Goal: Task Accomplishment & Management: Manage account settings

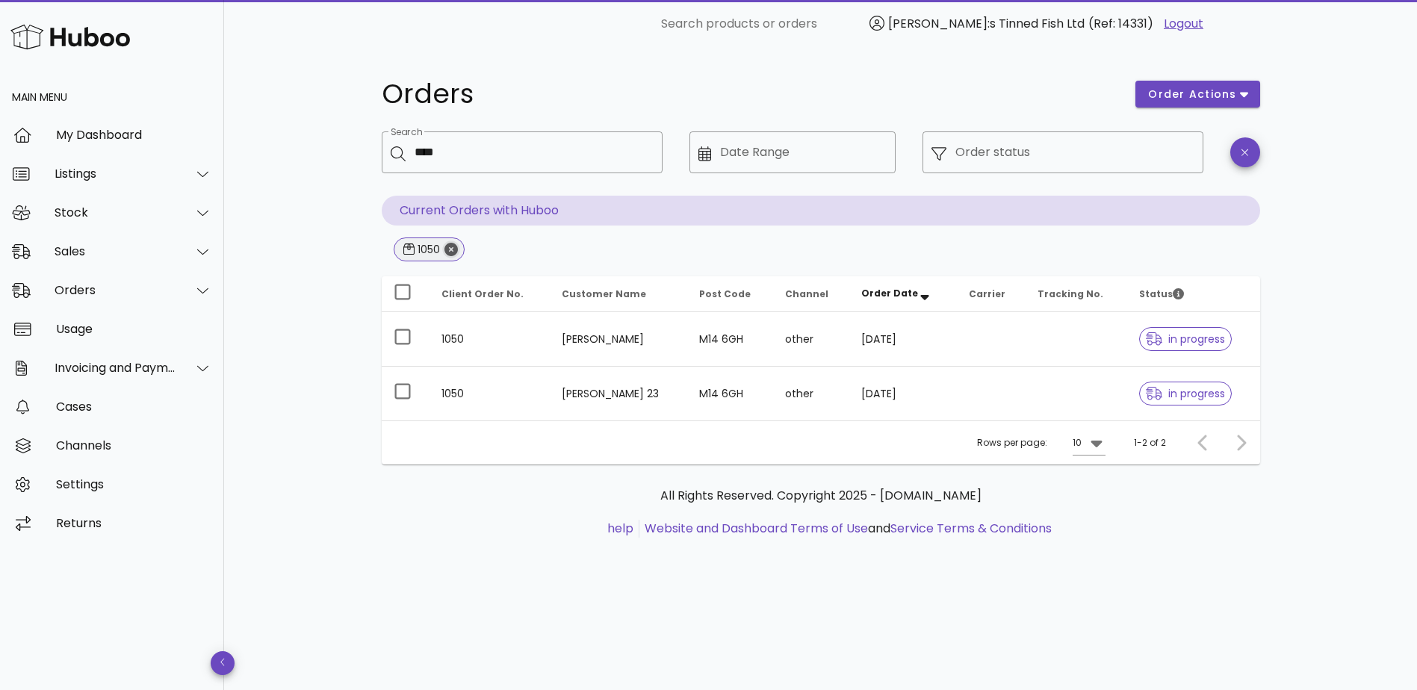
click at [453, 249] on icon "Close" at bounding box center [451, 249] width 13 height 13
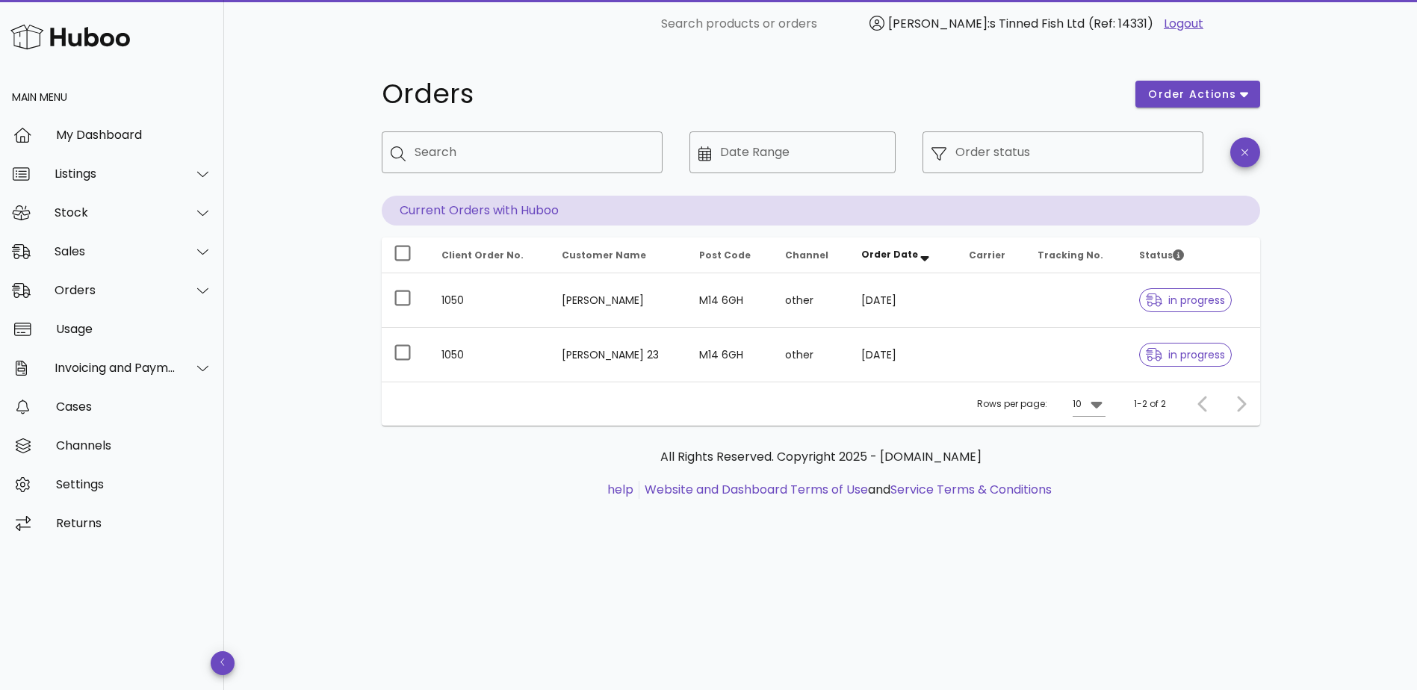
click at [324, 297] on div "Orders order actions ​ Search ​ Date Range ​ Order status Current Orders with H…" at bounding box center [820, 369] width 1193 height 643
click at [121, 292] on div "Orders" at bounding box center [116, 290] width 122 height 14
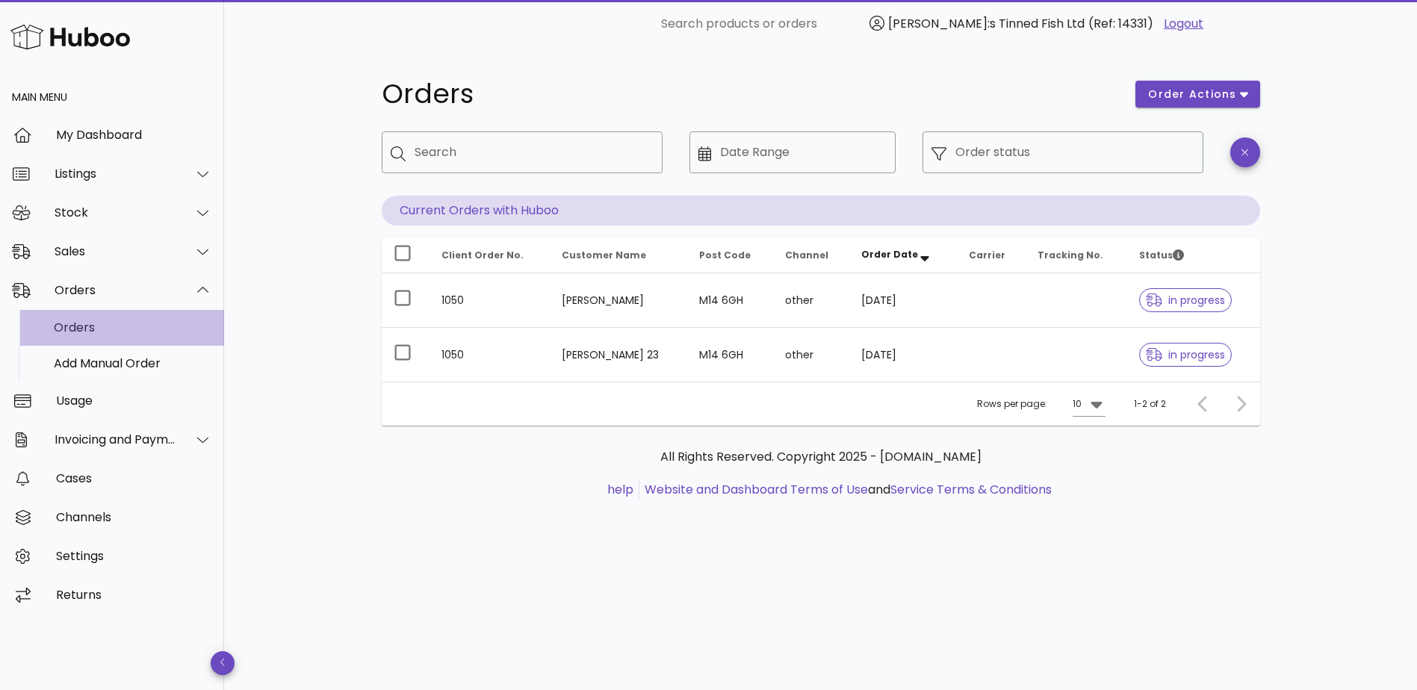
click at [113, 323] on div "Orders" at bounding box center [133, 328] width 158 height 14
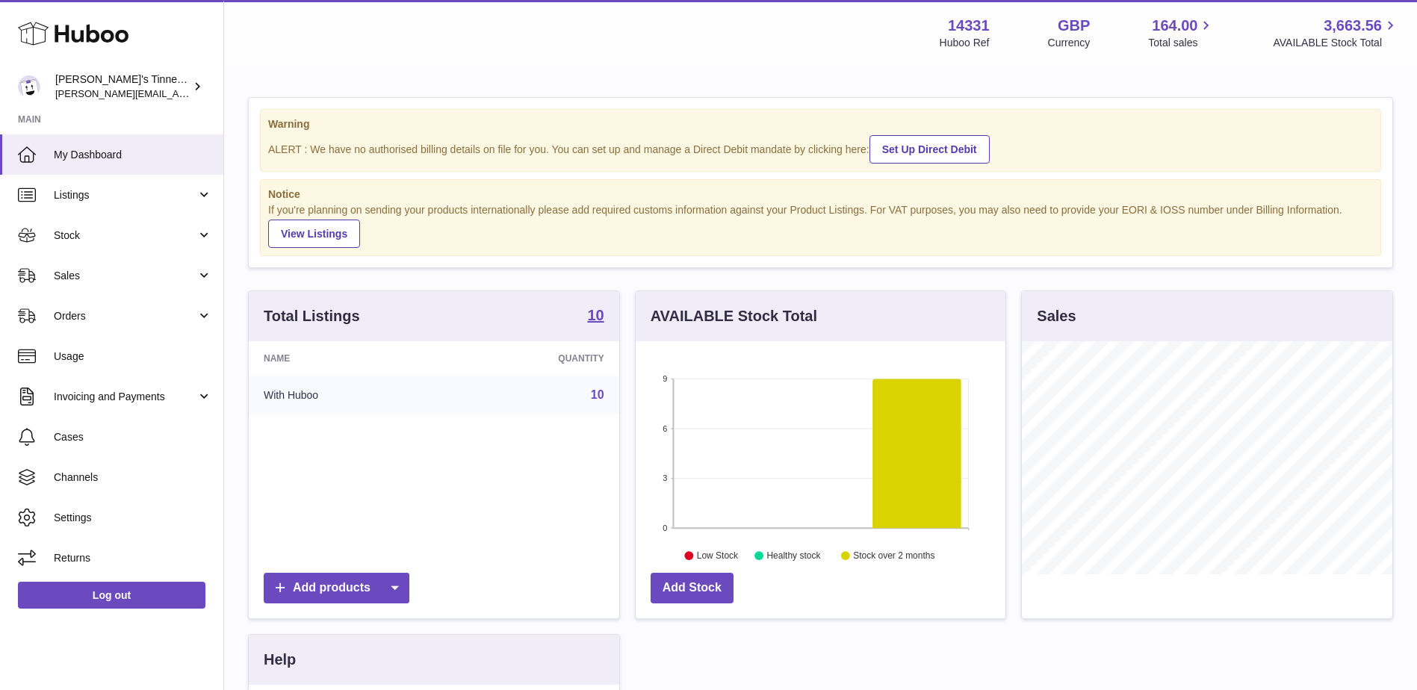
scroll to position [233, 370]
click at [91, 232] on span "Stock" at bounding box center [125, 236] width 143 height 14
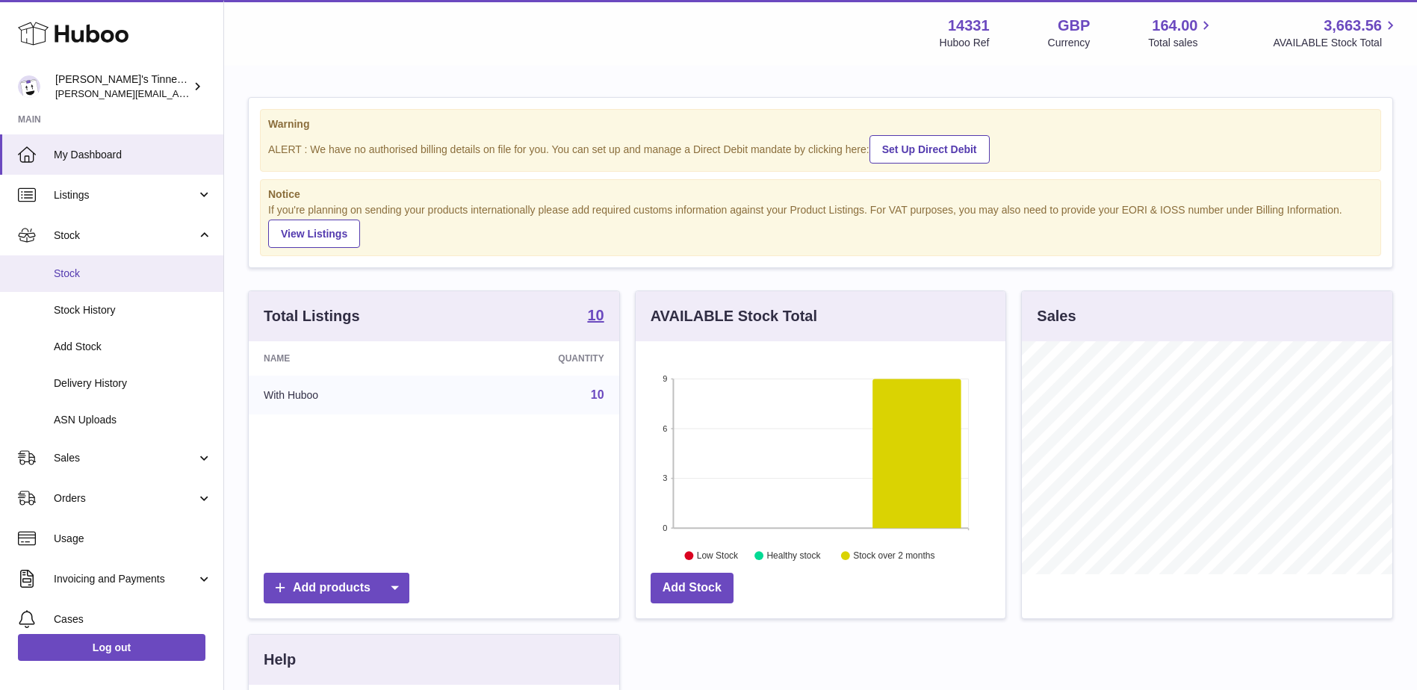
click at [99, 275] on span "Stock" at bounding box center [133, 274] width 158 height 14
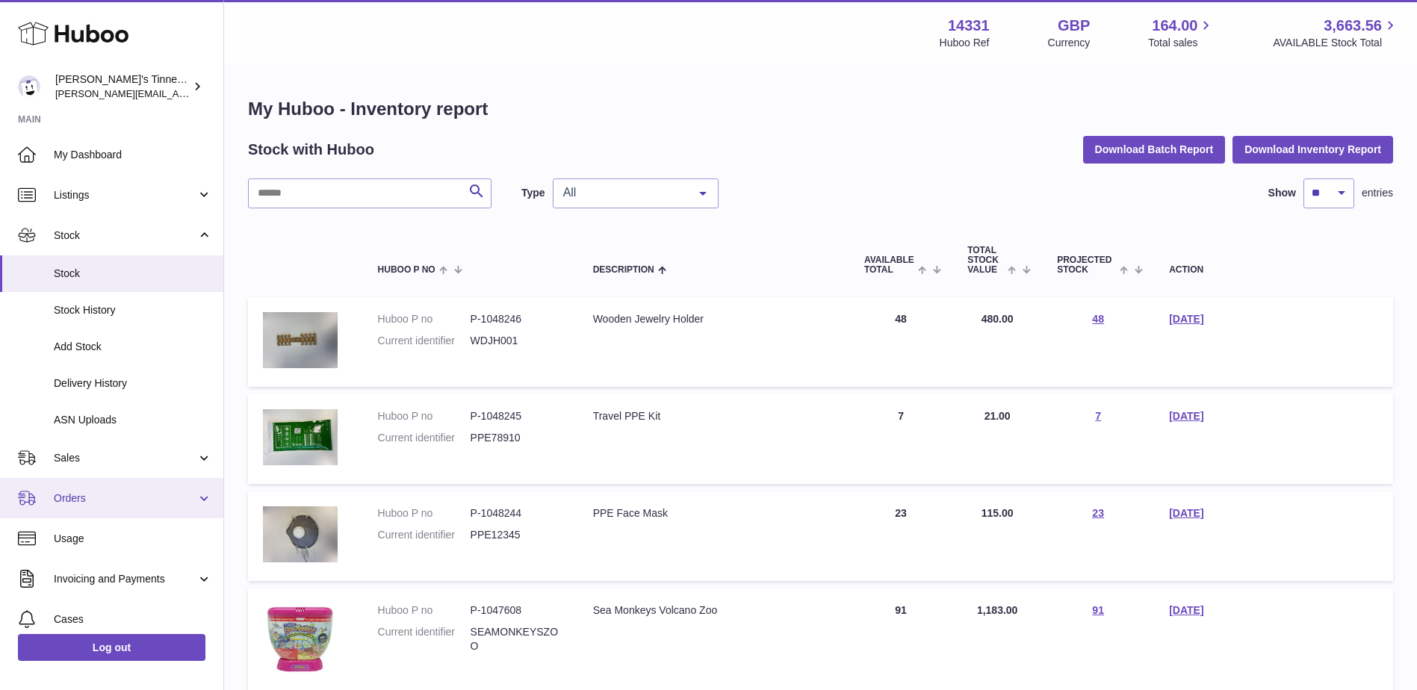
click at [108, 498] on span "Orders" at bounding box center [125, 499] width 143 height 14
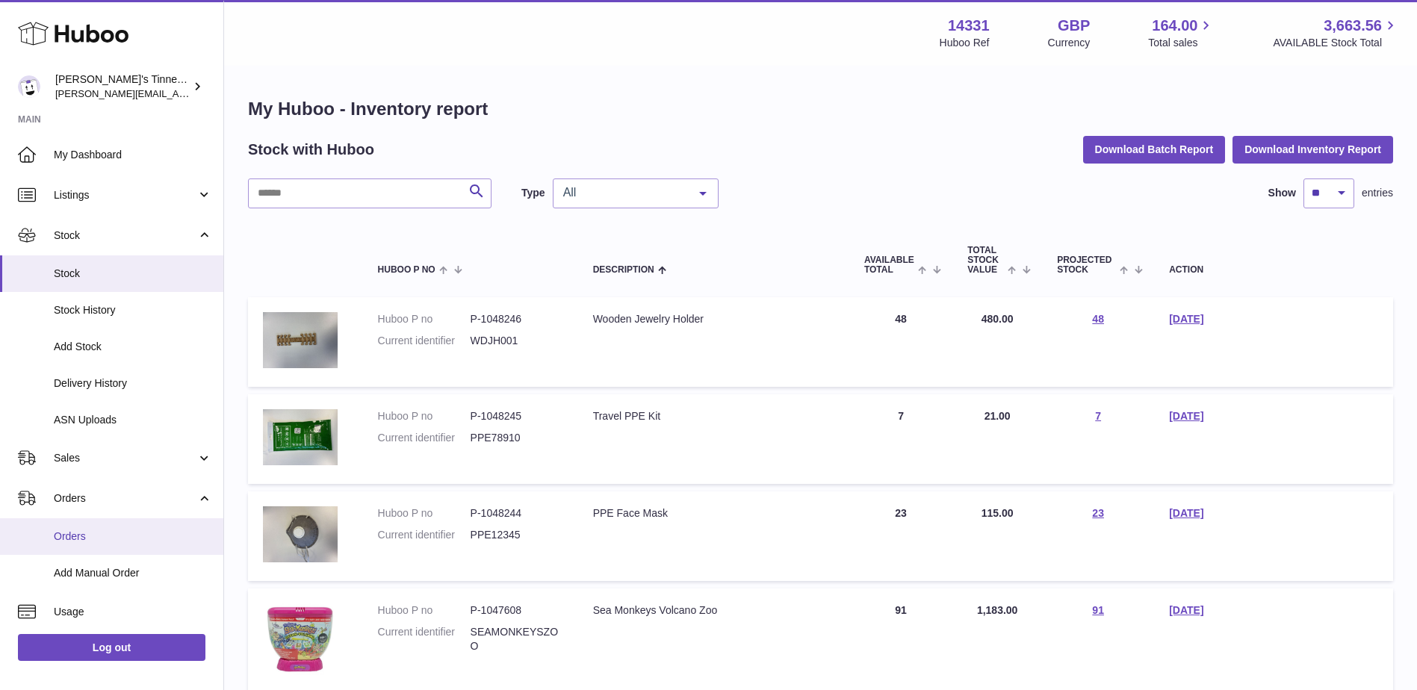
click at [108, 528] on link "Orders" at bounding box center [111, 537] width 223 height 37
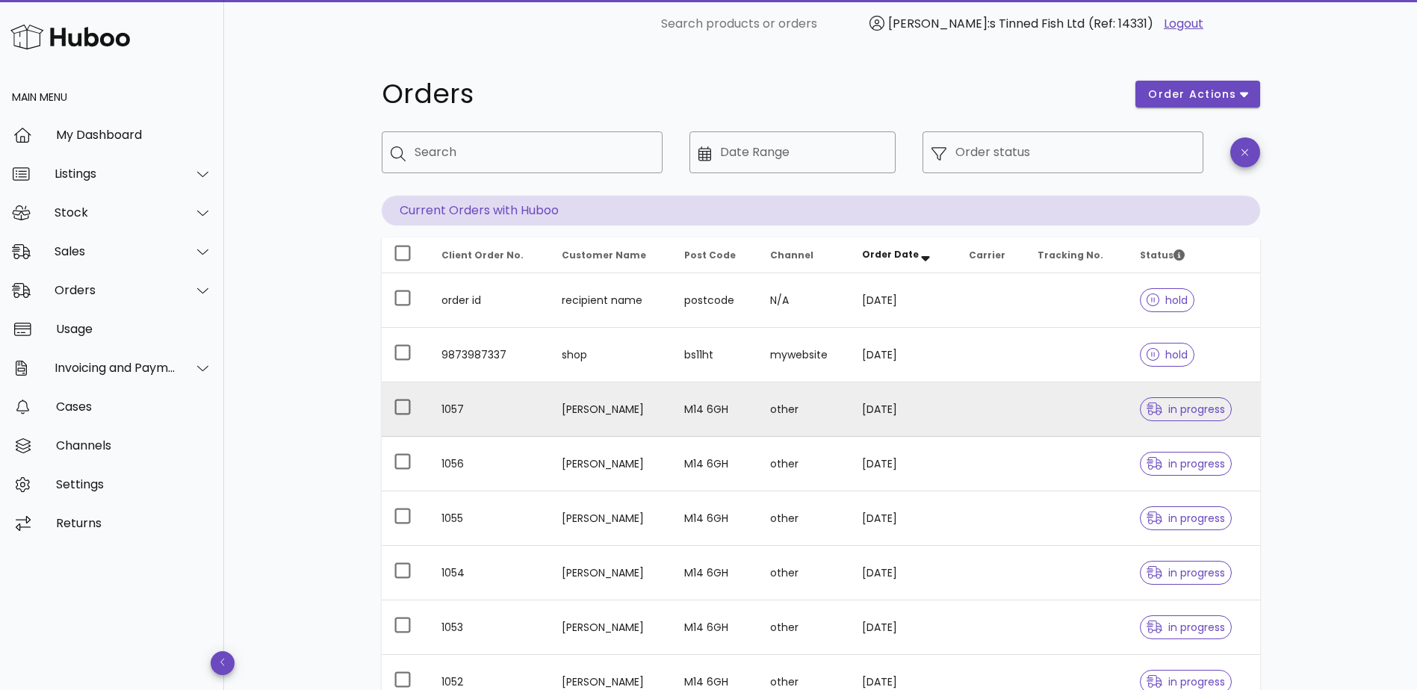
click at [495, 417] on td "1057" at bounding box center [490, 410] width 120 height 55
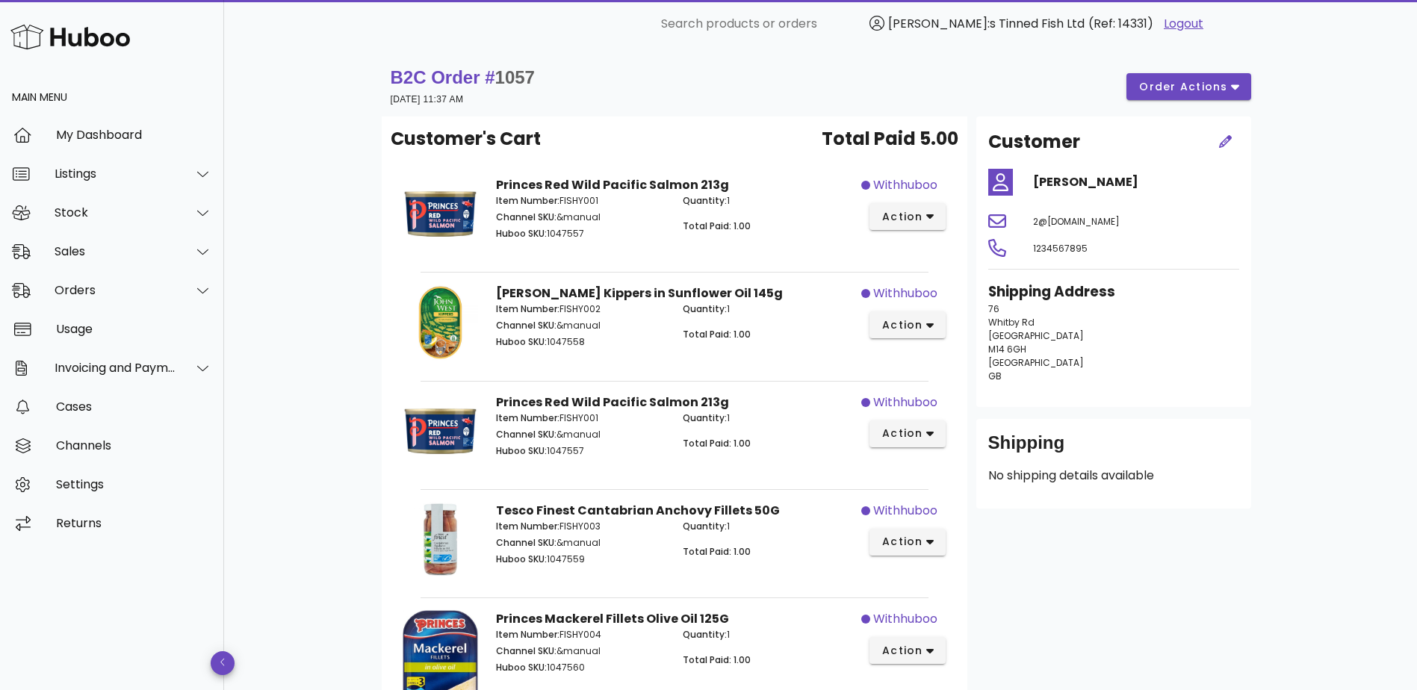
click at [516, 77] on span "1057" at bounding box center [515, 77] width 40 height 20
copy span "1057"
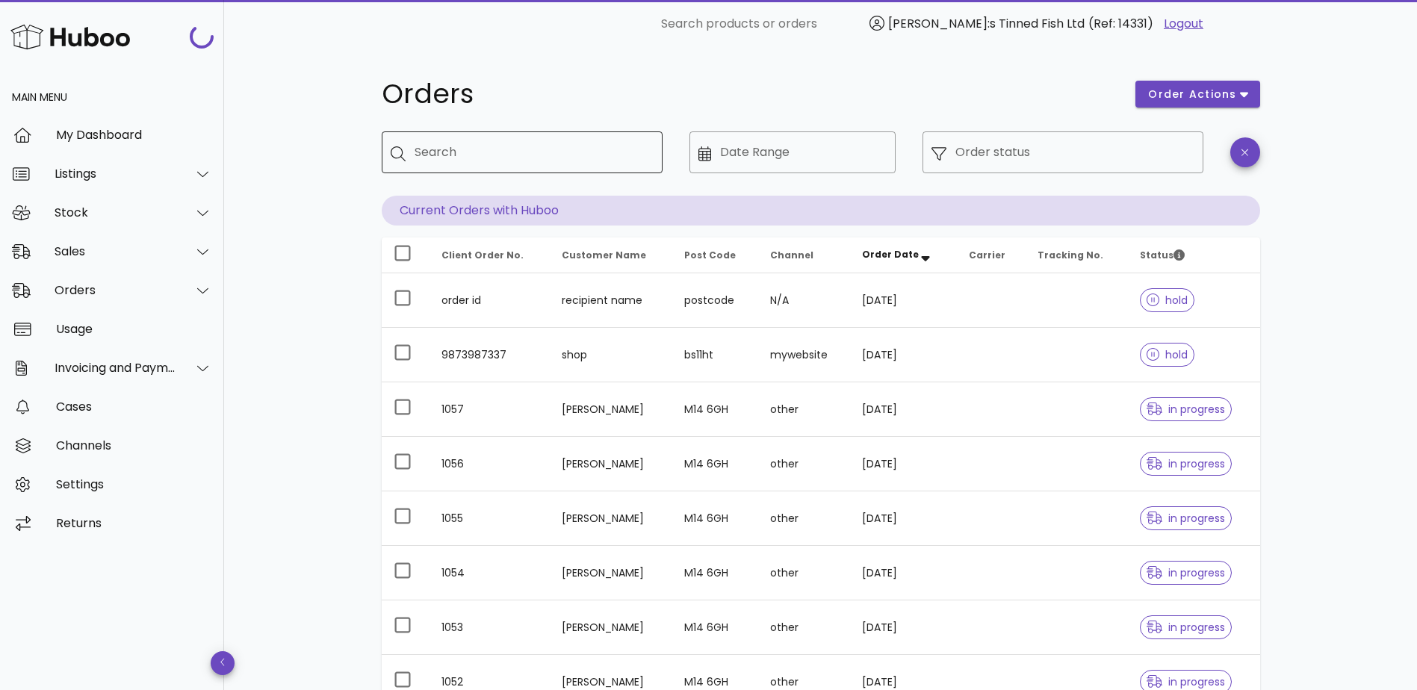
click at [471, 157] on input "Search" at bounding box center [533, 152] width 236 height 24
paste input "****"
type input "****"
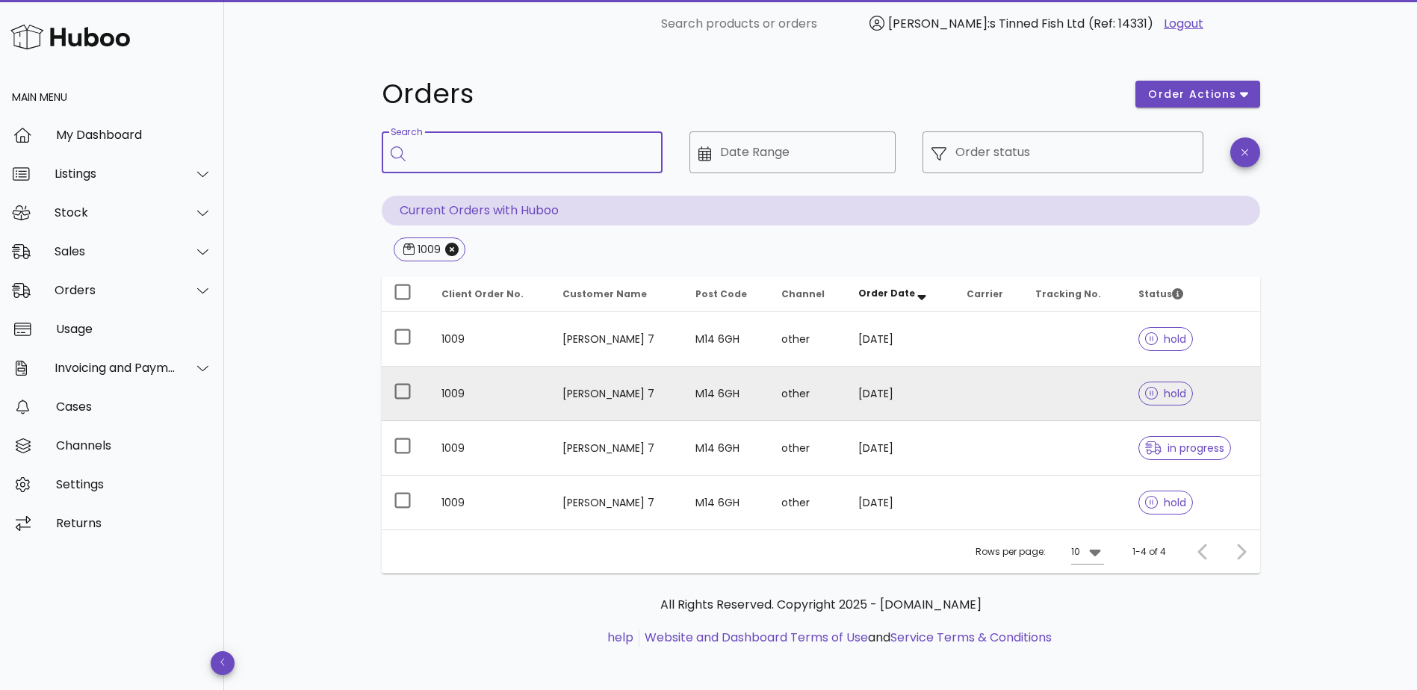
click at [537, 399] on td "1009" at bounding box center [491, 394] width 122 height 55
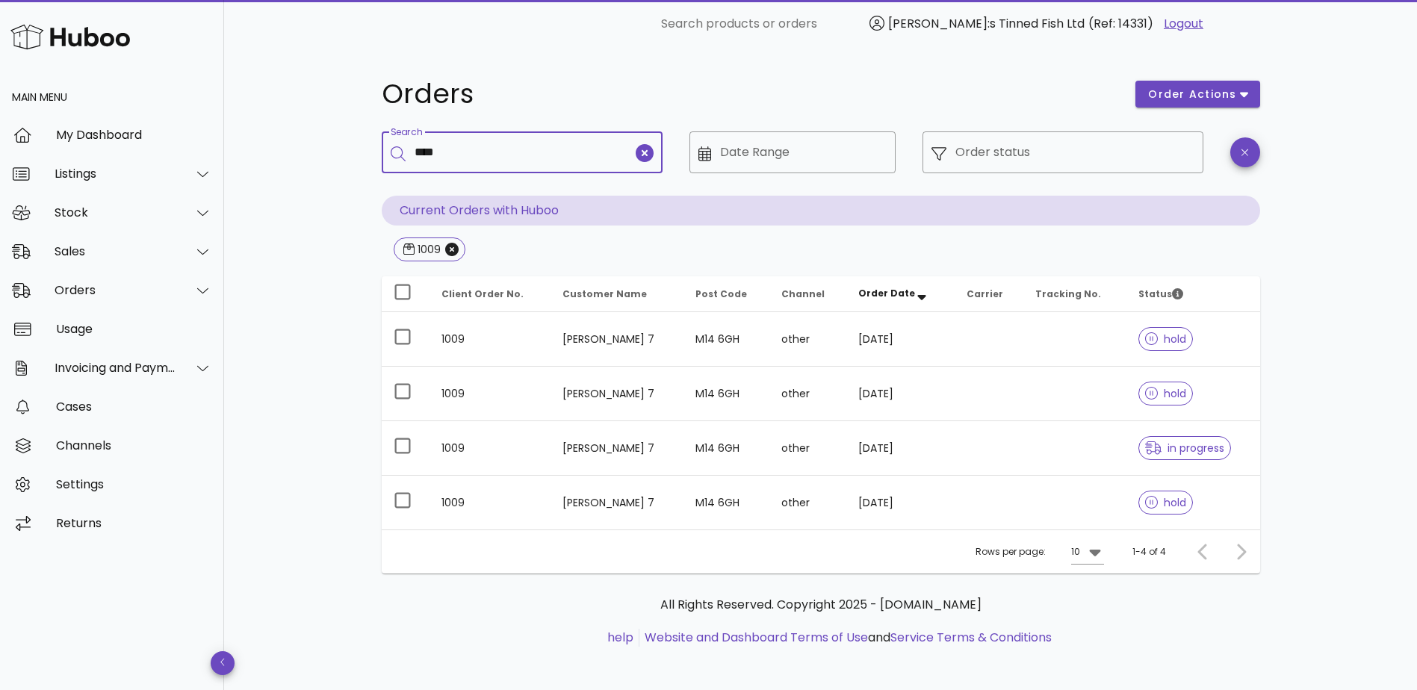
drag, startPoint x: 564, startPoint y: 150, endPoint x: 242, endPoint y: 149, distance: 322.1
click at [242, 149] on div "Orders order actions ​ Search **** ​ Date Range ​ Order status Current Orders w…" at bounding box center [820, 371] width 1193 height 647
type input "*"
type input "**********"
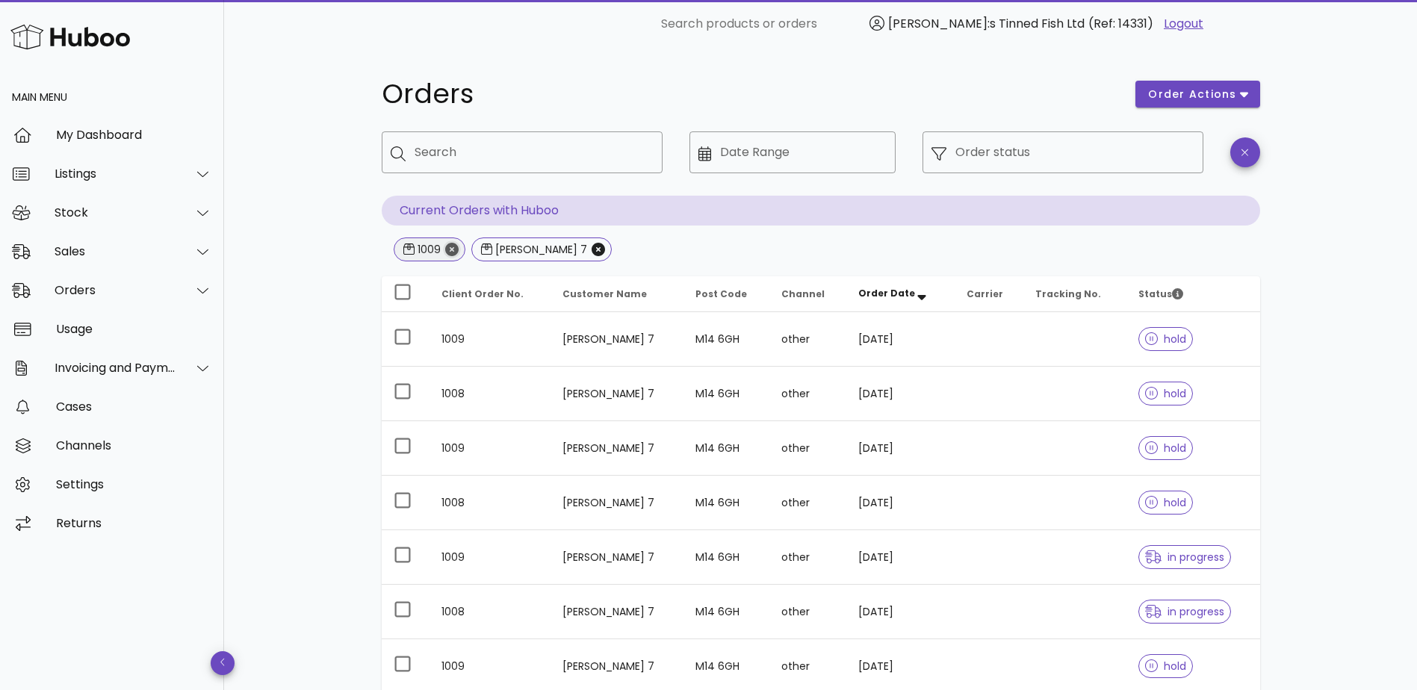
click at [451, 248] on icon "Close" at bounding box center [451, 249] width 13 height 13
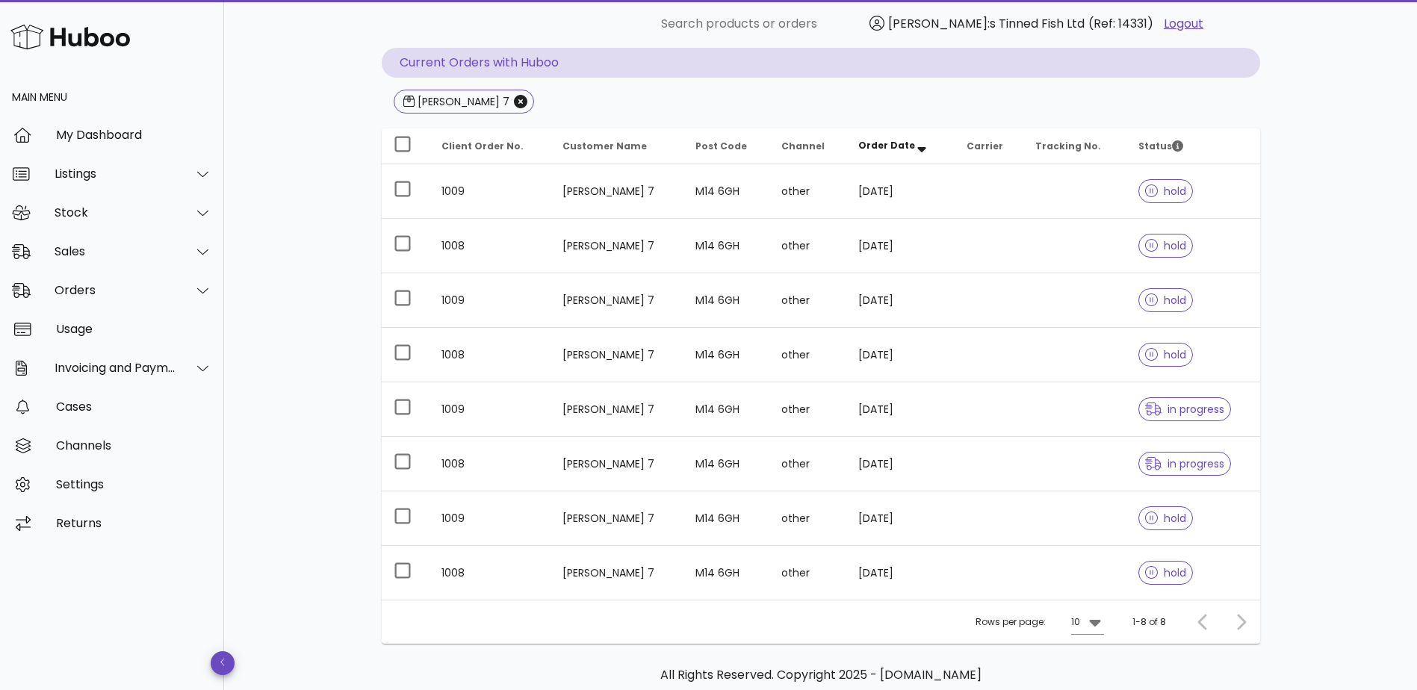
scroll to position [149, 0]
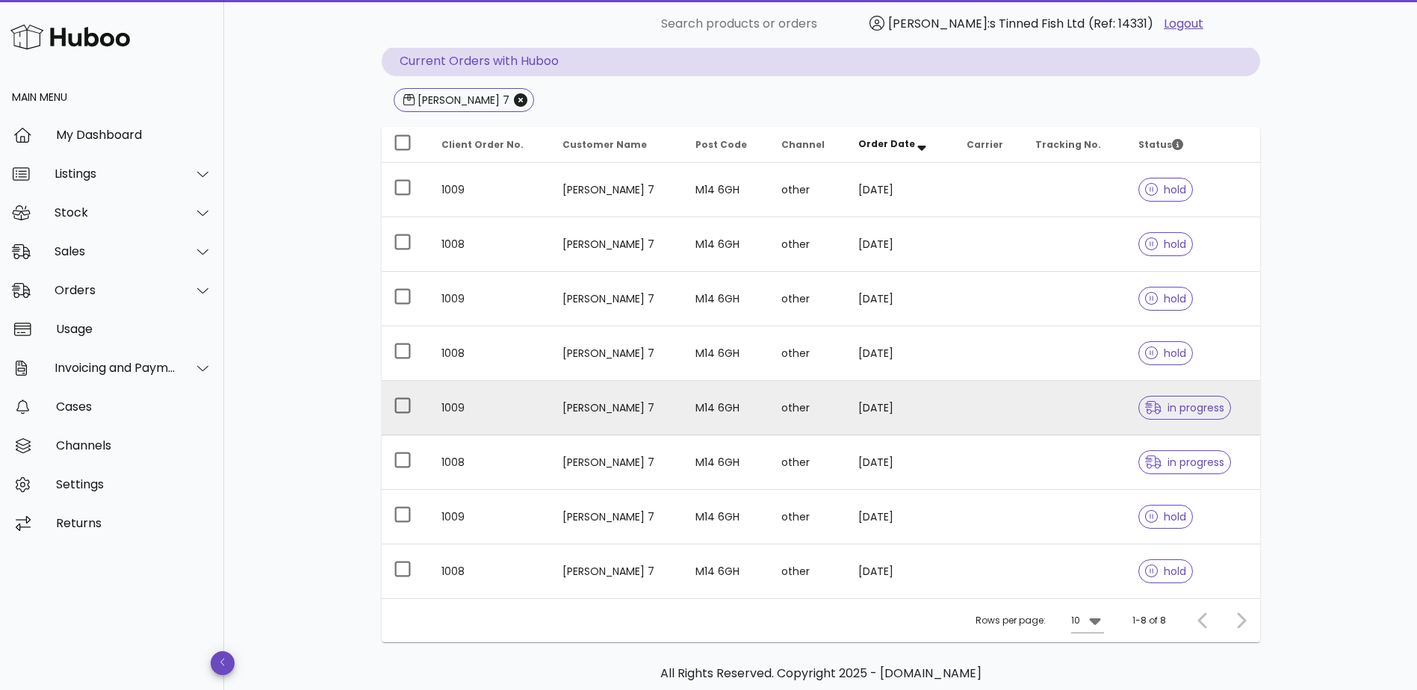
click at [503, 409] on td "1009" at bounding box center [491, 408] width 122 height 55
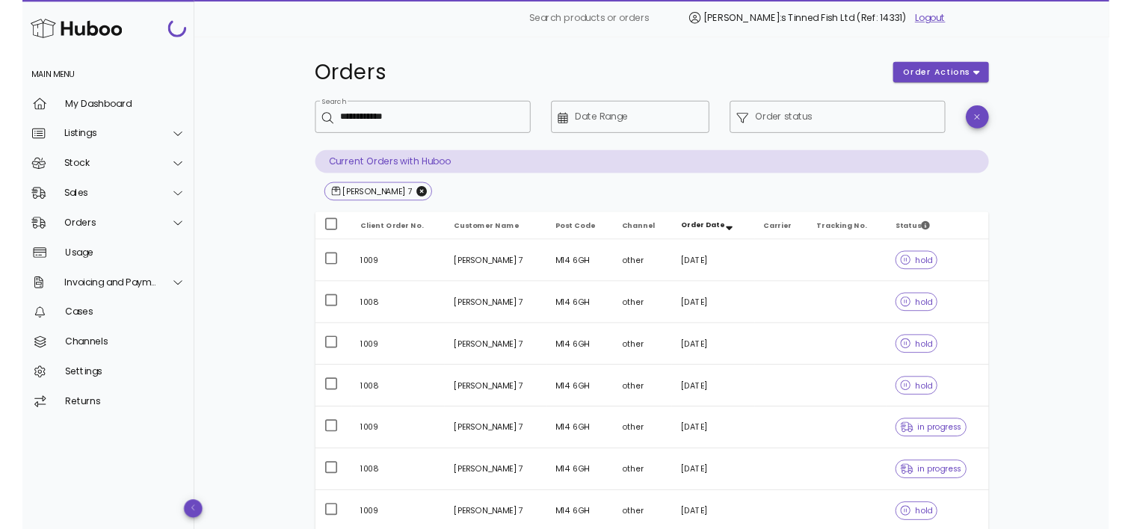
scroll to position [149, 0]
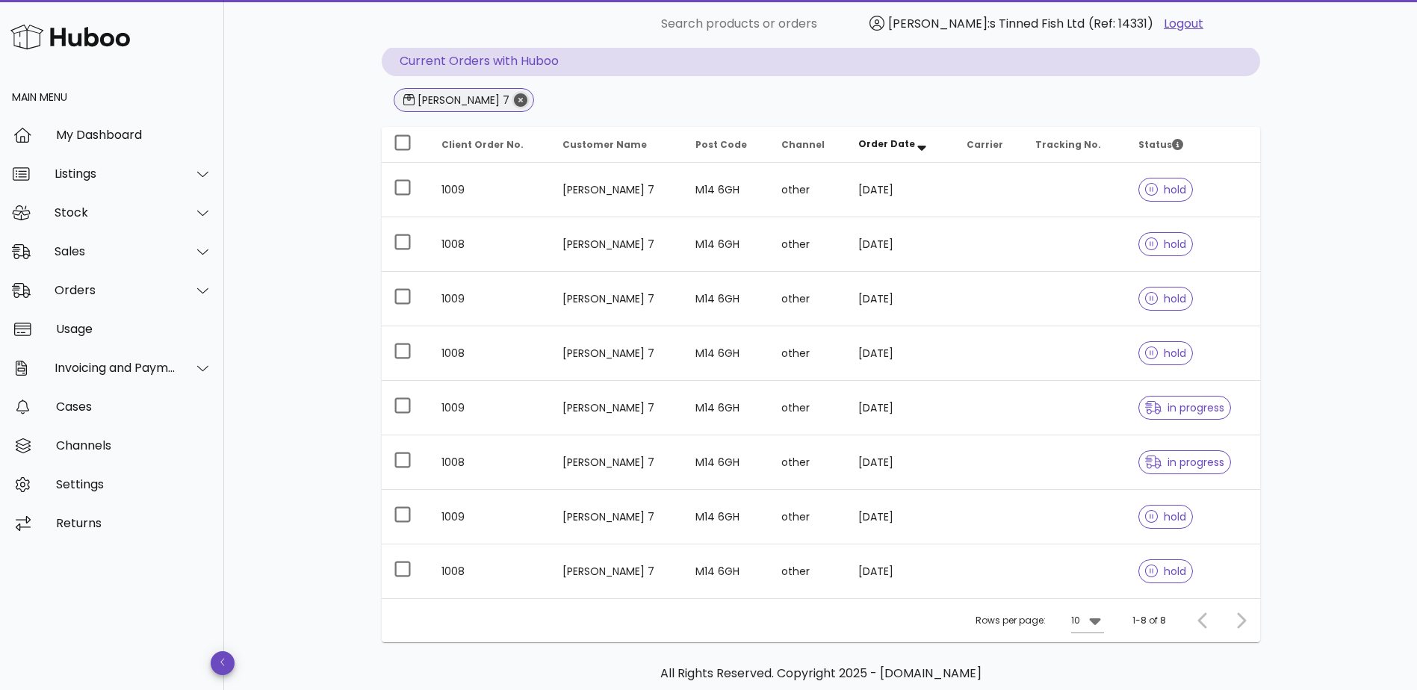
drag, startPoint x: 487, startPoint y: 102, endPoint x: 491, endPoint y: 110, distance: 9.0
click at [514, 102] on icon "Close" at bounding box center [520, 99] width 13 height 13
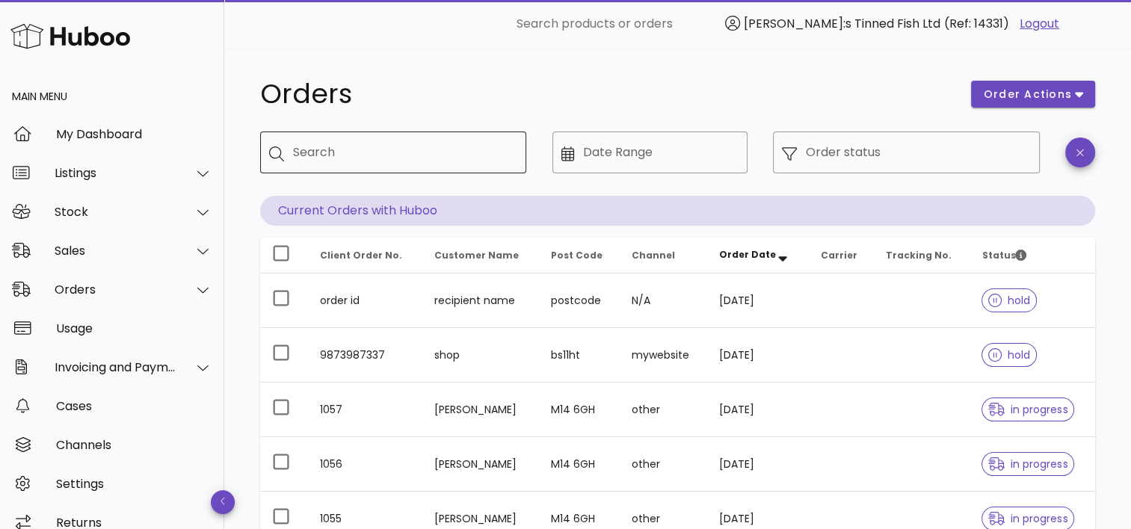
click at [329, 158] on input "Search" at bounding box center [403, 152] width 221 height 24
paste input "**********"
type input "**********"
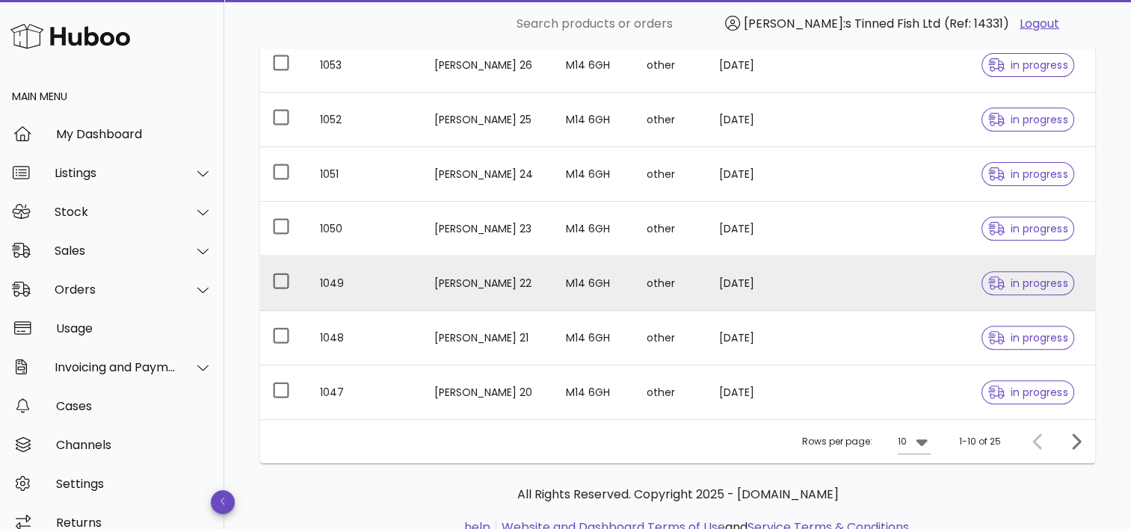
scroll to position [492, 0]
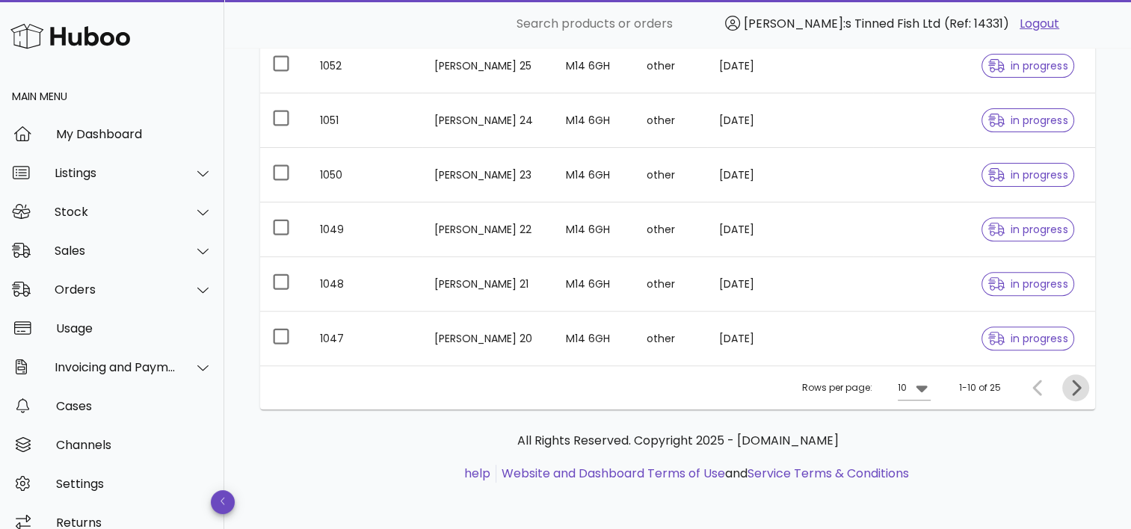
click at [1076, 387] on icon "Next page" at bounding box center [1075, 388] width 18 height 18
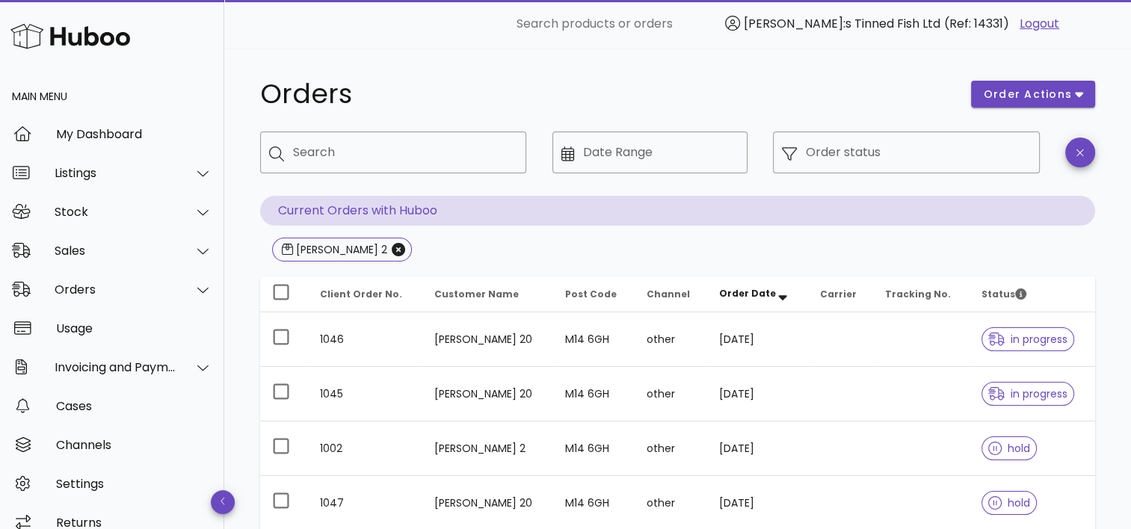
click at [481, 295] on span "Customer Name" at bounding box center [476, 294] width 84 height 13
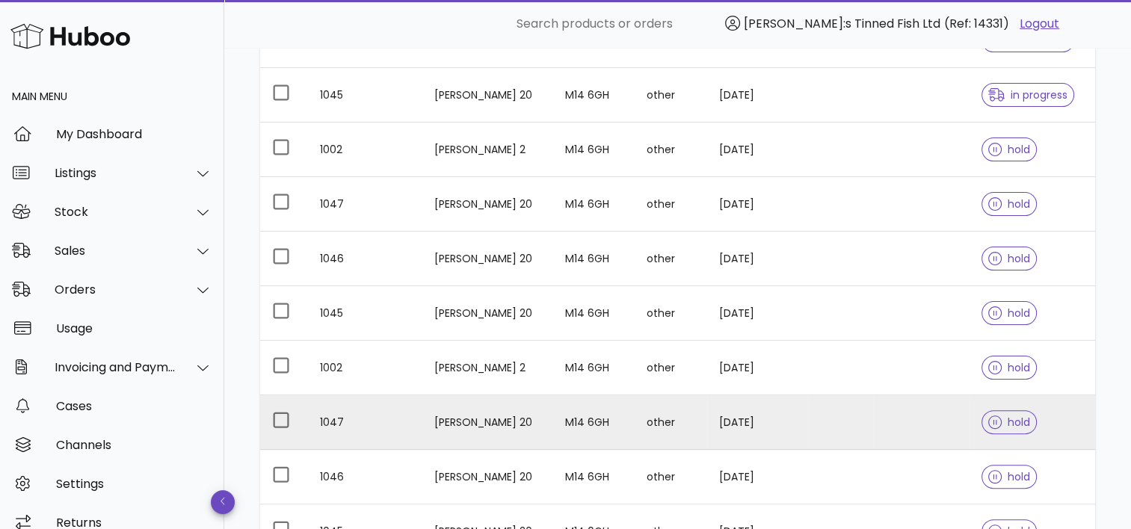
scroll to position [299, 0]
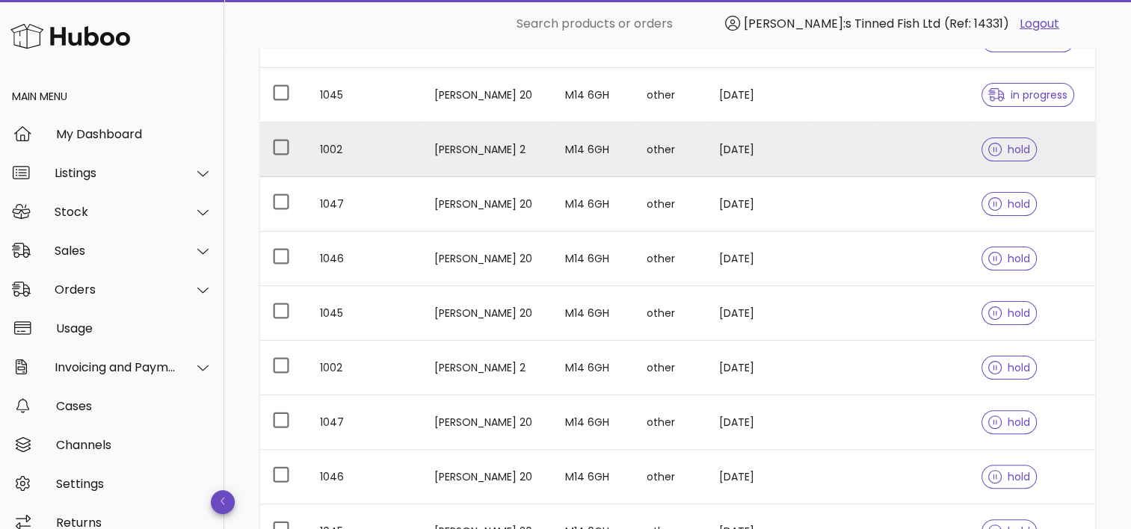
click at [488, 152] on td "Jim Norbet 2" at bounding box center [487, 150] width 131 height 55
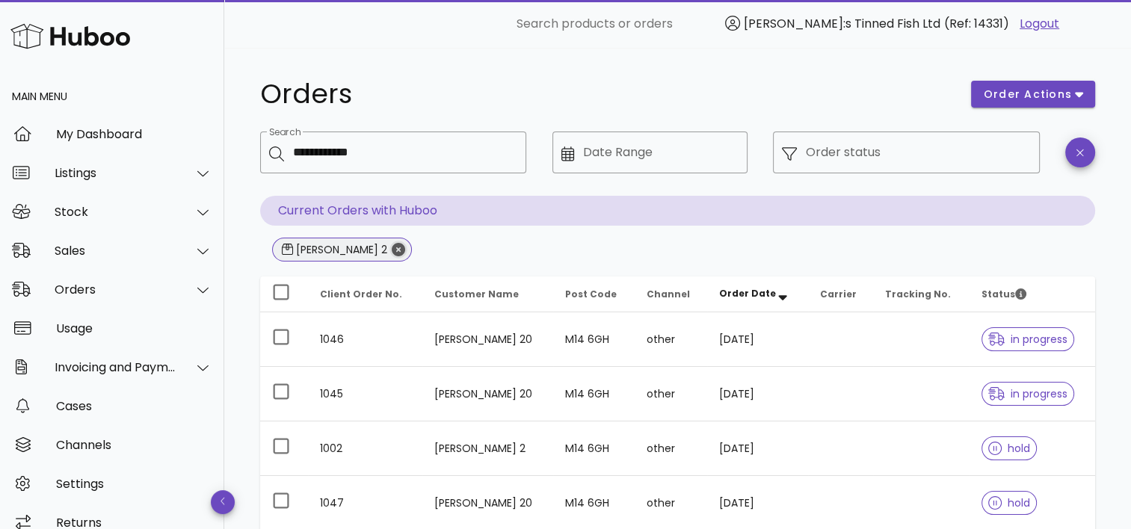
click at [392, 247] on icon "Close" at bounding box center [398, 249] width 13 height 13
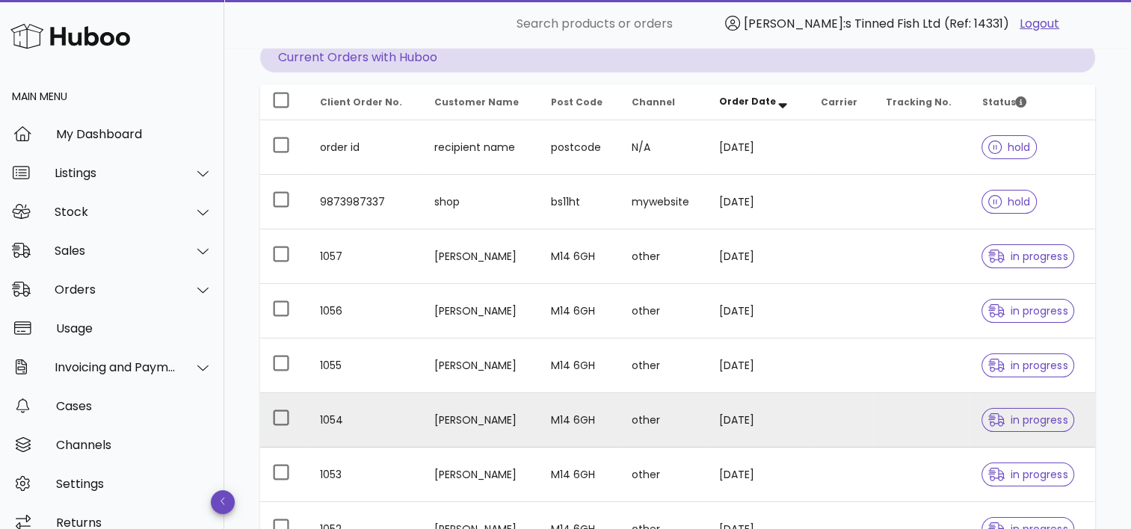
scroll to position [374, 0]
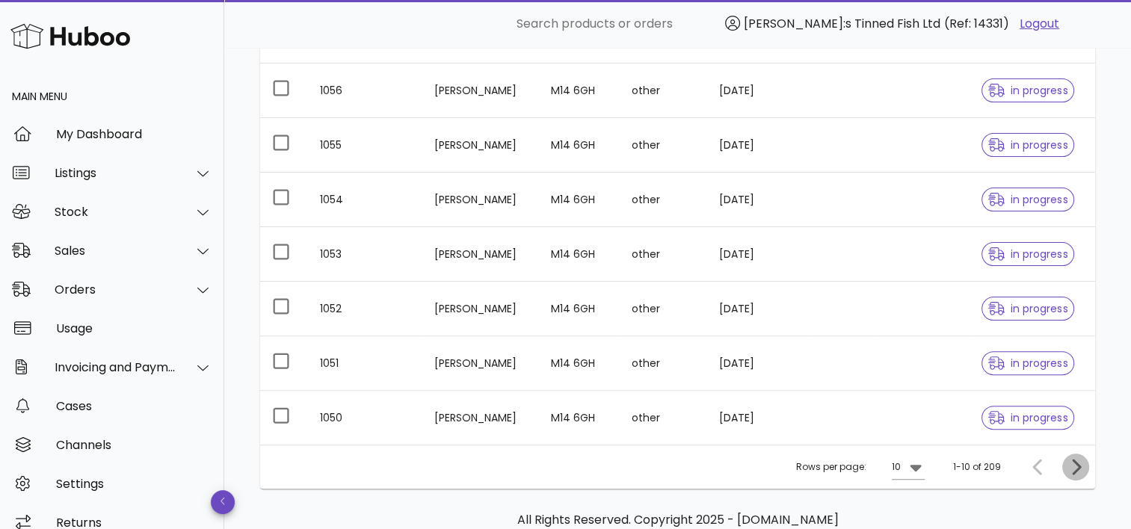
click at [1072, 469] on icon "Next page" at bounding box center [1075, 467] width 18 height 18
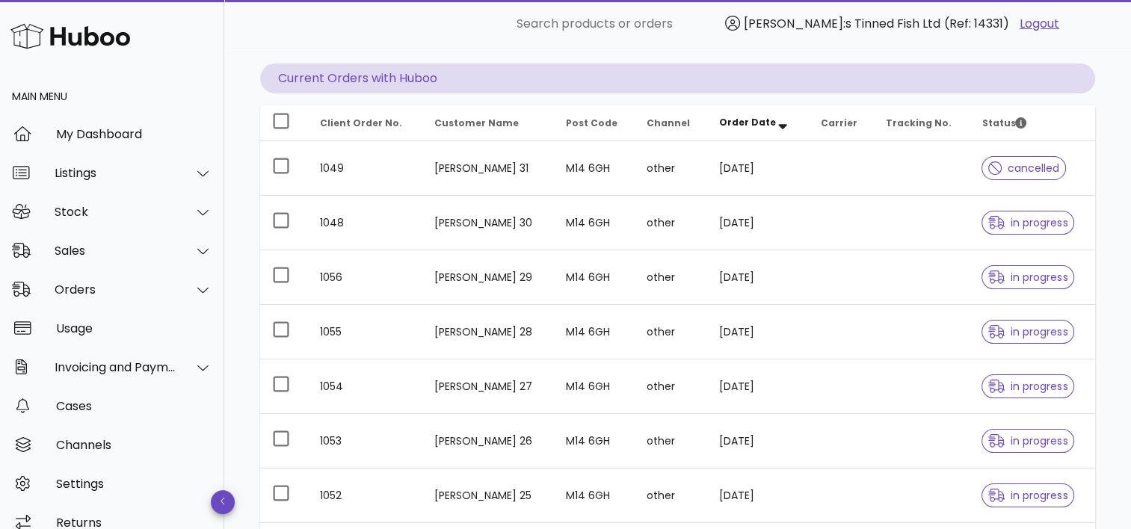
scroll to position [448, 0]
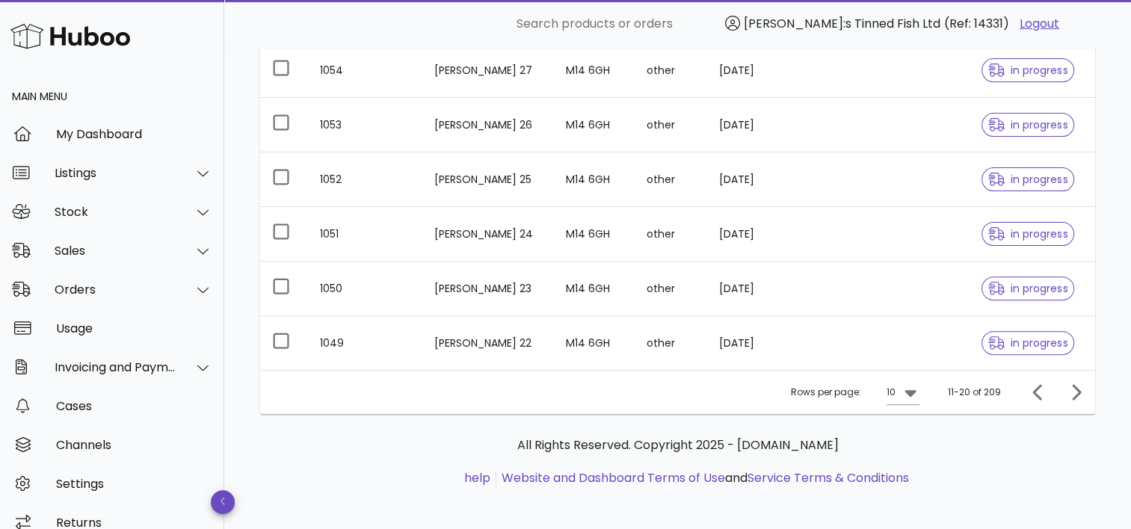
click at [933, 392] on div "Rows per page: 10 11-20 of 209" at bounding box center [677, 392] width 835 height 44
click at [907, 395] on icon at bounding box center [910, 392] width 18 height 18
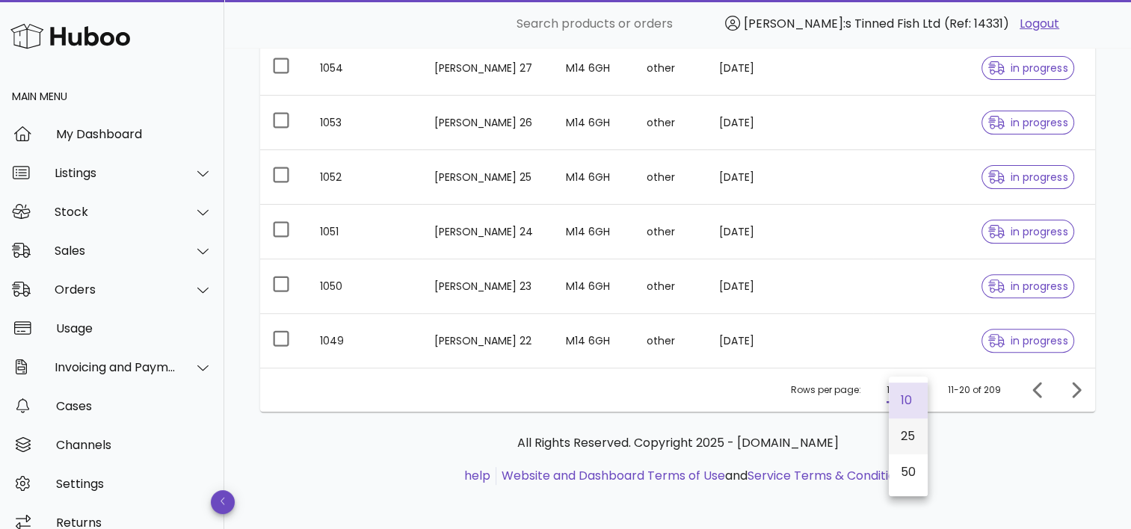
scroll to position [453, 0]
click at [915, 471] on div "50" at bounding box center [907, 470] width 39 height 36
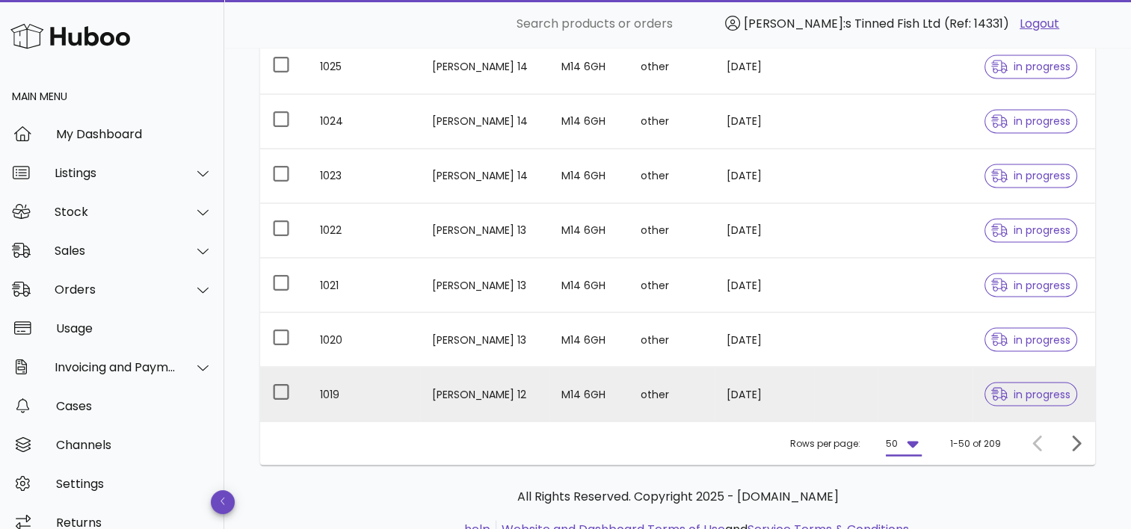
scroll to position [2629, 0]
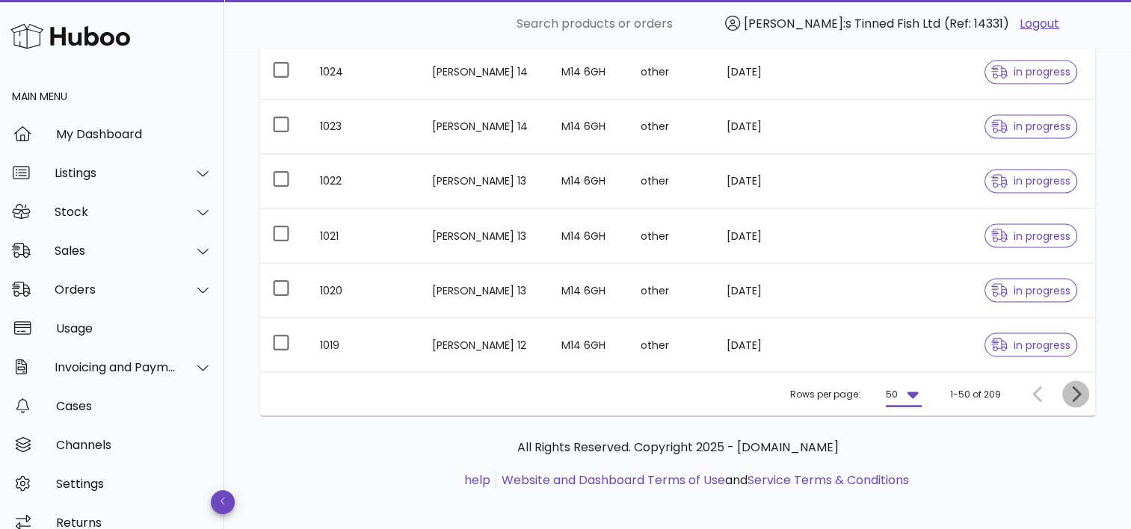
click at [1074, 386] on icon "Next page" at bounding box center [1075, 394] width 18 height 18
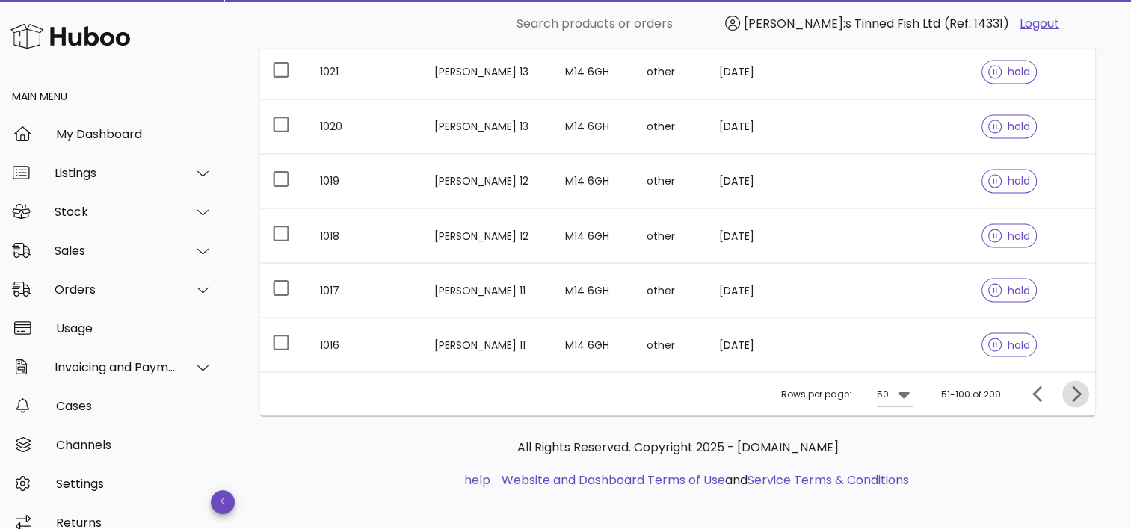
click at [1073, 386] on icon "Next page" at bounding box center [1075, 394] width 18 height 18
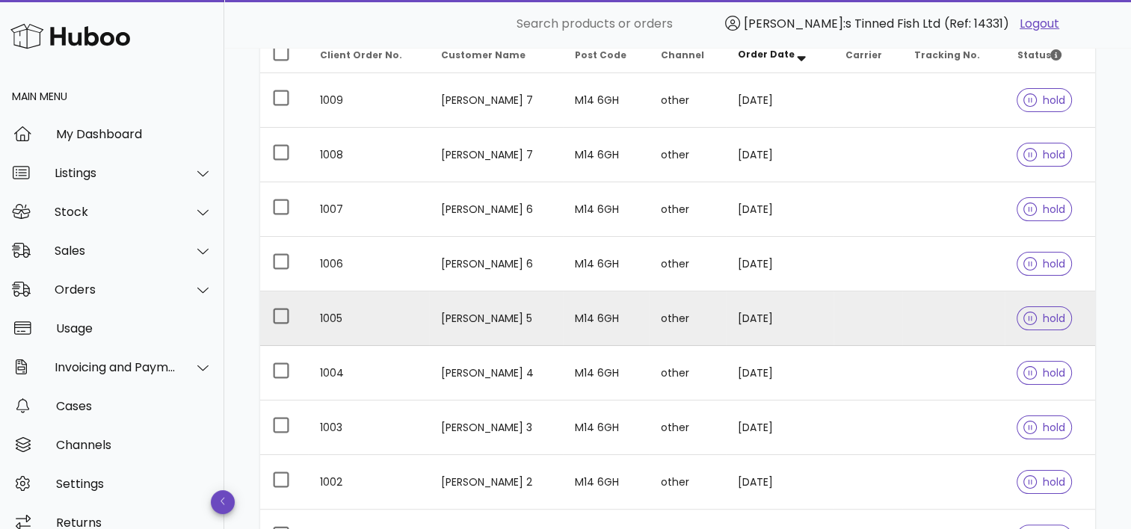
scroll to position [398, 0]
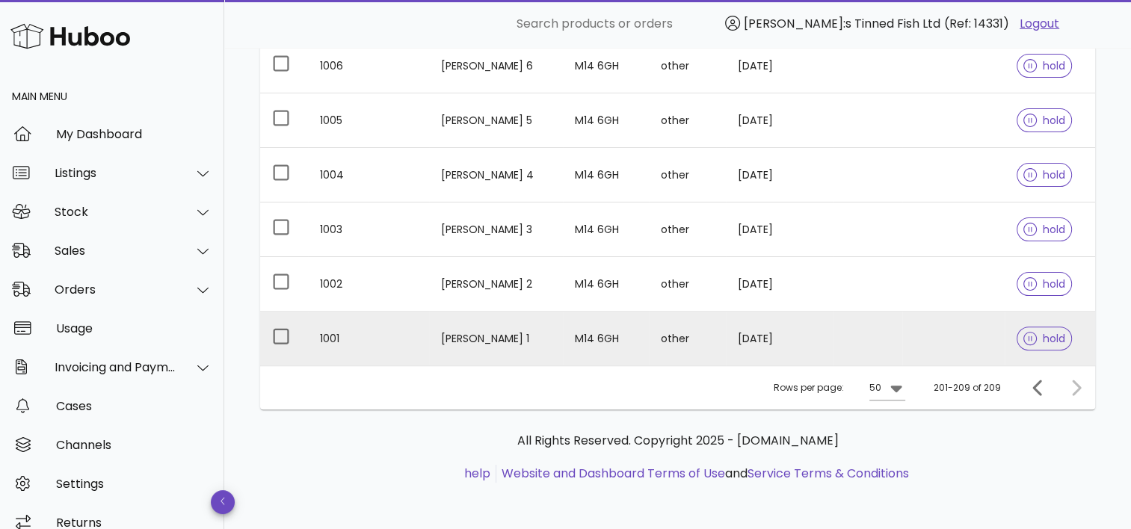
click at [477, 337] on td "Jim Norbet 1" at bounding box center [495, 339] width 133 height 54
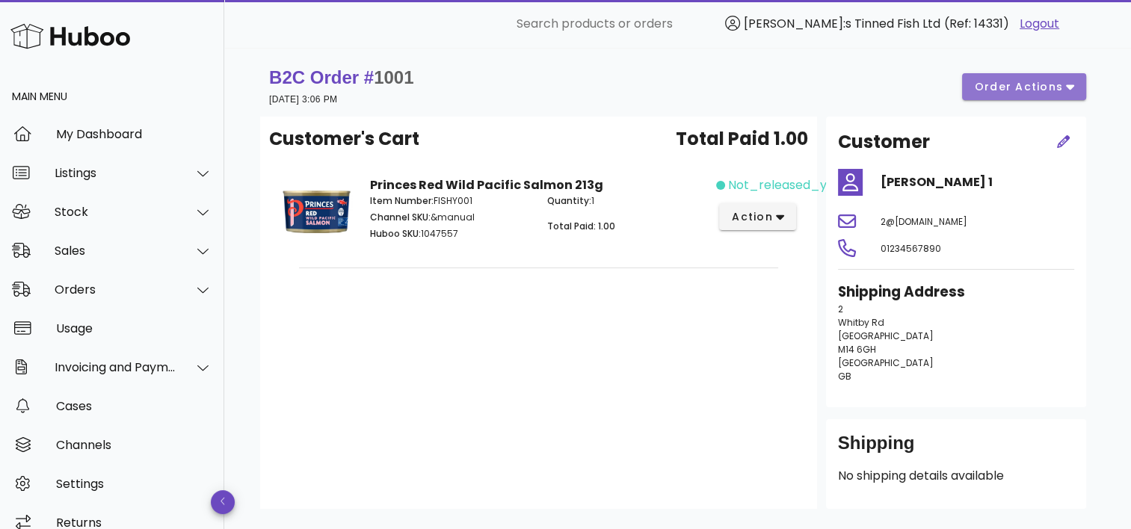
click at [1013, 96] on button "order actions" at bounding box center [1024, 86] width 124 height 27
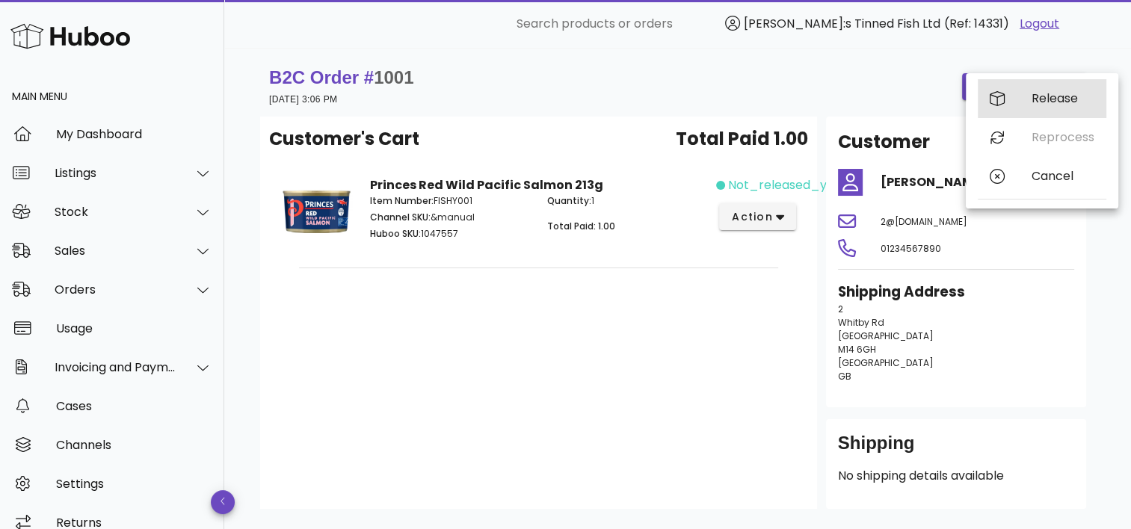
click at [1048, 93] on div "Release" at bounding box center [1062, 98] width 63 height 14
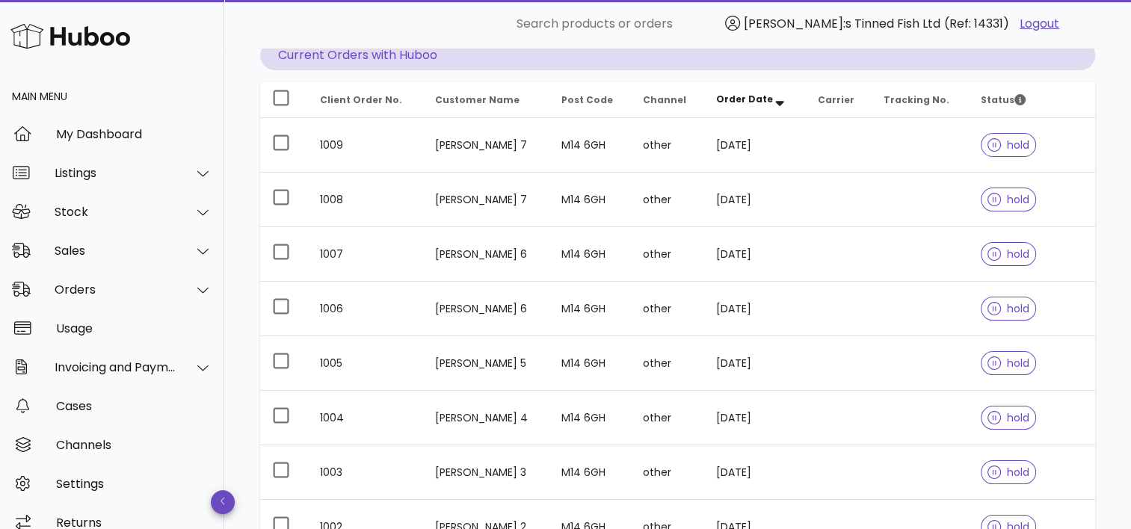
scroll to position [398, 0]
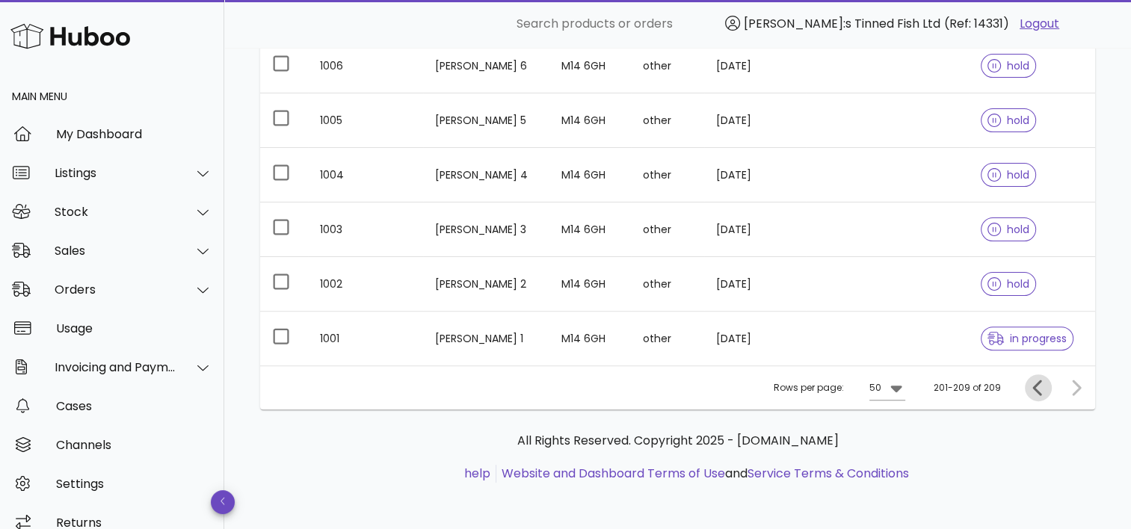
drag, startPoint x: 1045, startPoint y: 382, endPoint x: 930, endPoint y: 364, distance: 116.5
click at [1045, 383] on icon "Previous page" at bounding box center [1038, 388] width 18 height 18
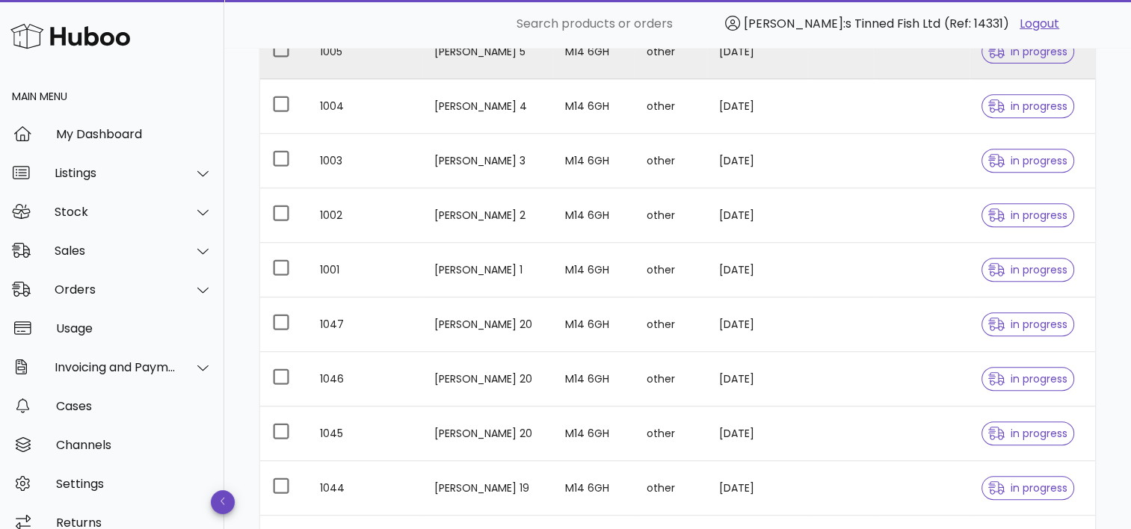
scroll to position [697, 0]
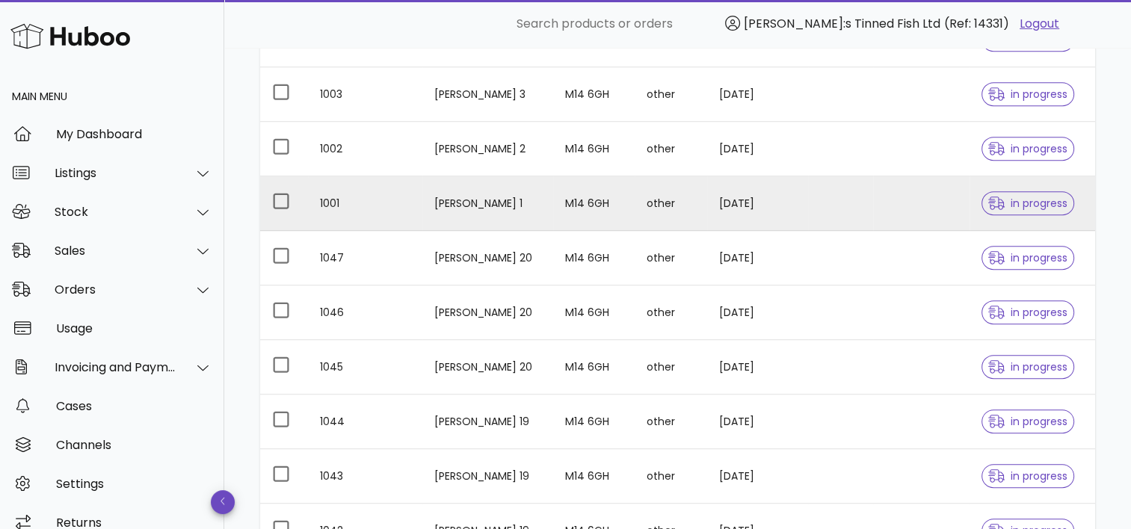
click at [553, 206] on td "M14 6GH" at bounding box center [593, 203] width 81 height 55
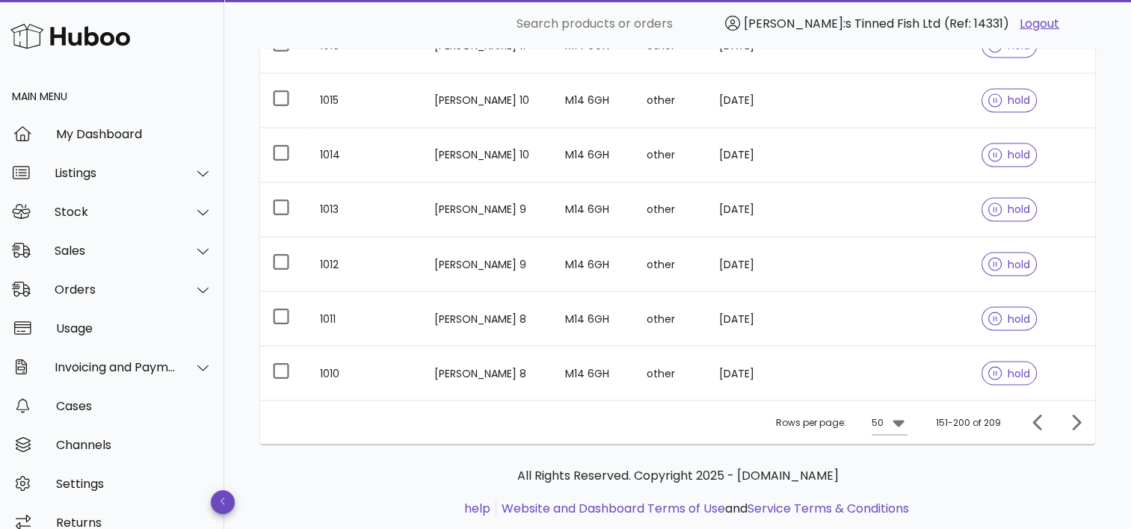
scroll to position [2629, 0]
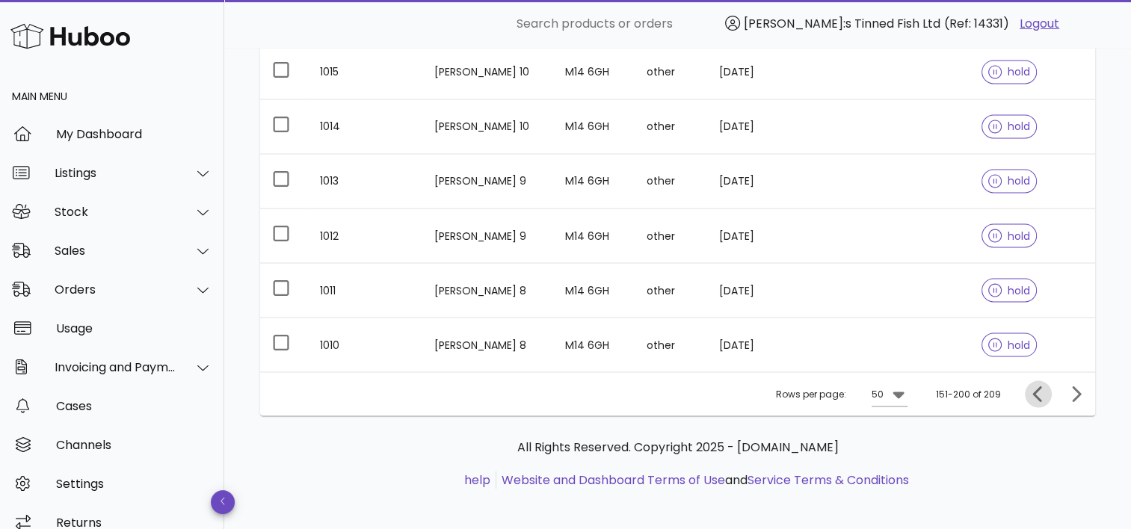
click at [1037, 386] on icon "Previous page" at bounding box center [1038, 394] width 18 height 18
click at [1037, 391] on icon "Previous page" at bounding box center [1037, 394] width 9 height 16
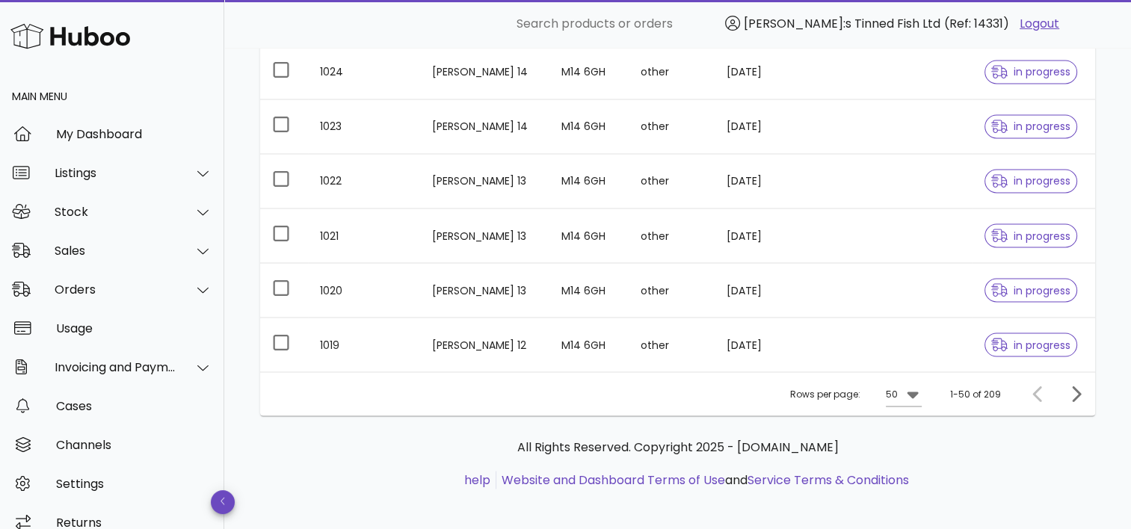
click at [1052, 438] on p "All Rights Reserved. Copyright 2025 - huboo.co.uk" at bounding box center [677, 447] width 811 height 18
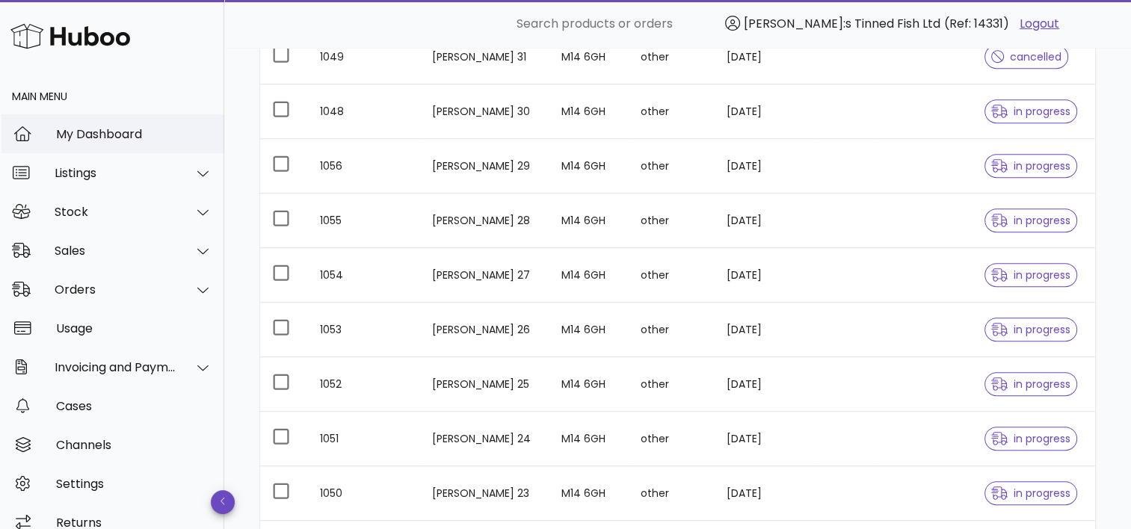
scroll to position [642, 0]
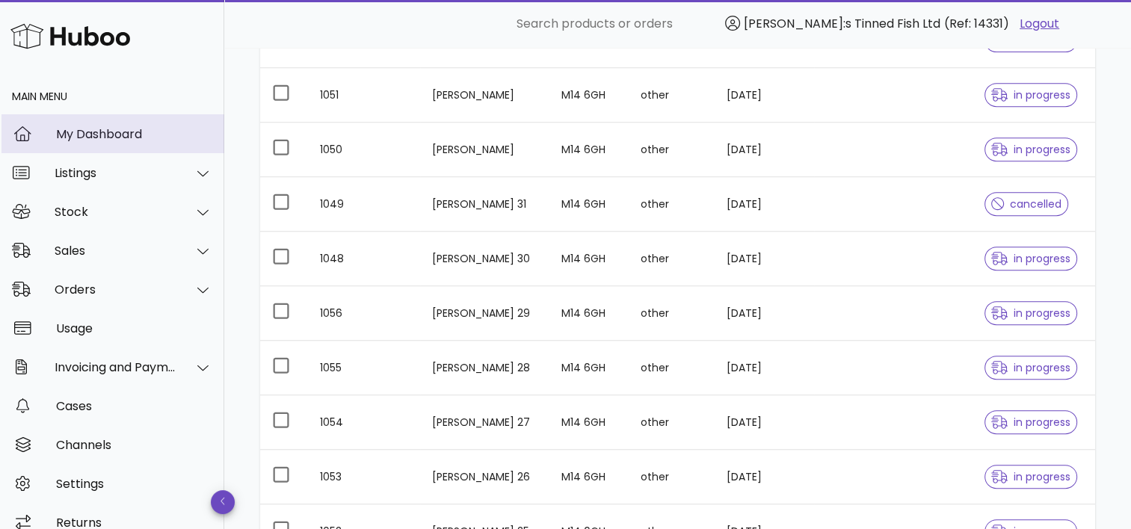
click at [120, 140] on div "My Dashboard" at bounding box center [134, 134] width 156 height 14
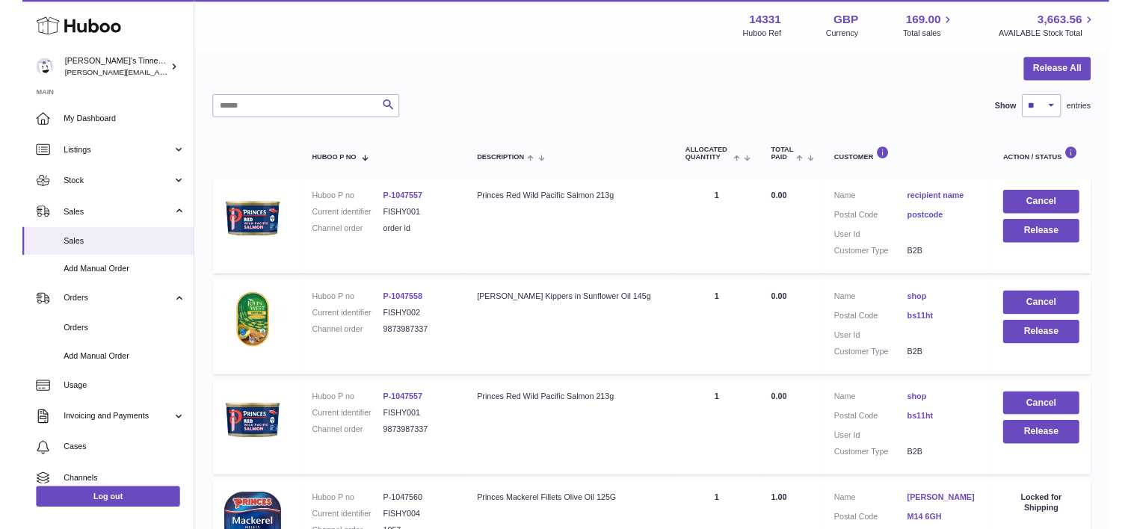
scroll to position [142, 0]
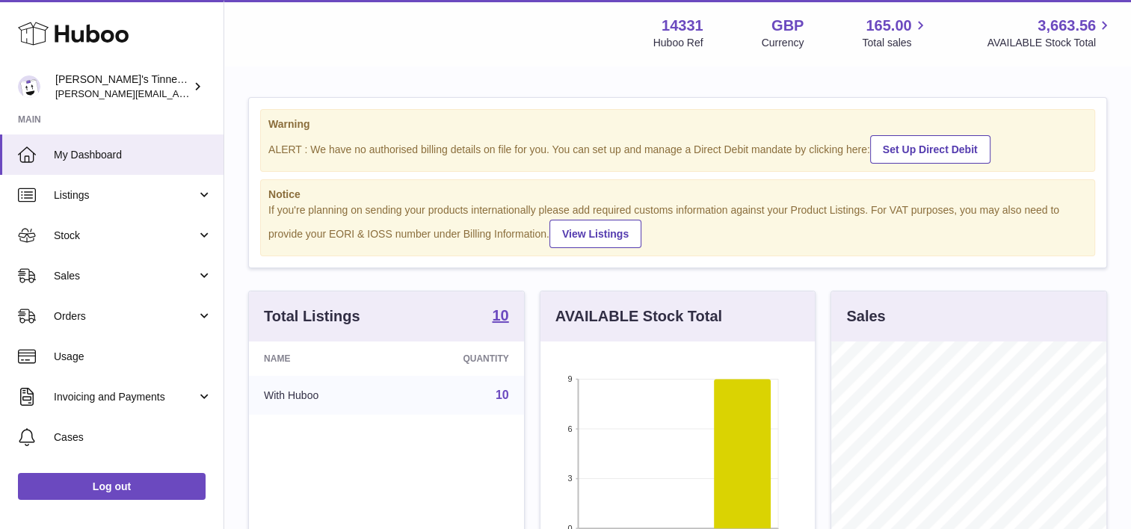
scroll to position [233, 275]
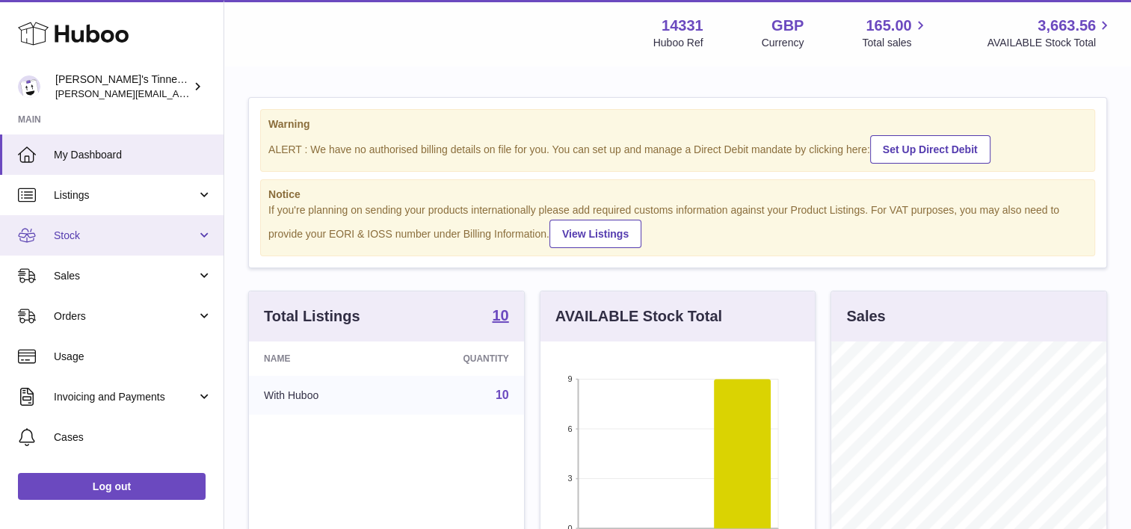
click at [69, 232] on span "Stock" at bounding box center [125, 236] width 143 height 14
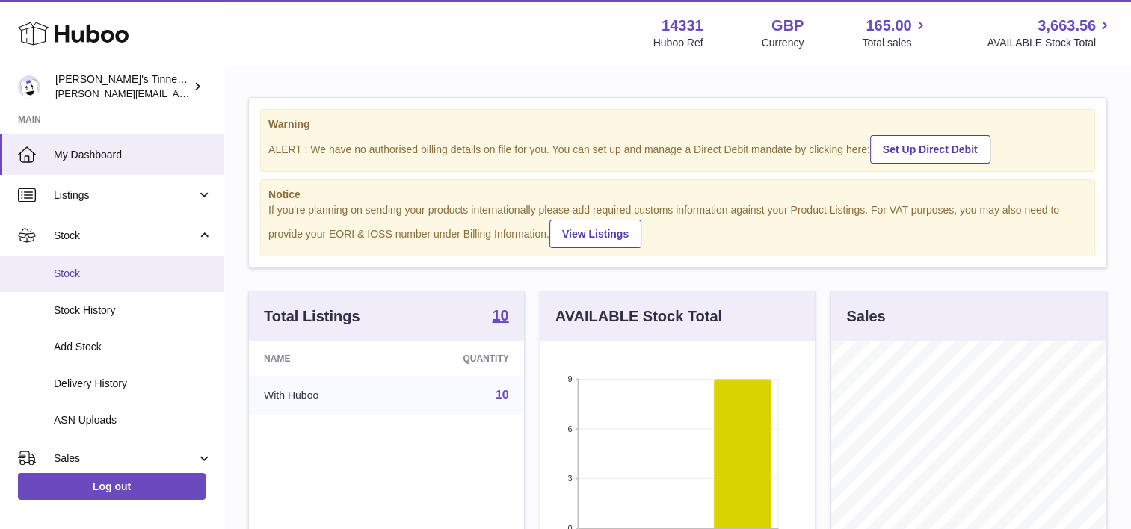
click at [139, 273] on span "Stock" at bounding box center [133, 274] width 158 height 14
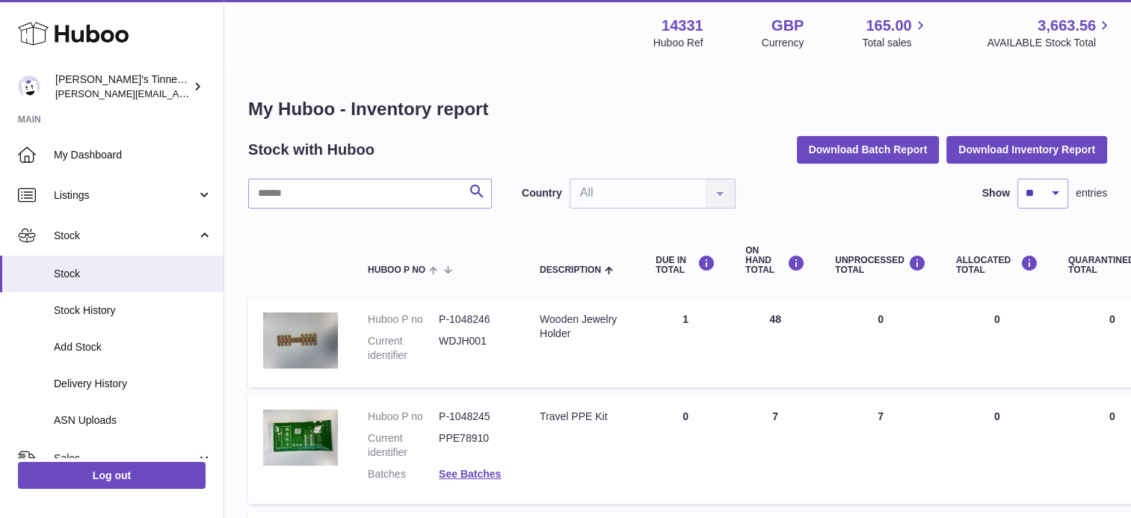
click at [891, 193] on div "Search Country All All No elements found. Consider changing the search query. L…" at bounding box center [677, 194] width 859 height 30
click at [883, 190] on div "Search Country All All No elements found. Consider changing the search query. L…" at bounding box center [677, 194] width 859 height 30
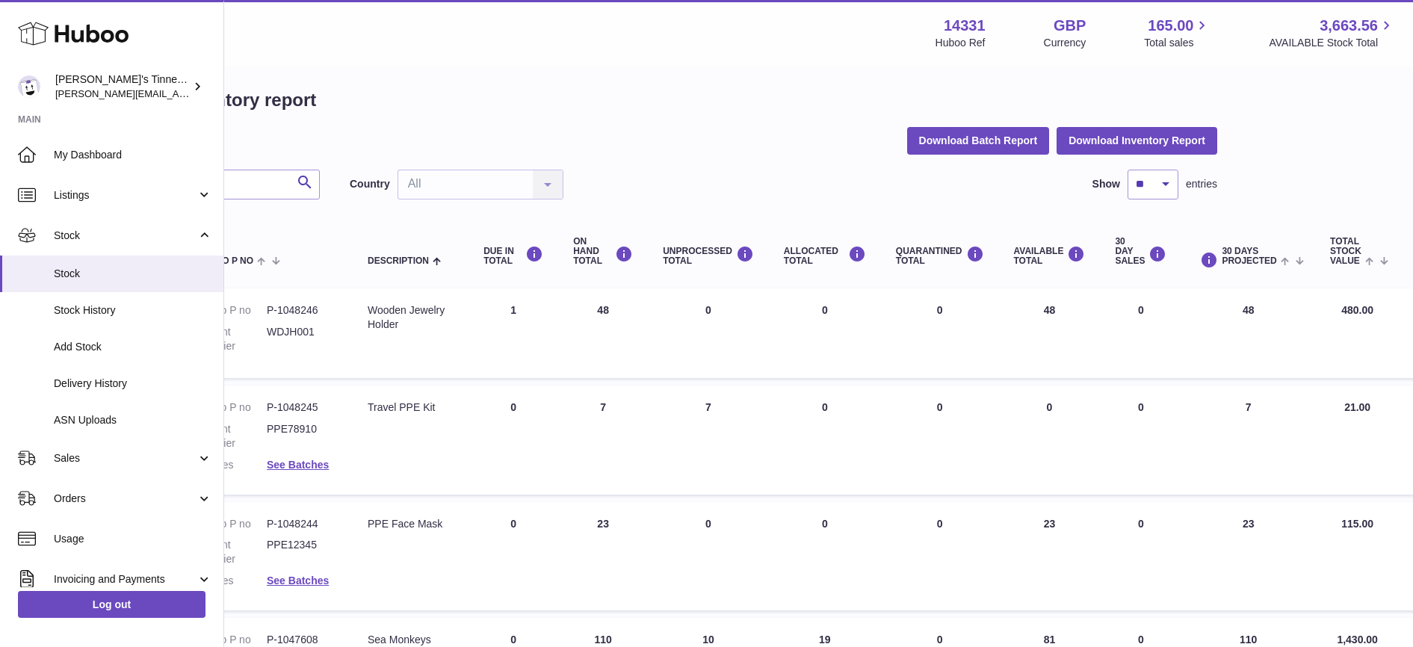
scroll to position [9, 174]
click at [389, 329] on div "Wooden Jewelry Holder" at bounding box center [408, 317] width 86 height 28
drag, startPoint x: 389, startPoint y: 329, endPoint x: 466, endPoint y: 353, distance: 79.9
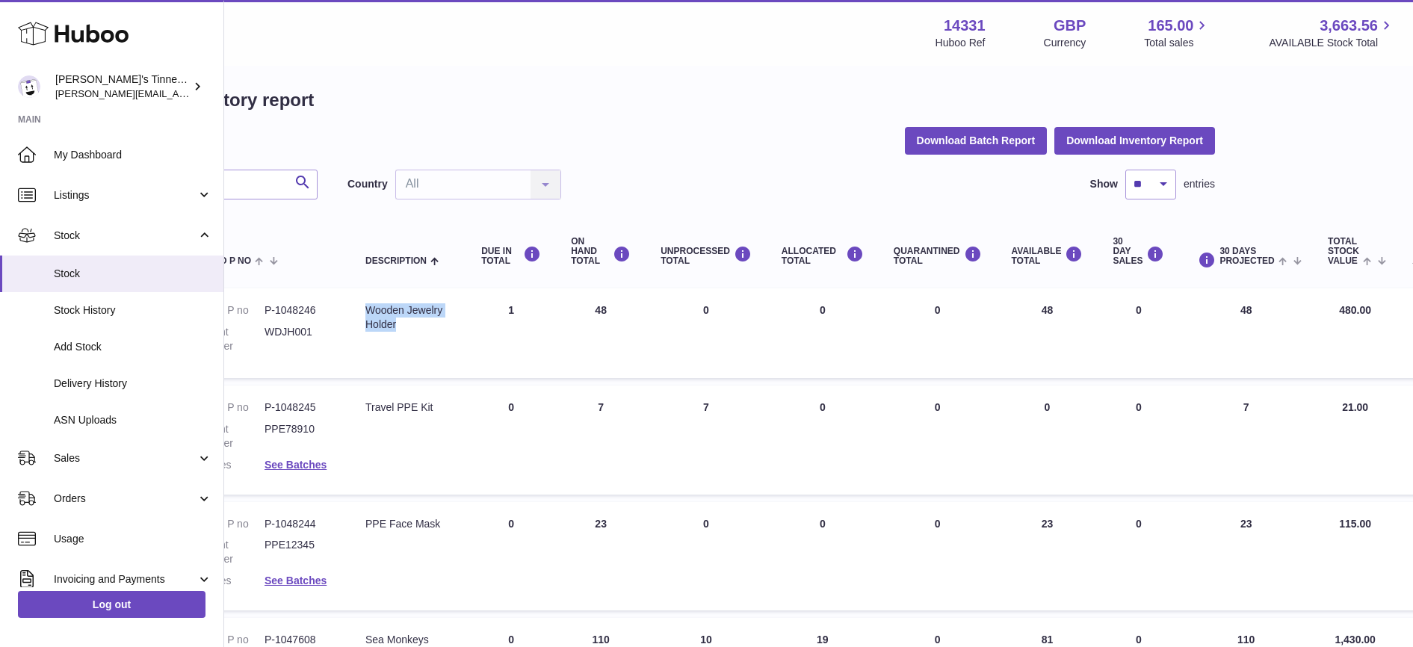
click at [466, 353] on td "DUE IN Total 1" at bounding box center [511, 333] width 90 height 90
drag, startPoint x: 1035, startPoint y: 311, endPoint x: 1009, endPoint y: 314, distance: 26.3
click at [1009, 314] on td "AVAILABLE Total 48" at bounding box center [1048, 333] width 102 height 90
drag, startPoint x: 1009, startPoint y: 314, endPoint x: 1021, endPoint y: 319, distance: 13.0
click at [1021, 319] on td "AVAILABLE Total 48" at bounding box center [1048, 333] width 102 height 90
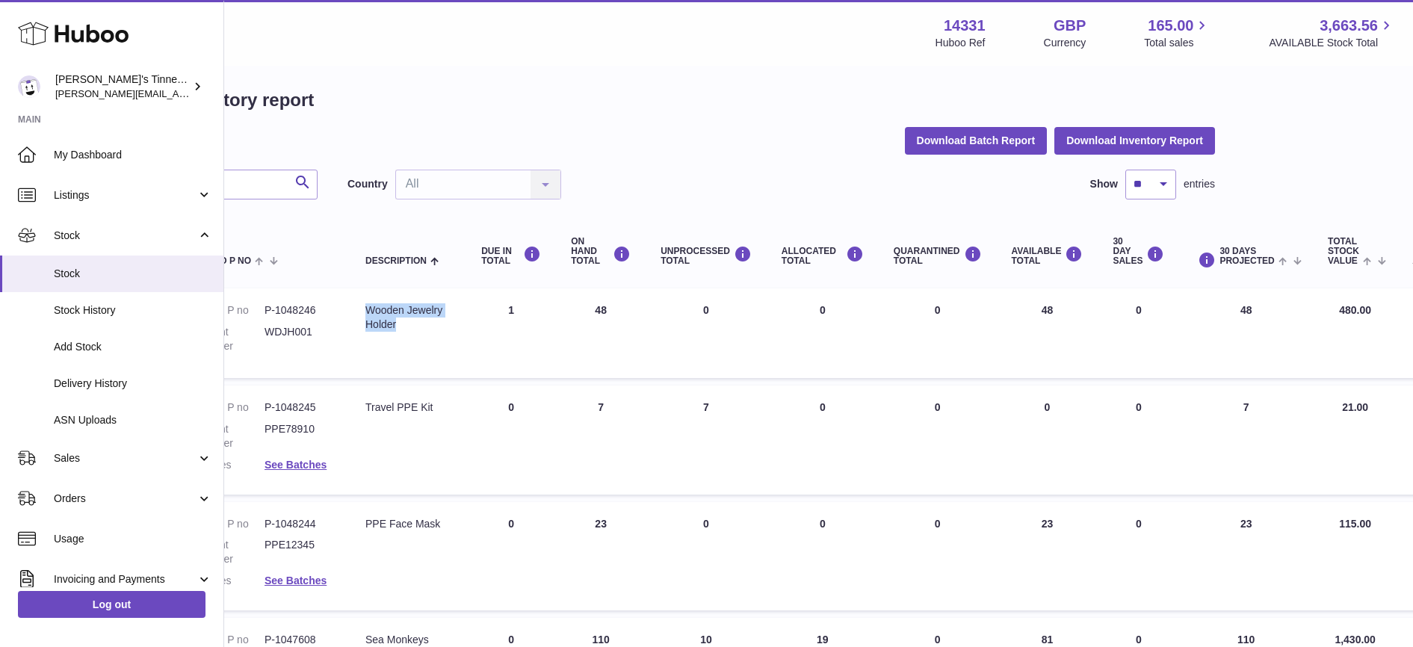
click at [1035, 327] on td "AVAILABLE Total 48" at bounding box center [1048, 333] width 102 height 90
click at [1030, 313] on td "AVAILABLE Total 48" at bounding box center [1048, 333] width 102 height 90
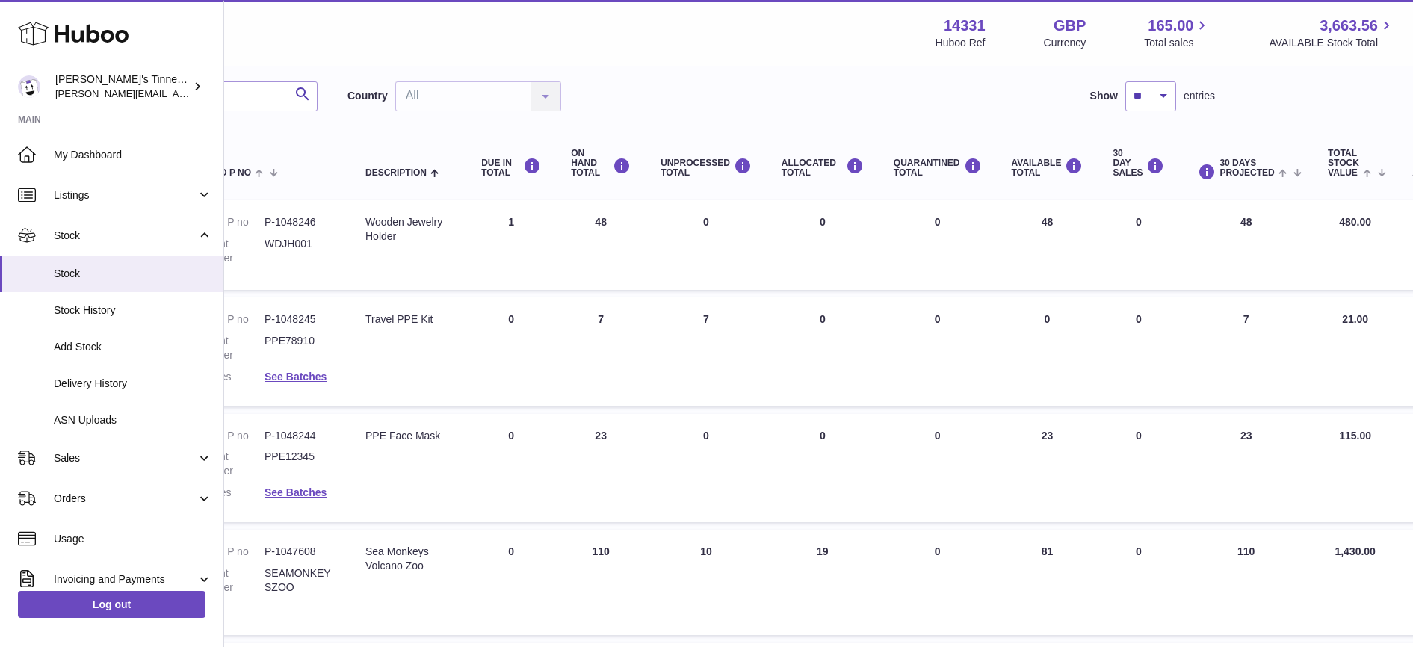
scroll to position [98, 174]
click at [303, 517] on dd "P-1047608" at bounding box center [300, 551] width 71 height 14
copy dd "1047608"
click at [261, 101] on input "text" at bounding box center [196, 96] width 244 height 30
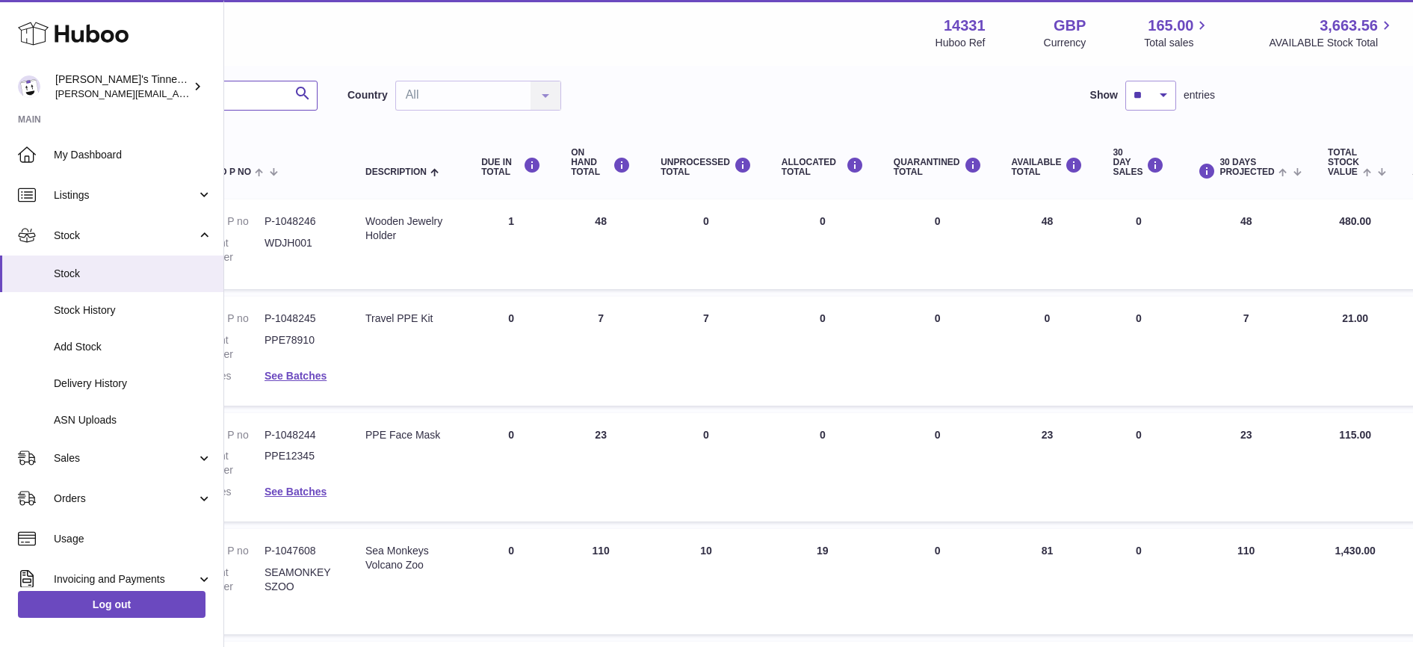
paste input "*******"
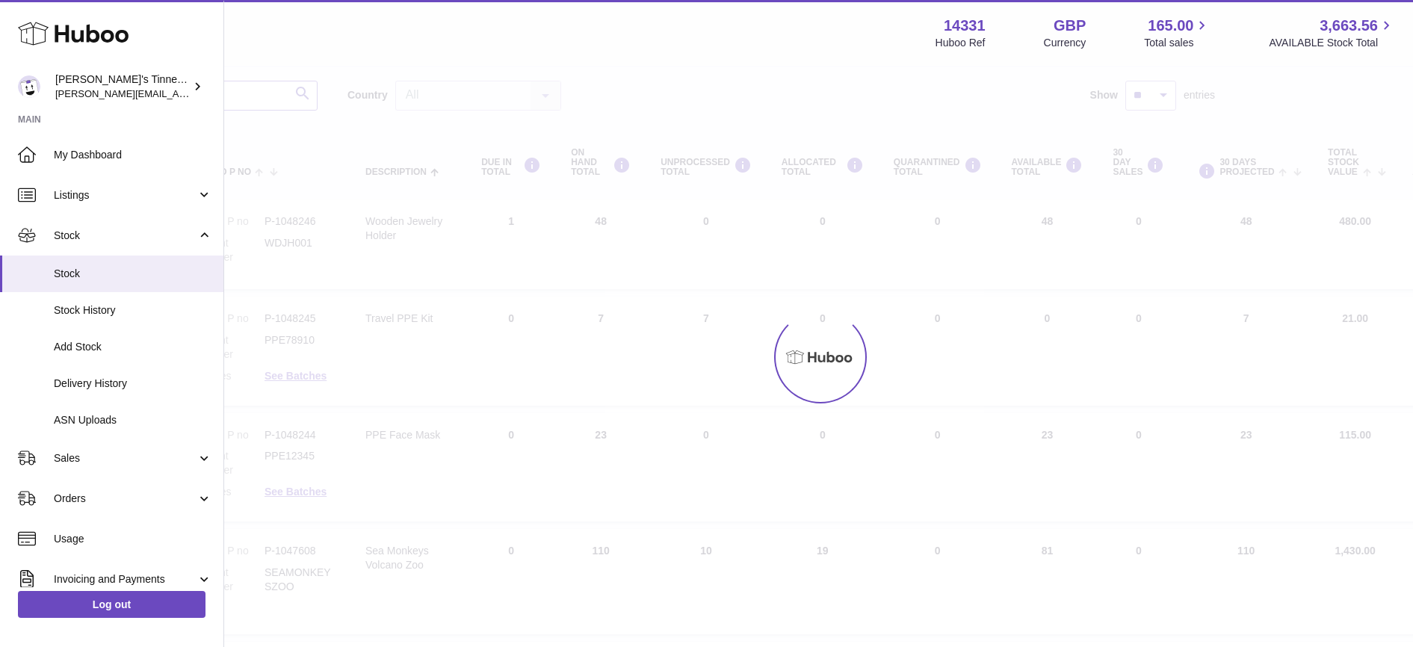
type input "*******"
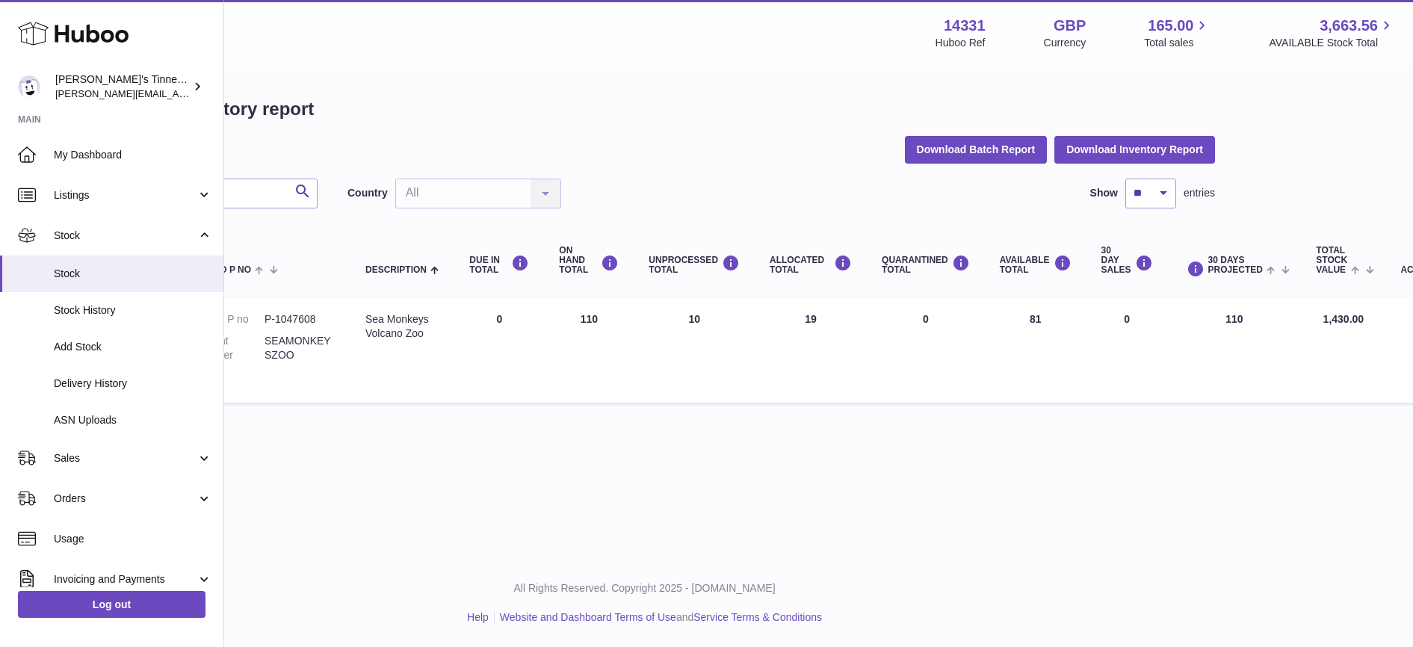
click at [585, 303] on td "ON HAND Total 110" at bounding box center [589, 349] width 90 height 105
click at [427, 320] on div "Sea Monkeys Volcano Zoo" at bounding box center [402, 326] width 74 height 28
click at [594, 307] on td "ON HAND Total 110" at bounding box center [589, 349] width 90 height 105
click at [793, 305] on td "ALLOCATED Total 19" at bounding box center [811, 349] width 112 height 105
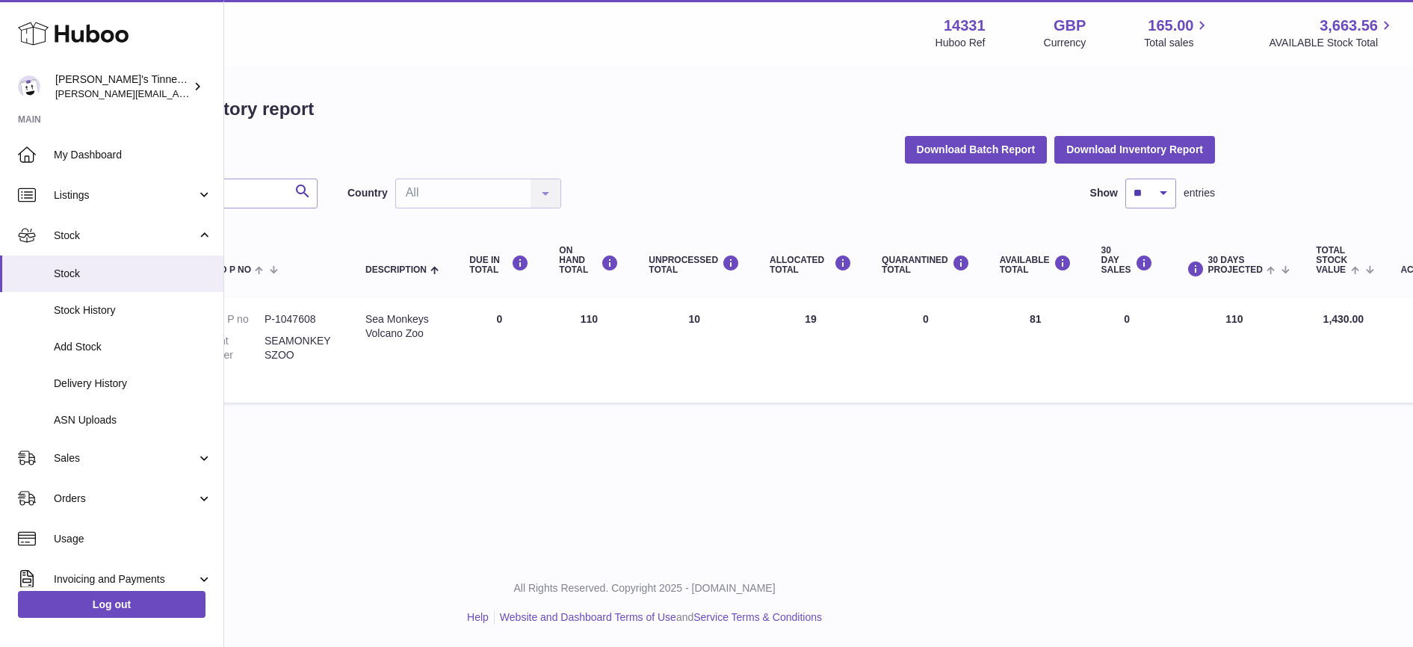
click at [688, 306] on td "UNPROCESSED Total 10" at bounding box center [694, 349] width 121 height 105
click at [687, 308] on td "UNPROCESSED Total 10" at bounding box center [694, 349] width 121 height 105
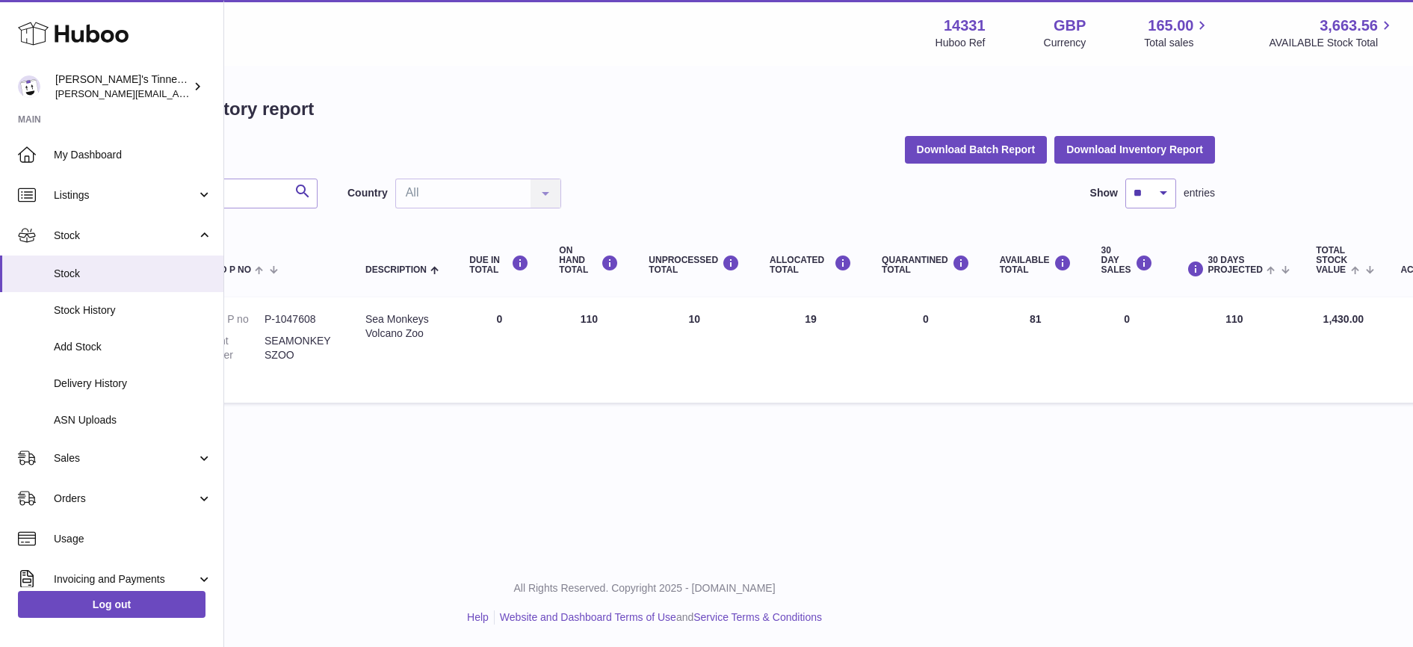
click at [687, 308] on td "UNPROCESSED Total 10" at bounding box center [694, 349] width 121 height 105
drag, startPoint x: 687, startPoint y: 308, endPoint x: 713, endPoint y: 347, distance: 46.4
click at [713, 347] on td "UNPROCESSED Total 10" at bounding box center [694, 349] width 121 height 105
click at [738, 349] on td "UNPROCESSED Total 10" at bounding box center [694, 349] width 121 height 105
drag, startPoint x: 672, startPoint y: 253, endPoint x: 646, endPoint y: 247, distance: 27.0
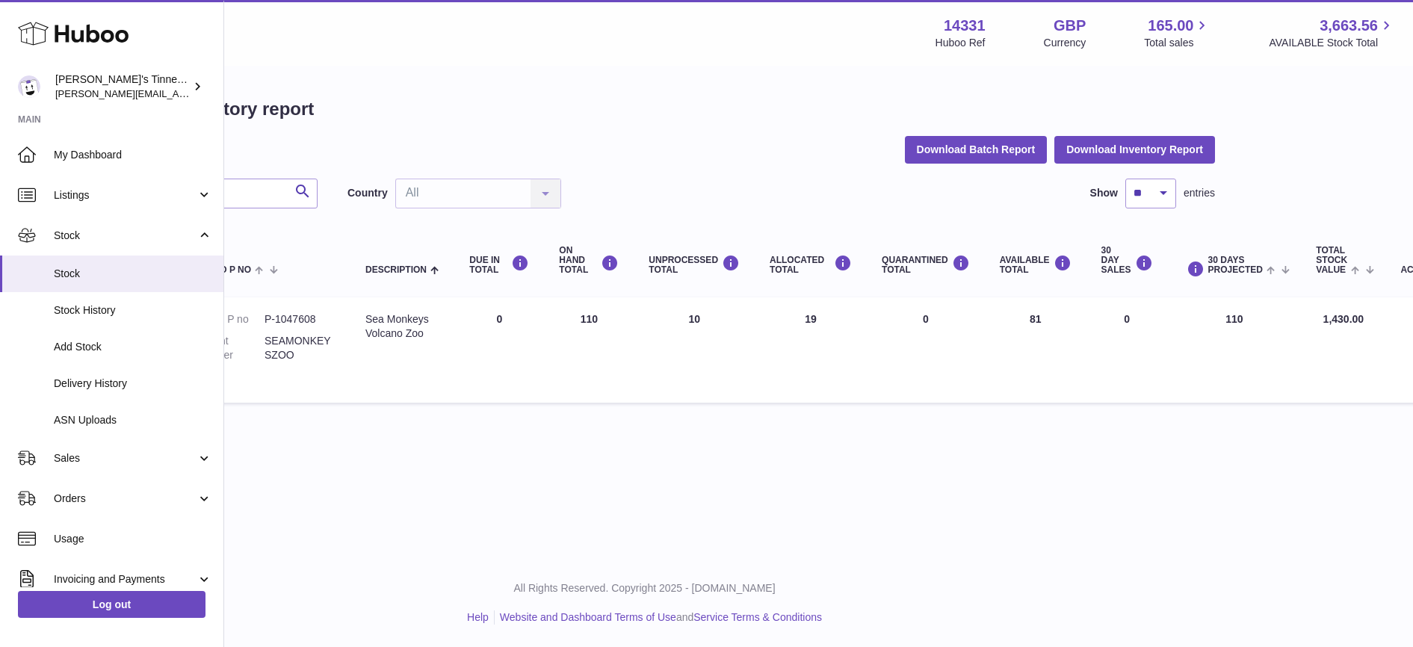
click at [649, 255] on div "UNPROCESSED Total" at bounding box center [694, 265] width 91 height 20
drag, startPoint x: 646, startPoint y: 247, endPoint x: 678, endPoint y: 287, distance: 51.1
click at [678, 297] on td "UNPROCESSED Total 10" at bounding box center [694, 349] width 121 height 105
click at [681, 206] on div "******* Search Country All All No elements found. Consider changing the search …" at bounding box center [644, 295] width 1141 height 232
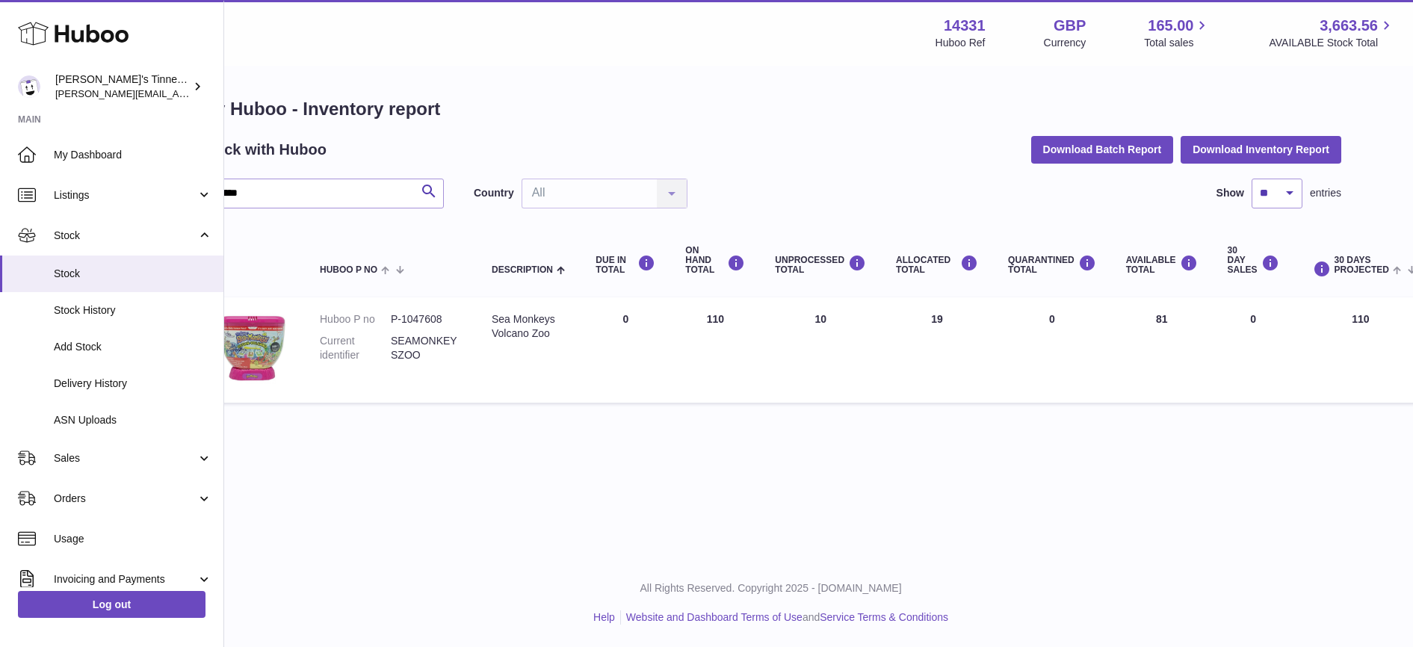
scroll to position [14, 47]
click at [934, 303] on td "ALLOCATED Total 19" at bounding box center [938, 349] width 112 height 105
drag, startPoint x: 935, startPoint y: 303, endPoint x: 1052, endPoint y: 305, distance: 117.3
click at [1052, 305] on td "QUARANTINED Total 0" at bounding box center [1053, 349] width 118 height 105
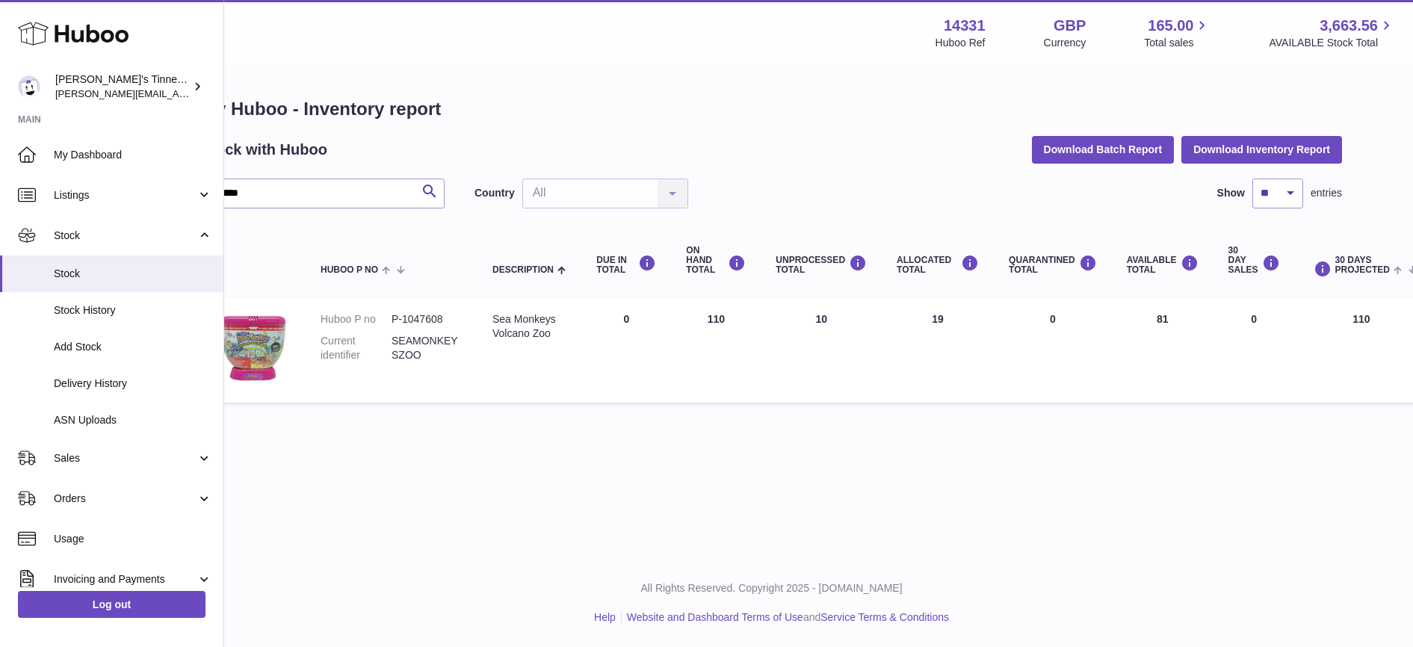
click at [1052, 305] on td "QUARANTINED Total 0" at bounding box center [1053, 349] width 118 height 105
click at [933, 306] on td "ALLOCATED Total 19" at bounding box center [938, 349] width 112 height 105
click at [961, 254] on icon at bounding box center [970, 263] width 18 height 19
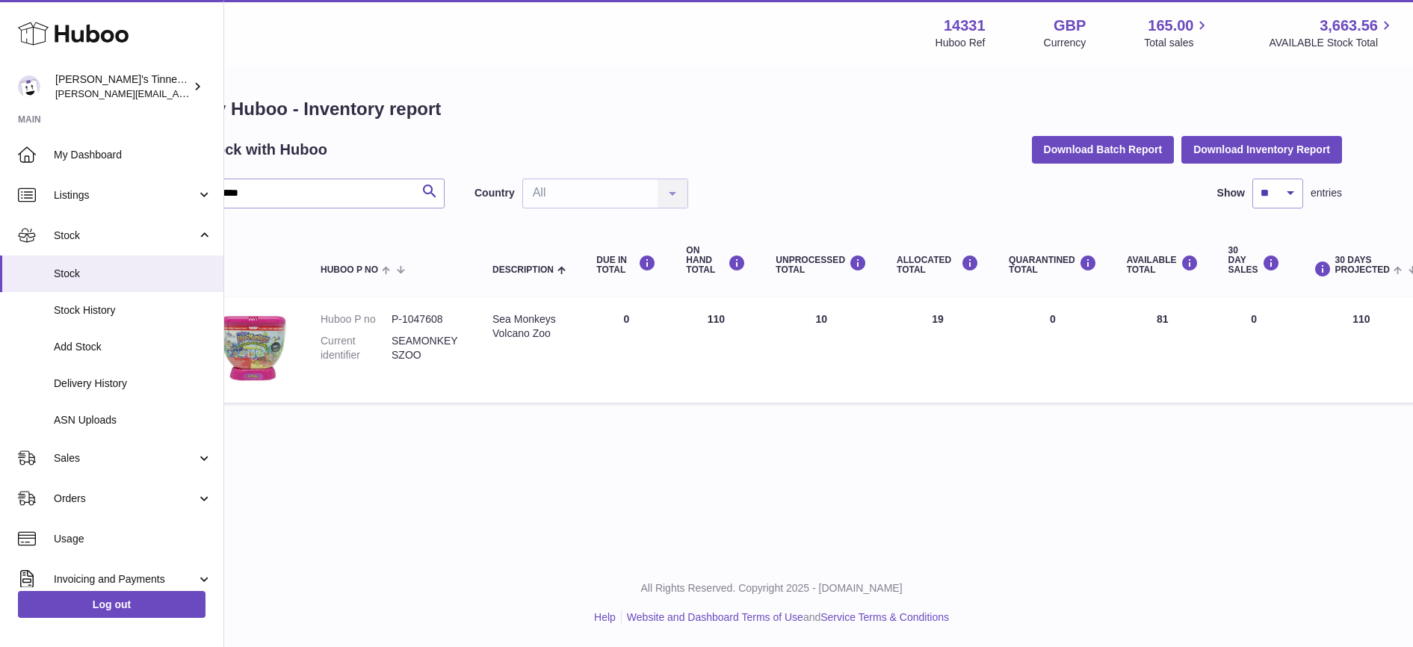
drag, startPoint x: 937, startPoint y: 306, endPoint x: 923, endPoint y: 306, distance: 14.2
click at [923, 306] on td "ALLOCATED Total 19" at bounding box center [938, 349] width 112 height 105
click at [711, 304] on td "ON HAND Total 110" at bounding box center [716, 349] width 90 height 105
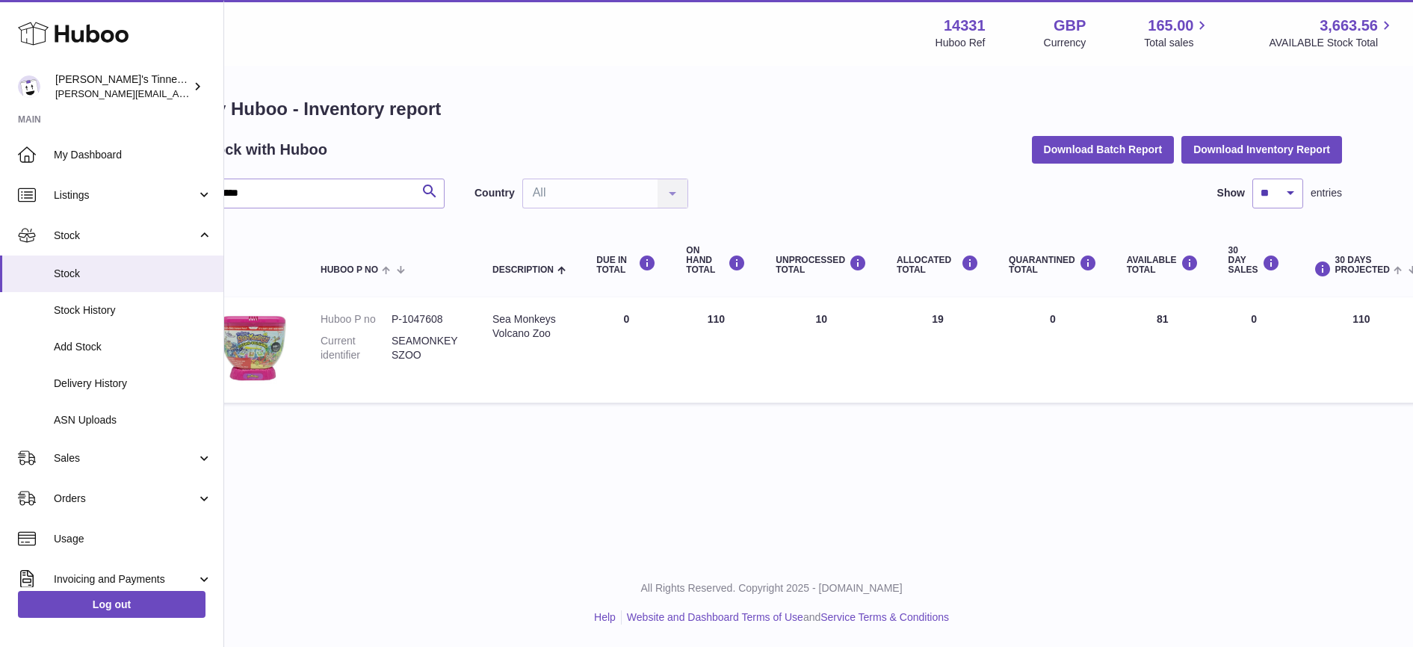
drag, startPoint x: 711, startPoint y: 304, endPoint x: 732, endPoint y: 317, distance: 23.8
click at [732, 317] on td "ON HAND Total 110" at bounding box center [716, 349] width 90 height 105
click at [725, 315] on td "ON HAND Total 110" at bounding box center [716, 349] width 90 height 105
click at [715, 307] on td "ON HAND Total 110" at bounding box center [716, 349] width 90 height 105
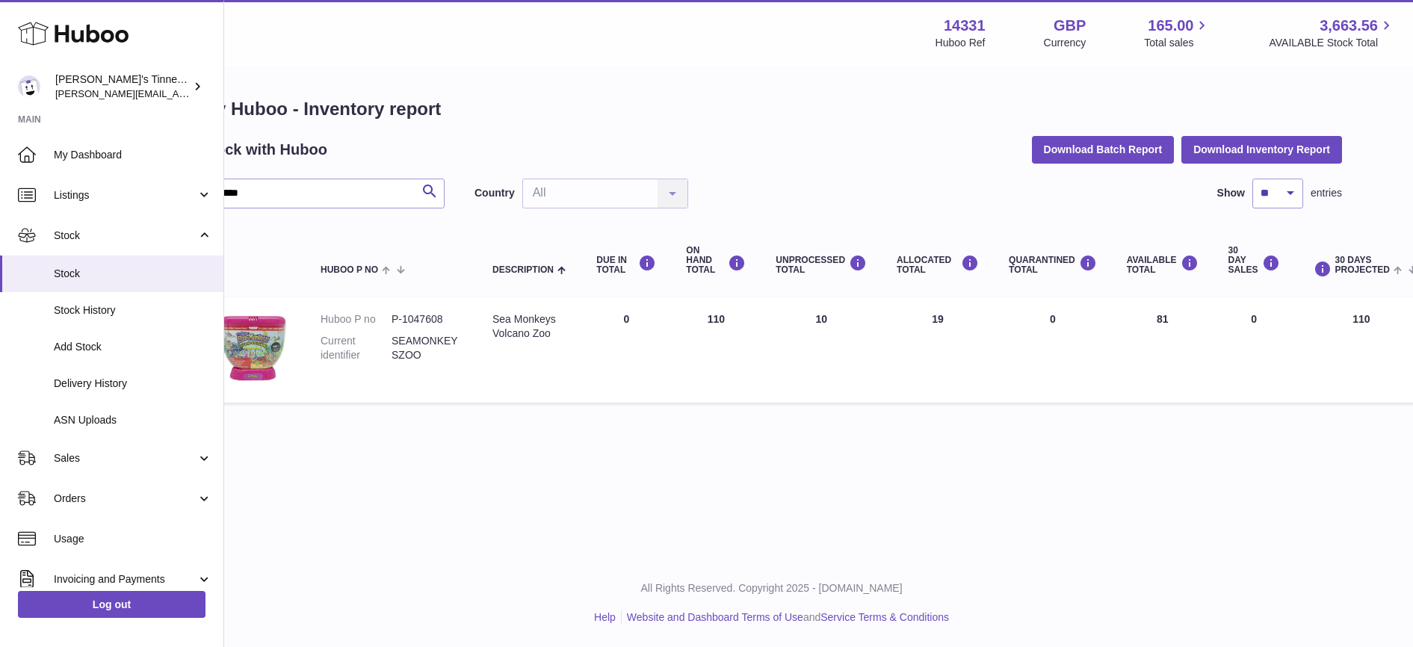
click at [715, 307] on td "ON HAND Total 110" at bounding box center [716, 349] width 90 height 105
click at [921, 306] on td "ALLOCATED Total 19" at bounding box center [938, 349] width 112 height 105
click at [932, 305] on td "ALLOCATED Total 19" at bounding box center [938, 349] width 112 height 105
click at [231, 185] on input "*******" at bounding box center [323, 194] width 244 height 30
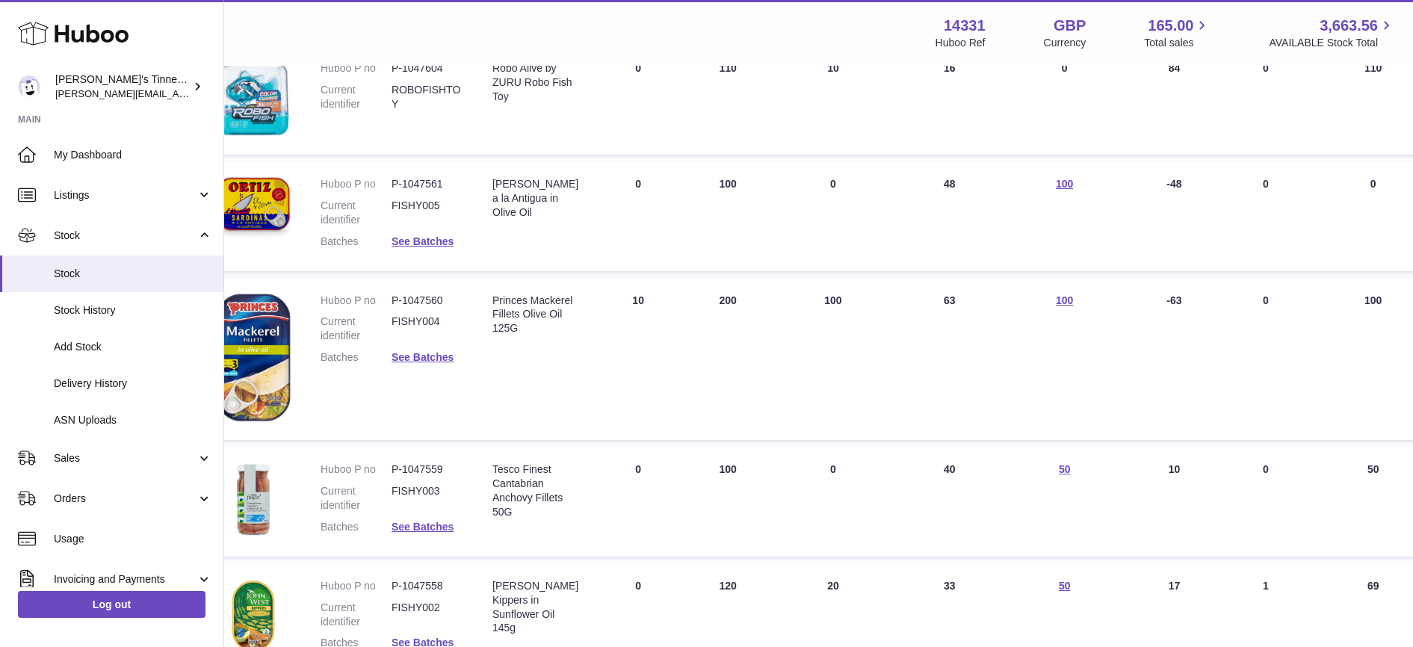
scroll to position [686, 47]
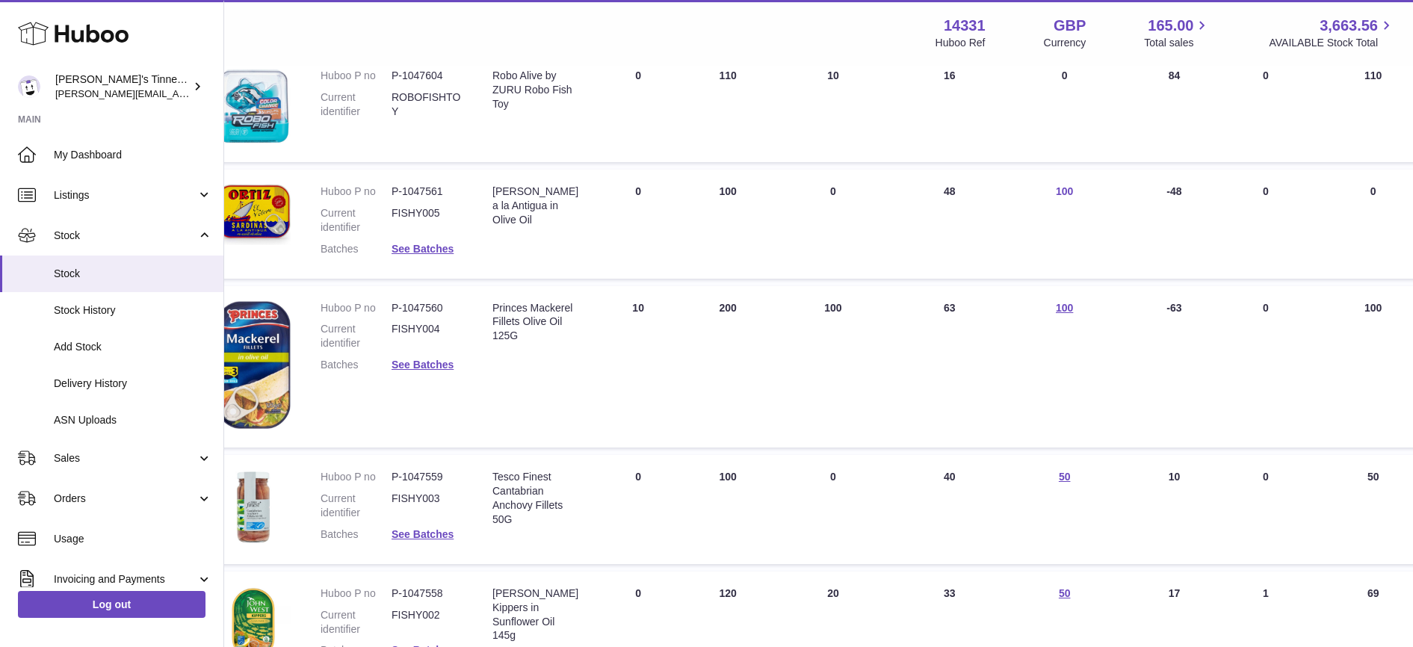
click at [1056, 189] on link "100" at bounding box center [1064, 191] width 17 height 12
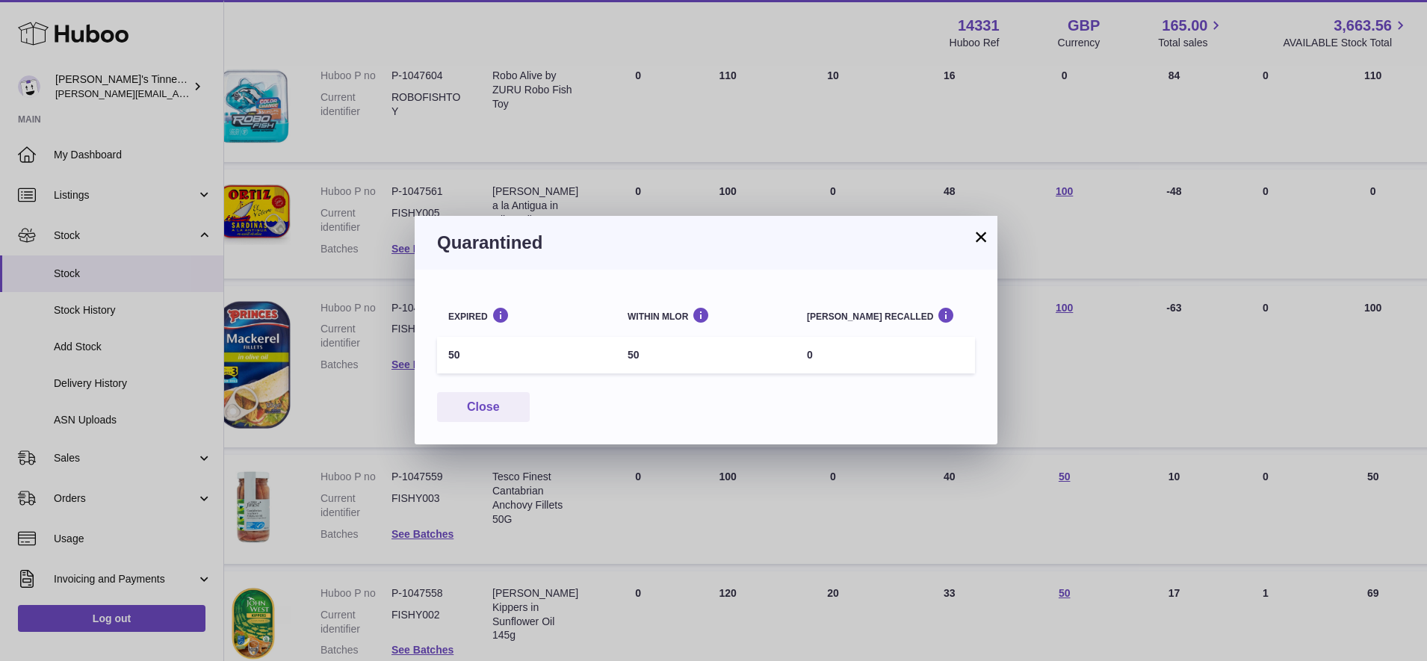
click at [979, 233] on button "×" at bounding box center [981, 237] width 18 height 18
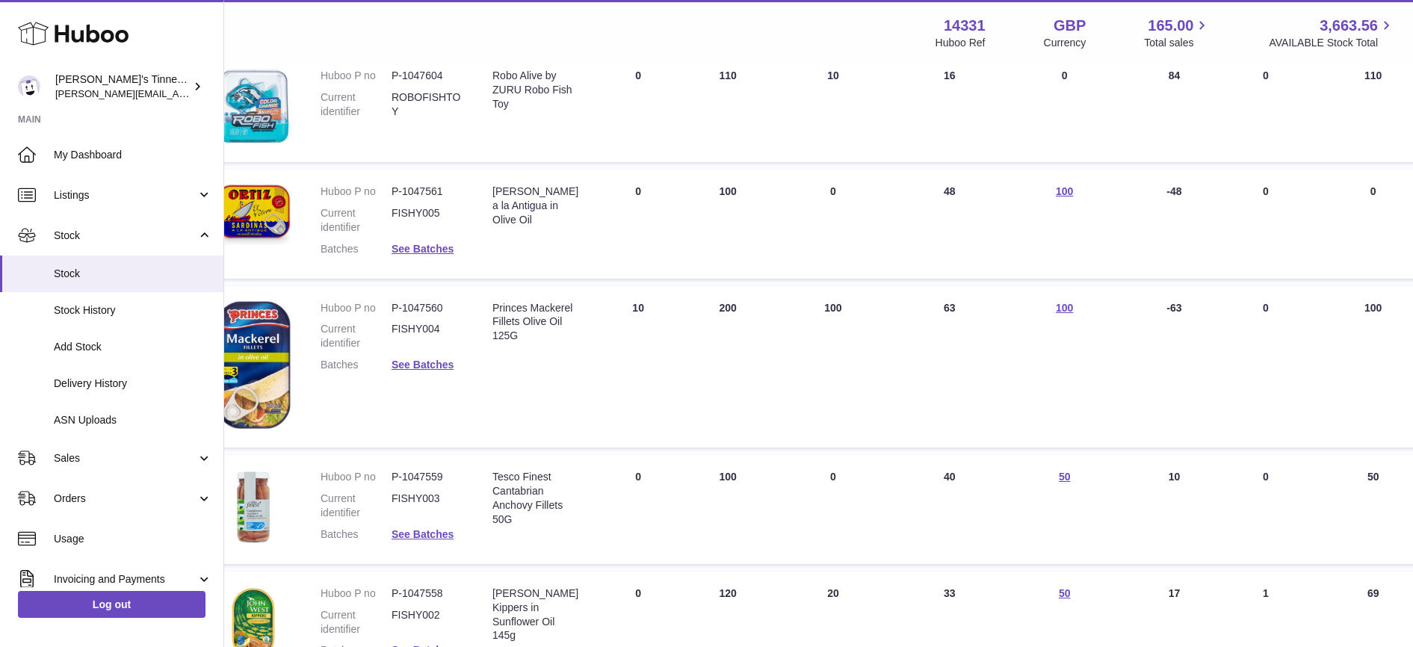
click at [436, 185] on dd "P-1047561" at bounding box center [427, 192] width 71 height 14
copy dd "1047561"
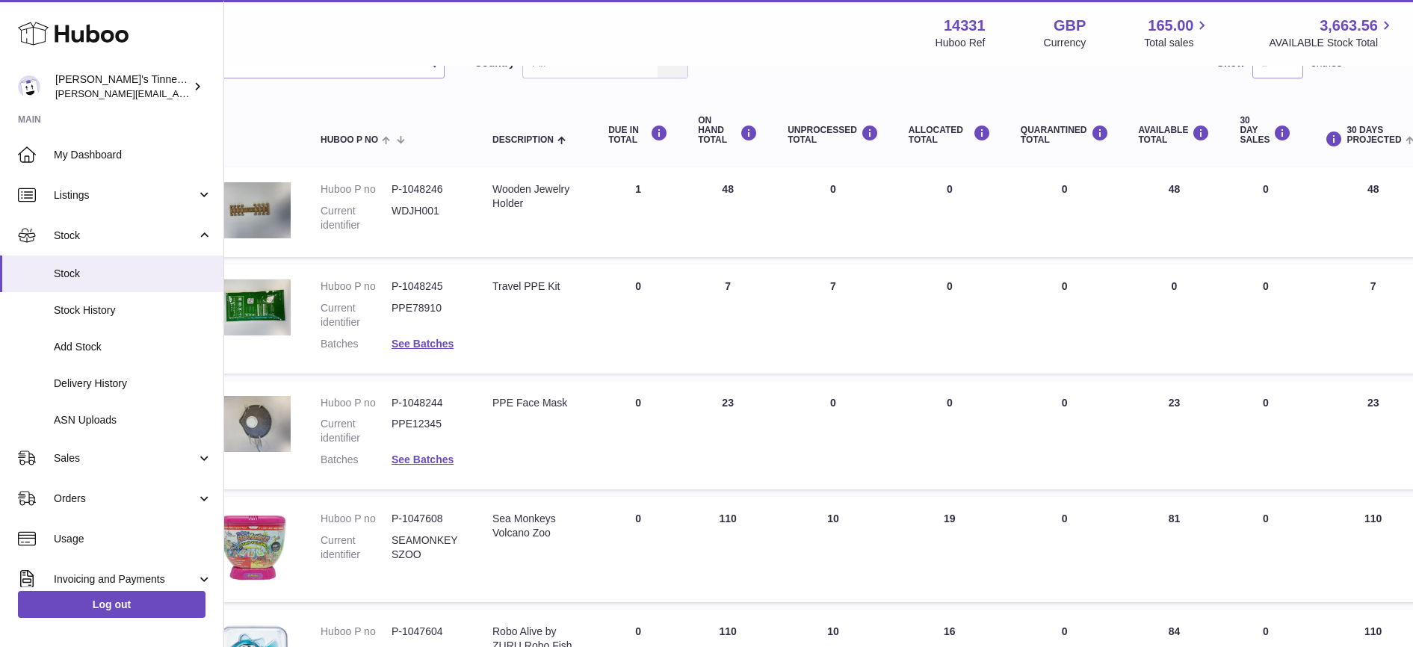
scroll to position [44, 47]
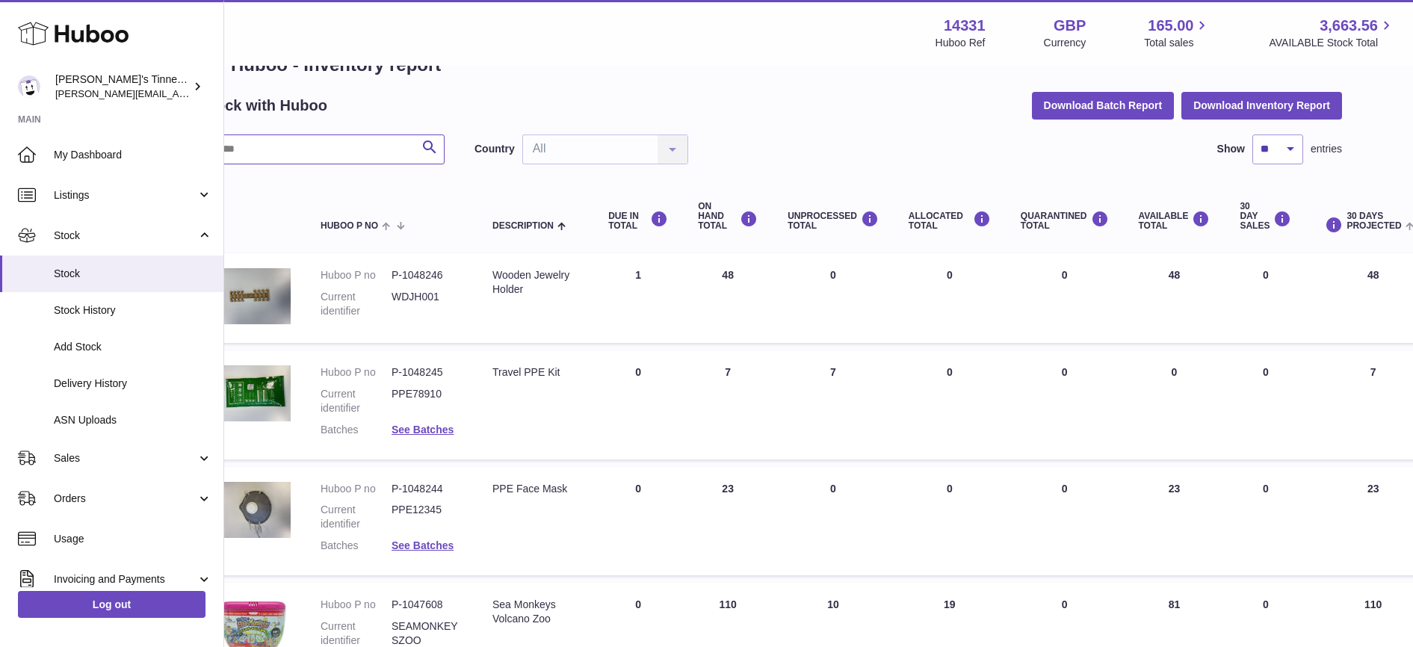
click at [374, 150] on input "text" at bounding box center [323, 149] width 244 height 30
paste input "*******"
type input "*******"
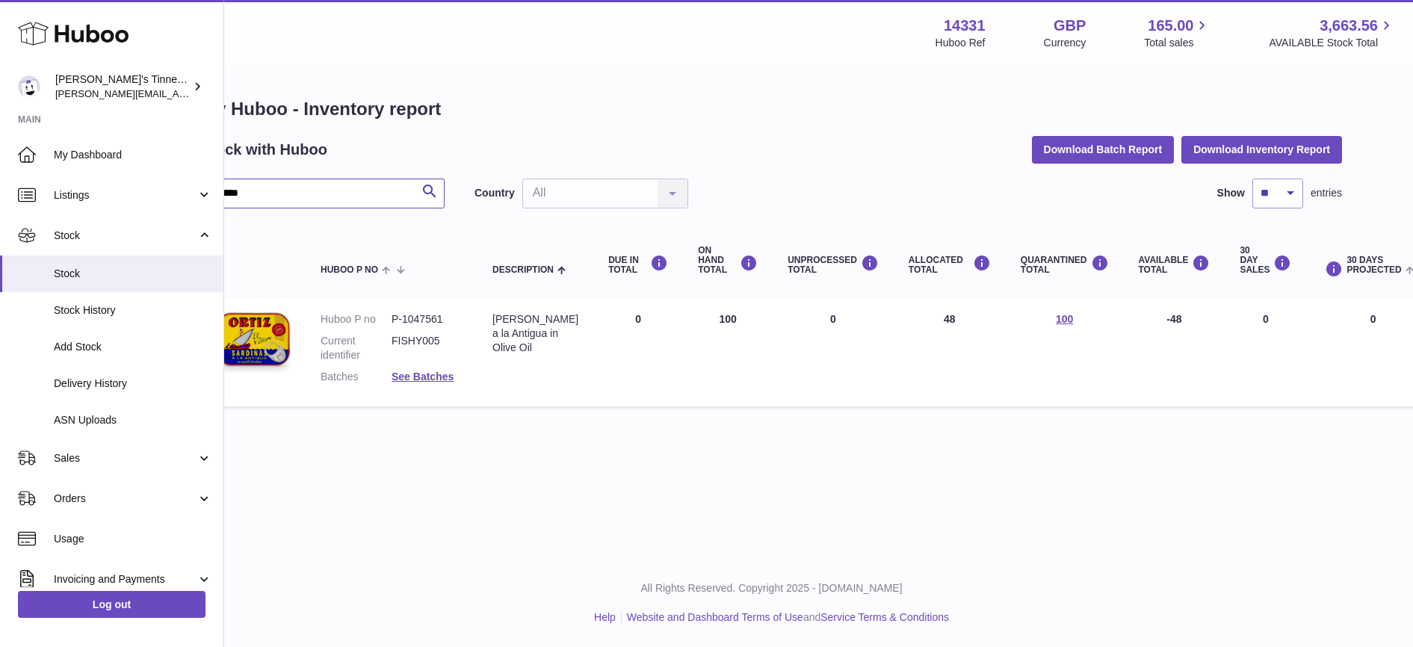
scroll to position [14, 0]
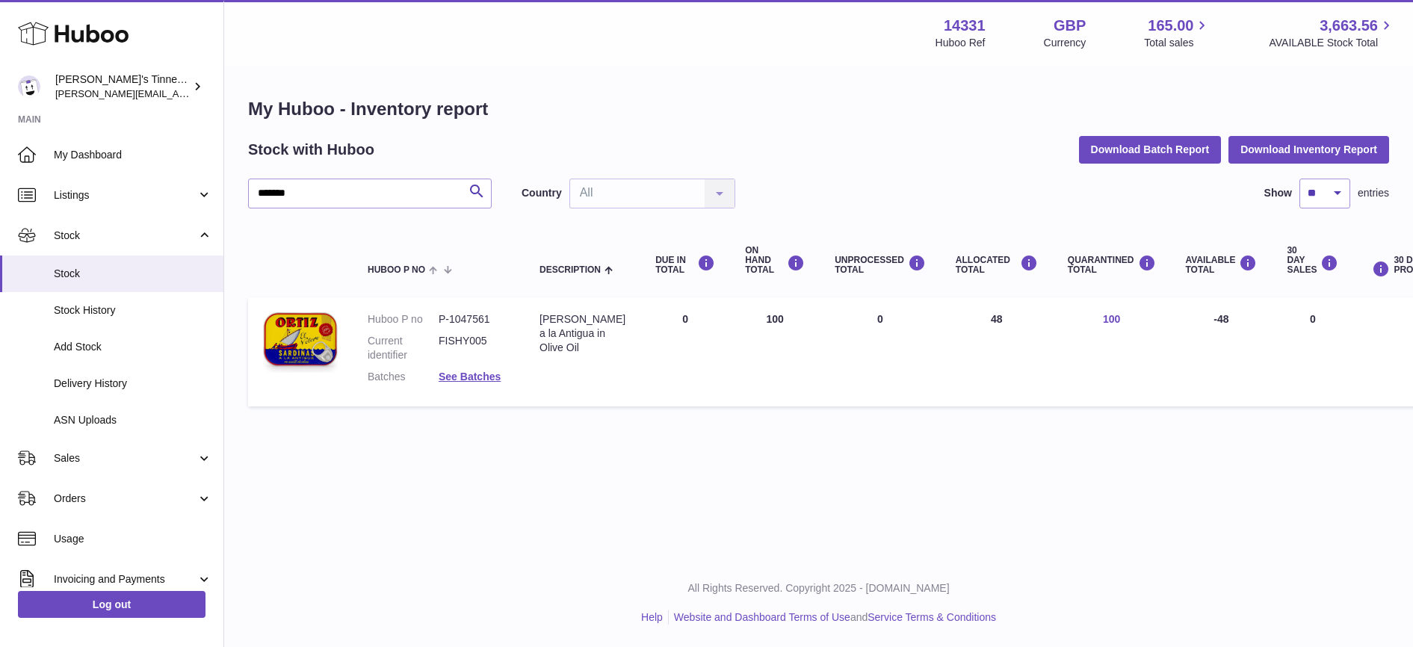
click at [1103, 313] on link "100" at bounding box center [1111, 319] width 17 height 12
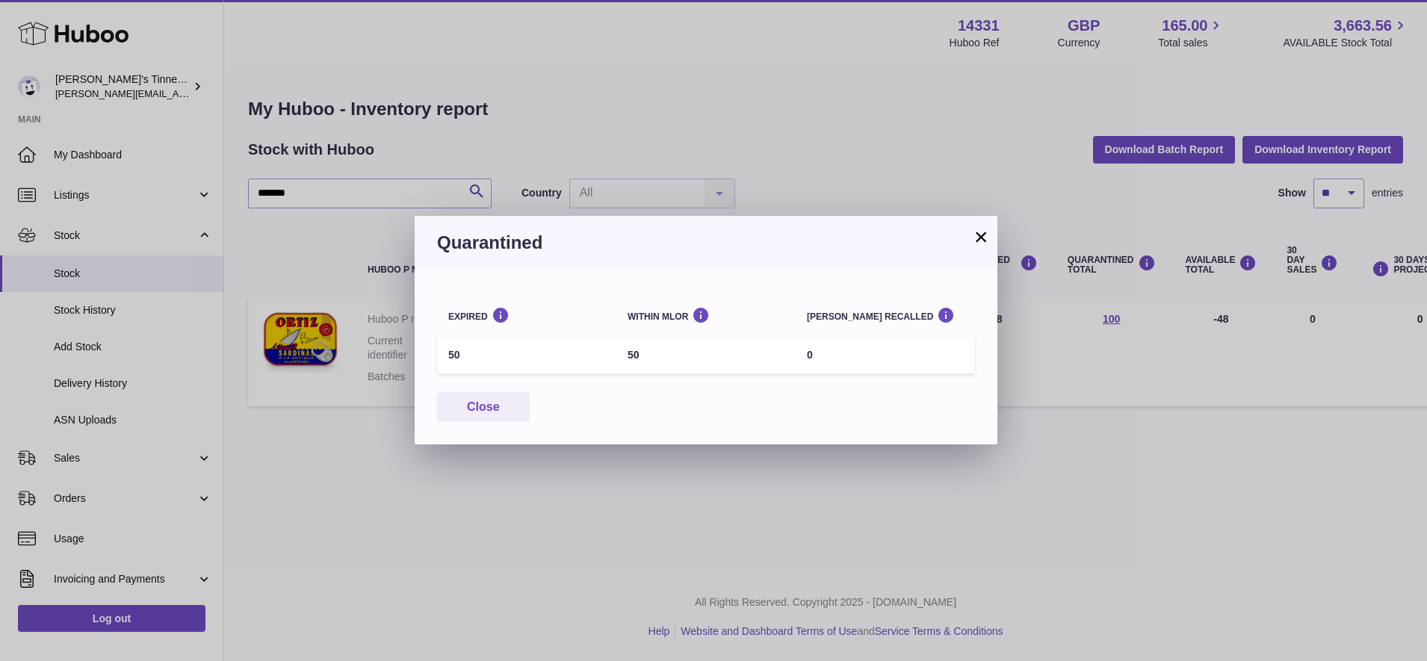
click at [982, 232] on button "×" at bounding box center [981, 237] width 18 height 18
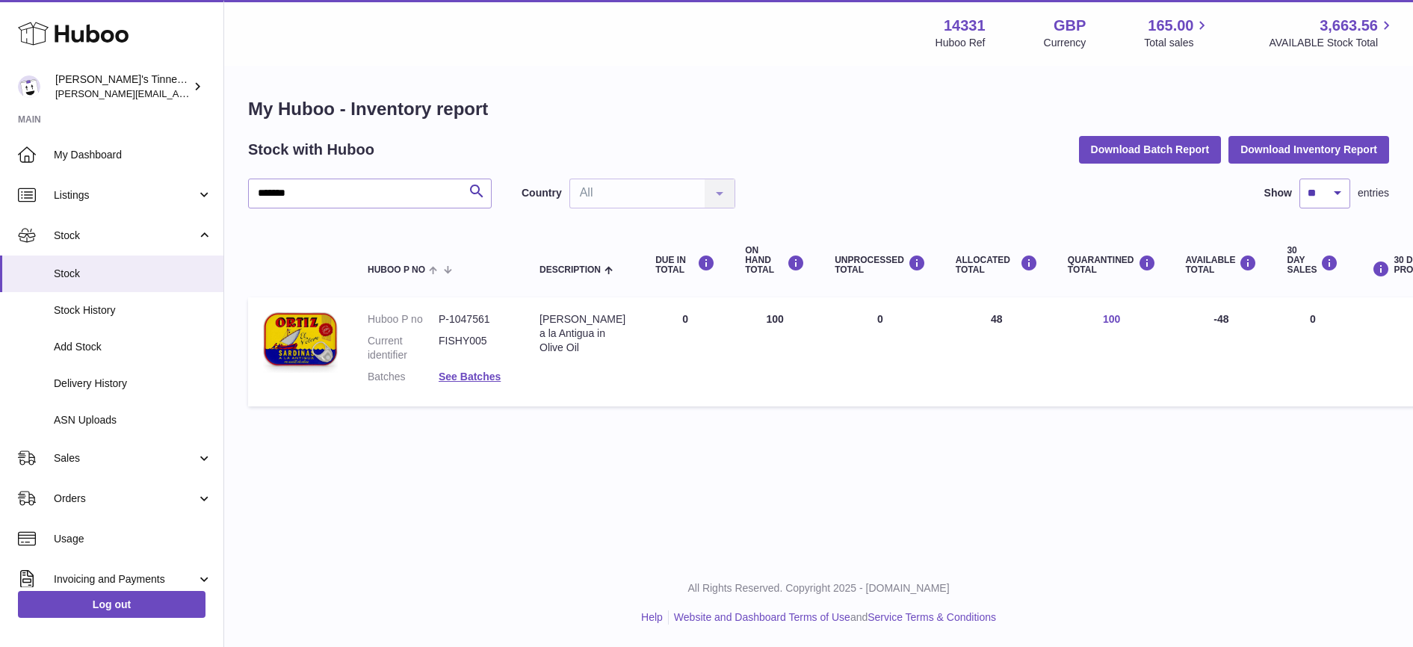
click at [1103, 325] on link "100" at bounding box center [1111, 319] width 17 height 12
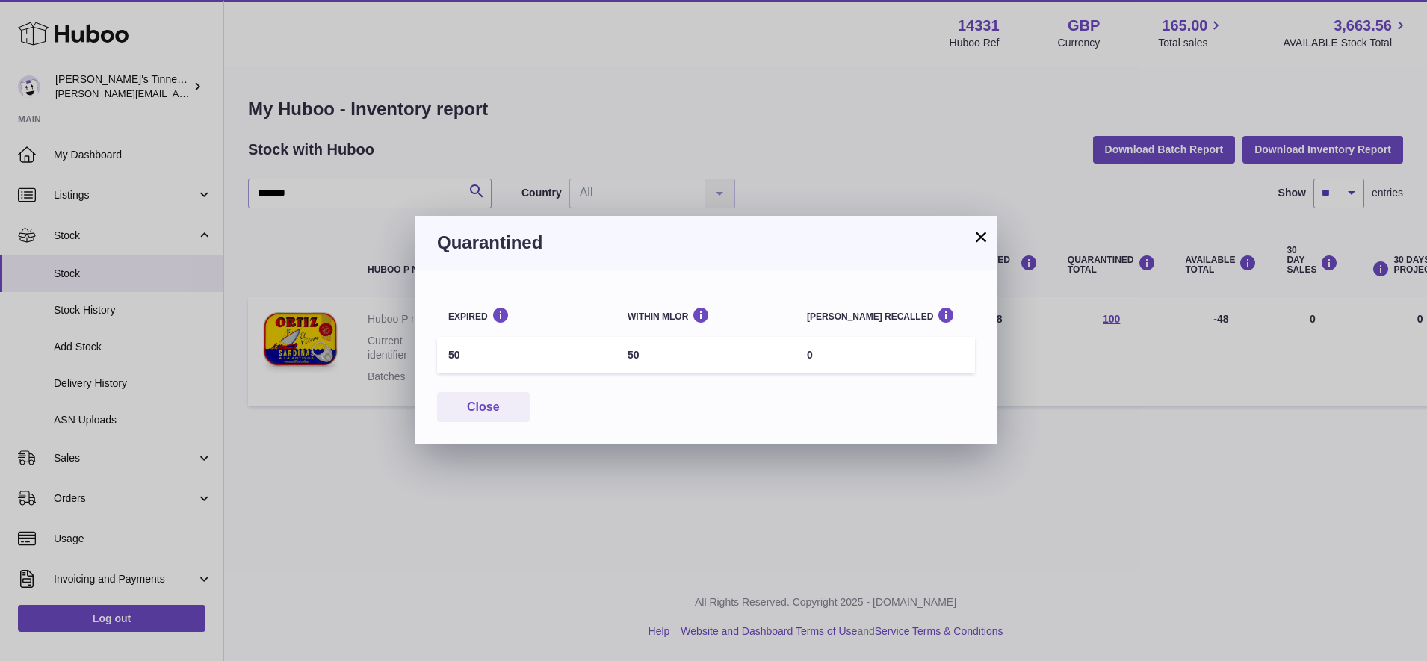
click at [632, 355] on td "50" at bounding box center [705, 355] width 179 height 37
drag, startPoint x: 632, startPoint y: 355, endPoint x: 644, endPoint y: 356, distance: 12.0
click at [644, 356] on td "50" at bounding box center [705, 355] width 179 height 37
click at [668, 350] on td "50" at bounding box center [705, 355] width 179 height 37
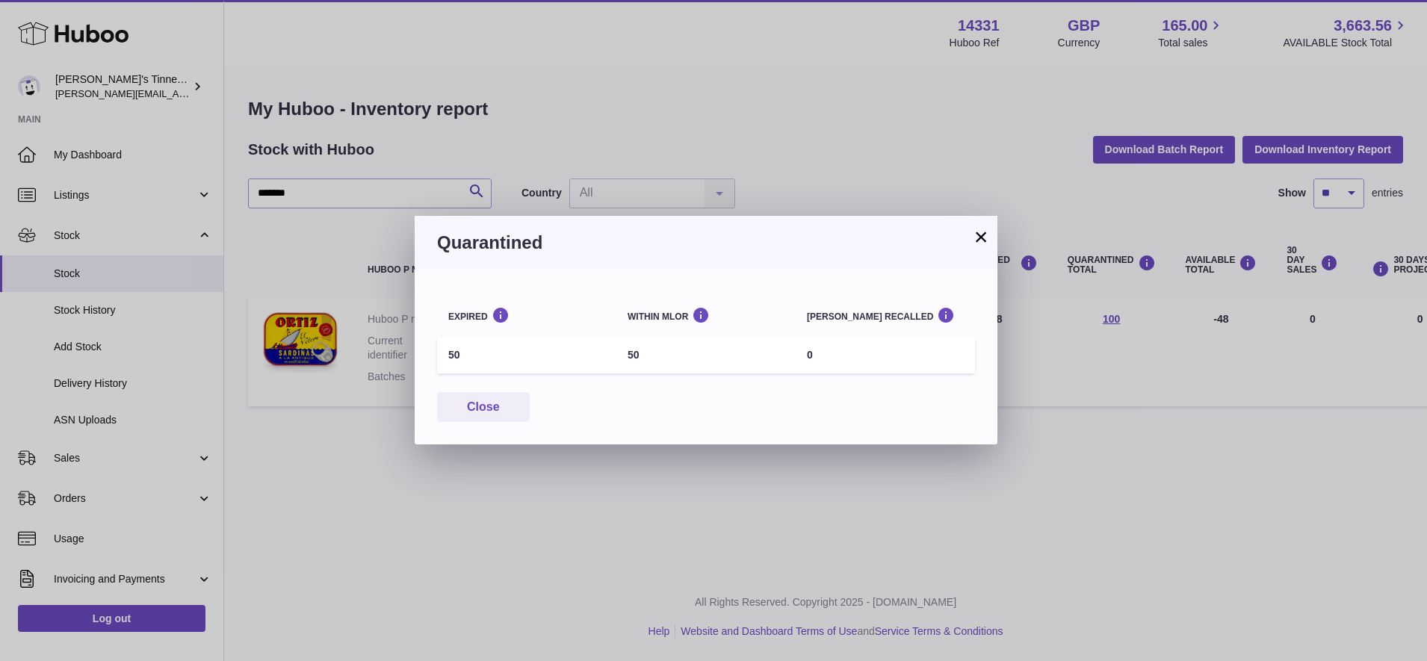
click at [632, 353] on td "50" at bounding box center [705, 355] width 179 height 37
click at [652, 359] on td "50" at bounding box center [705, 355] width 179 height 37
click at [764, 306] on th "Within MLOR" at bounding box center [705, 314] width 179 height 37
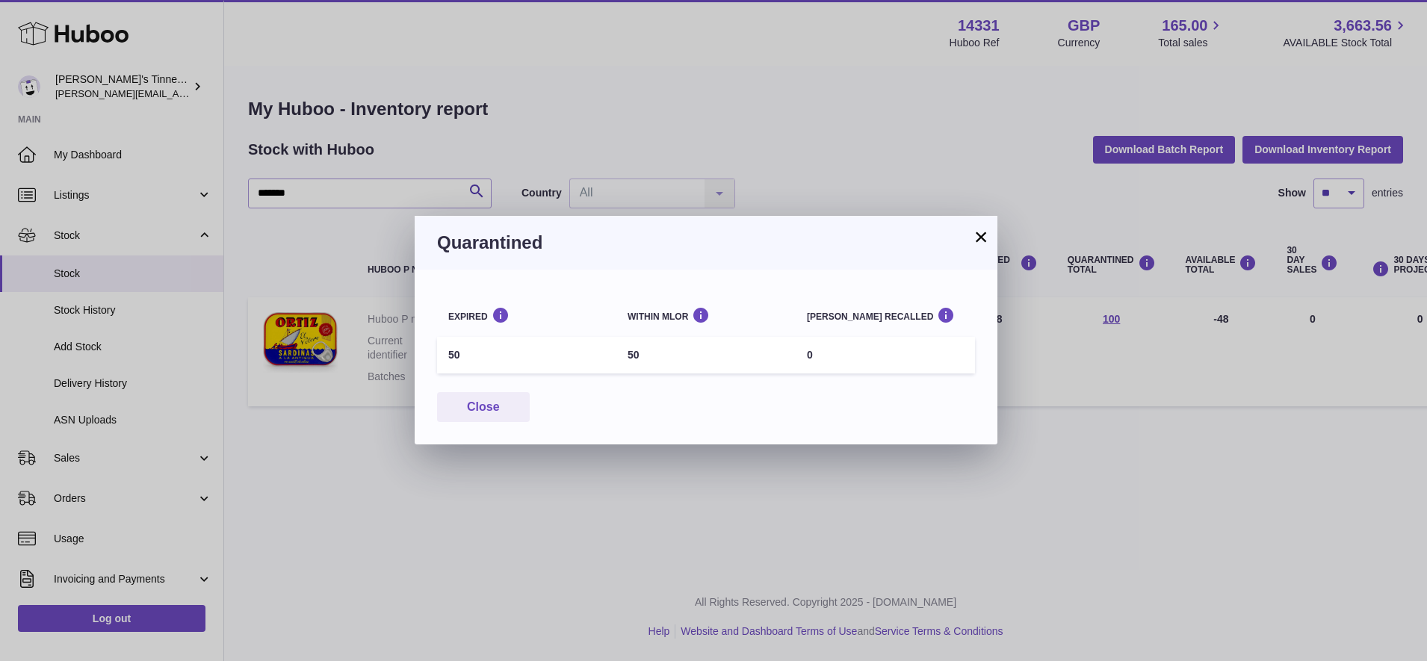
click at [983, 238] on button "×" at bounding box center [981, 237] width 18 height 18
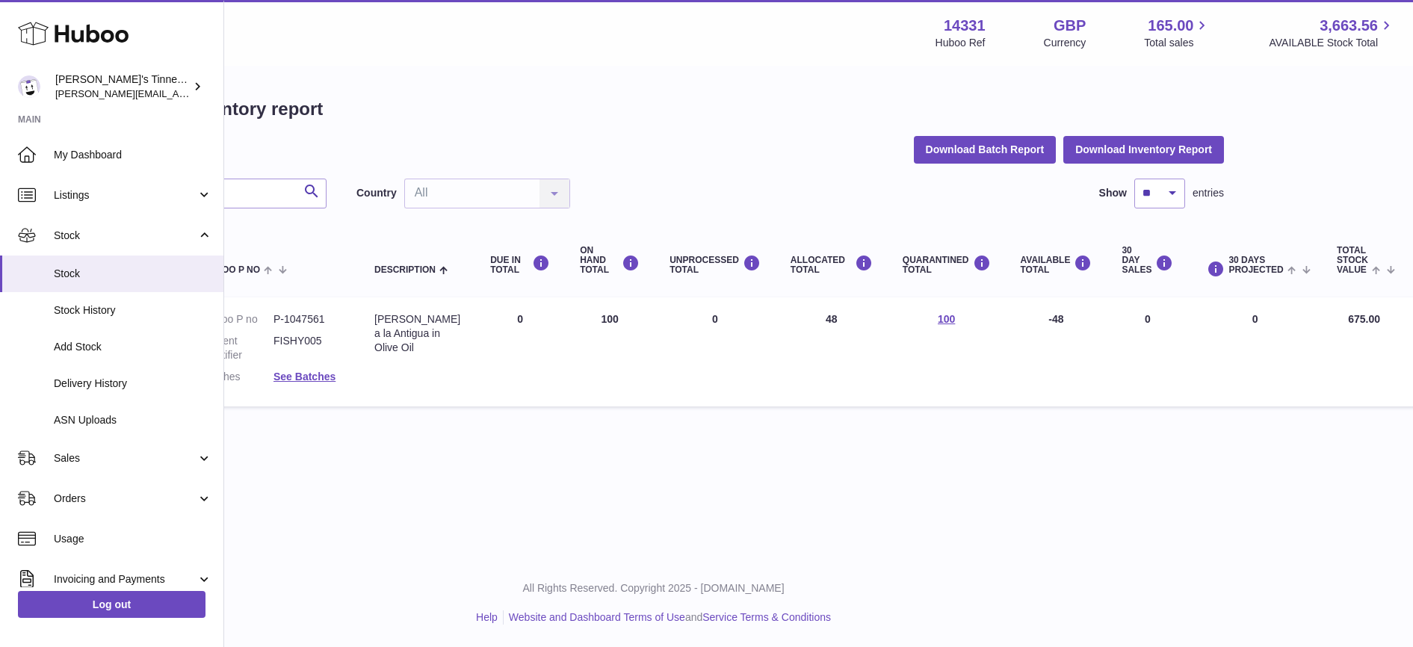
scroll to position [0, 168]
click at [935, 318] on link "100" at bounding box center [943, 319] width 17 height 12
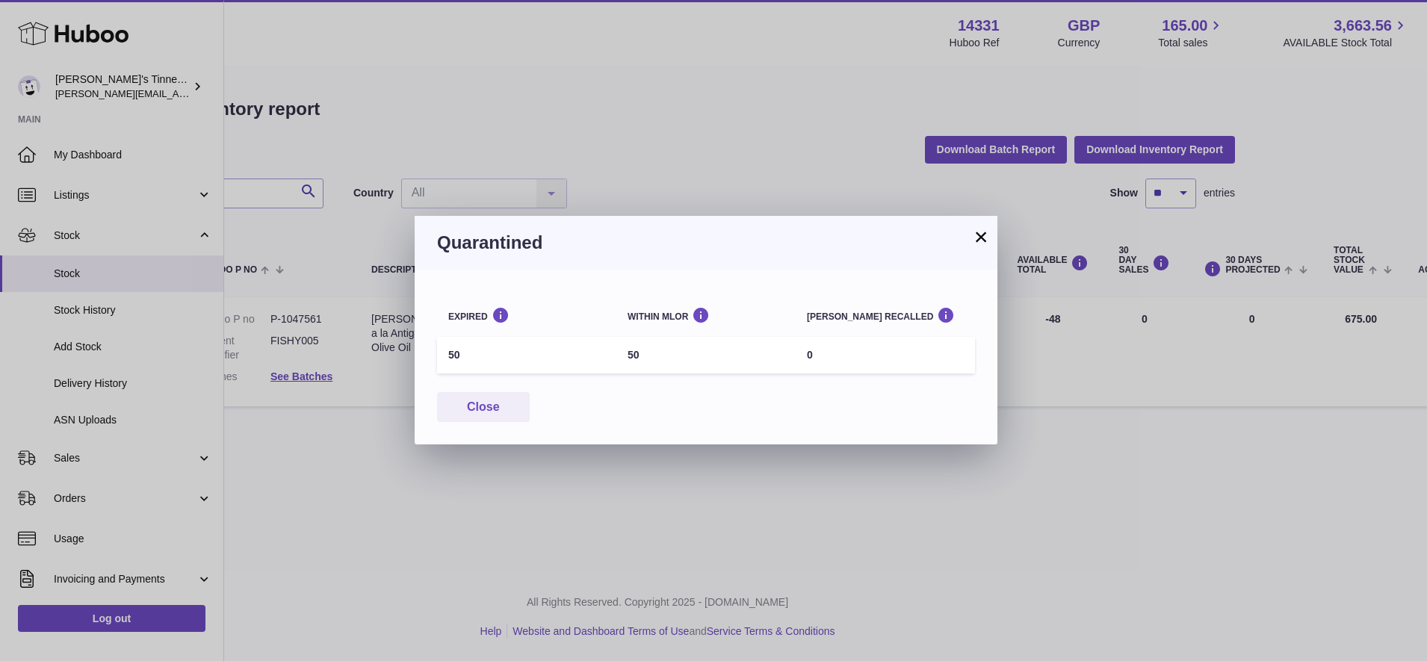
click at [980, 235] on button "×" at bounding box center [981, 237] width 18 height 18
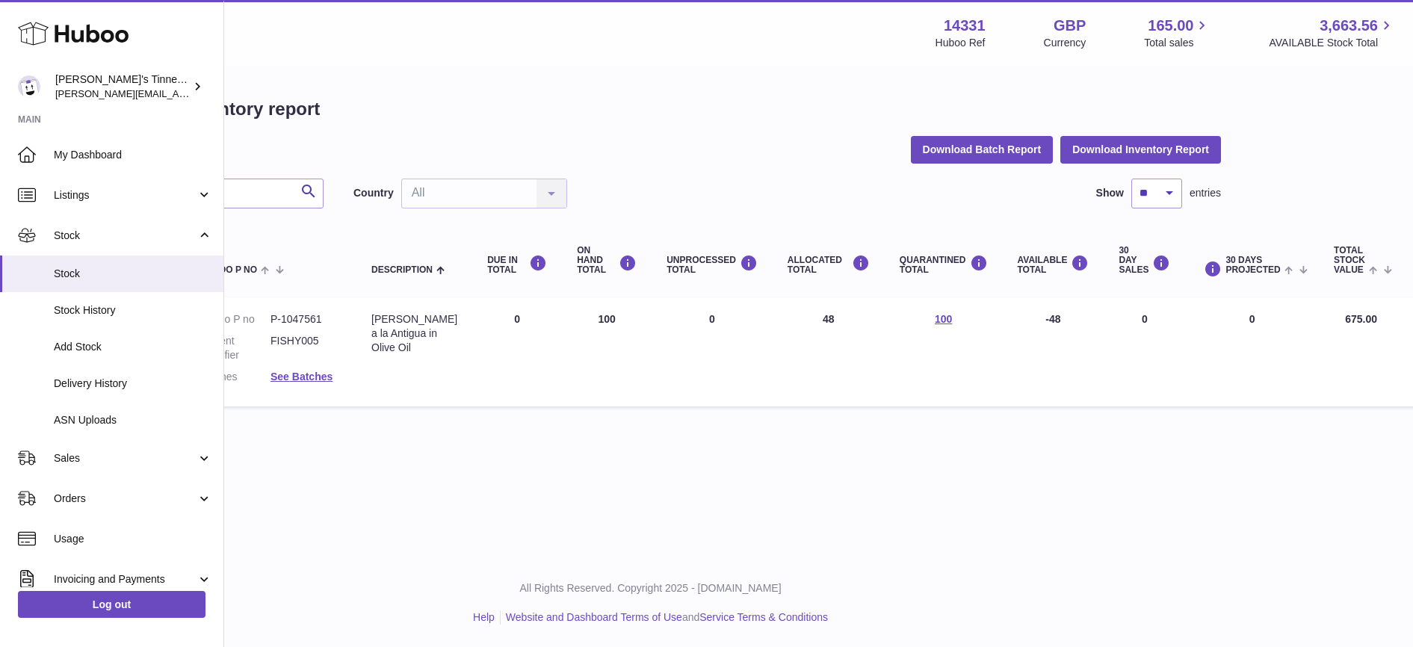
click at [1027, 320] on td "AVAILABLE Total -48" at bounding box center [1054, 351] width 102 height 109
drag, startPoint x: 1027, startPoint y: 320, endPoint x: 1046, endPoint y: 319, distance: 18.7
click at [1046, 319] on td "AVAILABLE Total -48" at bounding box center [1054, 351] width 102 height 109
click at [1035, 319] on td "AVAILABLE Total -48" at bounding box center [1054, 351] width 102 height 109
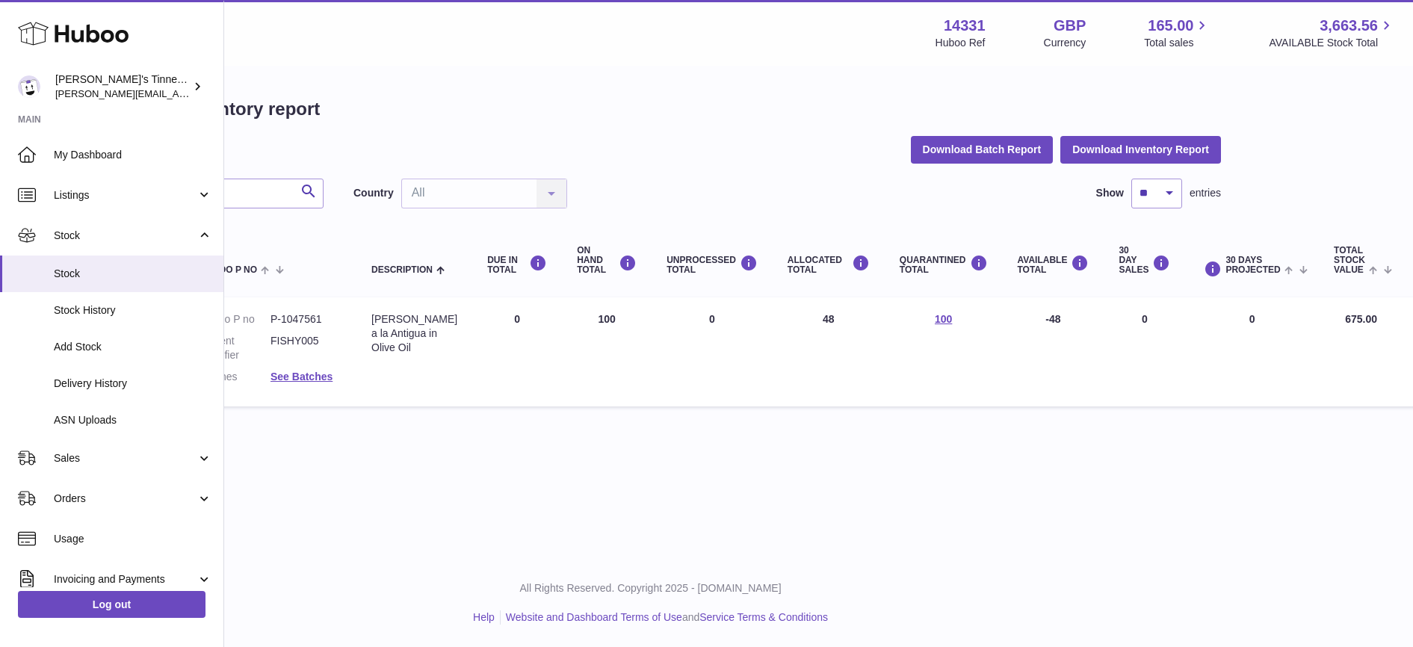
click at [1035, 455] on div "Menu Huboo 14331 Huboo Ref GBP Currency 165.00 Total sales 3,663.56 AVAILABLE S…" at bounding box center [650, 279] width 1189 height 559
click at [590, 315] on td "ON HAND Total 100" at bounding box center [607, 351] width 90 height 109
drag, startPoint x: 590, startPoint y: 315, endPoint x: 742, endPoint y: 409, distance: 178.5
click at [742, 409] on table "Huboo P no Description DUE IN TOTAL ON HAND Total UNPROCESSED Total ALLOCATED T…" at bounding box center [774, 318] width 1388 height 191
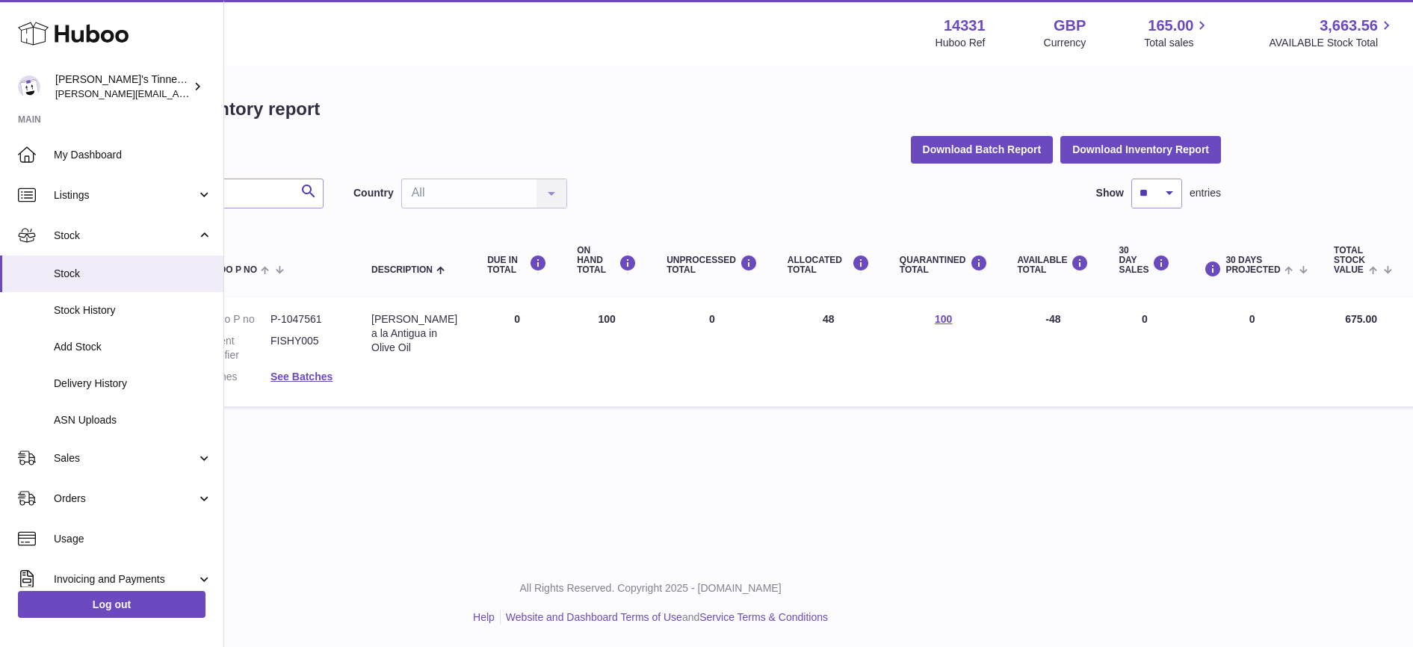
click at [810, 322] on td "ALLOCATED Total 48" at bounding box center [829, 351] width 112 height 109
drag, startPoint x: 810, startPoint y: 321, endPoint x: 876, endPoint y: 370, distance: 82.3
click at [885, 370] on td "QUARANTINED Total 100" at bounding box center [944, 351] width 118 height 109
click at [935, 322] on link "100" at bounding box center [943, 319] width 17 height 12
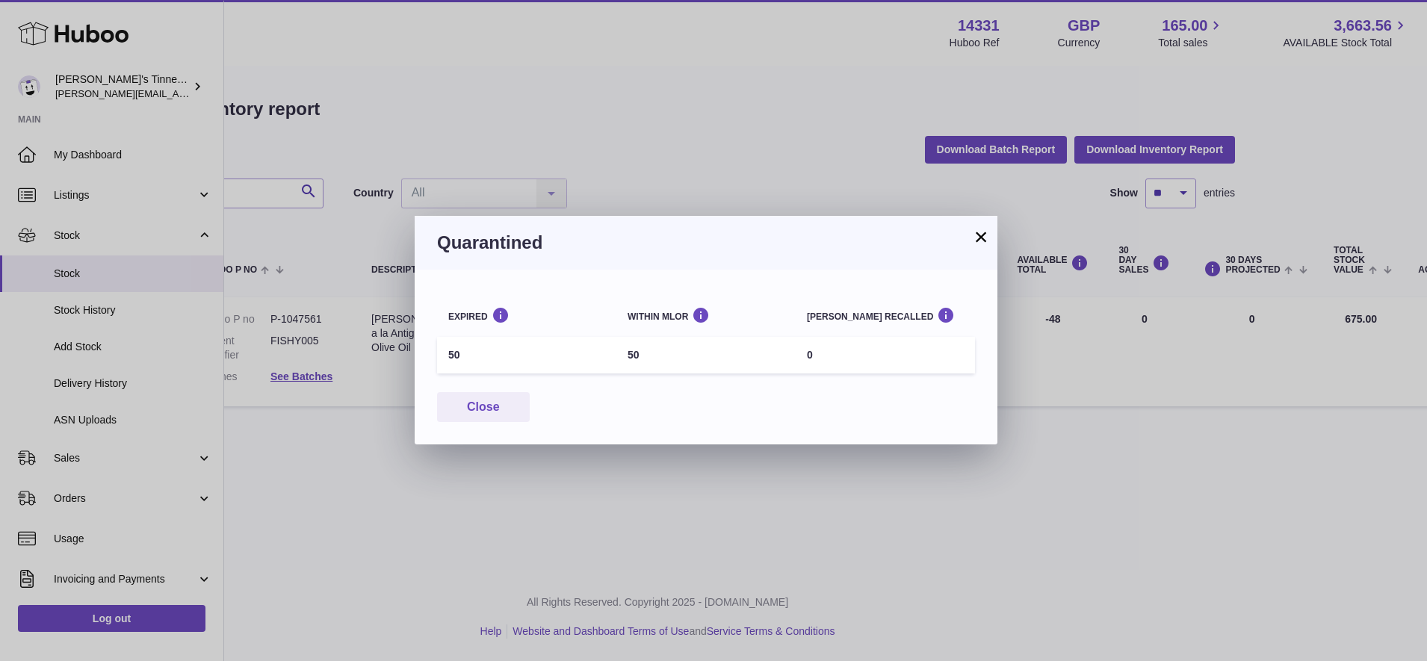
click at [981, 238] on button "×" at bounding box center [981, 237] width 18 height 18
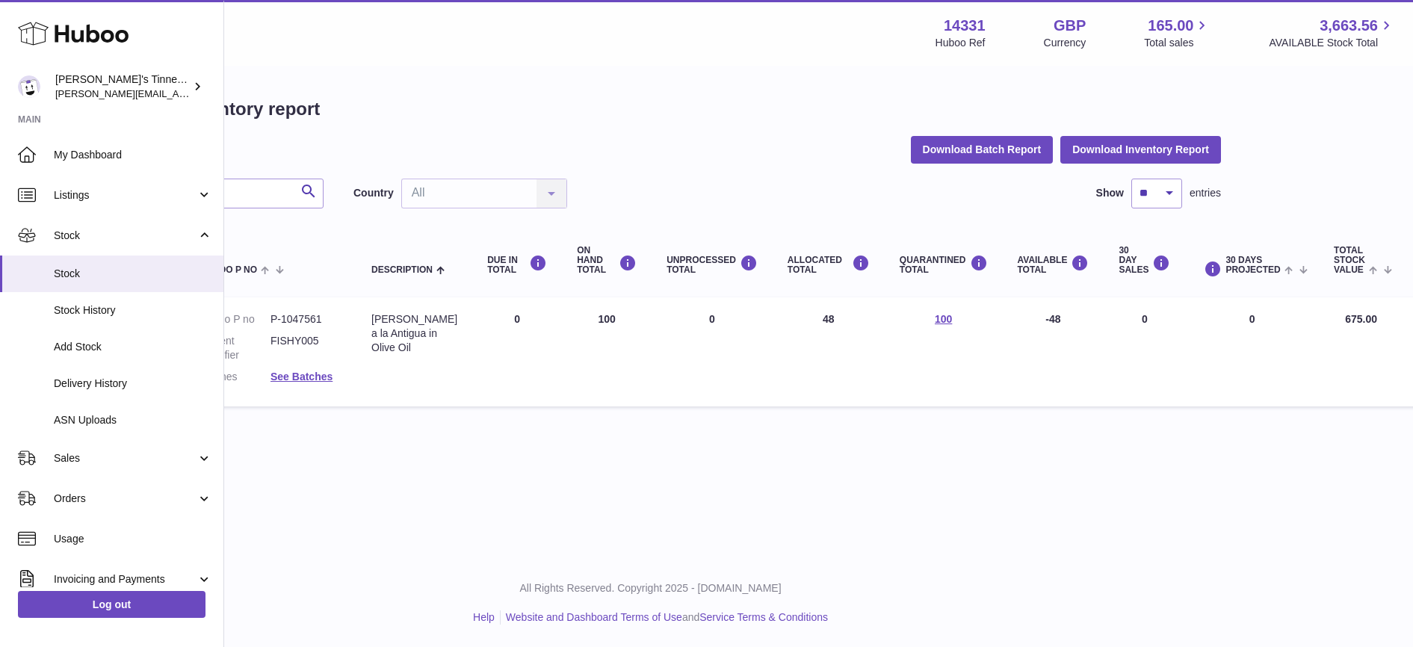
drag, startPoint x: 610, startPoint y: 320, endPoint x: 570, endPoint y: 317, distance: 40.5
click at [570, 317] on td "ON HAND Total 100" at bounding box center [607, 351] width 90 height 109
drag, startPoint x: 570, startPoint y: 317, endPoint x: 729, endPoint y: 352, distance: 163.0
click at [729, 352] on td "UNPROCESSED Total 0" at bounding box center [712, 351] width 121 height 109
drag, startPoint x: 822, startPoint y: 319, endPoint x: 805, endPoint y: 321, distance: 17.3
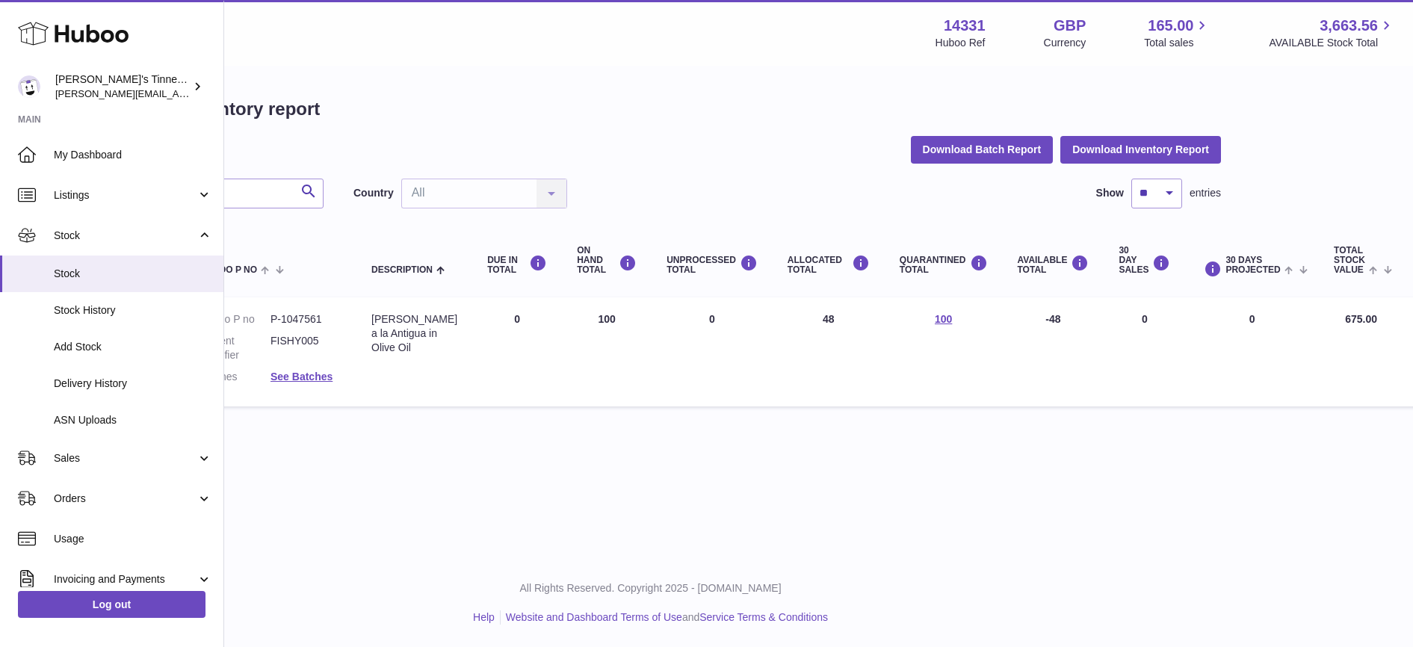
click at [805, 321] on td "ALLOCATED Total 48" at bounding box center [829, 351] width 112 height 109
drag, startPoint x: 805, startPoint y: 321, endPoint x: 828, endPoint y: 380, distance: 64.1
click at [828, 380] on td "ALLOCATED Total 48" at bounding box center [829, 351] width 112 height 109
click at [935, 317] on link "100" at bounding box center [943, 319] width 17 height 12
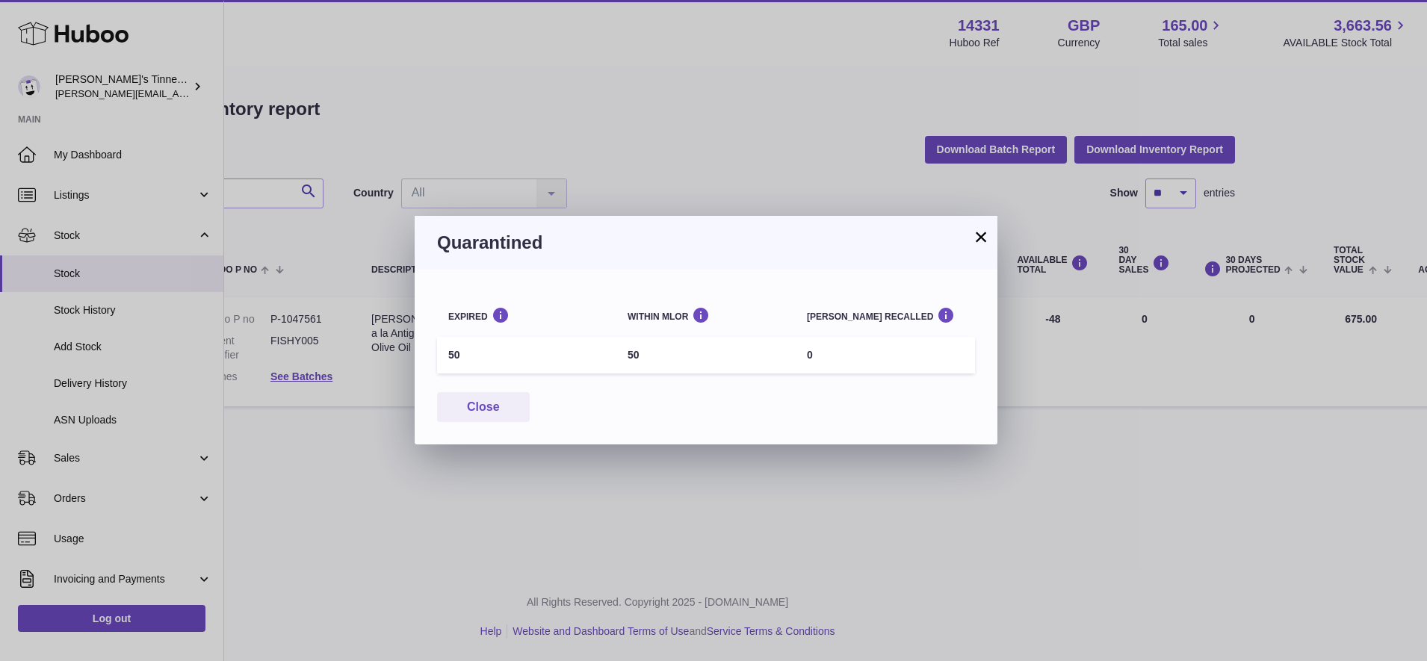
click at [978, 234] on button "×" at bounding box center [981, 237] width 18 height 18
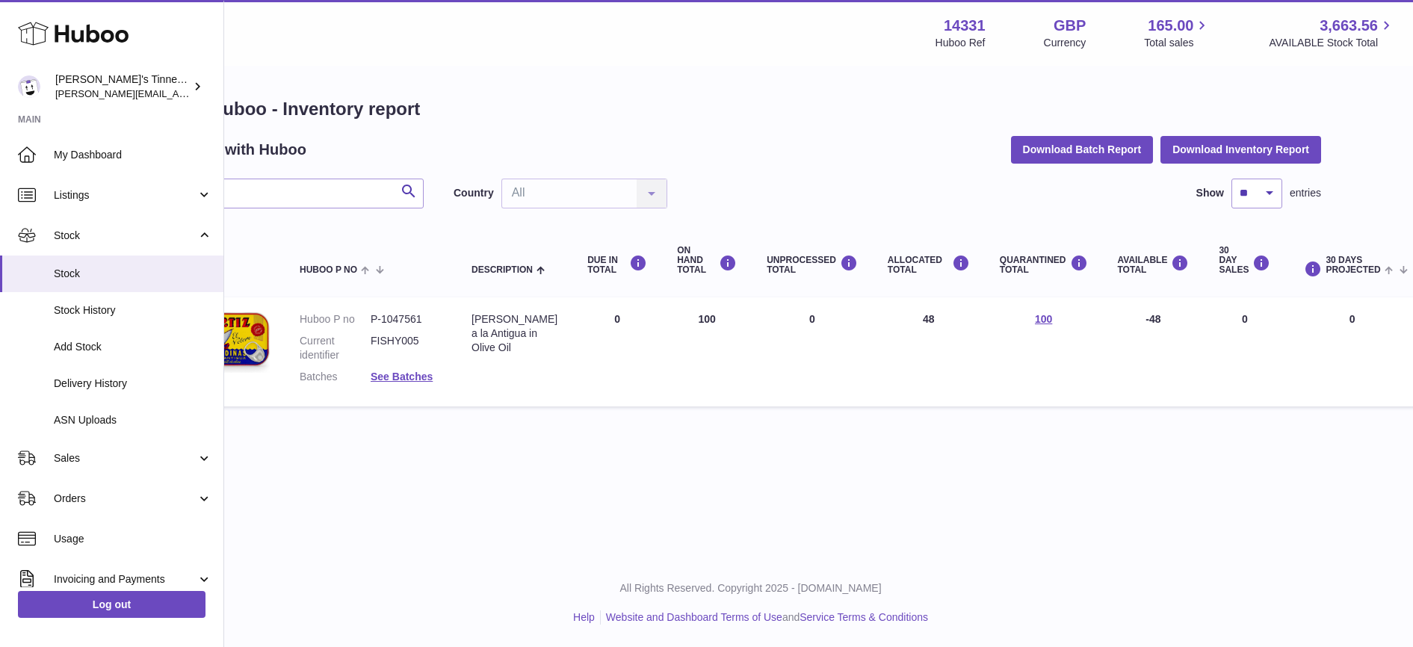
scroll to position [0, 197]
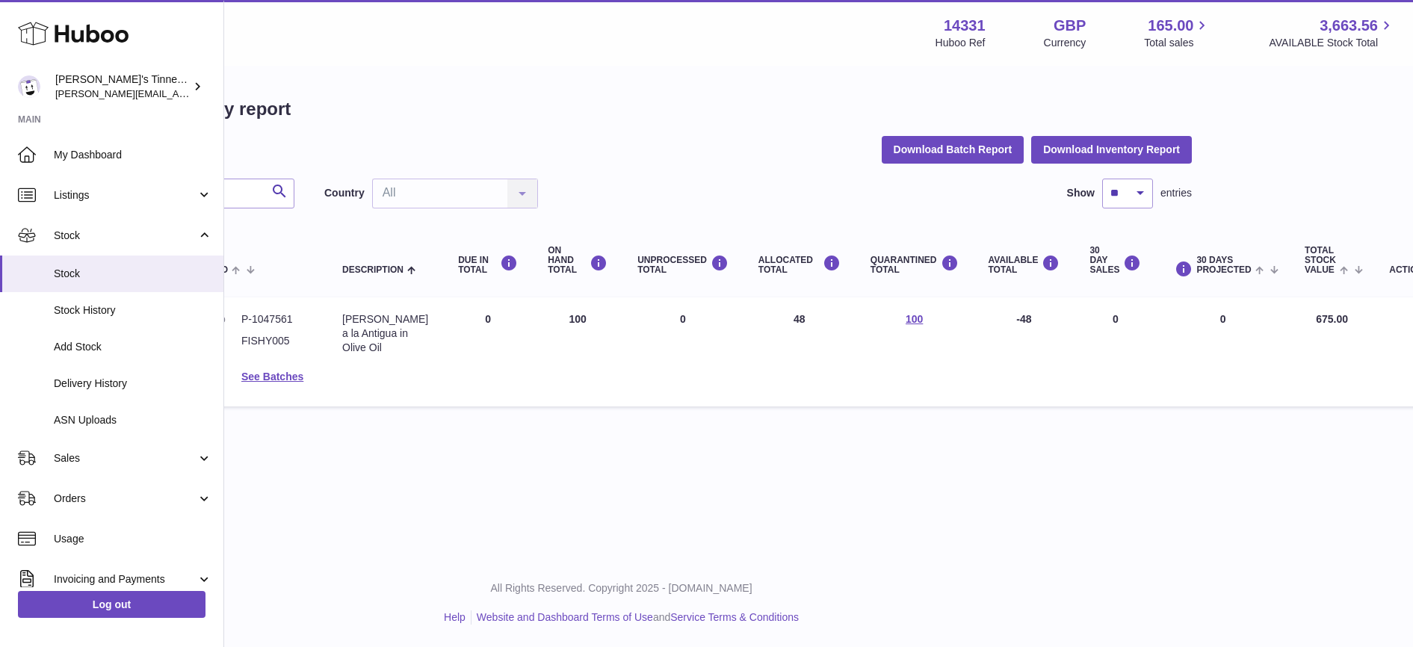
drag, startPoint x: 1014, startPoint y: 318, endPoint x: 958, endPoint y: 326, distance: 56.6
click at [974, 326] on td "AVAILABLE Total -48" at bounding box center [1025, 351] width 102 height 109
drag, startPoint x: 958, startPoint y: 326, endPoint x: 955, endPoint y: 356, distance: 30.0
click at [974, 356] on td "AVAILABLE Total -48" at bounding box center [1025, 351] width 102 height 109
click at [1018, 360] on td "AVAILABLE Total -48" at bounding box center [1025, 351] width 102 height 109
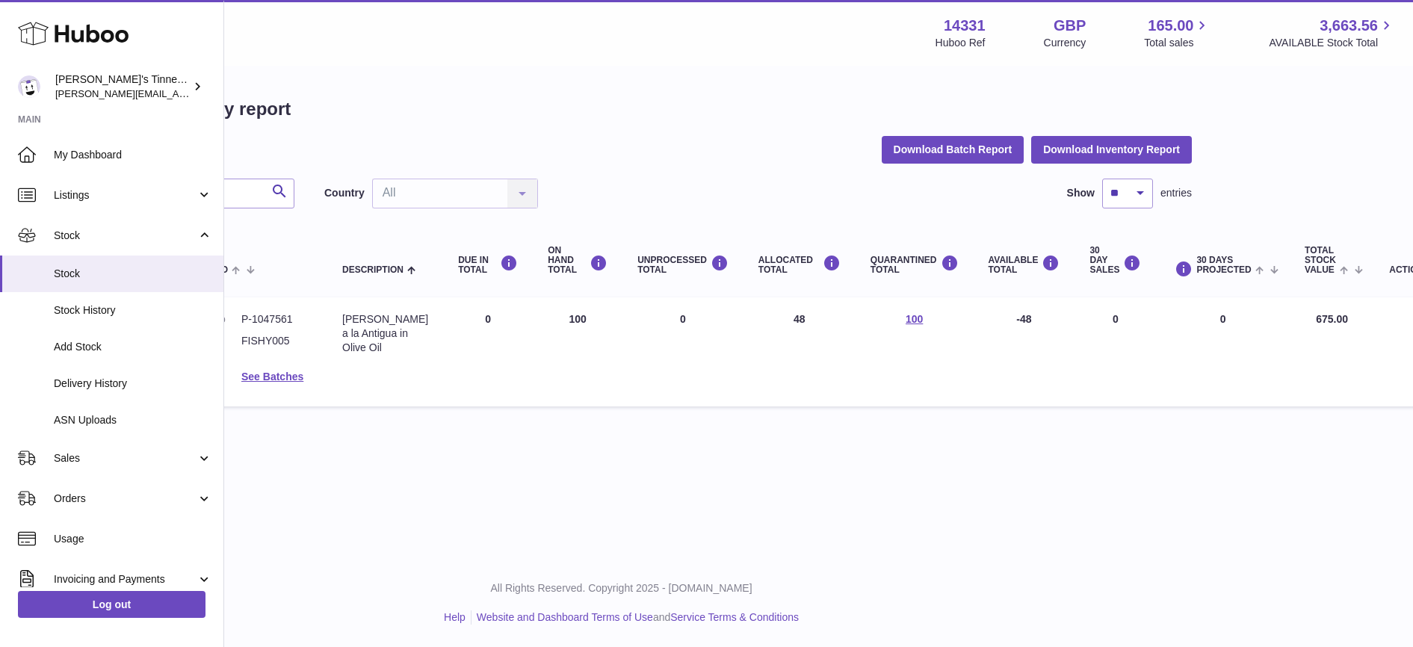
click at [996, 315] on td "AVAILABLE Total -48" at bounding box center [1025, 351] width 102 height 109
drag, startPoint x: 996, startPoint y: 315, endPoint x: 1072, endPoint y: 322, distance: 76.6
click at [1074, 322] on td "30 DAY SALES 0" at bounding box center [1114, 351] width 81 height 109
click at [787, 356] on td "ALLOCATED Total 48" at bounding box center [799, 351] width 112 height 109
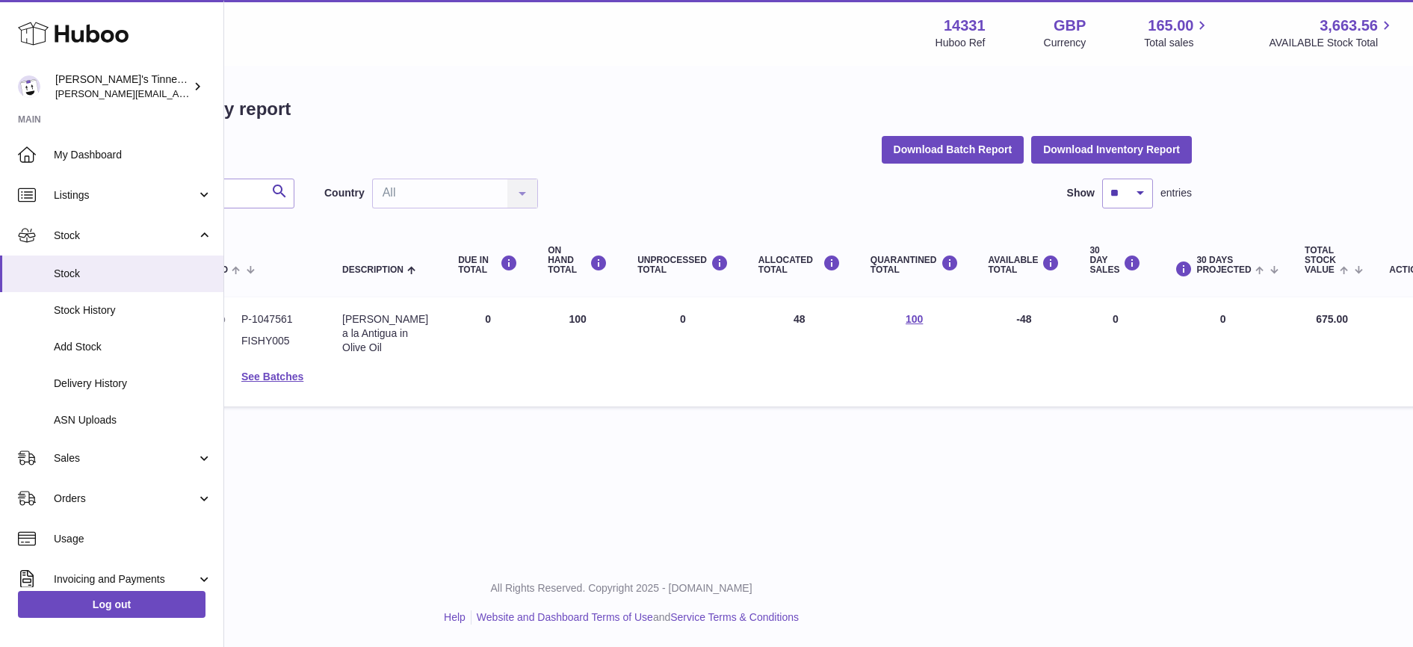
drag, startPoint x: 477, startPoint y: 318, endPoint x: 463, endPoint y: 318, distance: 14.2
click at [463, 318] on td "DUE IN Total 0" at bounding box center [488, 351] width 90 height 109
drag, startPoint x: 463, startPoint y: 318, endPoint x: 509, endPoint y: 356, distance: 59.4
click at [509, 356] on td "DUE IN Total 0" at bounding box center [488, 351] width 90 height 109
click at [484, 326] on td "DUE IN Total 0" at bounding box center [488, 351] width 90 height 109
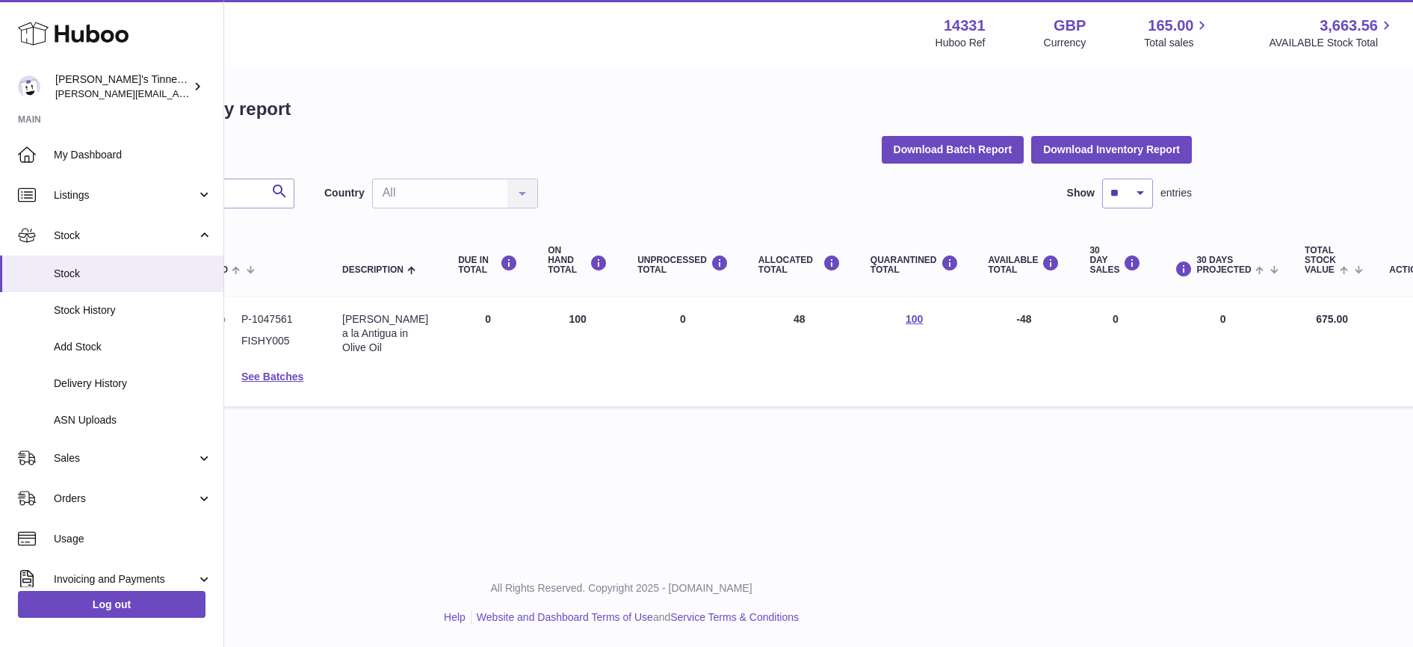
drag, startPoint x: 478, startPoint y: 319, endPoint x: 469, endPoint y: 319, distance: 9.0
click at [469, 319] on td "DUE IN Total 0" at bounding box center [488, 351] width 90 height 109
drag, startPoint x: 469, startPoint y: 319, endPoint x: 513, endPoint y: 352, distance: 54.4
click at [513, 352] on td "DUE IN Total 0" at bounding box center [488, 351] width 90 height 109
click at [492, 321] on td "DUE IN Total 0" at bounding box center [488, 351] width 90 height 109
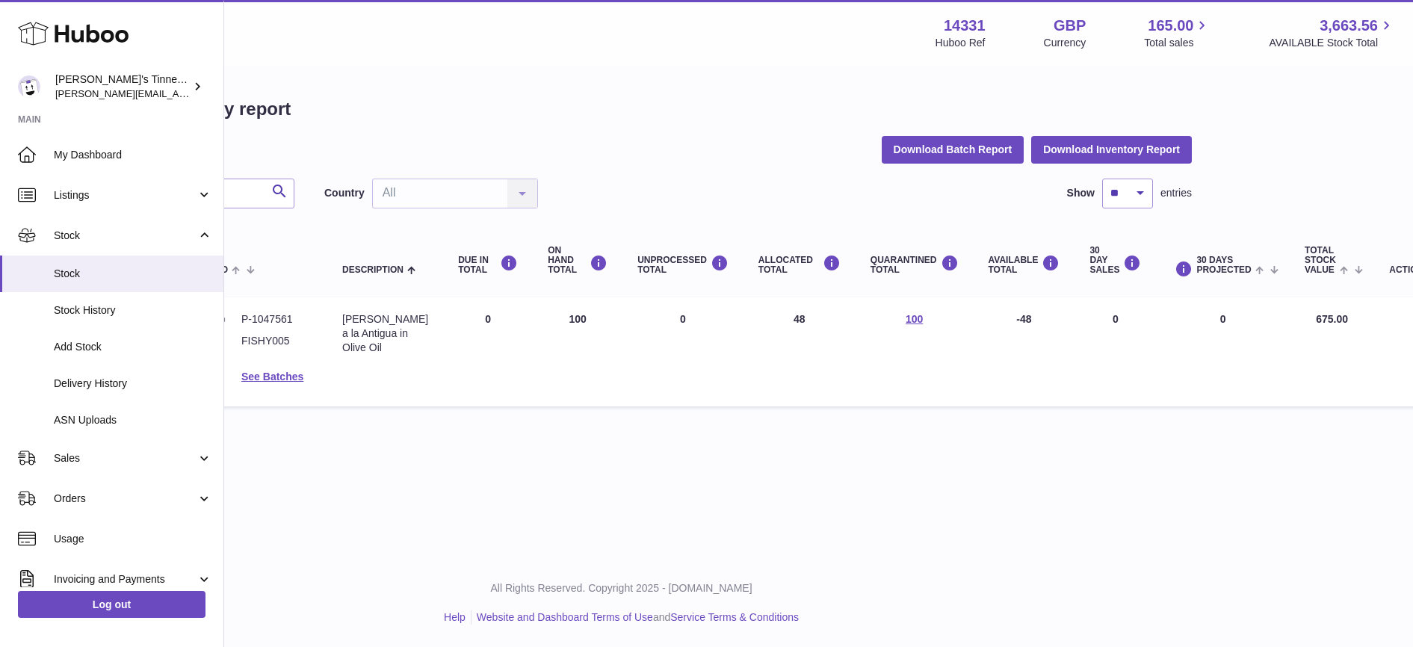
drag, startPoint x: 477, startPoint y: 320, endPoint x: 467, endPoint y: 313, distance: 12.4
click at [467, 313] on td "DUE IN Total 0" at bounding box center [488, 351] width 90 height 109
drag, startPoint x: 467, startPoint y: 313, endPoint x: 501, endPoint y: 362, distance: 59.5
click at [501, 362] on td "DUE IN Total 0" at bounding box center [488, 351] width 90 height 109
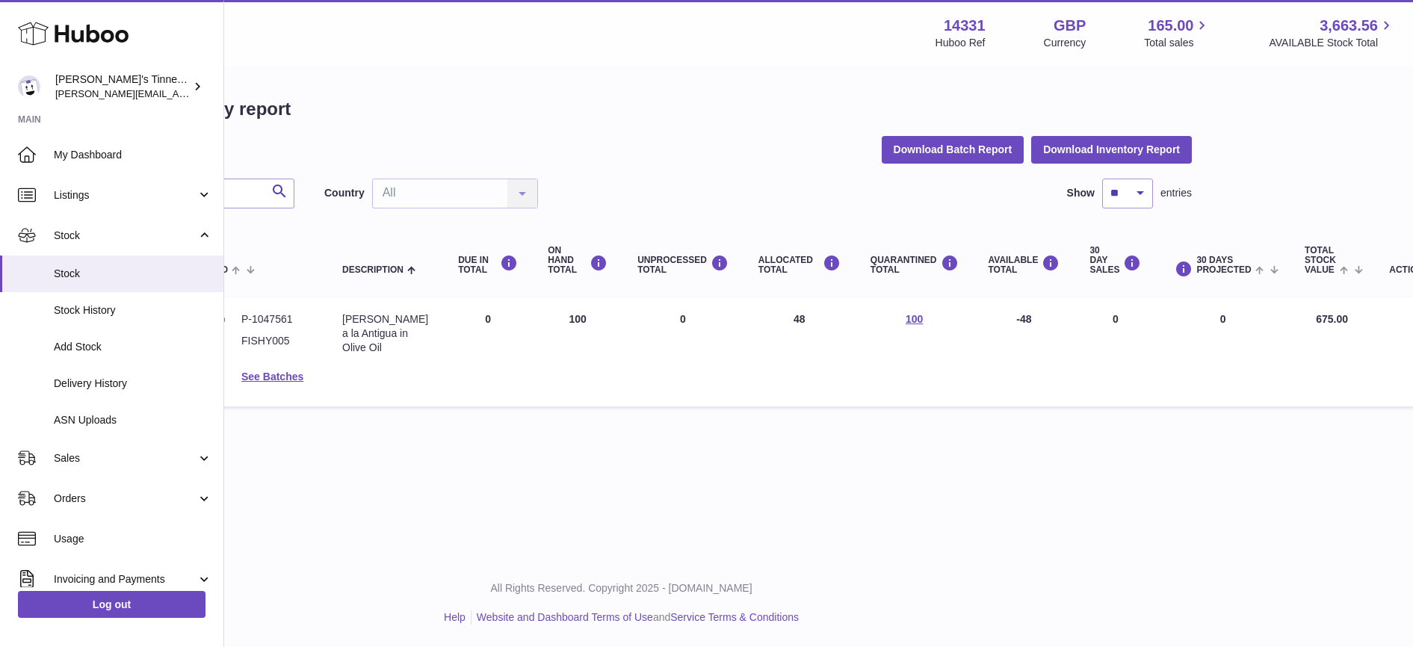
drag, startPoint x: 1099, startPoint y: 318, endPoint x: 1089, endPoint y: 318, distance: 10.5
click at [1089, 318] on td "30 DAY SALES 0" at bounding box center [1114, 351] width 81 height 109
drag, startPoint x: 1089, startPoint y: 318, endPoint x: 1112, endPoint y: 343, distance: 33.8
click at [1112, 343] on td "30 DAY SALES 0" at bounding box center [1114, 351] width 81 height 109
click at [1099, 321] on td "30 DAY SALES 0" at bounding box center [1114, 351] width 81 height 109
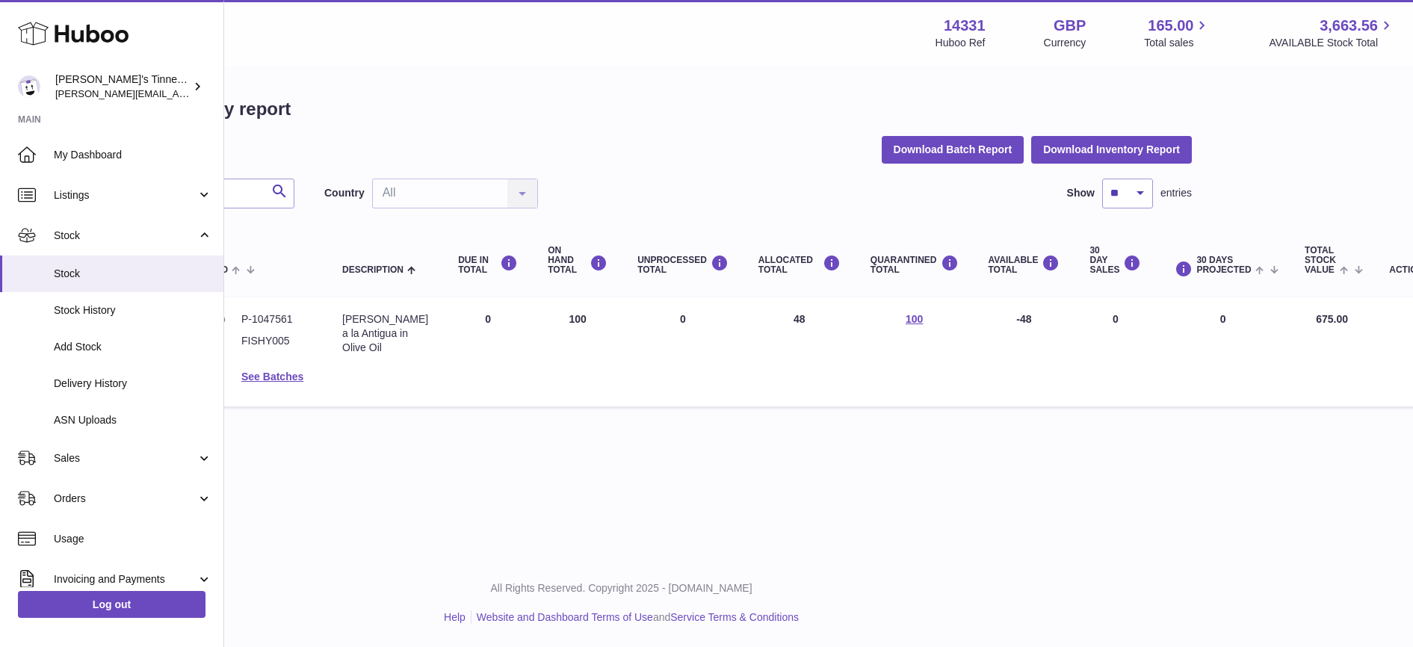
click at [1092, 317] on td "30 DAY SALES 0" at bounding box center [1114, 351] width 81 height 109
click at [1095, 322] on td "30 DAY SALES 0" at bounding box center [1114, 351] width 81 height 109
click at [1109, 321] on td "30 DAY SALES 0" at bounding box center [1114, 351] width 81 height 109
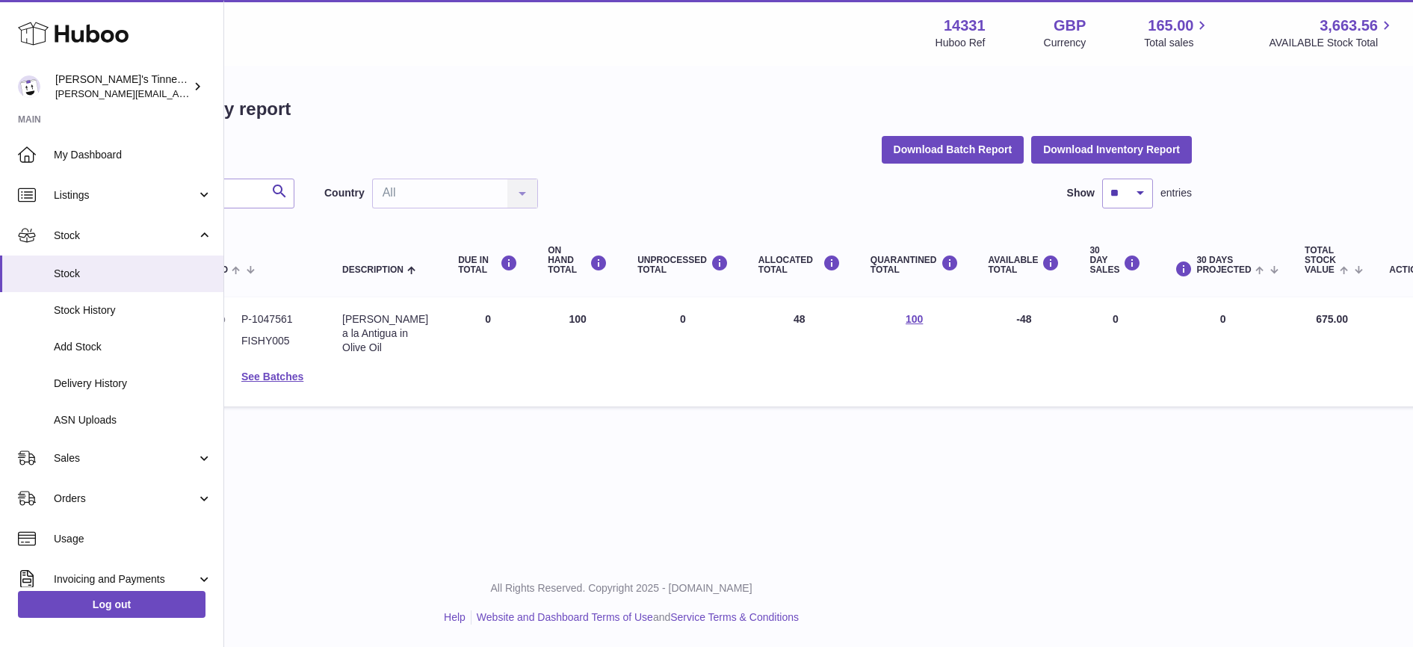
click at [1130, 315] on td "30 DAYS PROJECTED 0" at bounding box center [1223, 351] width 134 height 109
click at [1130, 319] on td "30 DAYS PROJECTED 0" at bounding box center [1223, 351] width 134 height 109
click at [1130, 337] on td "30 DAYS PROJECTED 0" at bounding box center [1223, 351] width 134 height 109
drag, startPoint x: 1206, startPoint y: 315, endPoint x: 1193, endPoint y: 317, distance: 12.8
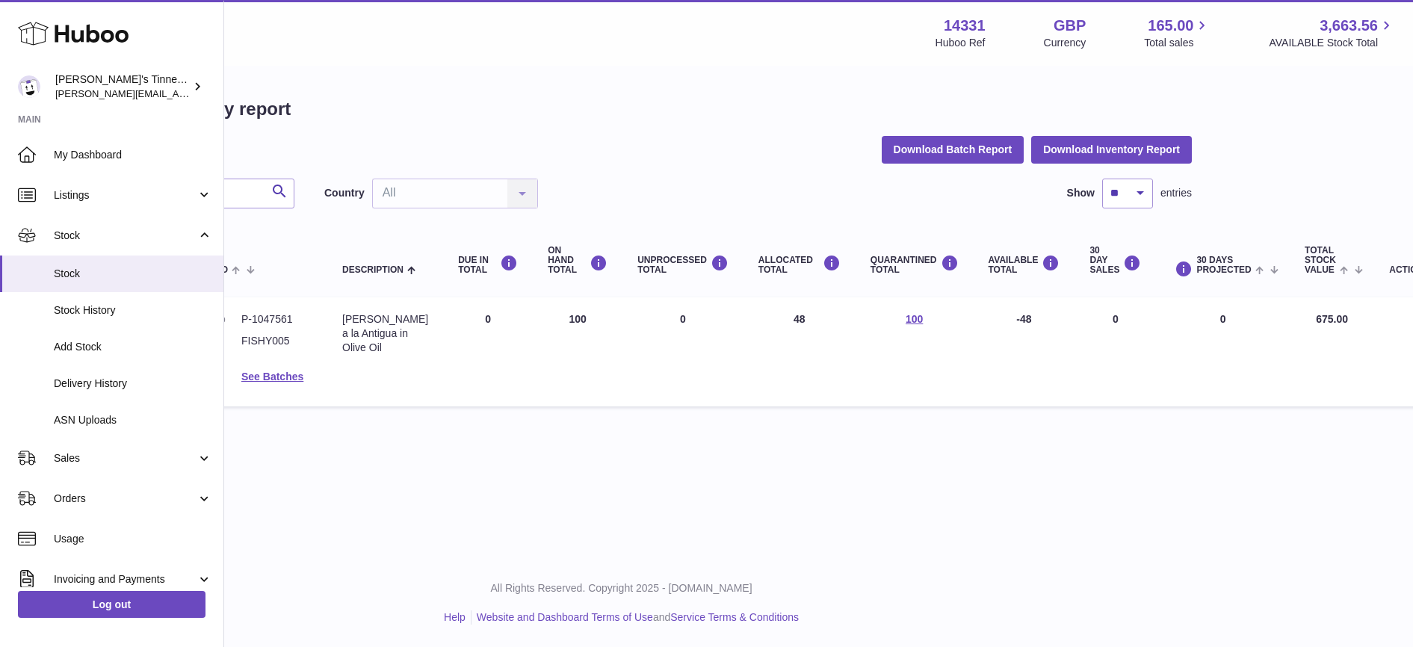
click at [1130, 317] on td "30 DAYS PROJECTED 0" at bounding box center [1223, 351] width 134 height 109
drag, startPoint x: 1193, startPoint y: 317, endPoint x: 1208, endPoint y: 322, distance: 15.1
click at [1130, 322] on td "30 DAYS PROJECTED 0" at bounding box center [1223, 351] width 134 height 109
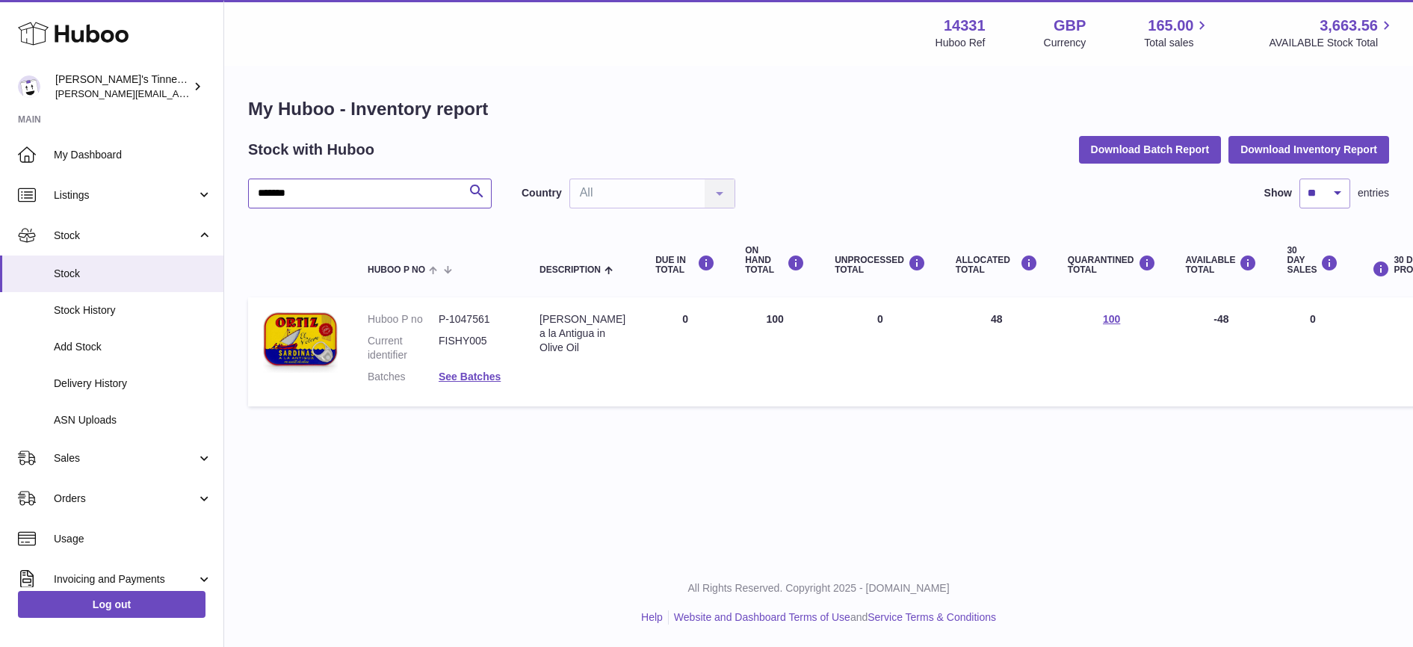
click at [294, 192] on input "*******" at bounding box center [370, 194] width 244 height 30
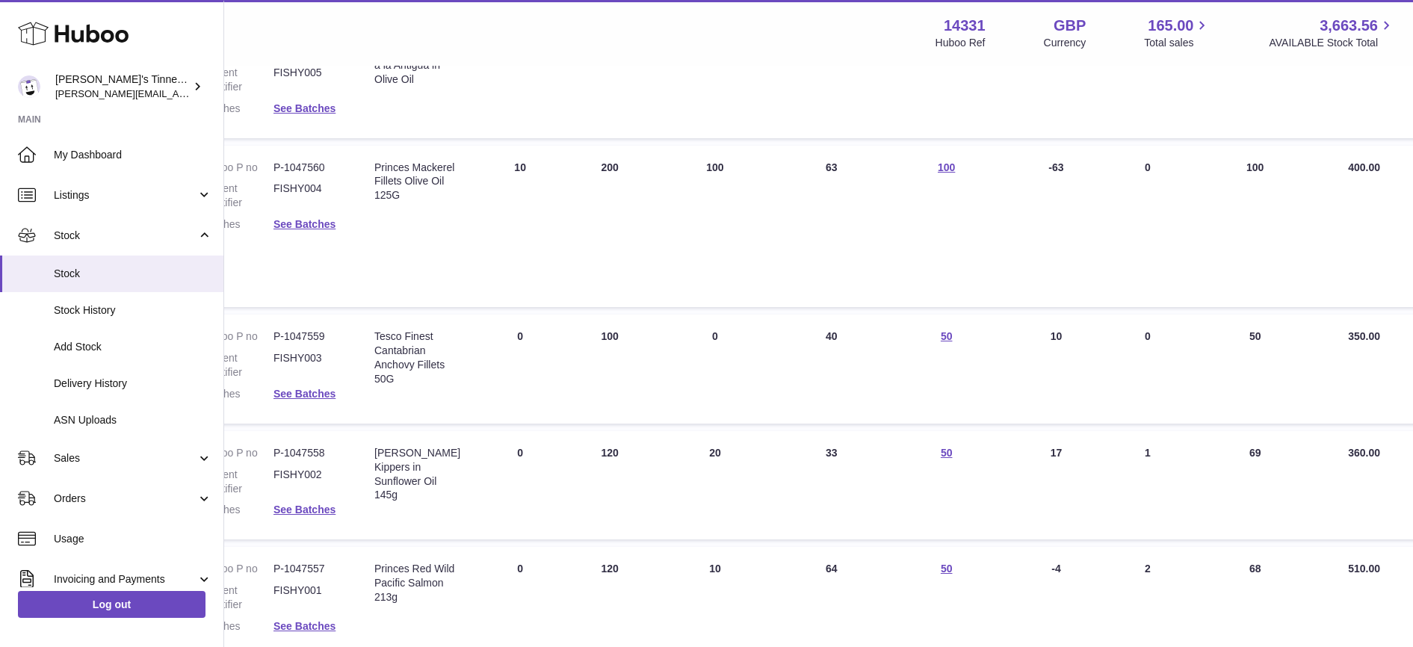
scroll to position [828, 165]
click at [316, 448] on dd "P-1047558" at bounding box center [308, 452] width 71 height 14
copy dd "1047558"
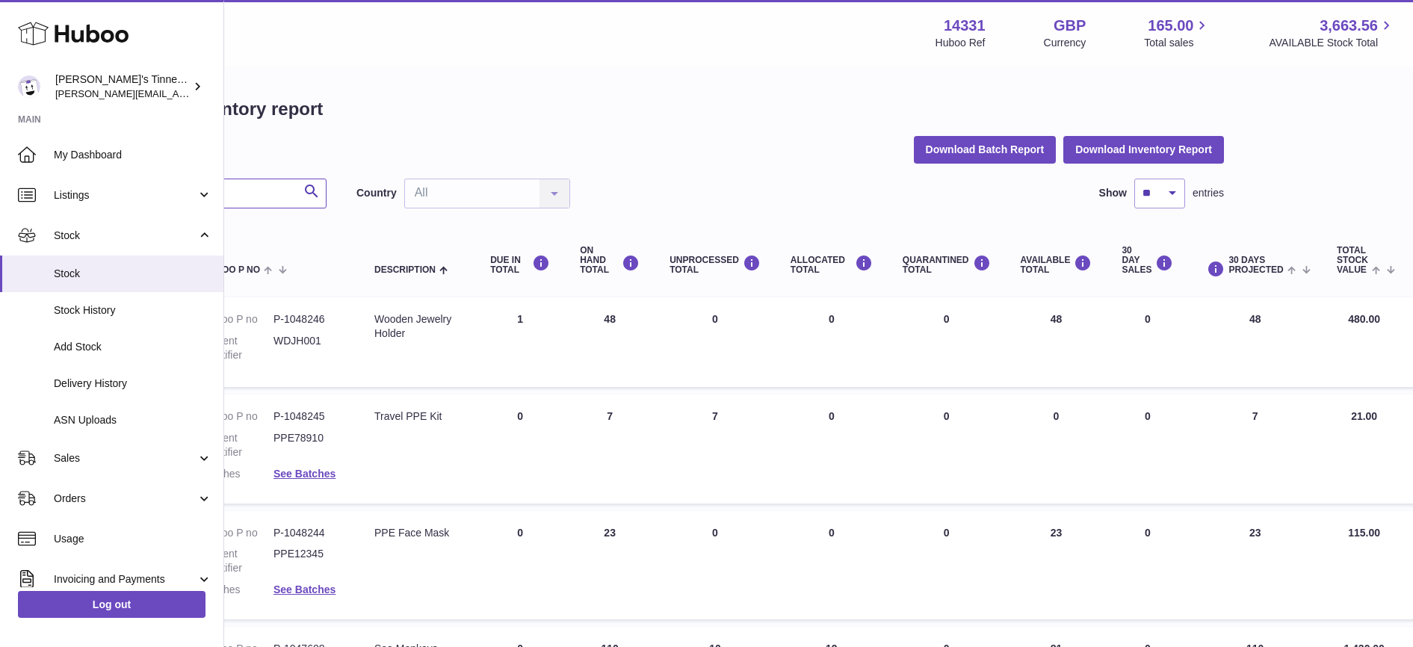
click at [258, 185] on input "text" at bounding box center [205, 194] width 244 height 30
paste input "*******"
type input "*******"
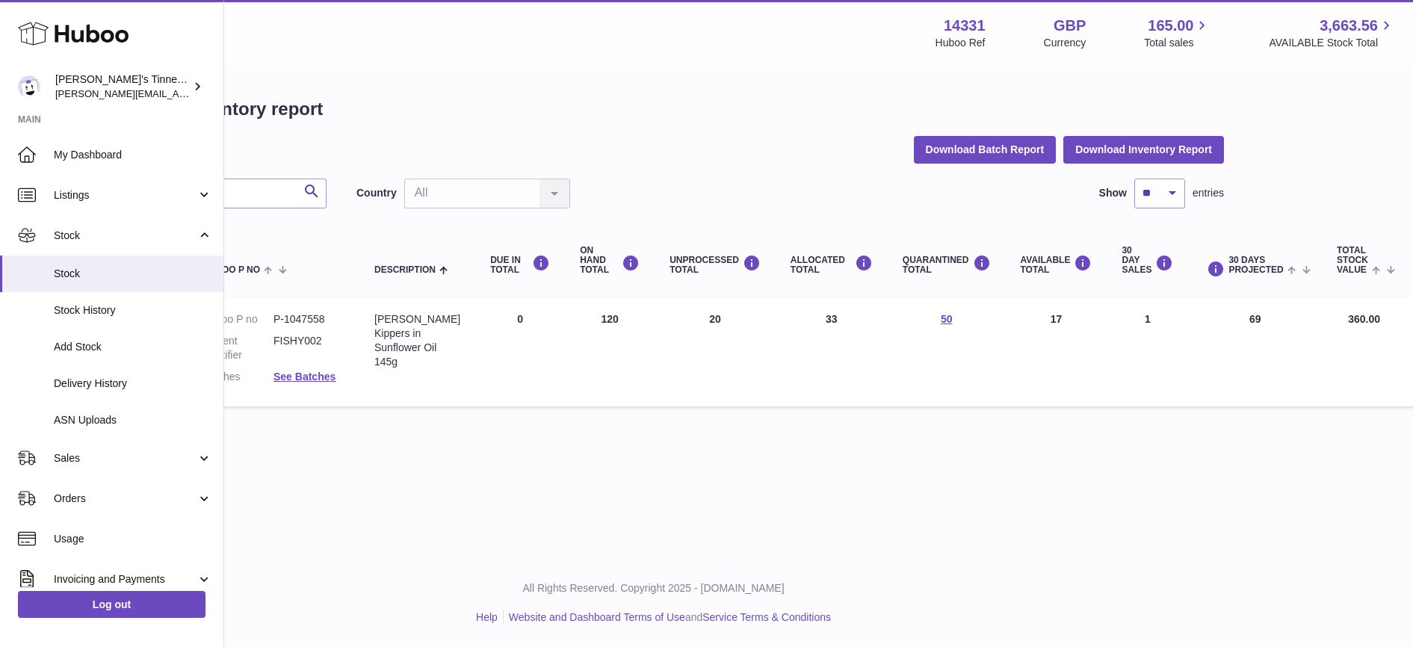
click at [594, 319] on td "ON HAND Total 120" at bounding box center [610, 351] width 90 height 109
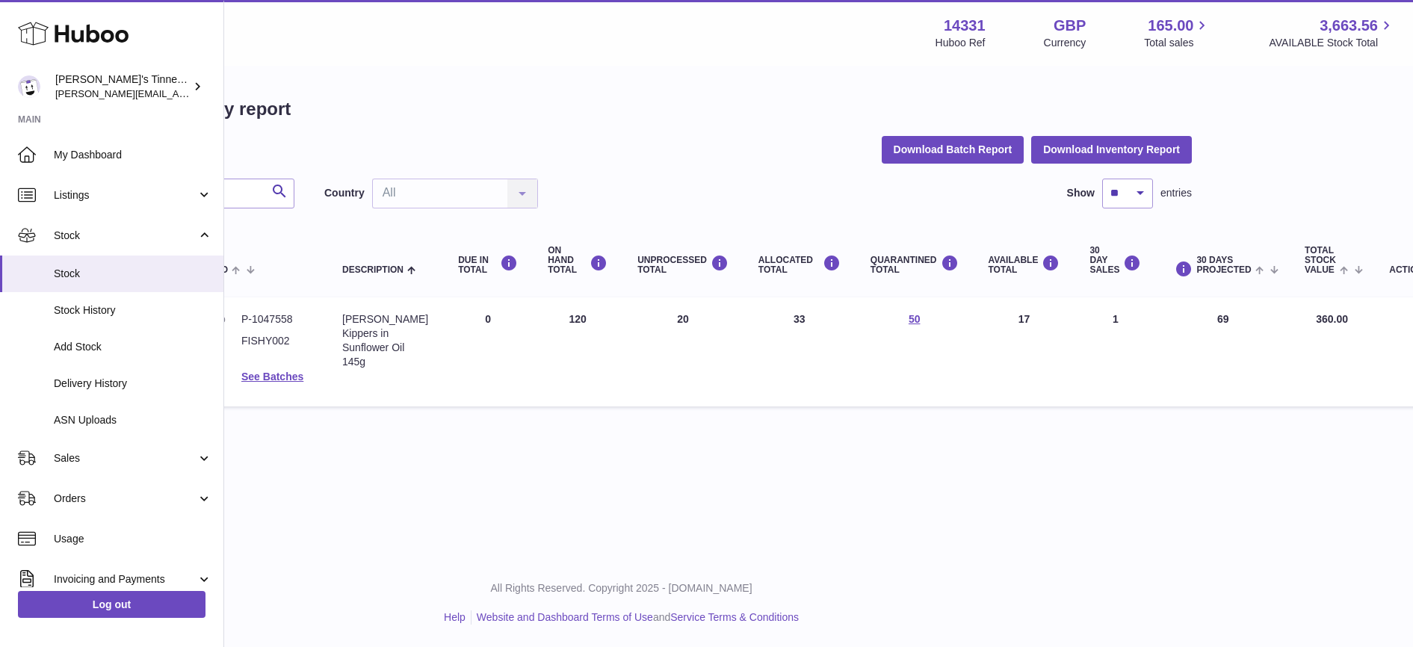
drag, startPoint x: 1207, startPoint y: 322, endPoint x: 1181, endPoint y: 320, distance: 25.5
click at [1130, 320] on td "30 DAYS PROJECTED 69" at bounding box center [1223, 351] width 134 height 109
drag, startPoint x: 1181, startPoint y: 320, endPoint x: 1193, endPoint y: 324, distance: 12.8
click at [1130, 324] on td "30 DAYS PROJECTED 69" at bounding box center [1223, 351] width 134 height 109
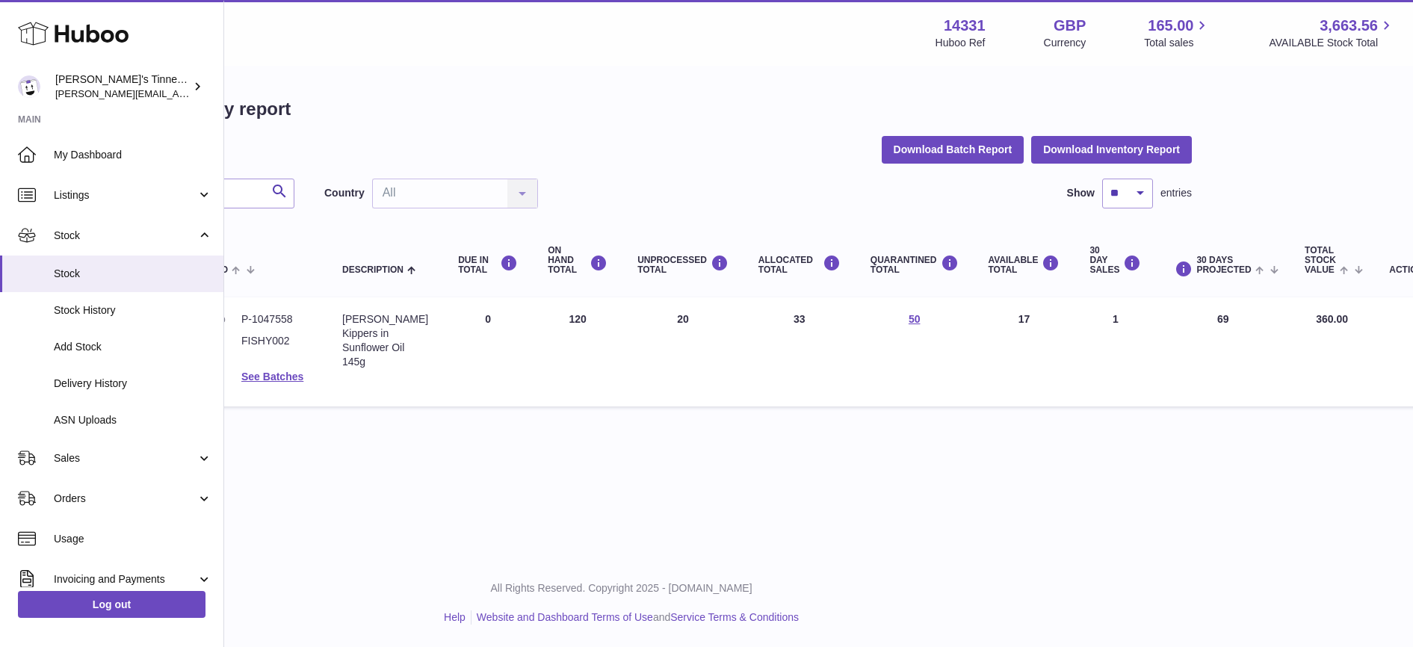
click at [1130, 321] on td "30 DAYS PROJECTED 69" at bounding box center [1223, 351] width 134 height 109
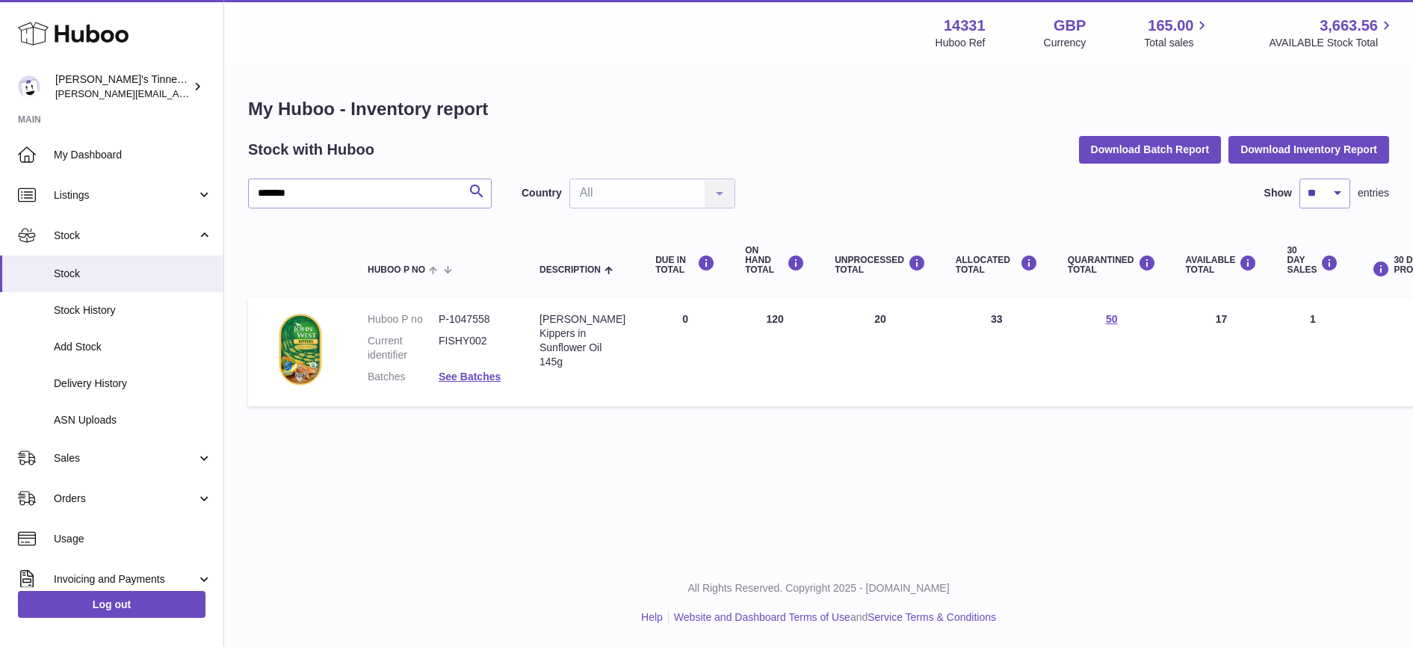
click at [810, 297] on table "Huboo P no Description DUE IN TOTAL ON HAND Total UNPROCESSED Total ALLOCATED T…" at bounding box center [942, 318] width 1388 height 191
click at [801, 293] on table "Huboo P no Description DUE IN TOTAL ON HAND Total UNPROCESSED Total ALLOCATED T…" at bounding box center [942, 318] width 1388 height 191
click at [803, 261] on th "ON HAND Total" at bounding box center [775, 261] width 90 height 60
click at [835, 448] on div "Menu Huboo 14331 Huboo Ref GBP Currency 165.00 Total sales 3,663.56 AVAILABLE S…" at bounding box center [818, 279] width 1189 height 559
click at [799, 475] on div "Menu Huboo 14331 Huboo Ref GBP Currency 165.00 Total sales 3,663.56 AVAILABLE S…" at bounding box center [818, 279] width 1189 height 559
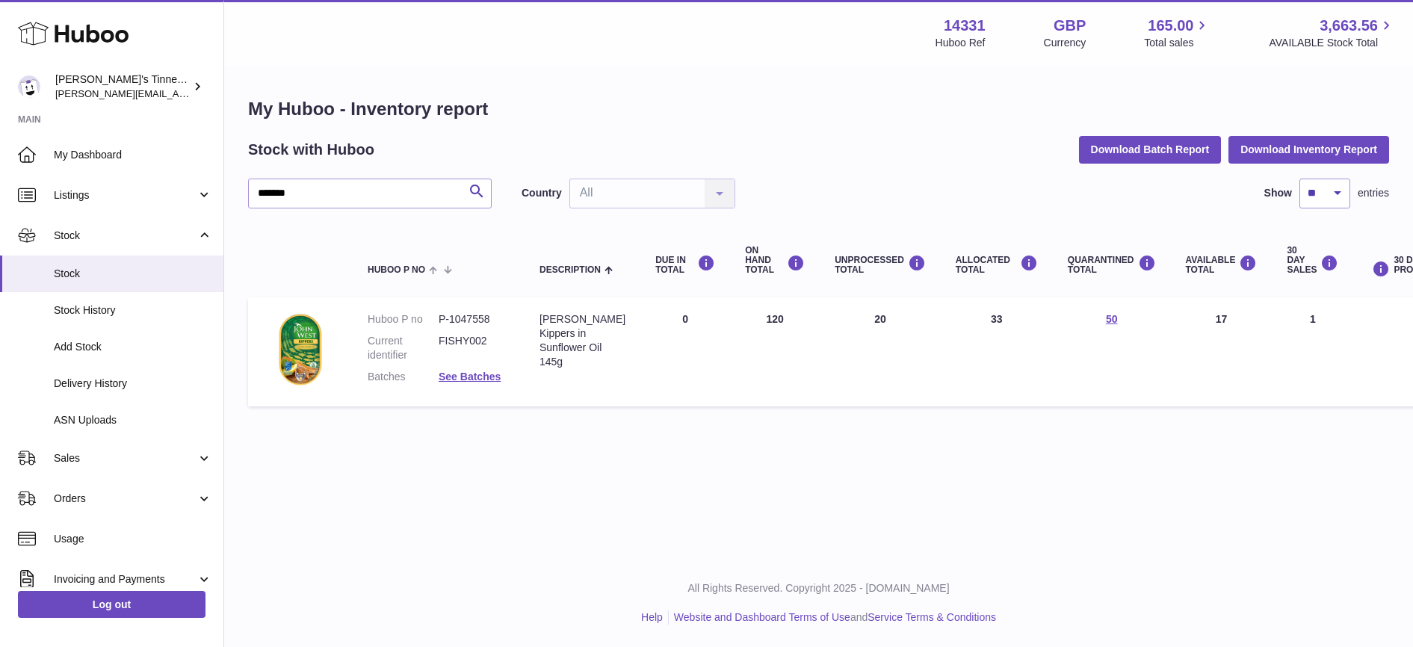
click at [817, 510] on div "Menu Huboo 14331 Huboo Ref GBP Currency 165.00 Total sales 3,663.56 AVAILABLE S…" at bounding box center [818, 279] width 1189 height 559
click at [800, 508] on div "Menu Huboo 14331 Huboo Ref GBP Currency 165.00 Total sales 3,663.56 AVAILABLE S…" at bounding box center [818, 279] width 1189 height 559
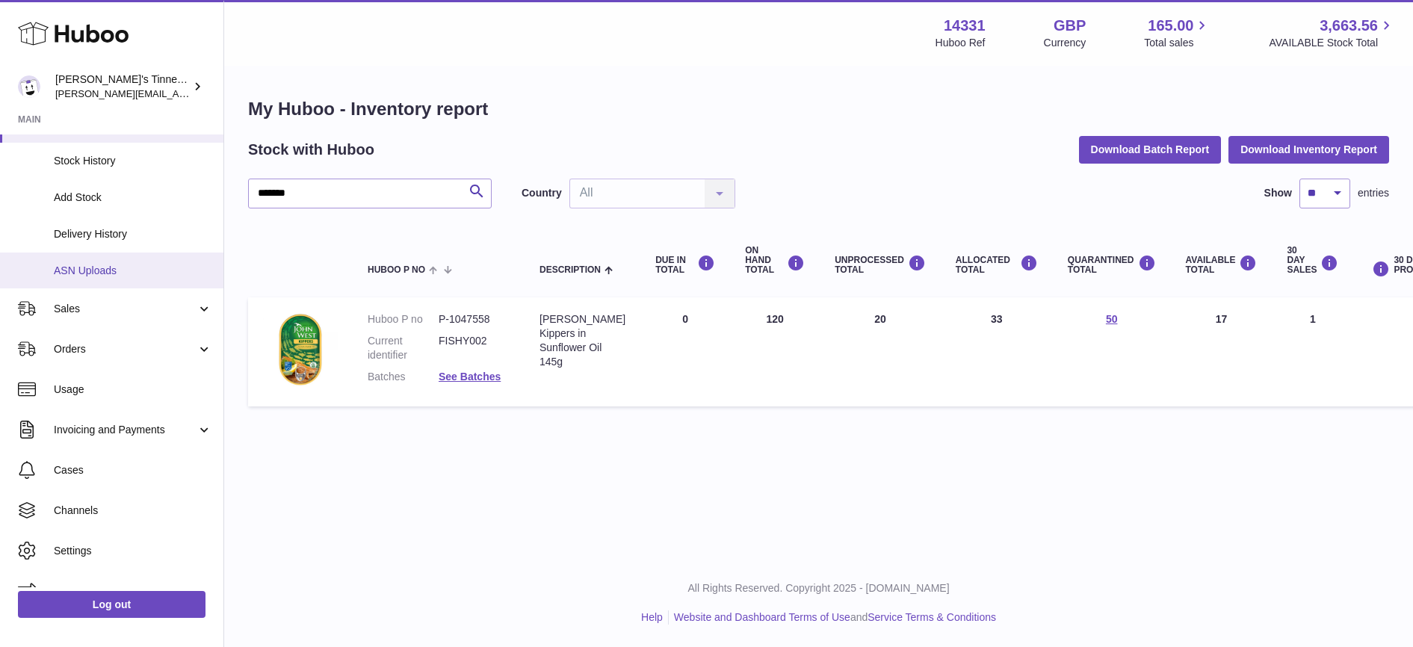
scroll to position [150, 0]
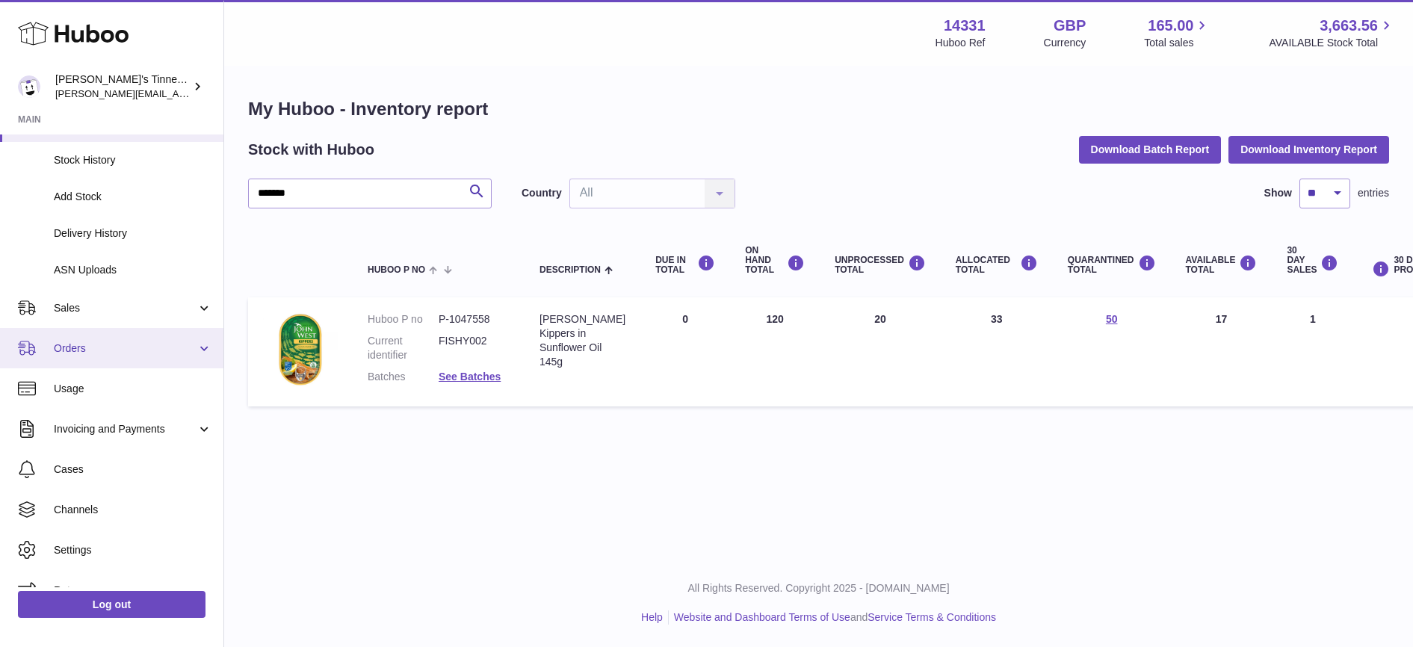
click at [130, 331] on link "Orders" at bounding box center [111, 348] width 223 height 40
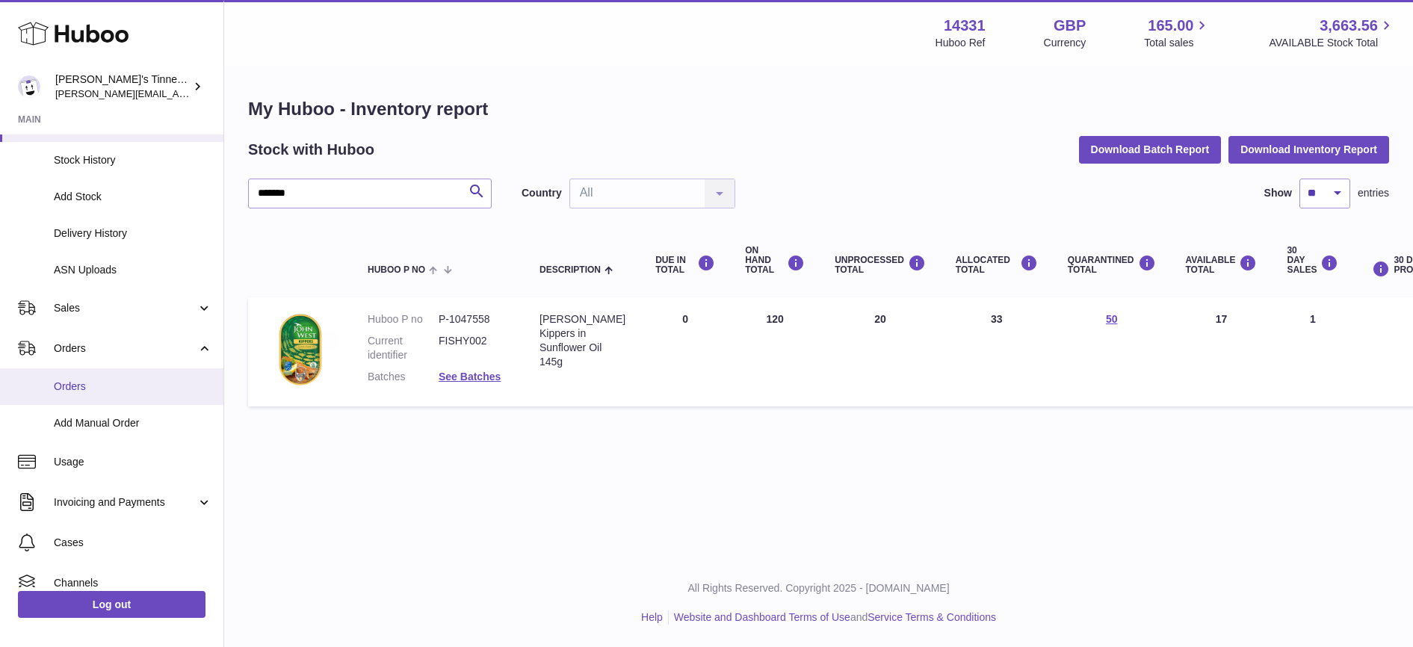
click at [111, 390] on span "Orders" at bounding box center [133, 387] width 158 height 14
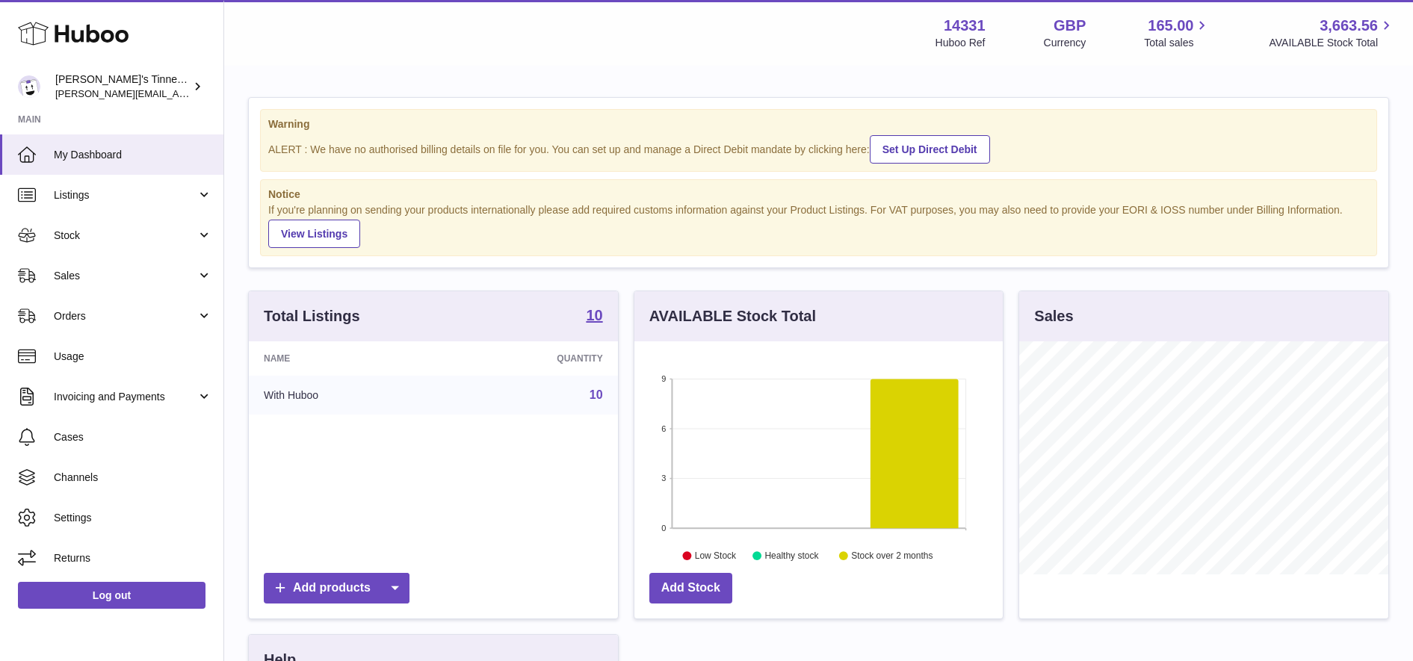
scroll to position [233, 368]
click at [143, 276] on span "Sales" at bounding box center [125, 276] width 143 height 14
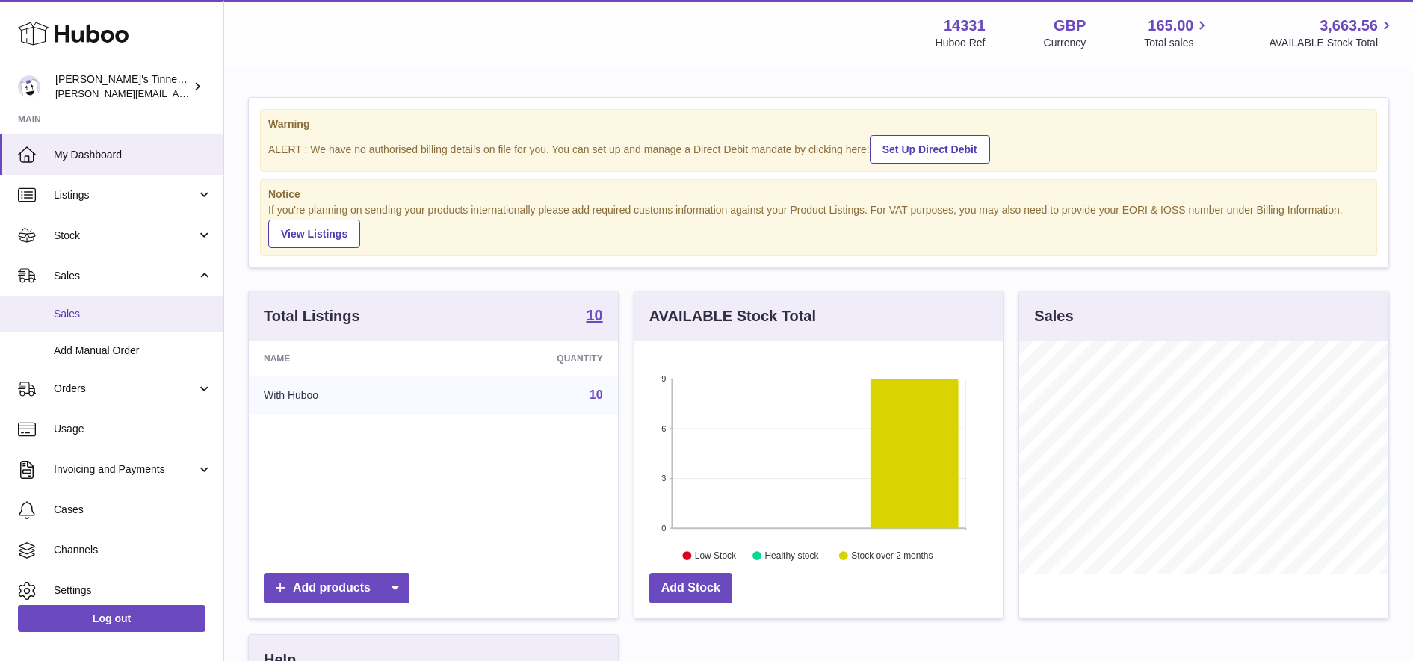
click at [119, 323] on link "Sales" at bounding box center [111, 314] width 223 height 37
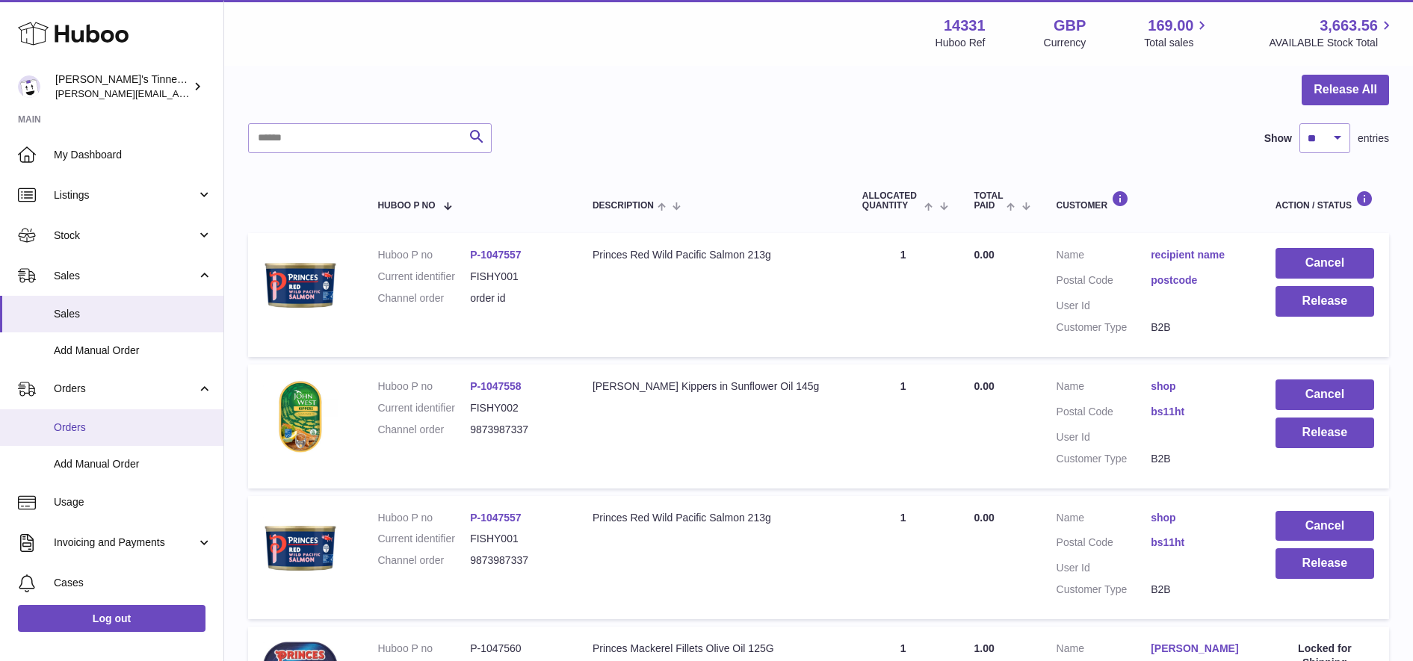
click at [116, 428] on span "Orders" at bounding box center [133, 428] width 158 height 14
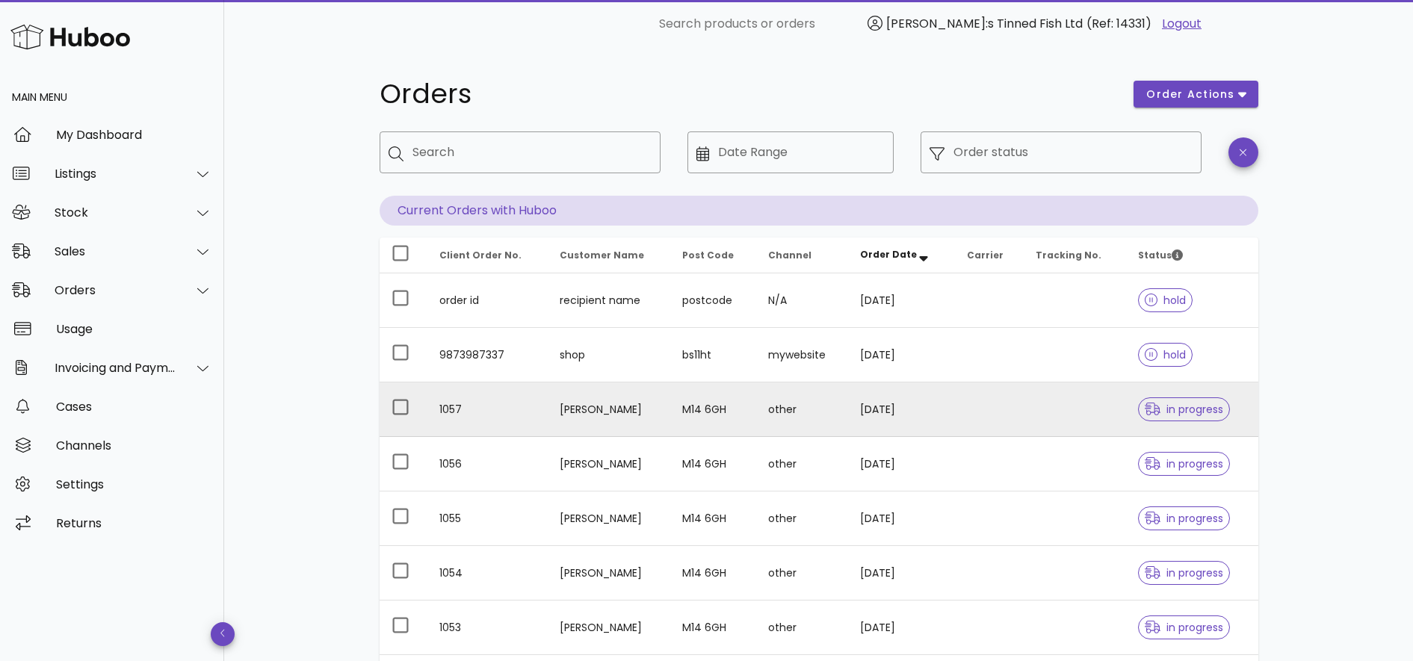
click at [737, 415] on td "M14 6GH" at bounding box center [713, 410] width 86 height 55
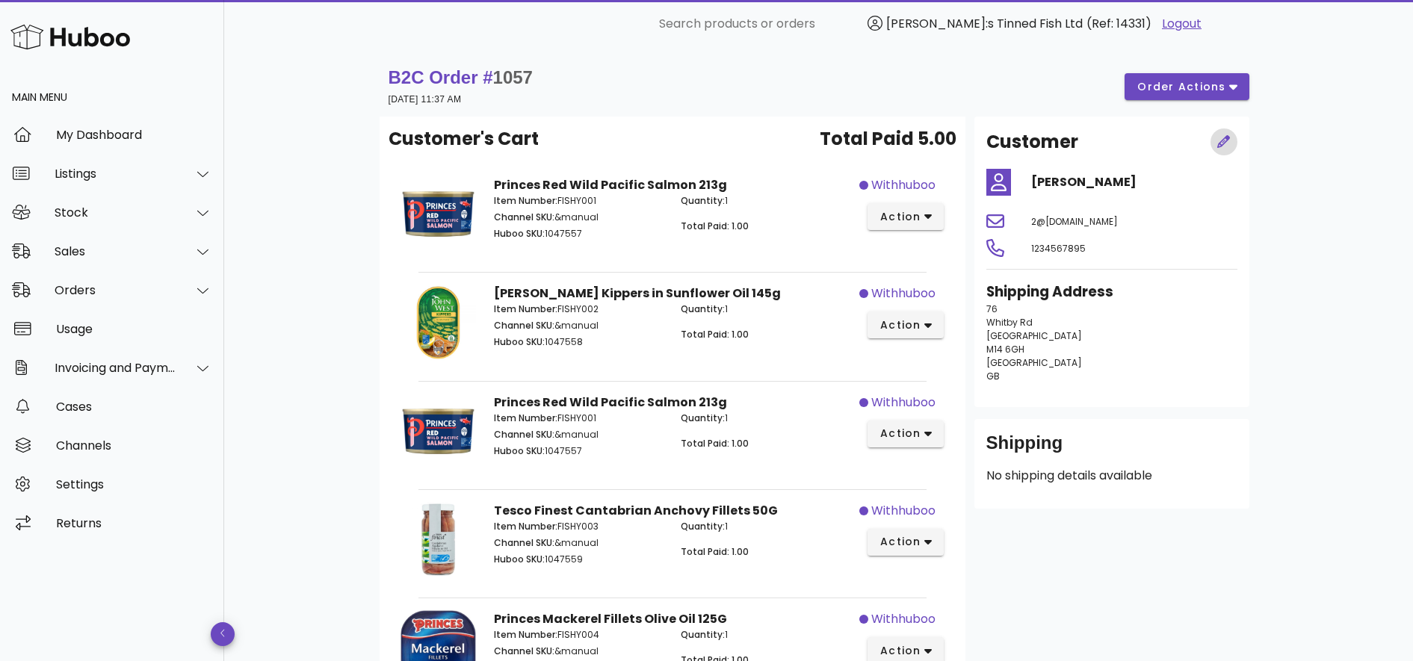
click at [1223, 142] on icon "button" at bounding box center [1223, 141] width 13 height 13
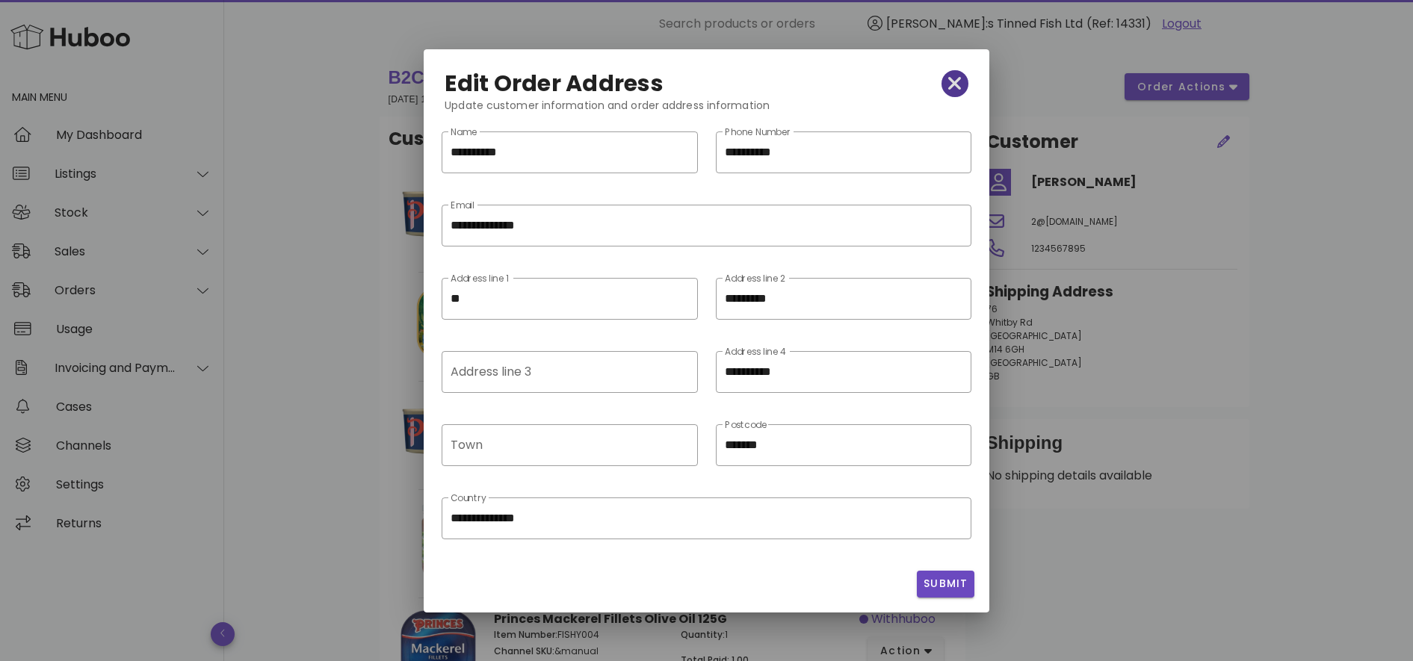
click at [958, 84] on icon "button" at bounding box center [954, 83] width 13 height 21
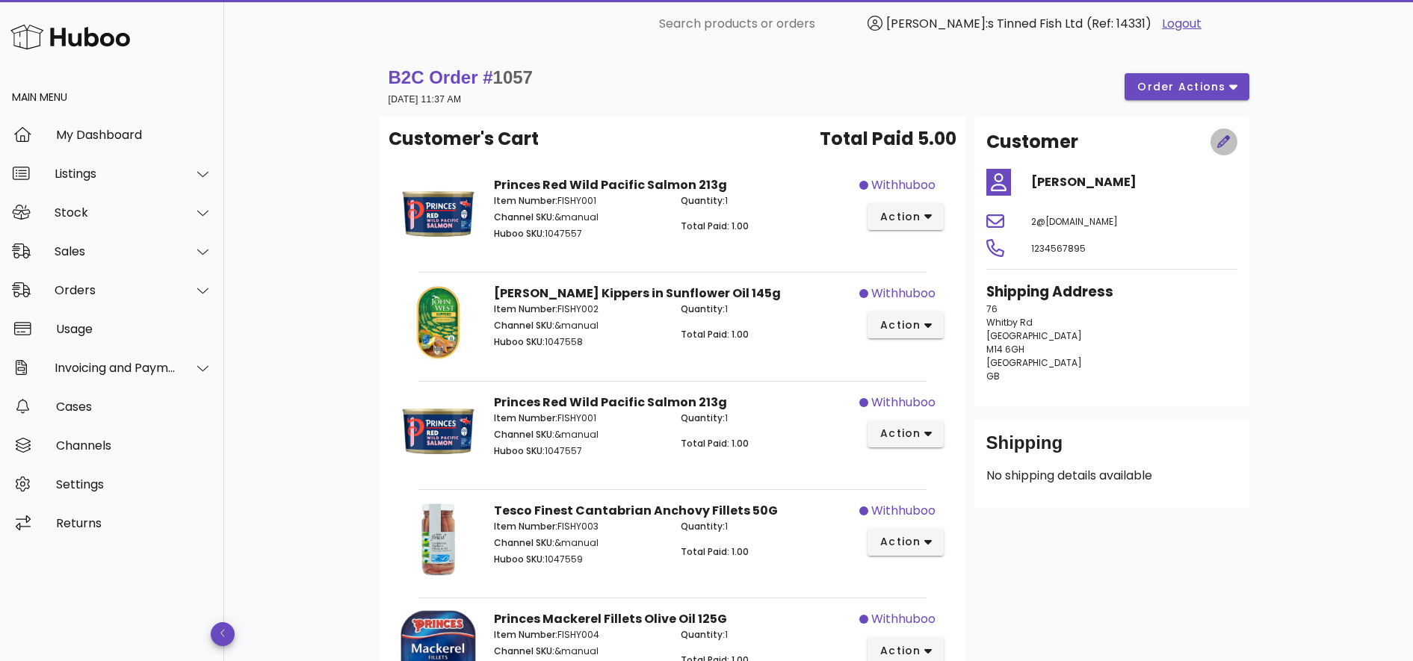
click at [1223, 140] on icon "button" at bounding box center [1223, 141] width 13 height 13
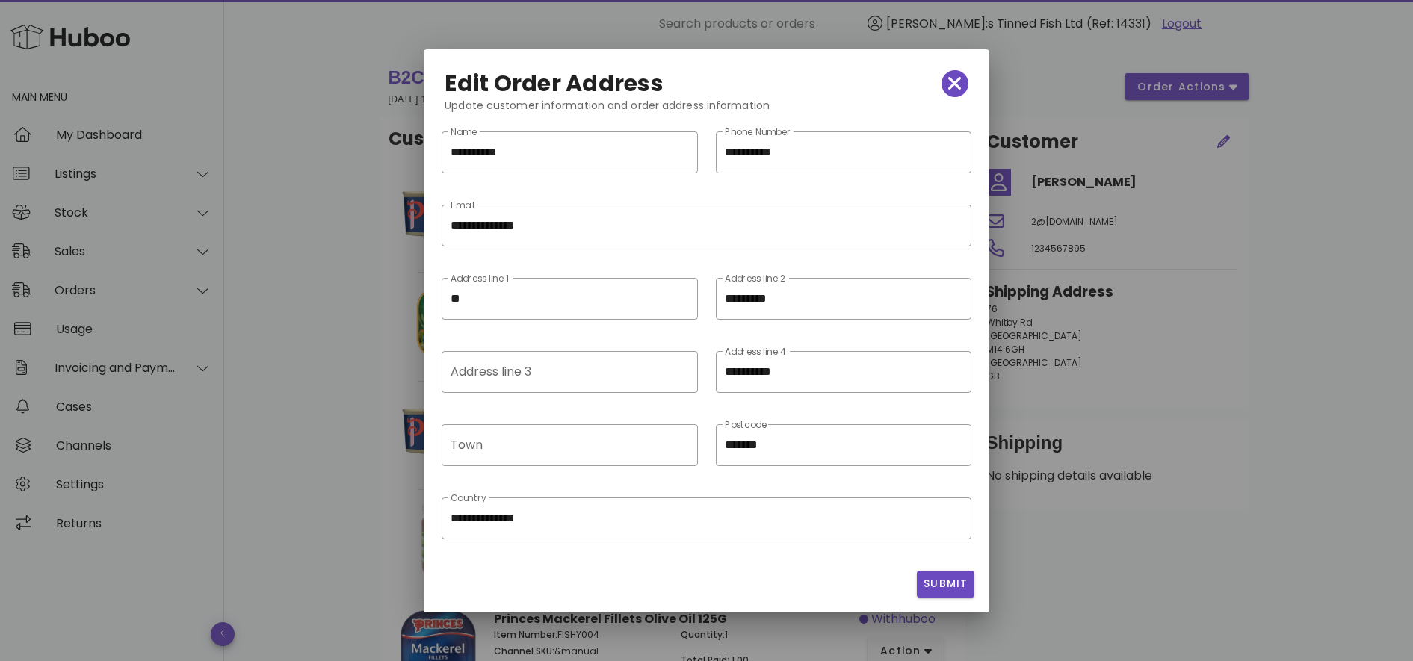
click at [793, 551] on div at bounding box center [706, 550] width 511 height 10
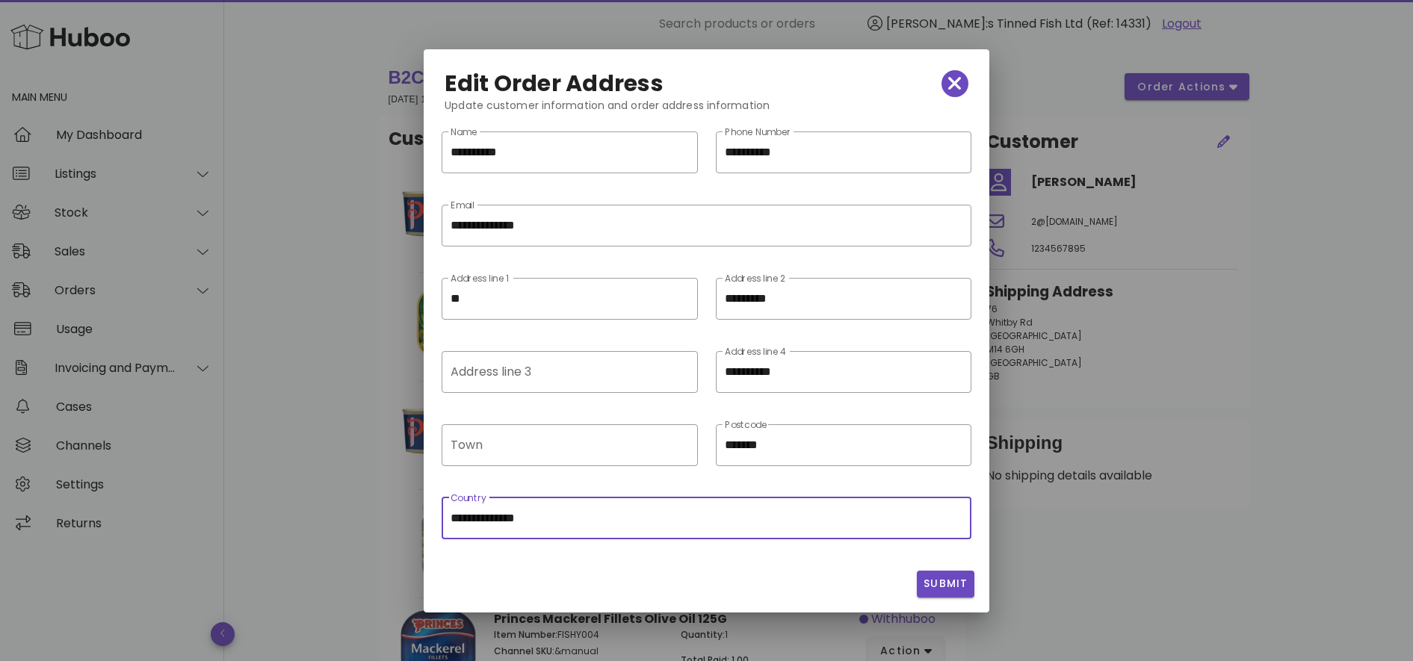
click at [750, 521] on input "**********" at bounding box center [706, 519] width 511 height 24
drag, startPoint x: 750, startPoint y: 521, endPoint x: 725, endPoint y: 513, distance: 26.5
click at [725, 513] on input "**********" at bounding box center [706, 519] width 511 height 24
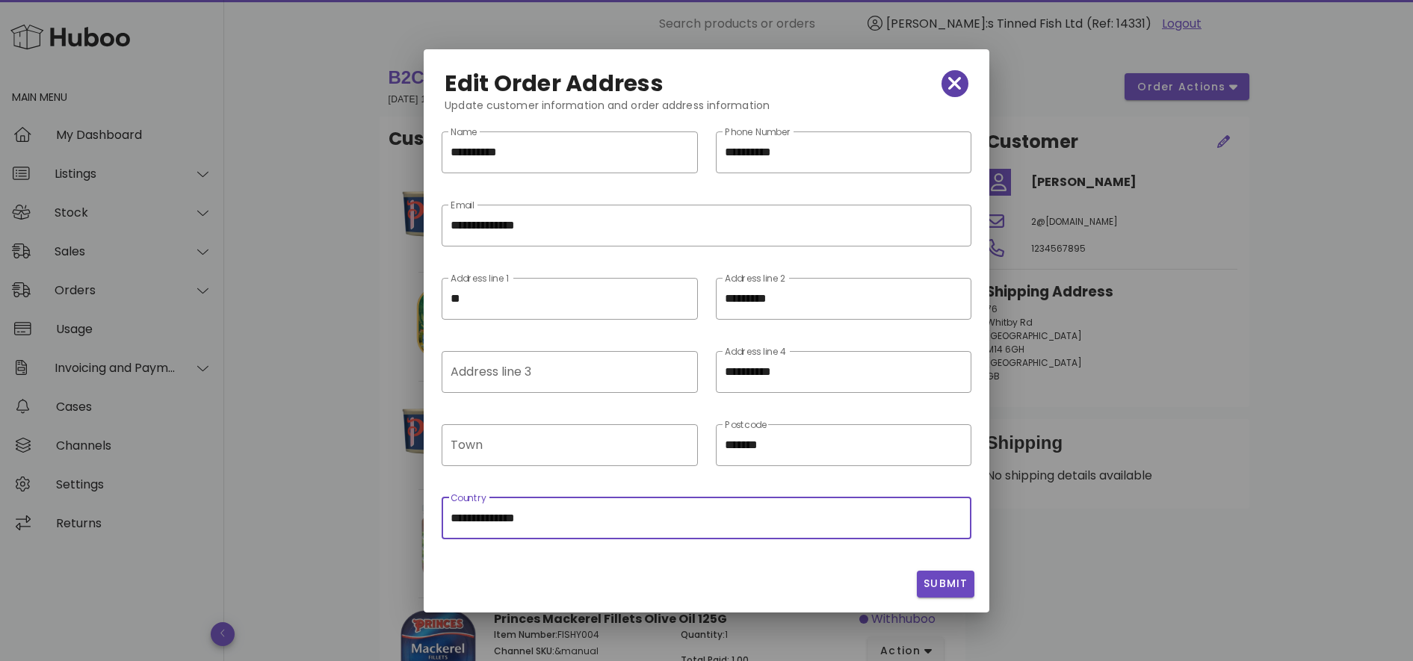
click at [949, 77] on icon "button" at bounding box center [954, 83] width 13 height 13
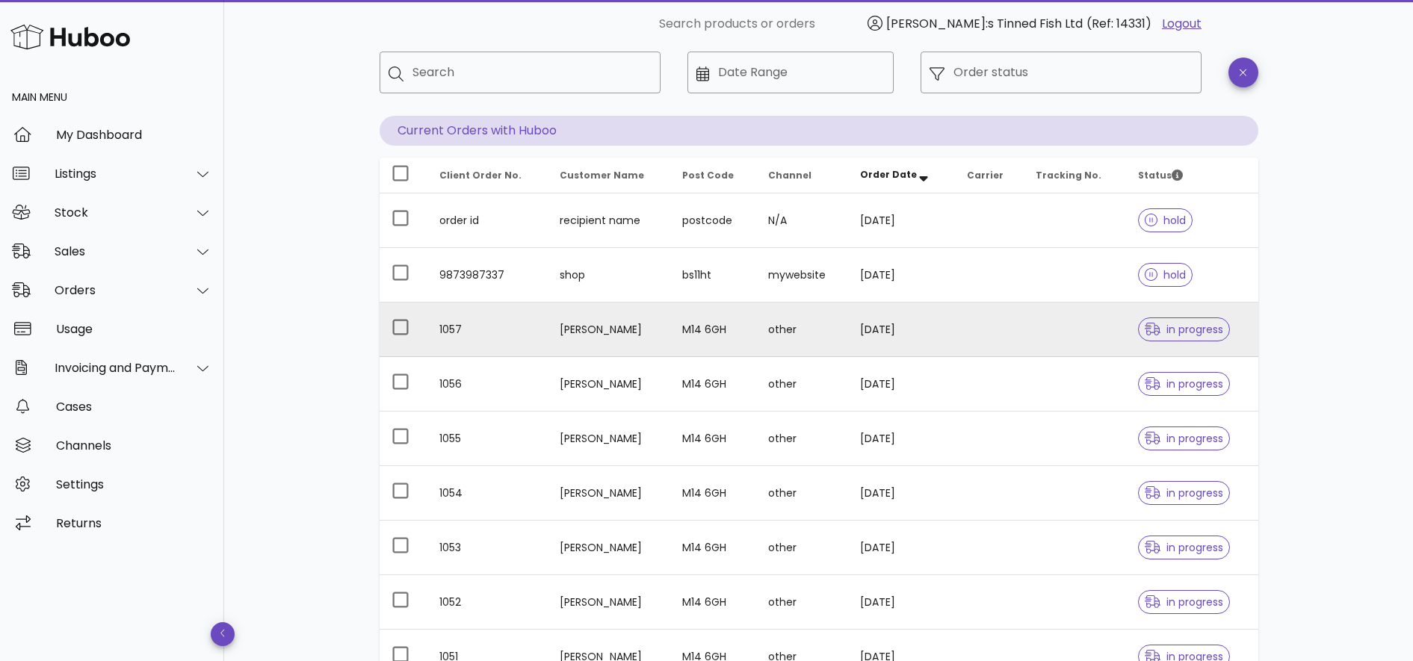
scroll to position [38, 0]
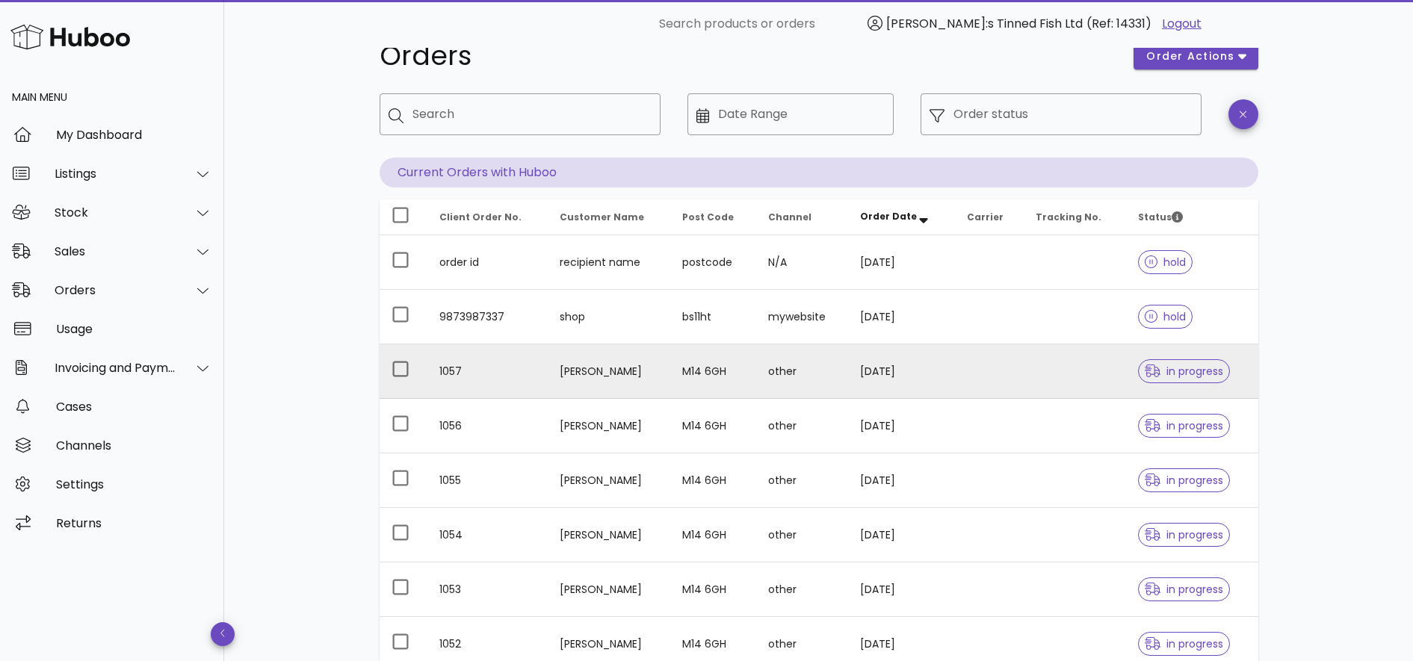
click at [764, 372] on td "other" at bounding box center [802, 371] width 93 height 55
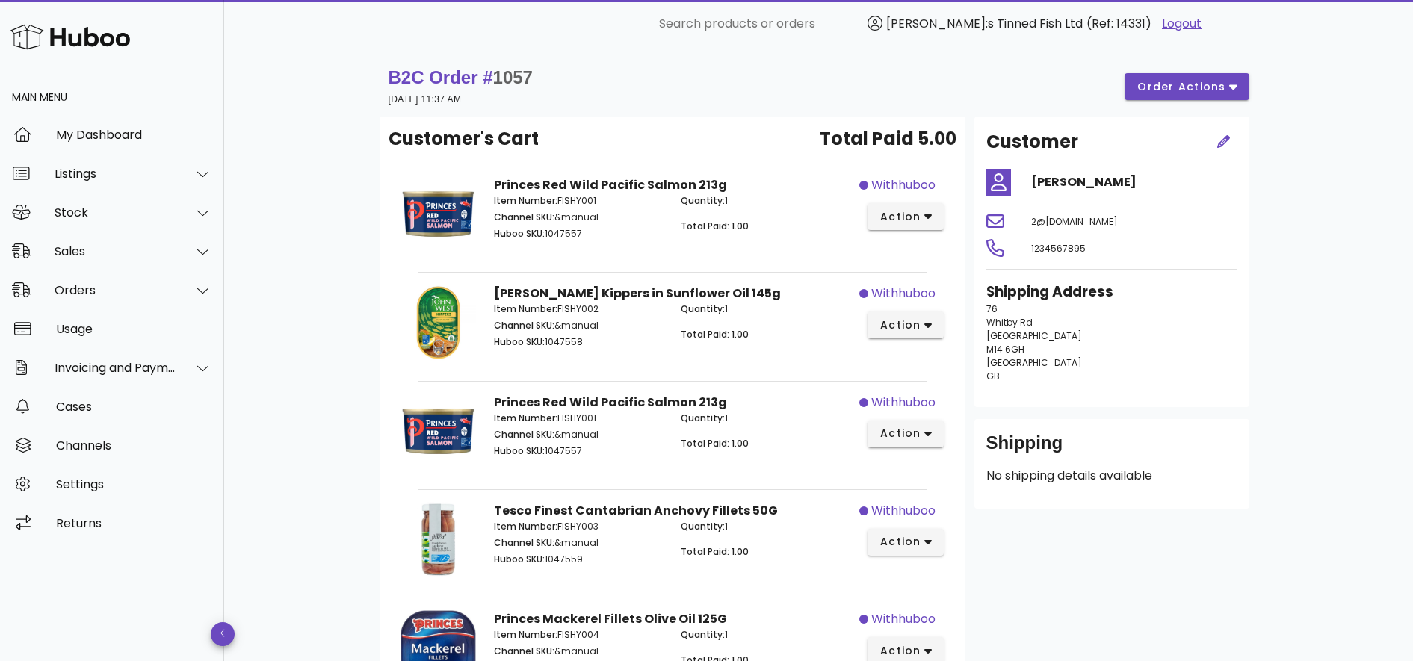
click at [1288, 235] on div "B2C Order # 1057 13 June 2025 at 11:37 AM order actions Customer's Cart Total P…" at bounding box center [819, 470] width 950 height 844
click at [917, 213] on span "action" at bounding box center [900, 217] width 42 height 16
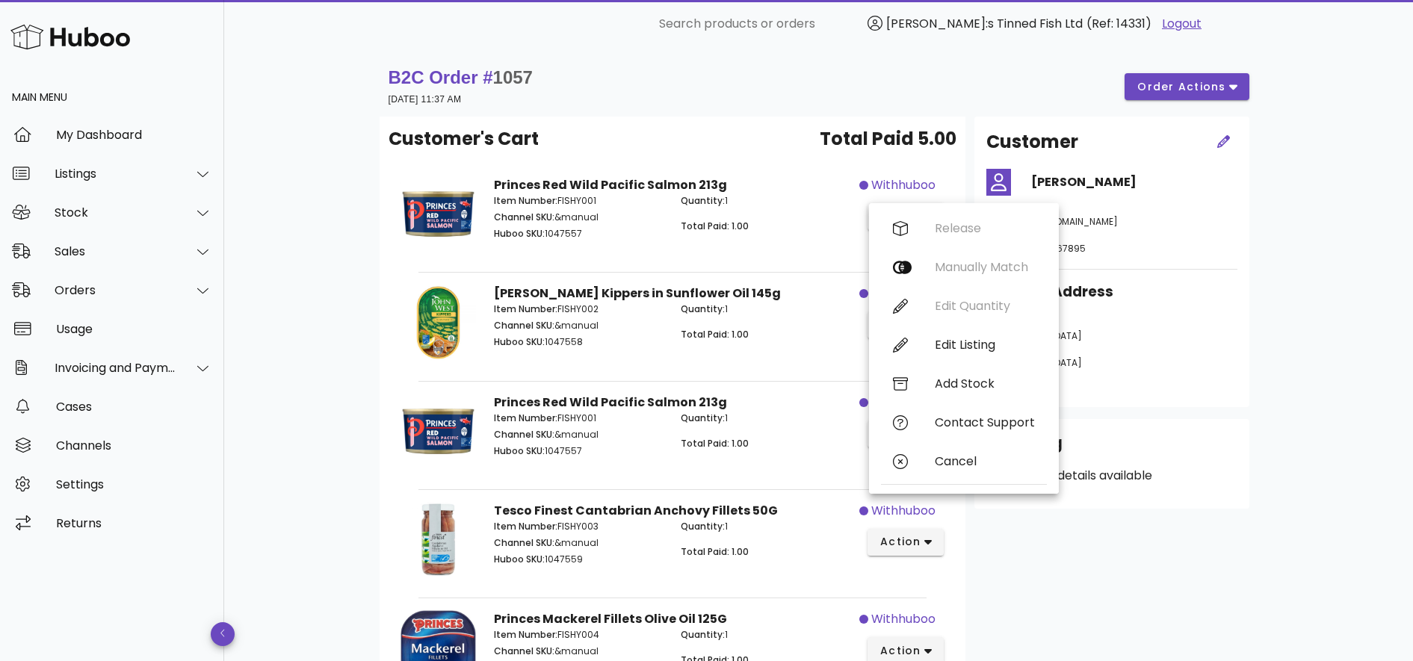
click at [818, 231] on p "Total Paid: 1.00" at bounding box center [766, 226] width 170 height 13
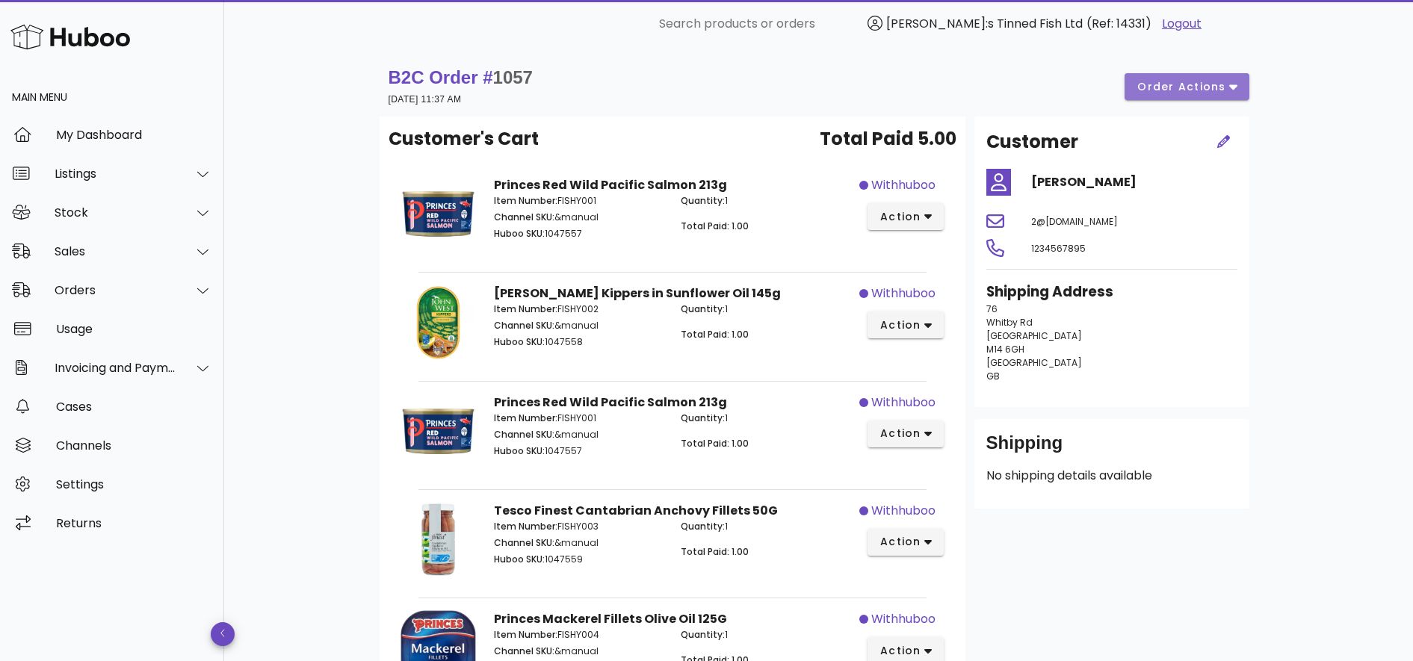
click at [1193, 93] on span "order actions" at bounding box center [1182, 87] width 90 height 16
click at [1349, 279] on div "B2C Order # 1057 13 June 2025 at 11:37 AM order actions Customer's Cart Total P…" at bounding box center [818, 470] width 1189 height 844
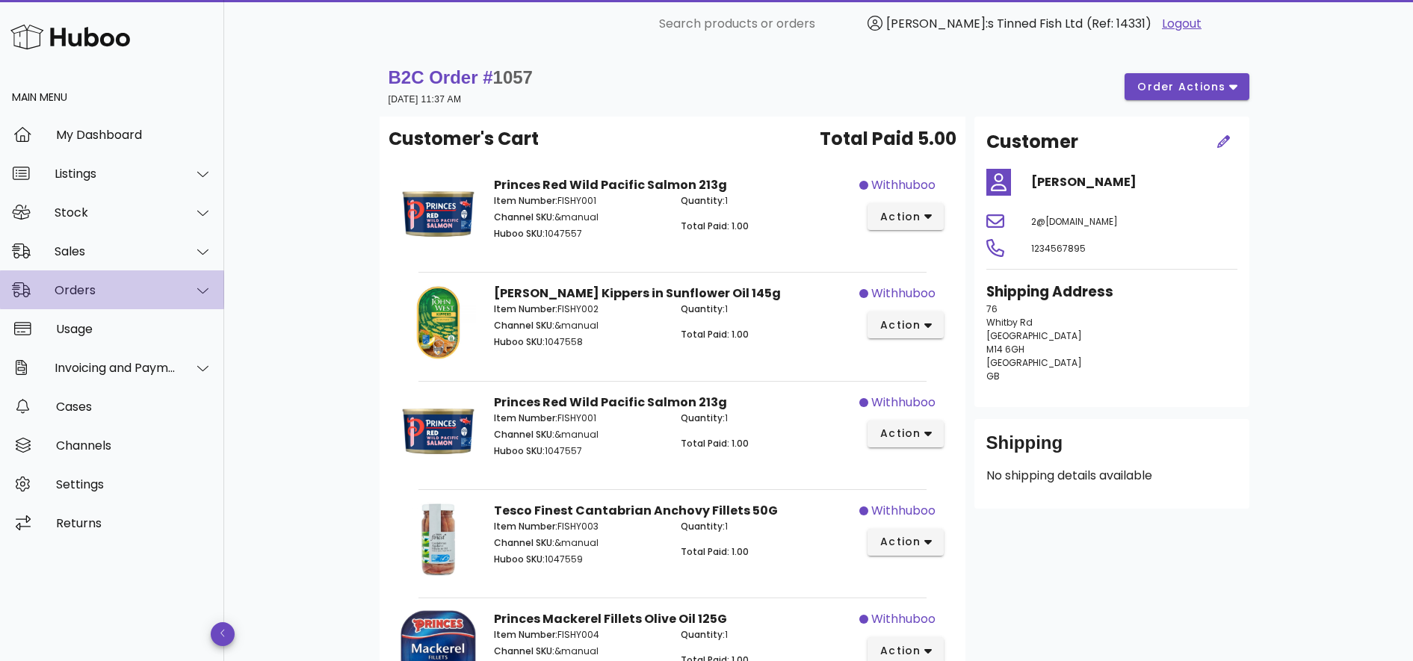
click at [134, 288] on div "Orders" at bounding box center [116, 290] width 122 height 14
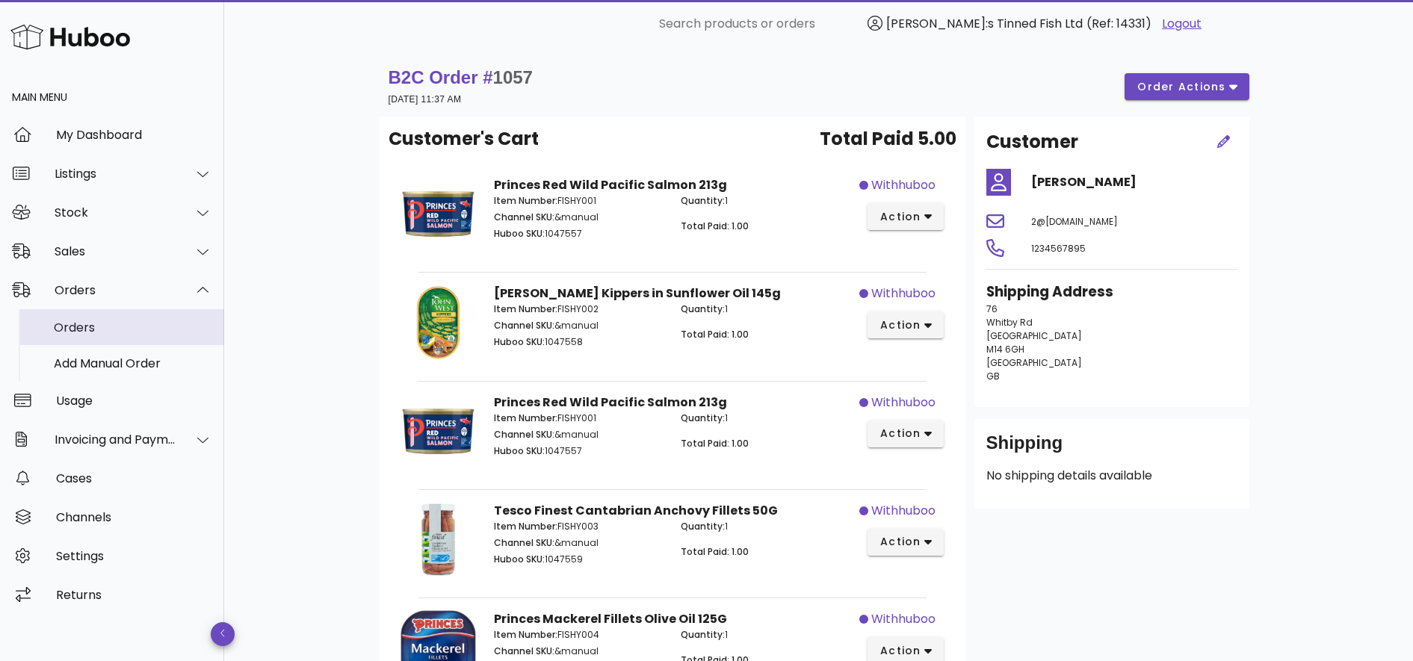
click at [108, 325] on div "Orders" at bounding box center [133, 328] width 158 height 14
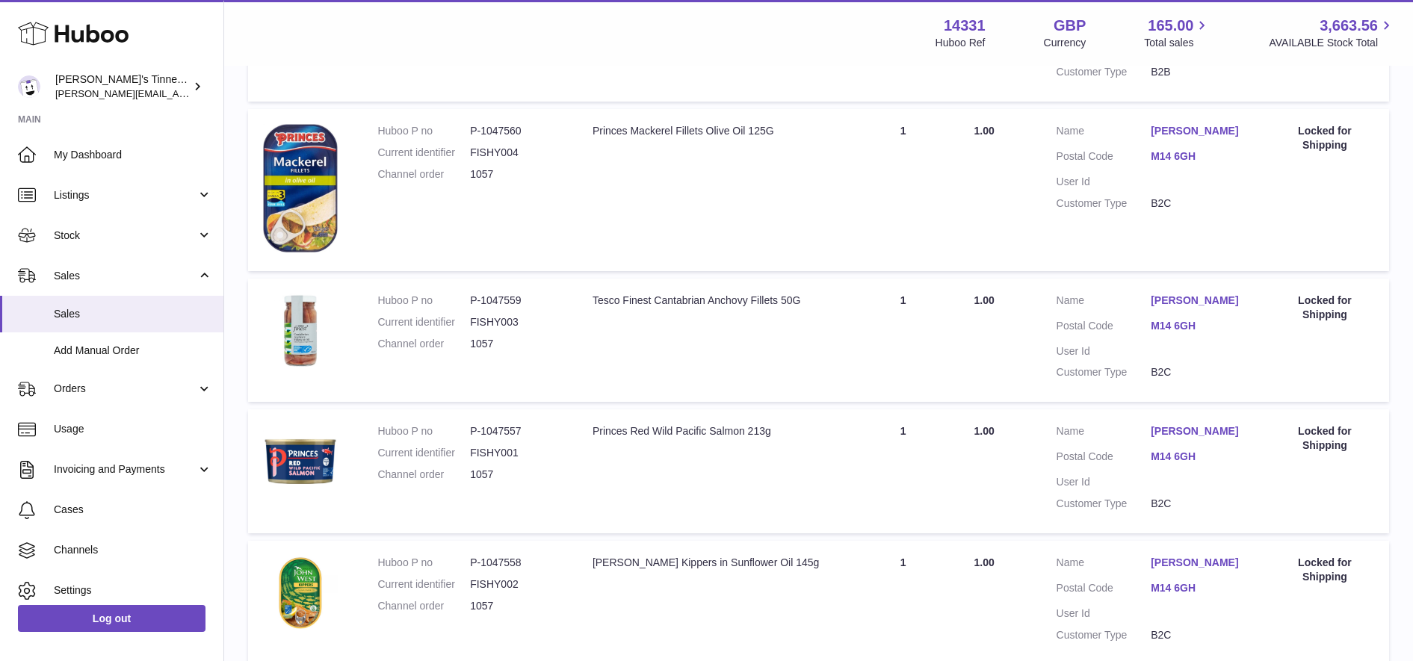
scroll to position [661, 0]
click at [1367, 300] on div "Locked for Shipping" at bounding box center [1324, 307] width 99 height 28
click at [1171, 330] on link "M14 6GH" at bounding box center [1198, 325] width 95 height 14
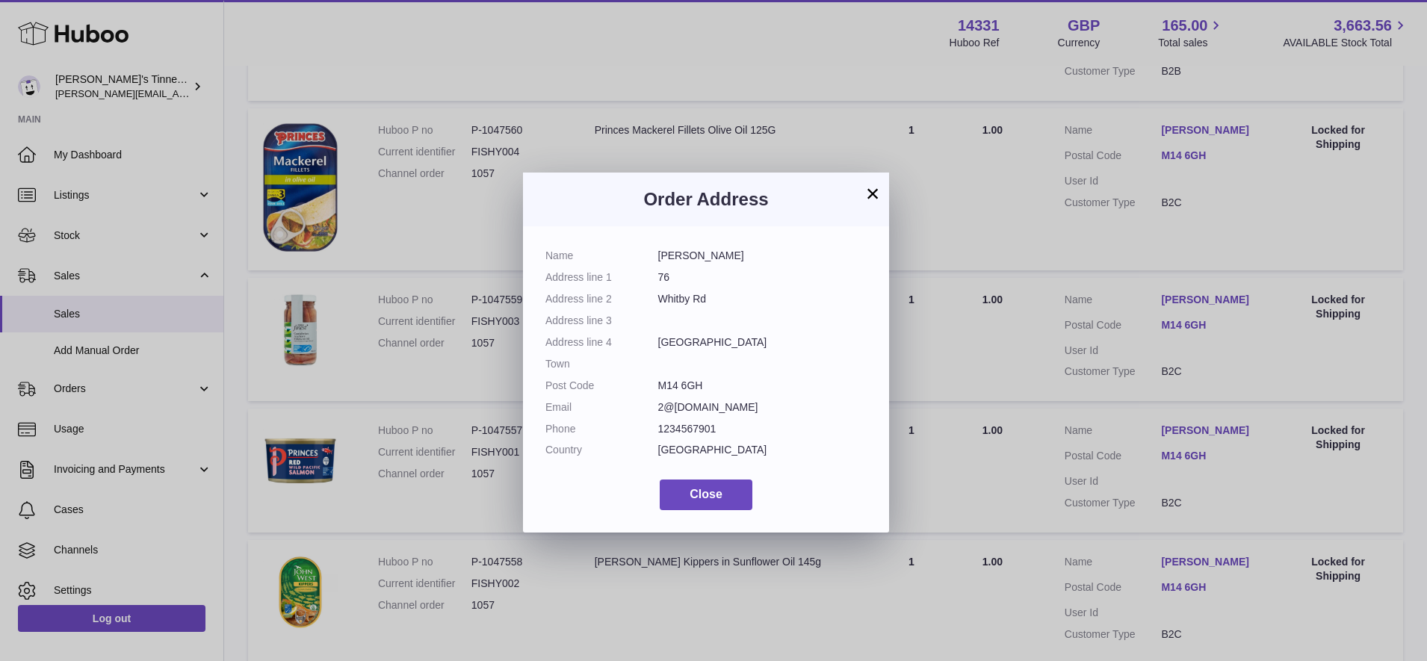
click at [710, 392] on dd "M14 6GH" at bounding box center [762, 386] width 209 height 14
click at [701, 442] on dl "Name [PERSON_NAME] Address line 1 76 Address line [GEOGRAPHIC_DATA] Address lin…" at bounding box center [705, 357] width 321 height 216
click at [1223, 250] on div "× Order Address Name [PERSON_NAME] Address line 1 76 Address line [GEOGRAPHIC_D…" at bounding box center [713, 352] width 1427 height 661
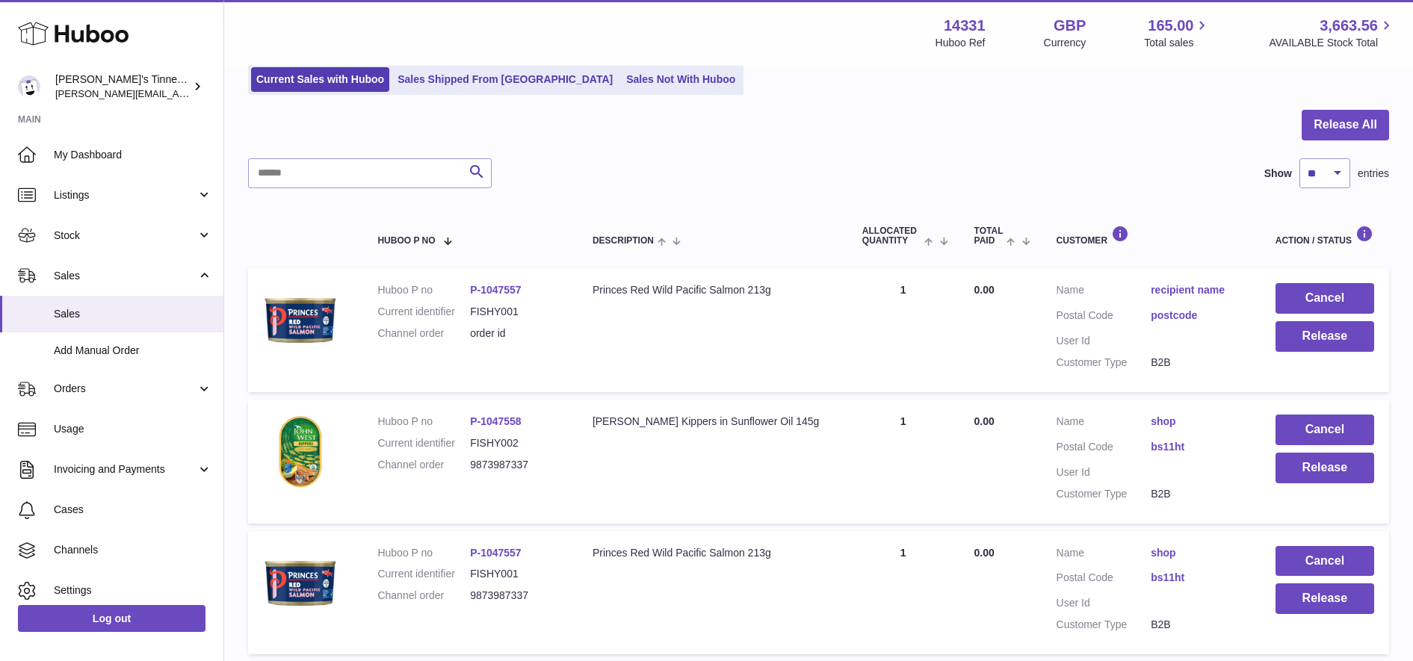
scroll to position [0, 0]
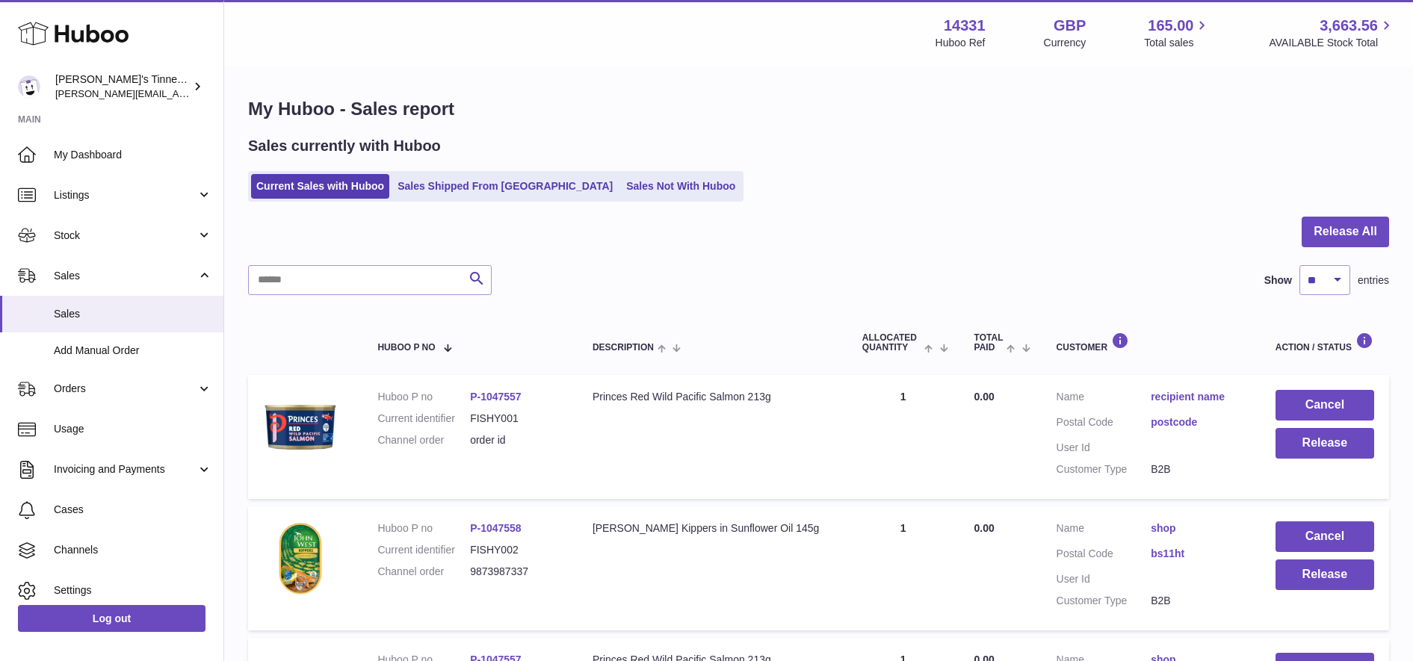
click at [785, 276] on div "Search Show ** ** ** *** entries" at bounding box center [818, 280] width 1141 height 30
click at [788, 290] on div "Search Show ** ** ** *** entries" at bounding box center [818, 280] width 1141 height 30
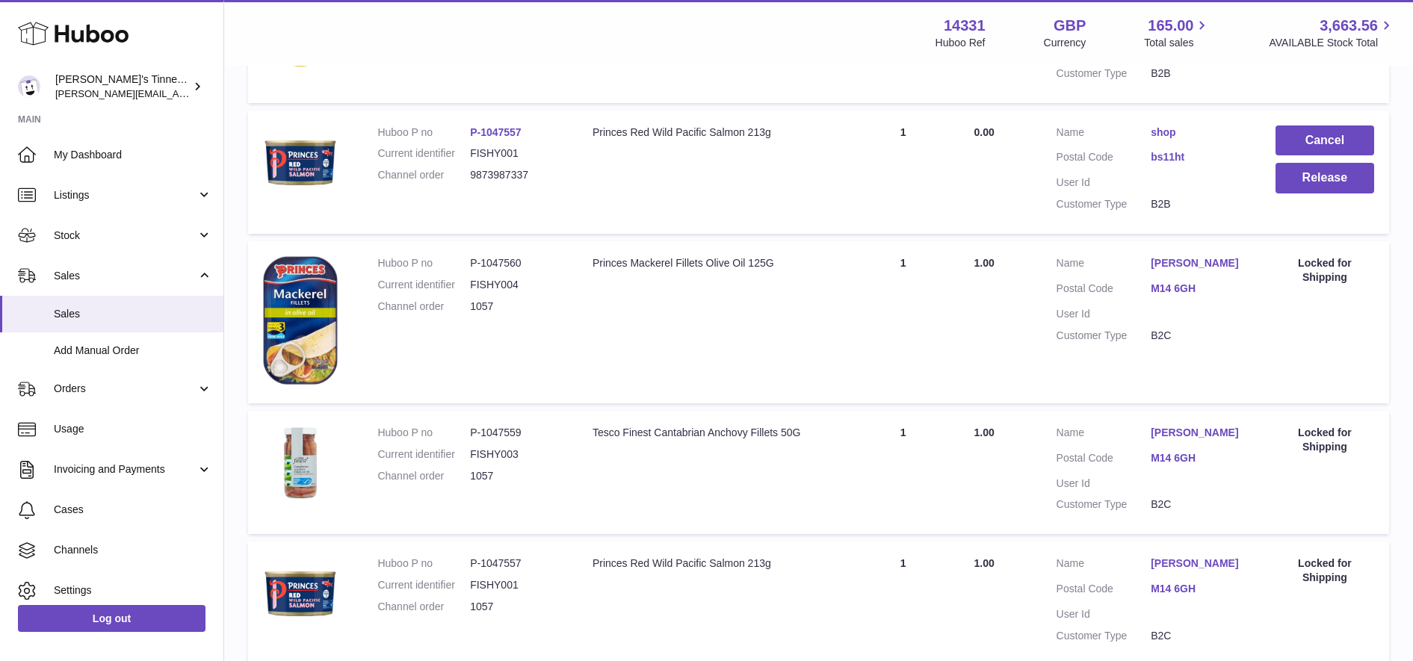
scroll to position [529, 0]
click at [1317, 270] on div "Locked for Shipping" at bounding box center [1324, 269] width 99 height 28
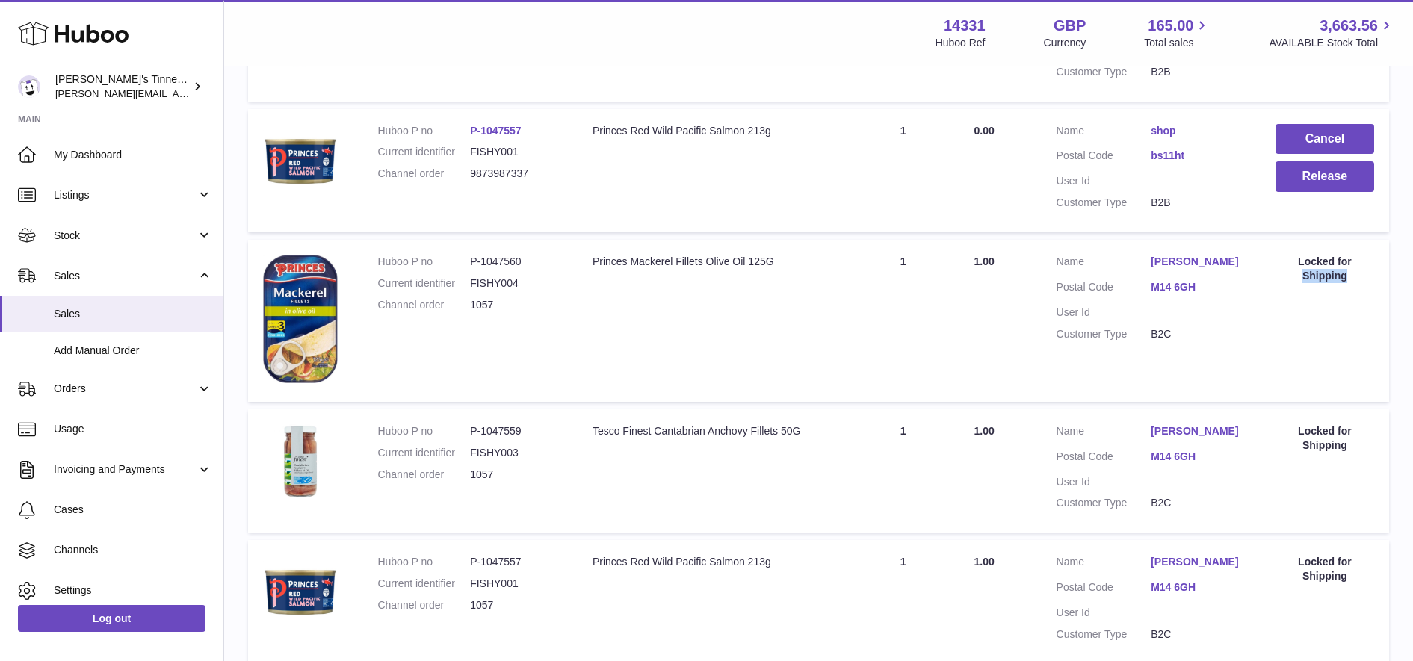
click at [1317, 270] on div "Locked for Shipping" at bounding box center [1324, 269] width 99 height 28
drag, startPoint x: 1317, startPoint y: 270, endPoint x: 1303, endPoint y: 291, distance: 25.5
click at [1303, 291] on td "Action / Status Locked for Shipping" at bounding box center [1325, 321] width 129 height 162
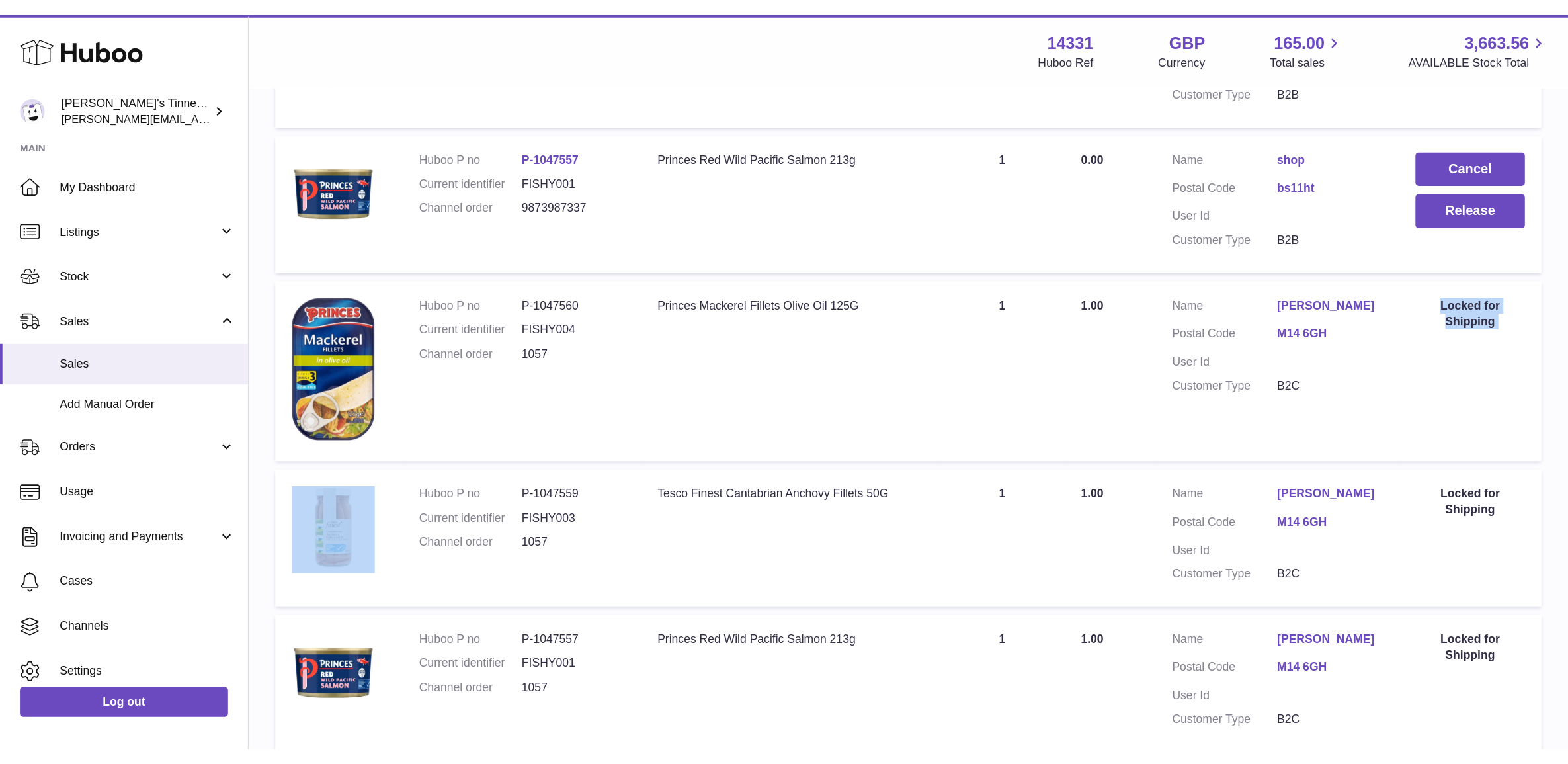
scroll to position [0, 0]
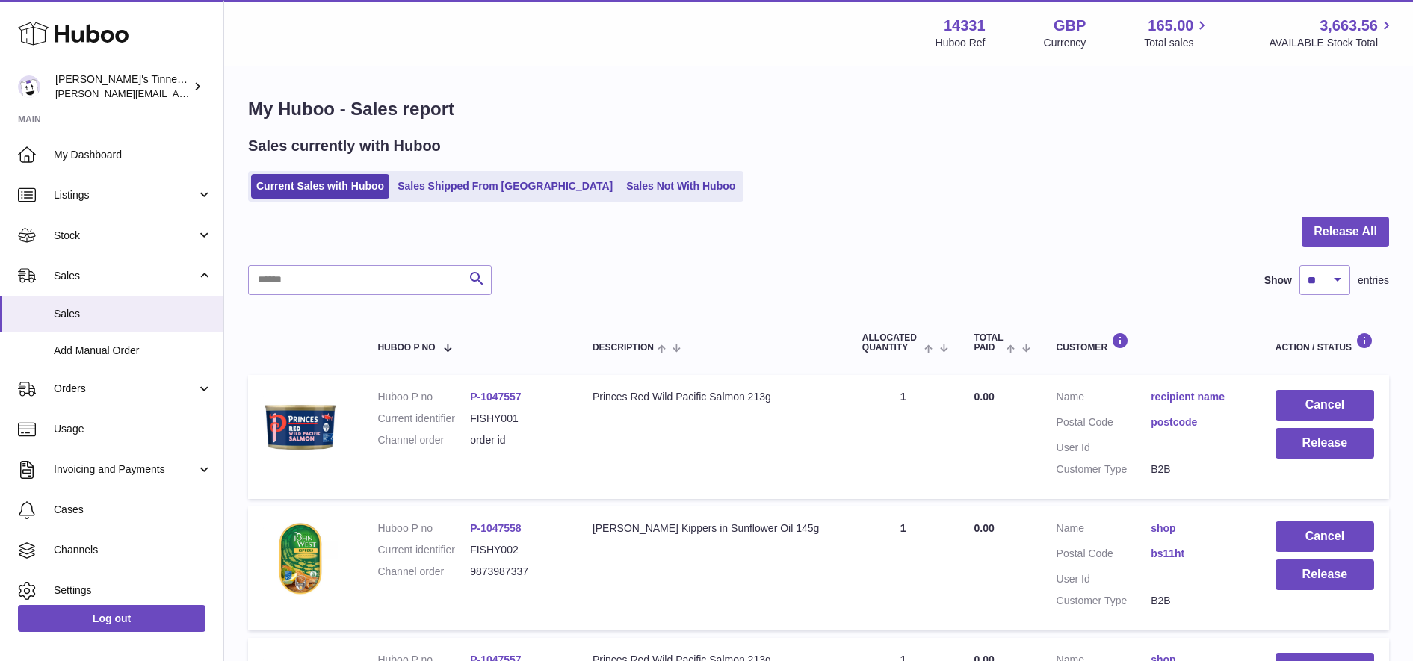
click at [798, 263] on div at bounding box center [818, 241] width 1141 height 49
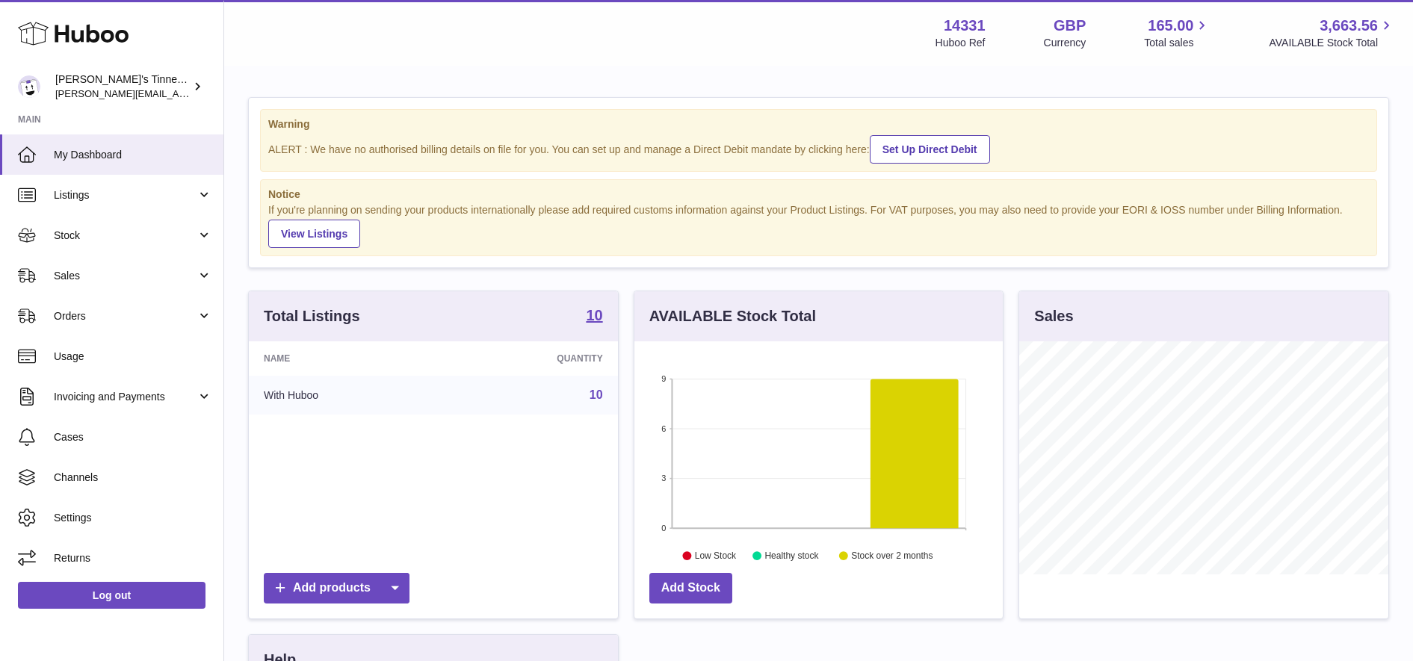
scroll to position [233, 368]
click at [118, 315] on span "Orders" at bounding box center [125, 316] width 143 height 14
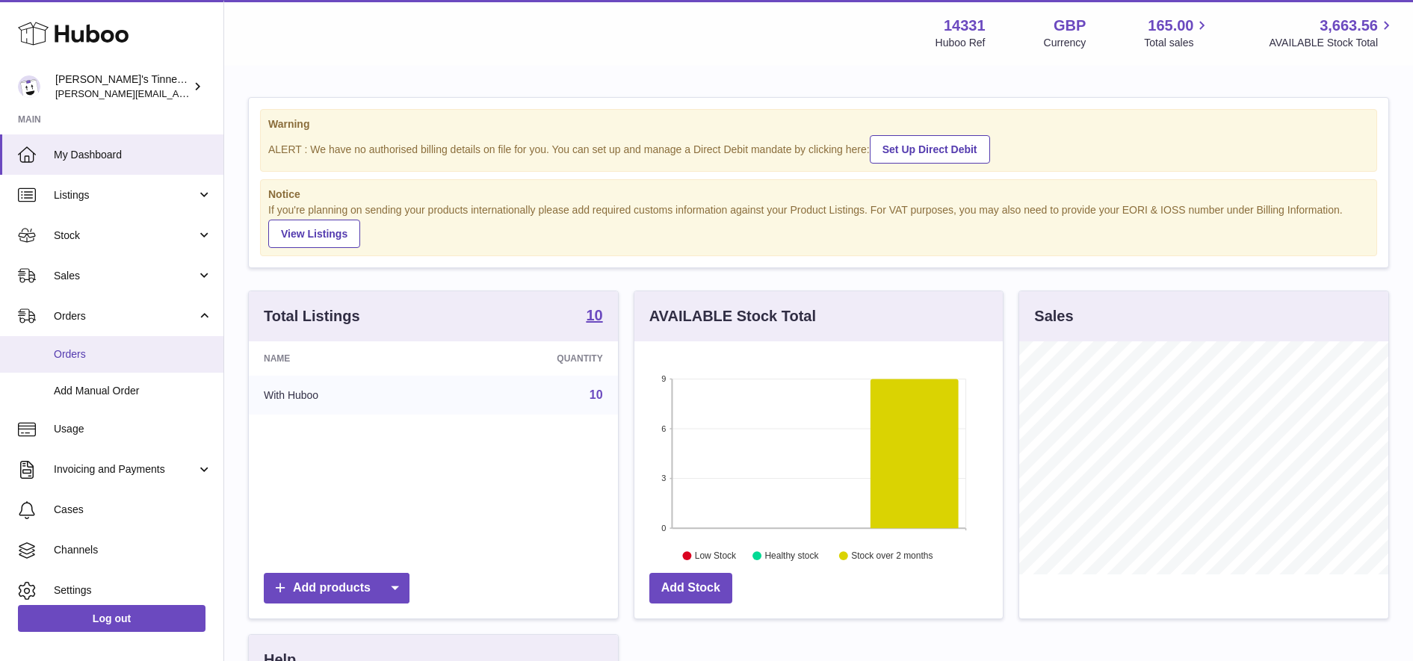
click at [117, 353] on span "Orders" at bounding box center [133, 354] width 158 height 14
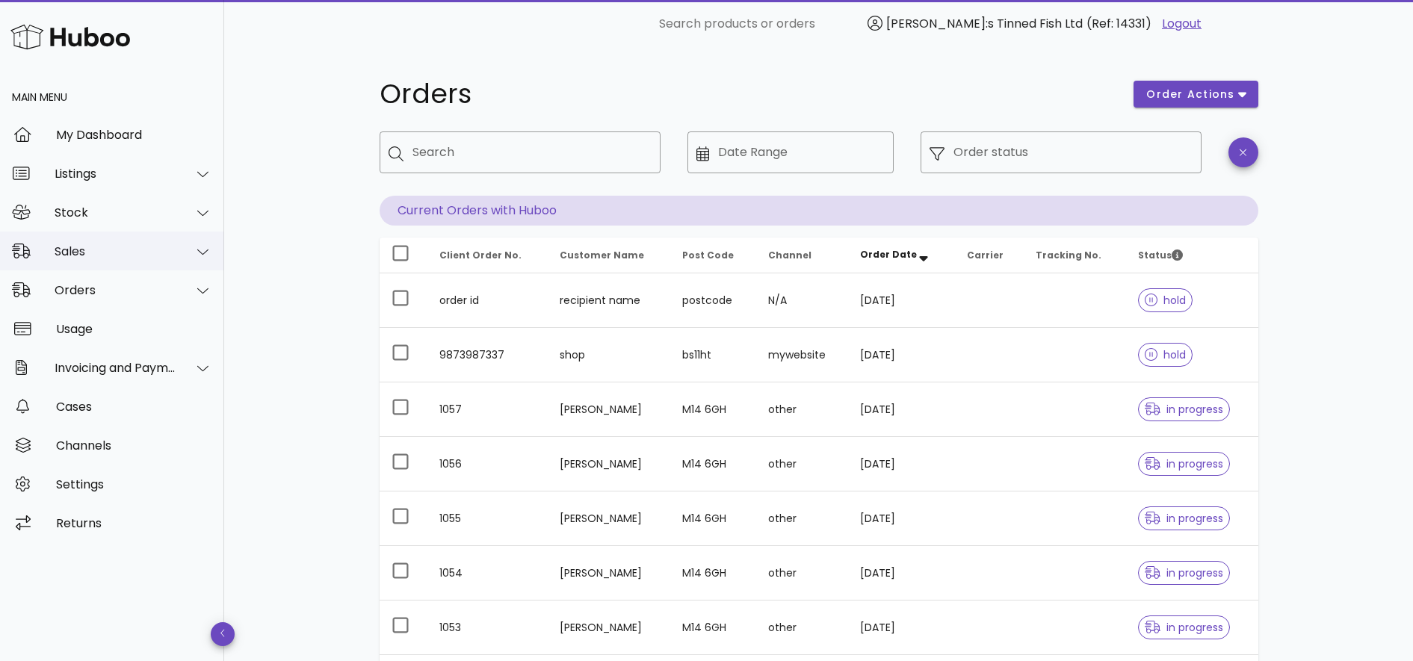
click at [123, 262] on div "Sales" at bounding box center [112, 251] width 224 height 39
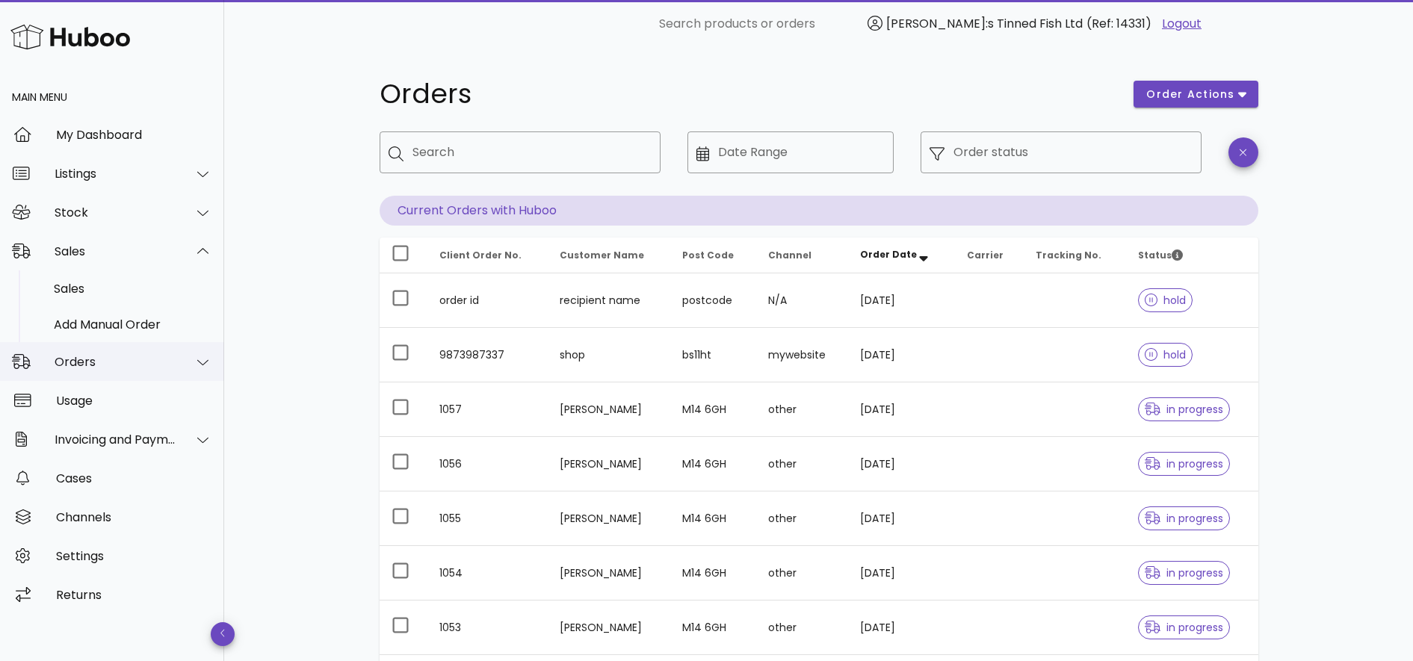
click at [105, 365] on div "Orders" at bounding box center [116, 362] width 122 height 14
click at [202, 294] on icon at bounding box center [202, 290] width 11 height 13
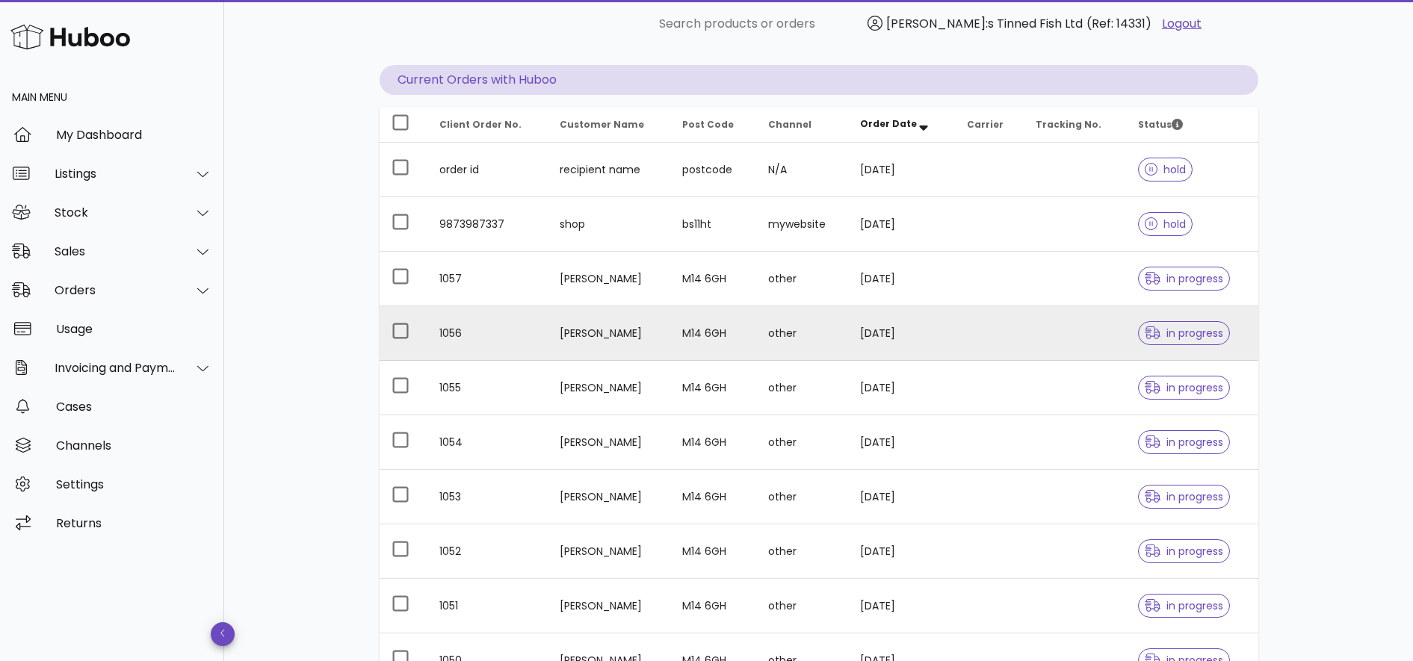
scroll to position [123, 0]
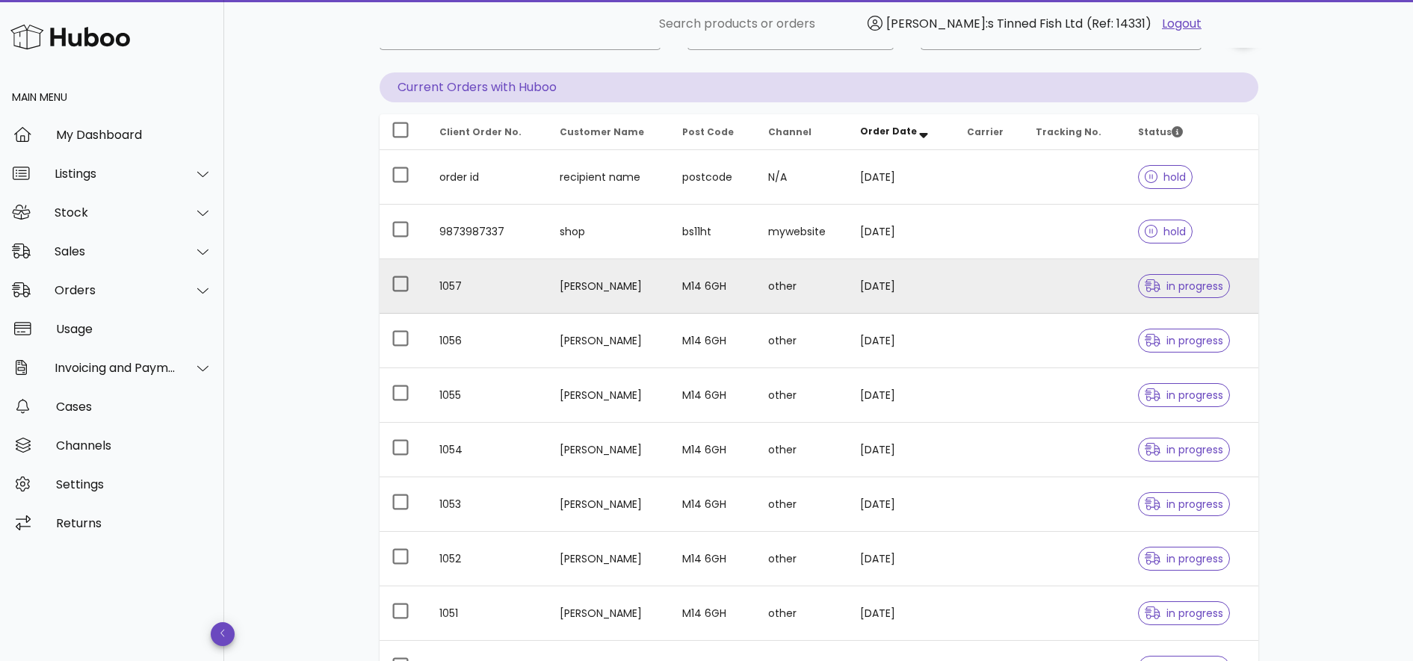
click at [592, 291] on td "Jim Norbet" at bounding box center [609, 286] width 123 height 55
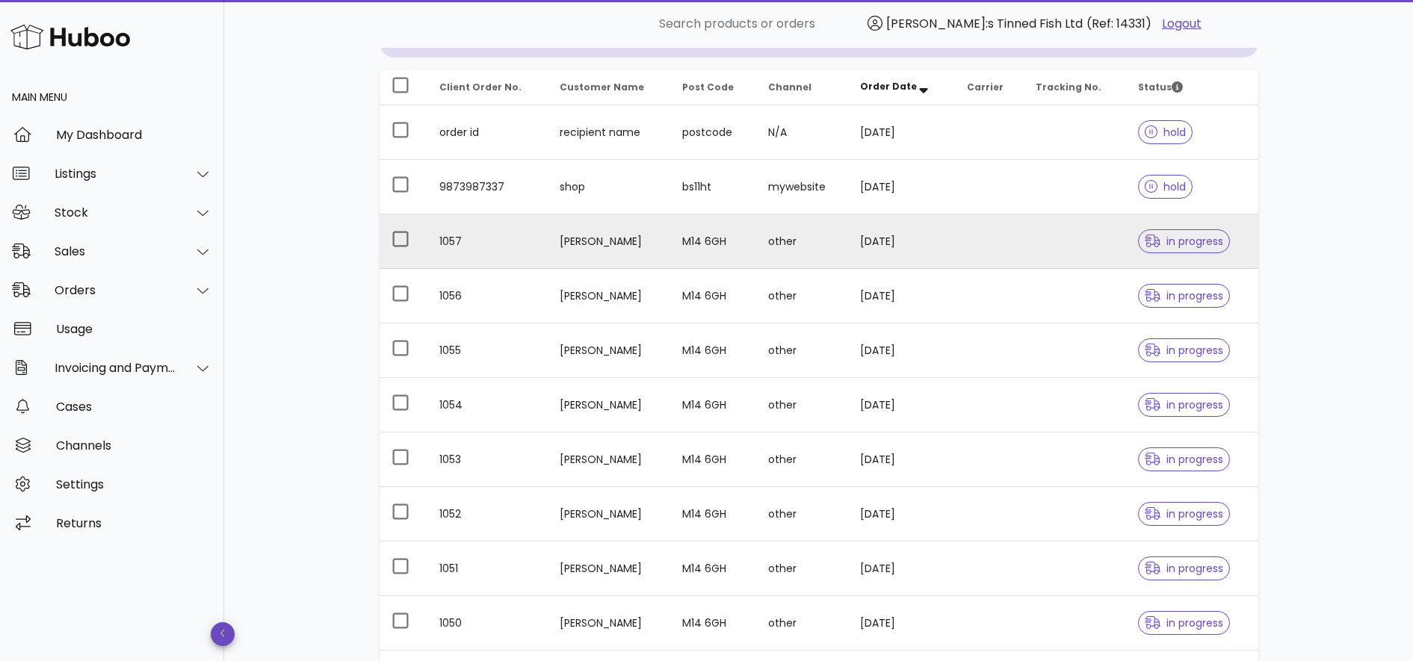
scroll to position [170, 0]
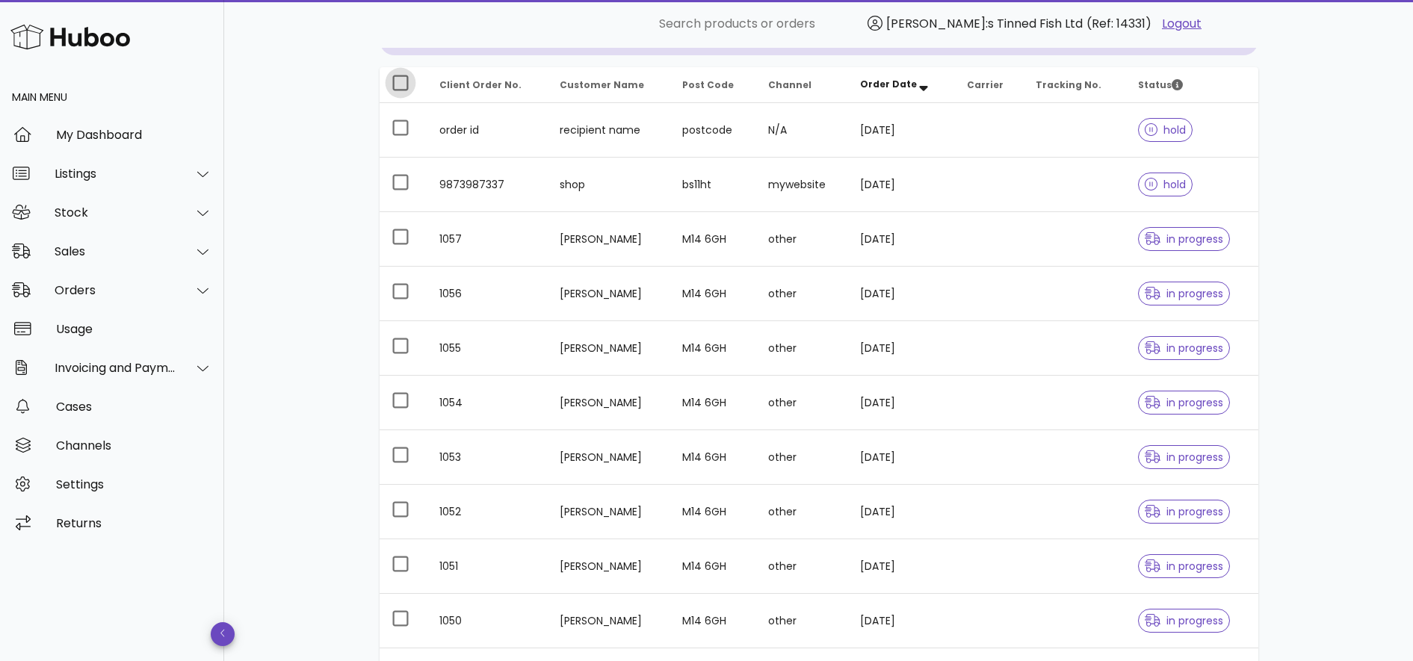
click at [398, 91] on div at bounding box center [400, 82] width 25 height 25
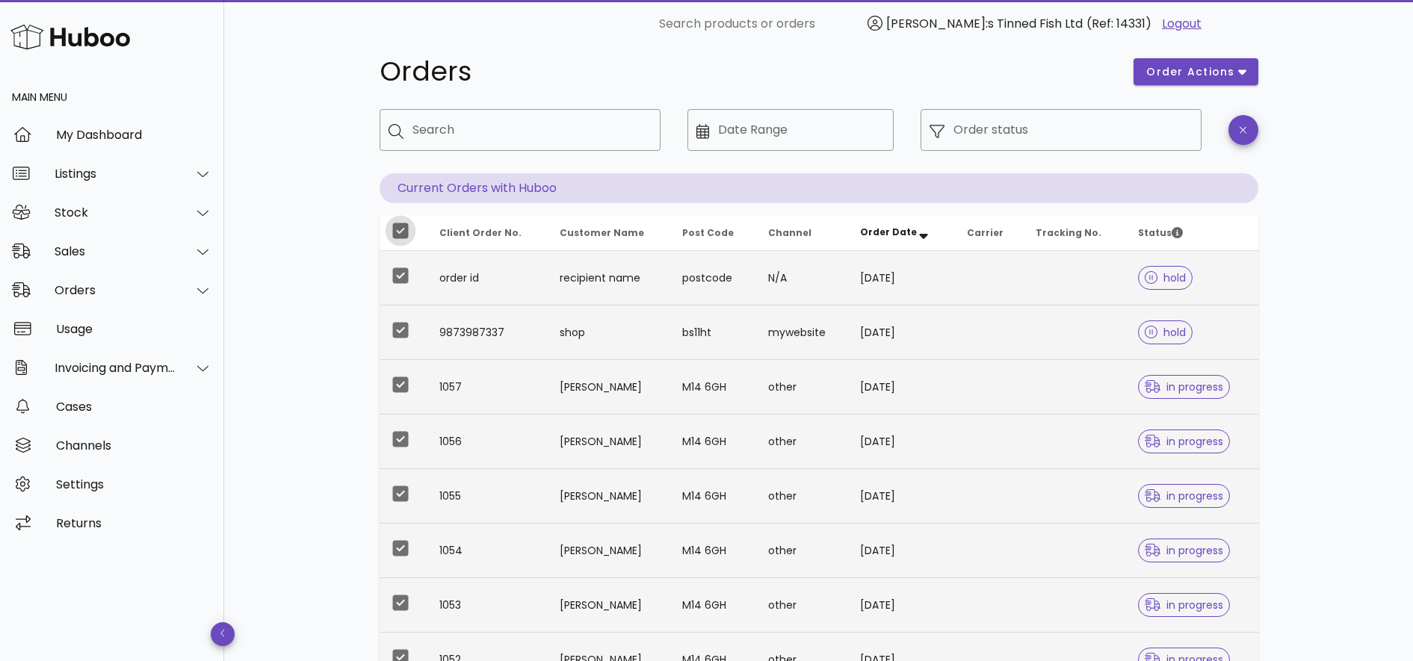
scroll to position [22, 0]
click at [401, 235] on div at bounding box center [400, 231] width 25 height 25
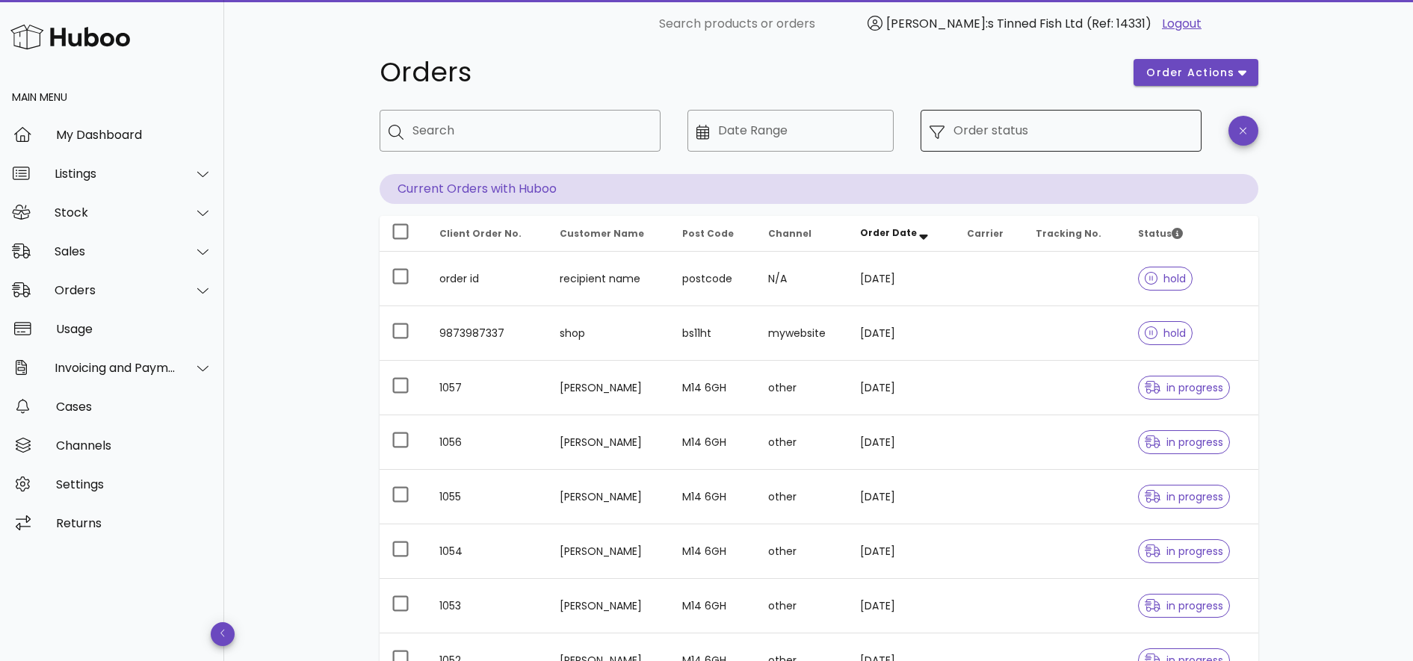
click at [966, 127] on input "Order status" at bounding box center [1072, 131] width 239 height 24
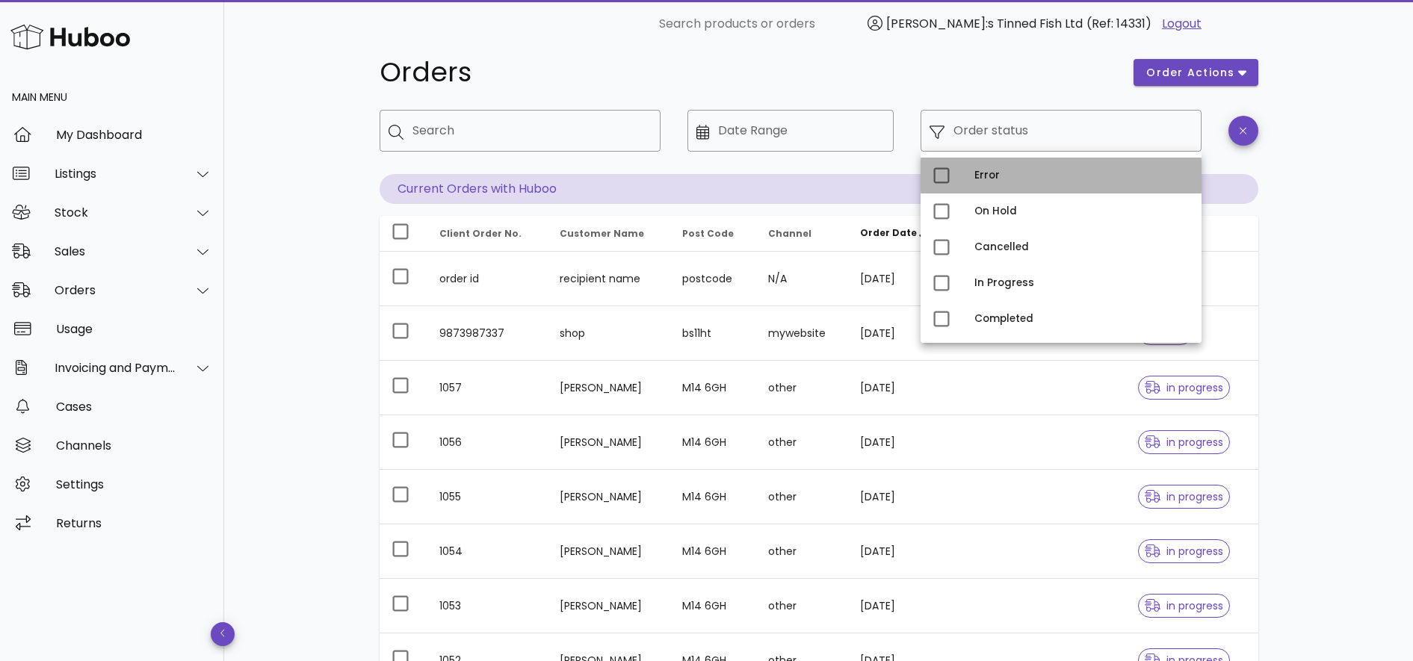
click at [1051, 181] on div "Error" at bounding box center [1081, 176] width 215 height 12
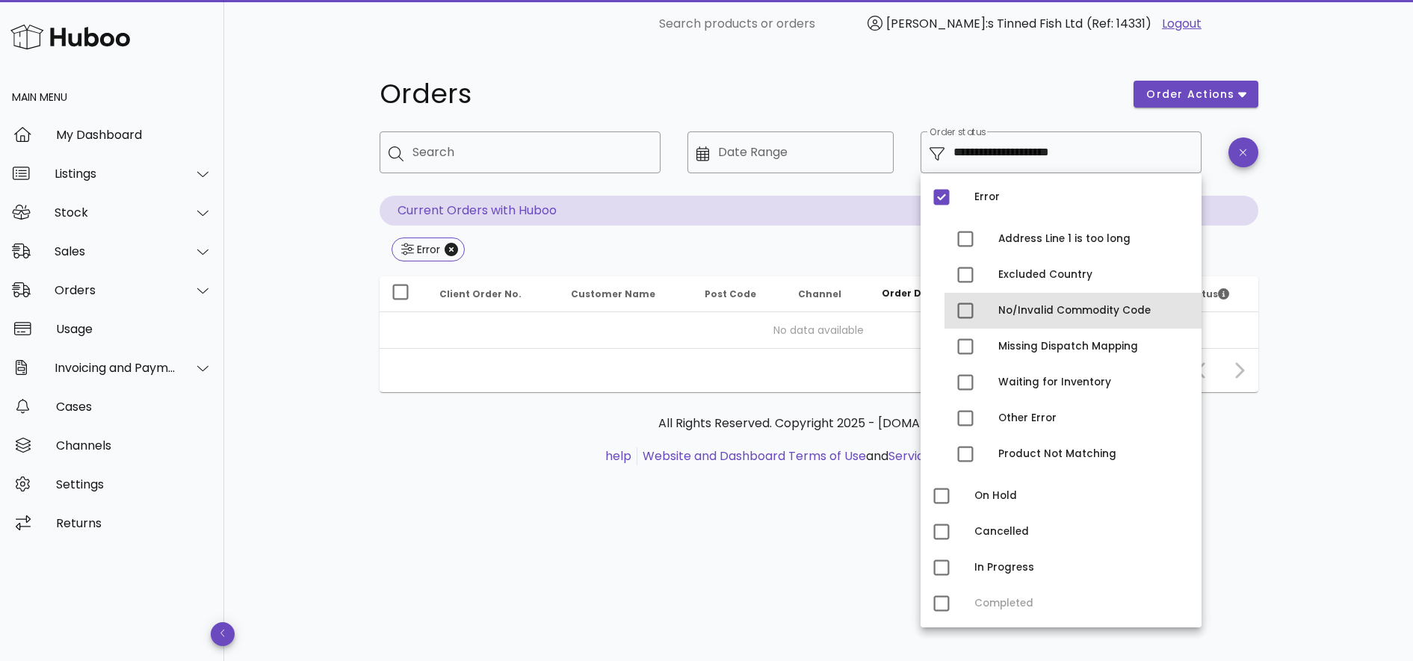
click at [1054, 311] on div "No/Invalid Commodity Code" at bounding box center [1093, 311] width 191 height 12
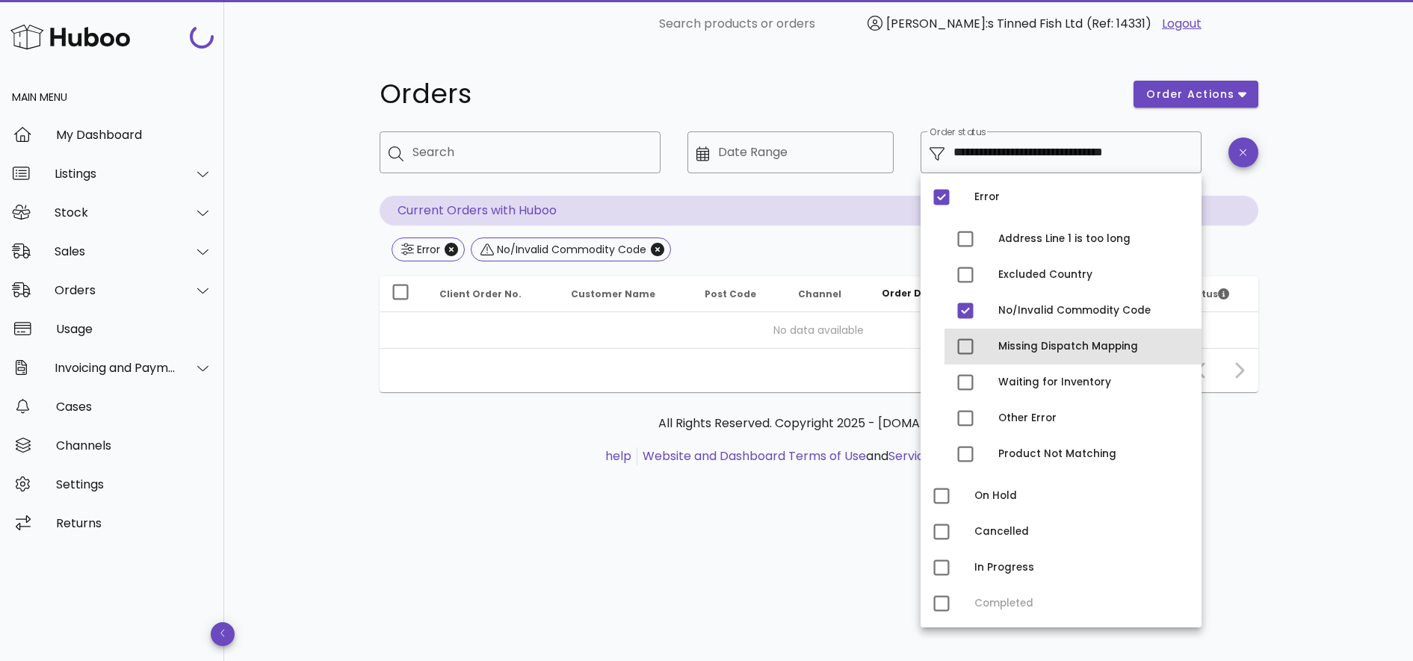
click at [1049, 347] on div "Missing Dispatch Mapping" at bounding box center [1093, 347] width 191 height 12
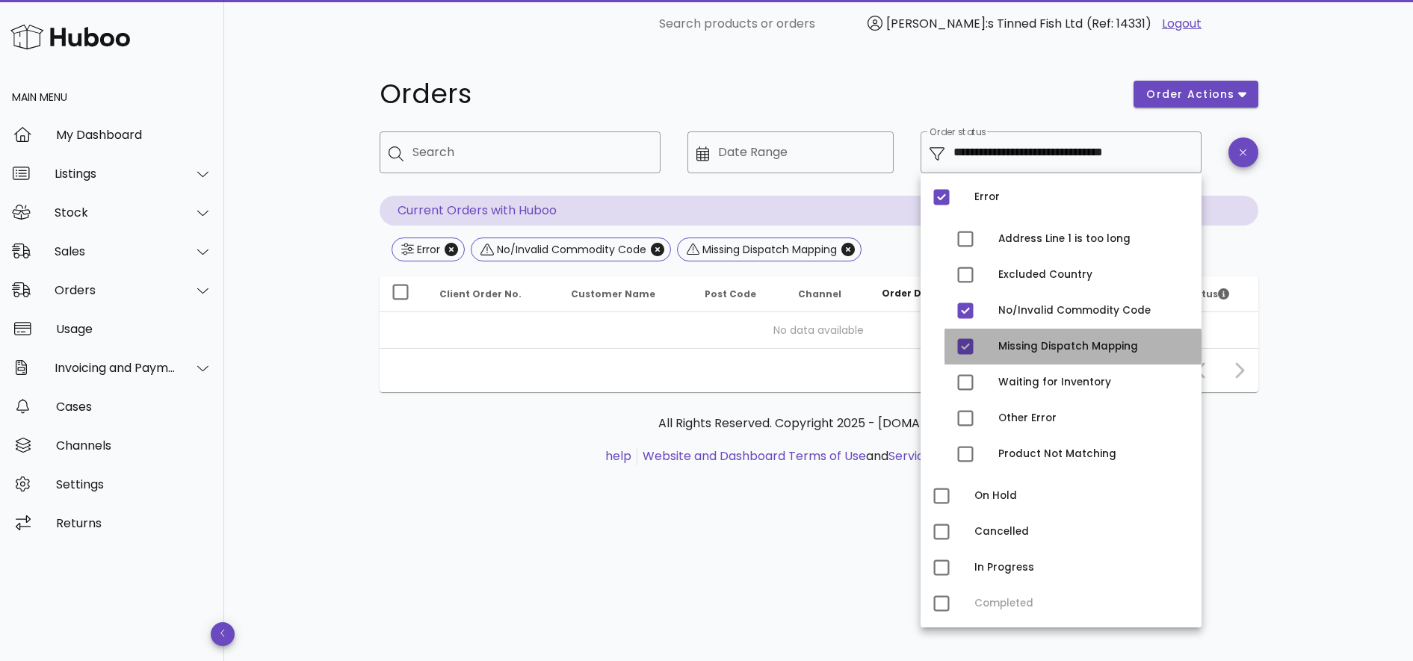
click at [1015, 341] on div "Missing Dispatch Mapping" at bounding box center [1093, 347] width 191 height 12
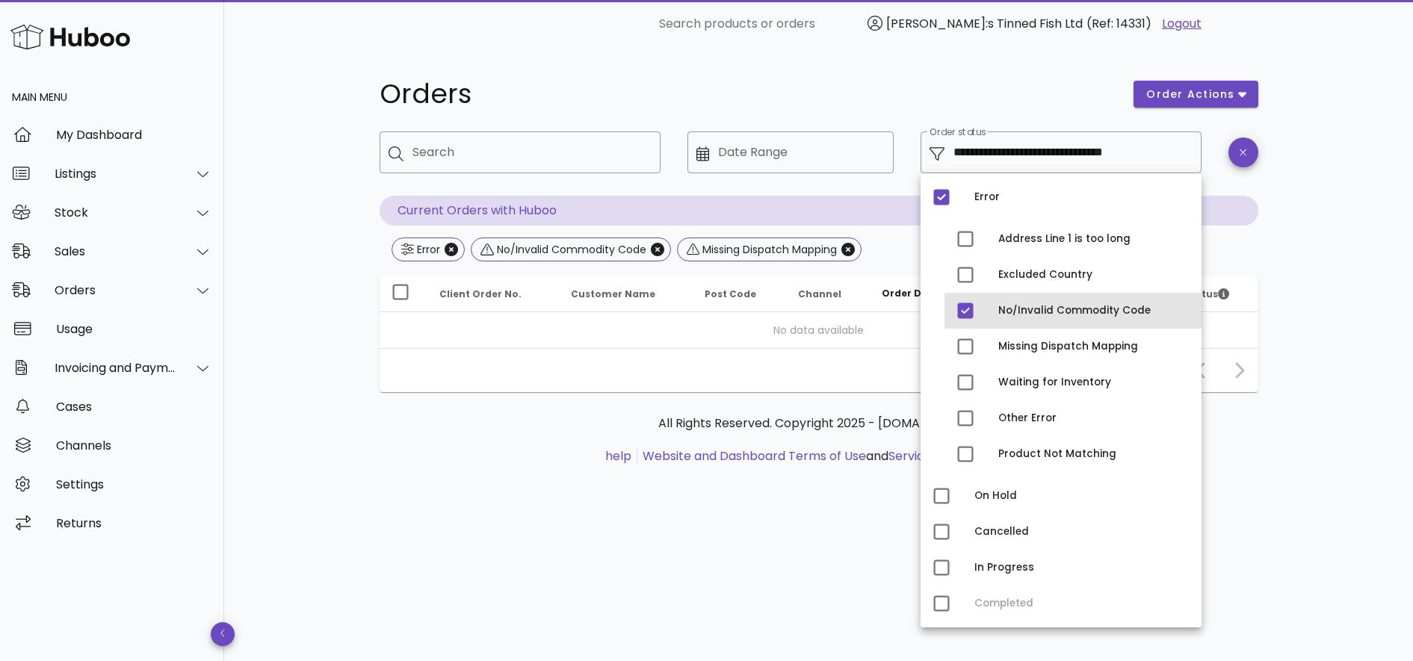
click at [1009, 314] on div "No/Invalid Commodity Code" at bounding box center [1093, 311] width 191 height 12
type input "**********"
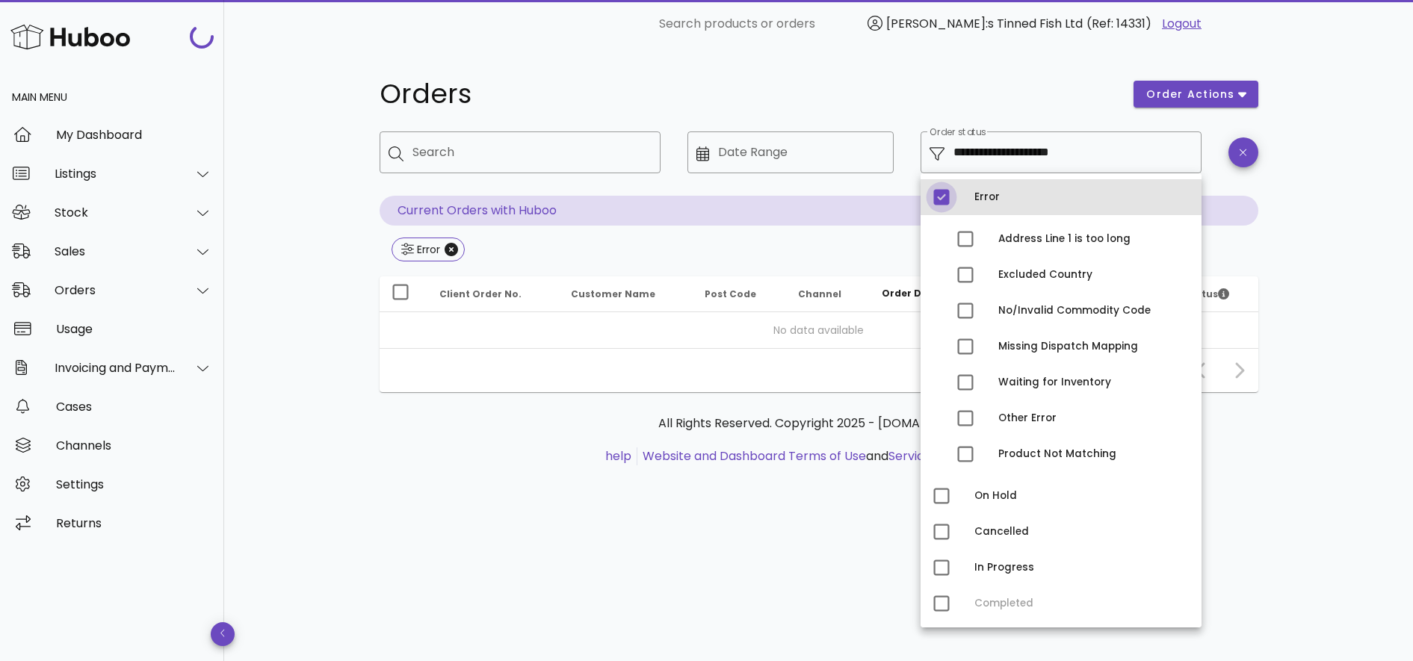
click at [946, 188] on div at bounding box center [941, 197] width 25 height 25
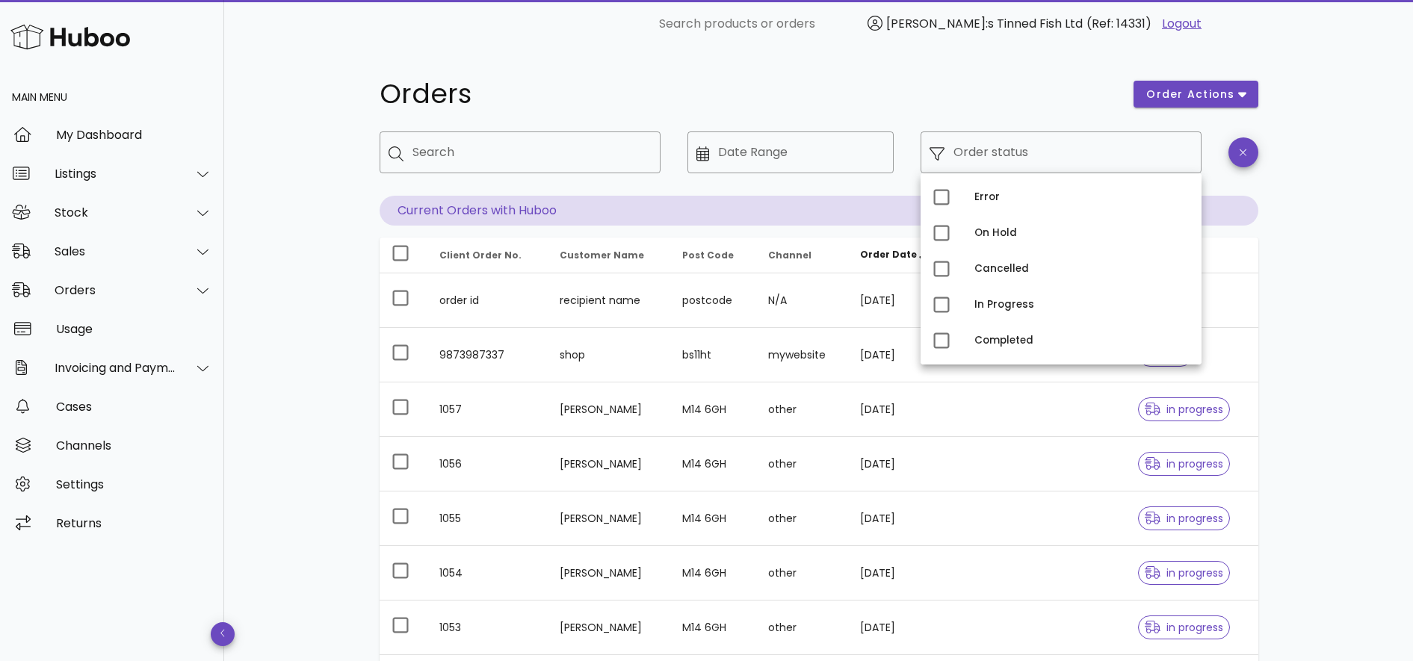
click at [346, 253] on div "Orders order actions ​ Search ​ Date Range ​ Order status Current Orders with H…" at bounding box center [819, 516] width 950 height 936
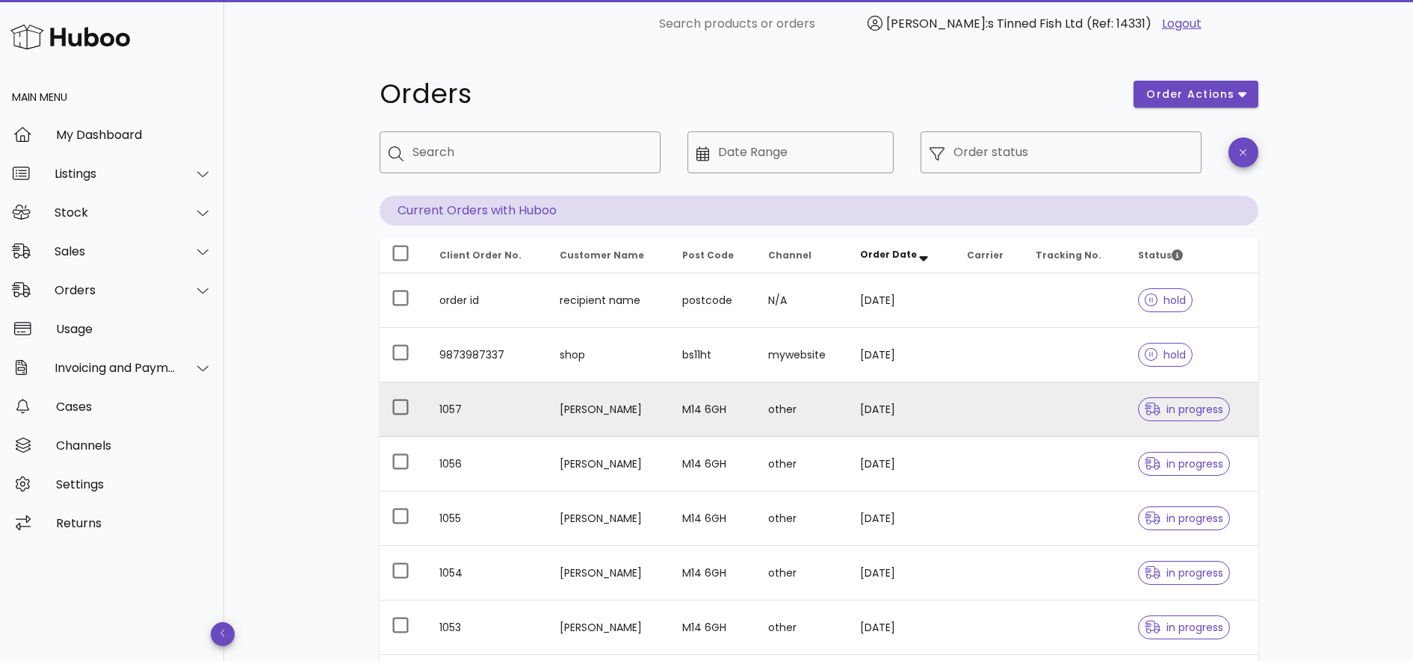
click at [637, 424] on td "[PERSON_NAME]" at bounding box center [609, 410] width 123 height 55
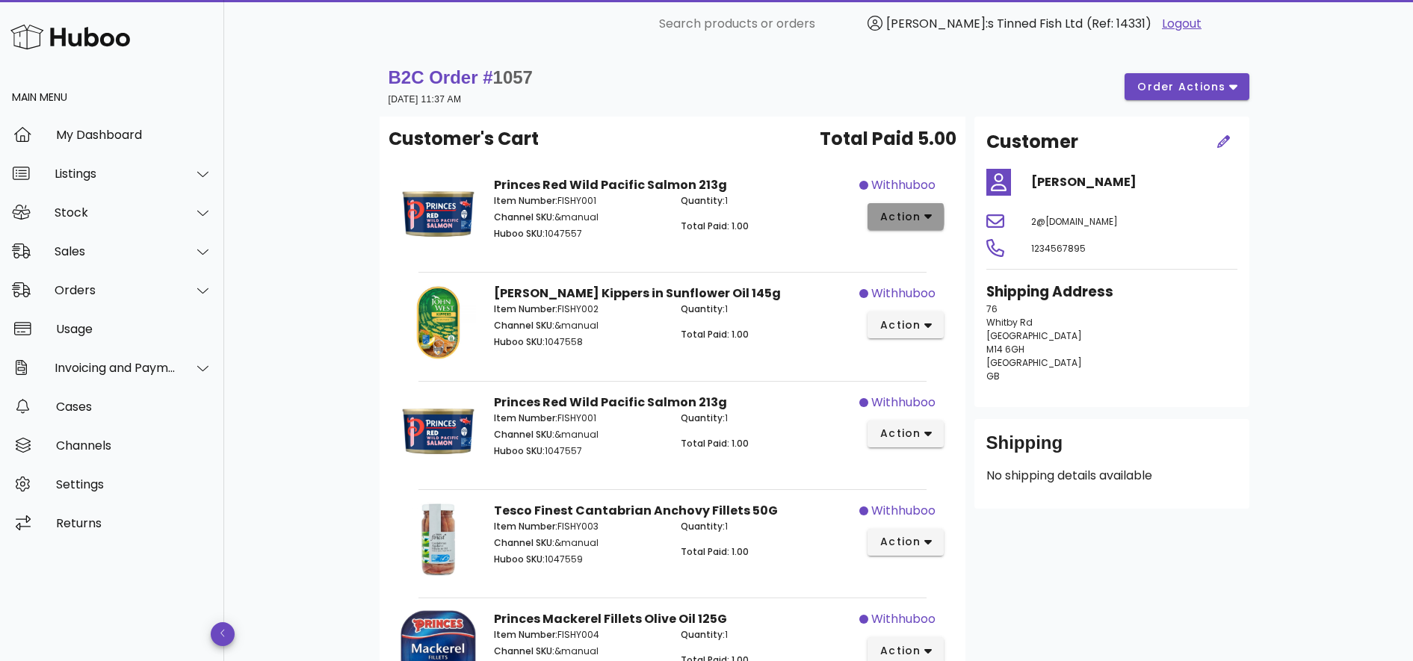
click at [913, 222] on span "action" at bounding box center [900, 217] width 42 height 16
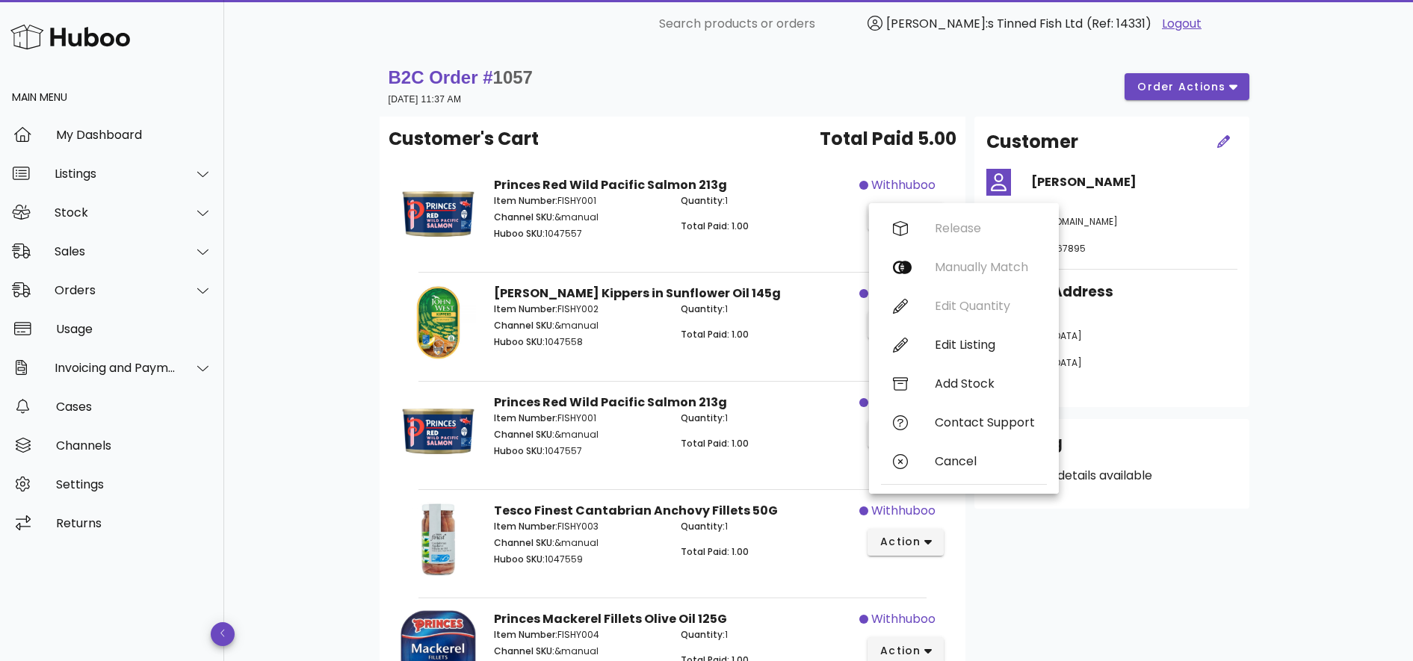
click at [798, 231] on p "Total Paid: 1.00" at bounding box center [766, 226] width 170 height 13
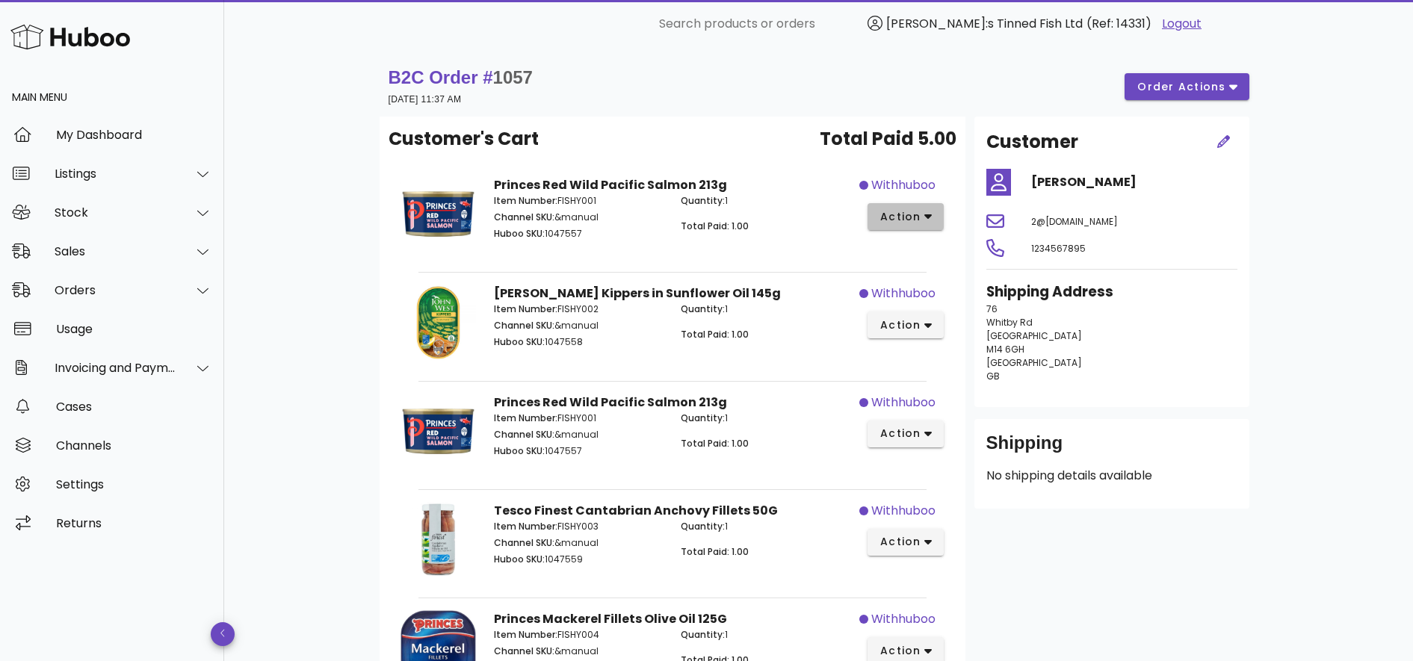
click at [904, 213] on span "action" at bounding box center [900, 217] width 42 height 16
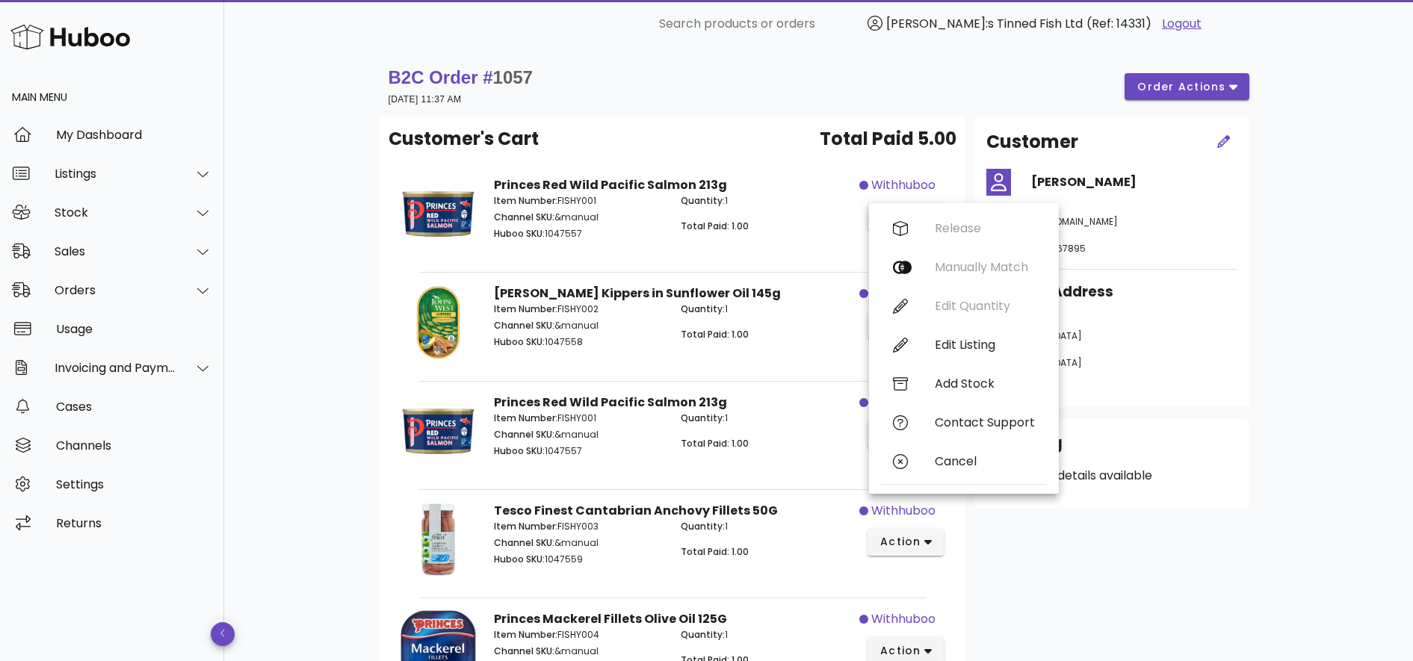
click at [823, 228] on p "Total Paid: 1.00" at bounding box center [766, 226] width 170 height 13
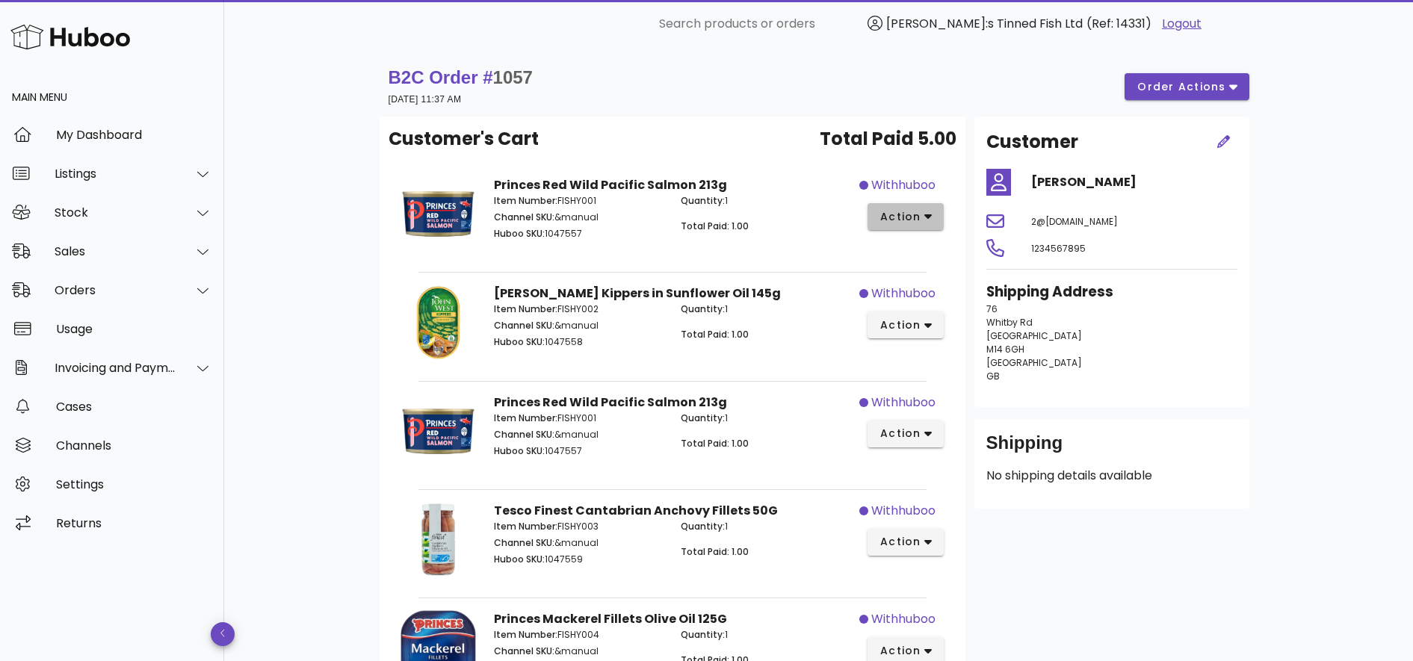
click at [904, 220] on span "action" at bounding box center [900, 217] width 42 height 16
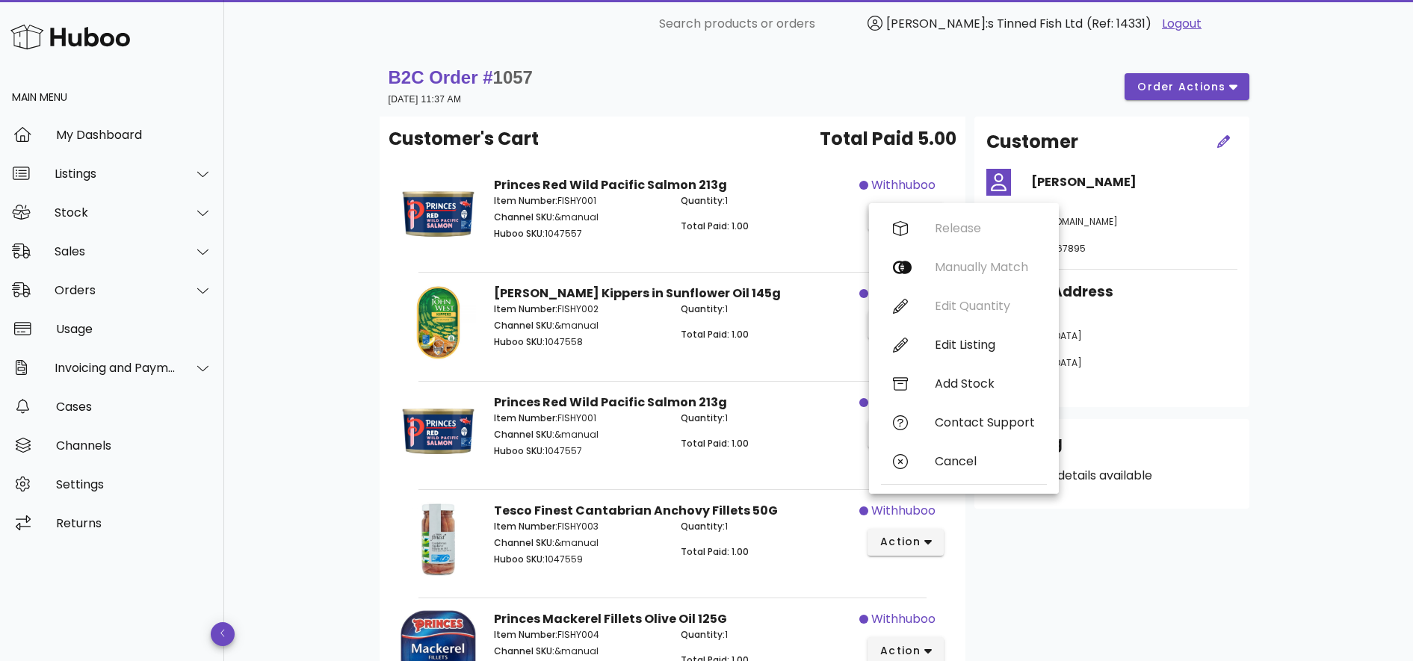
click at [643, 231] on p "Huboo SKU: 1047557" at bounding box center [579, 233] width 170 height 13
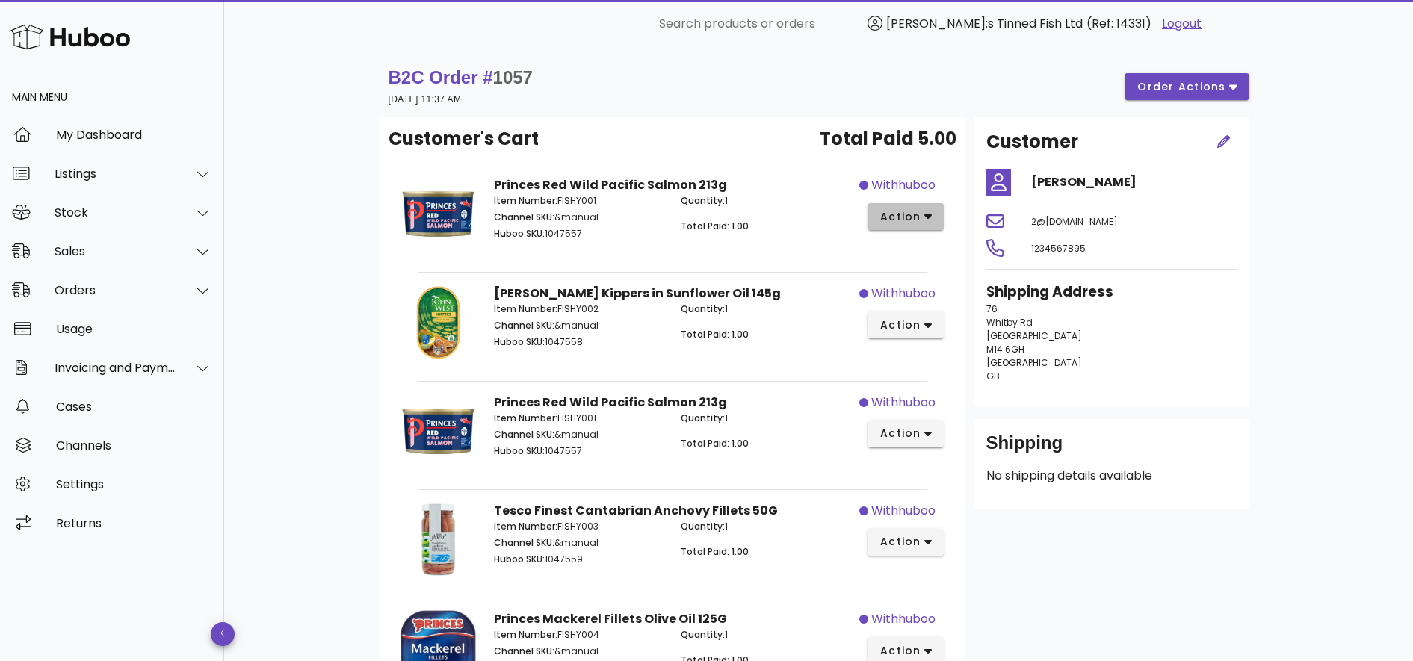
click at [891, 214] on span "action" at bounding box center [900, 217] width 42 height 16
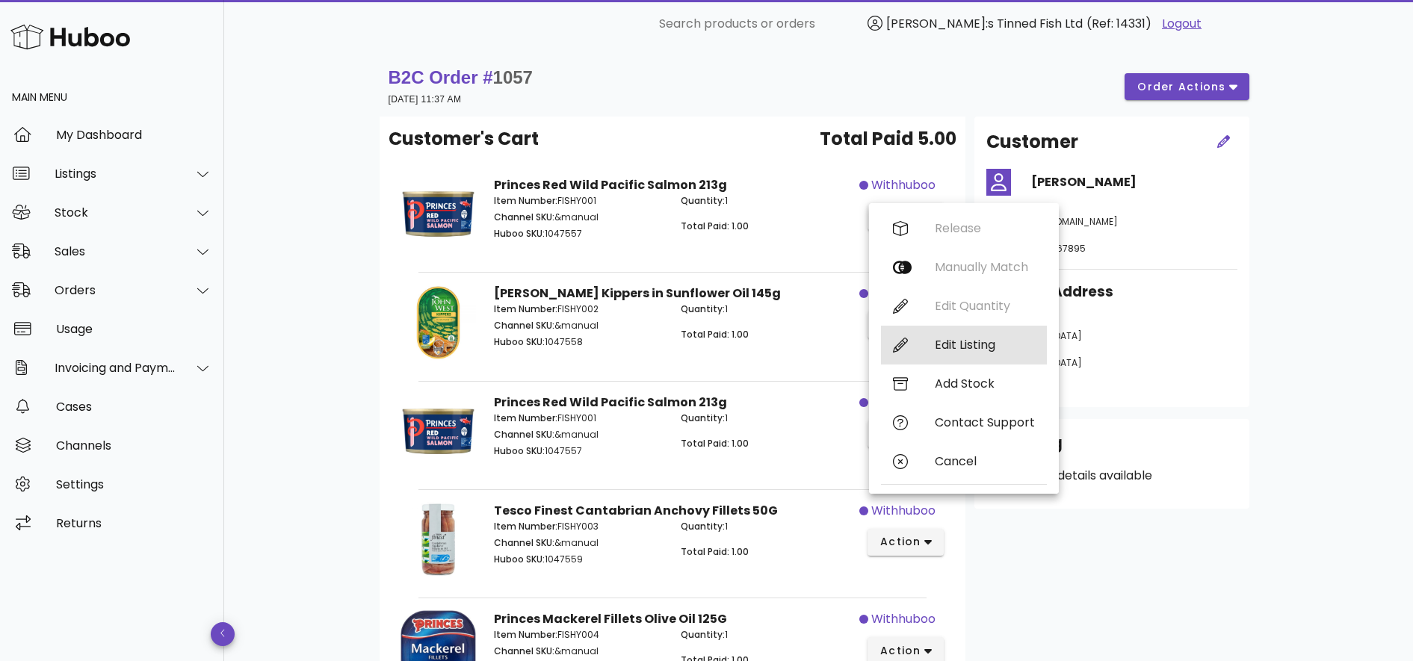
click at [968, 351] on div "Edit Listing" at bounding box center [985, 345] width 100 height 14
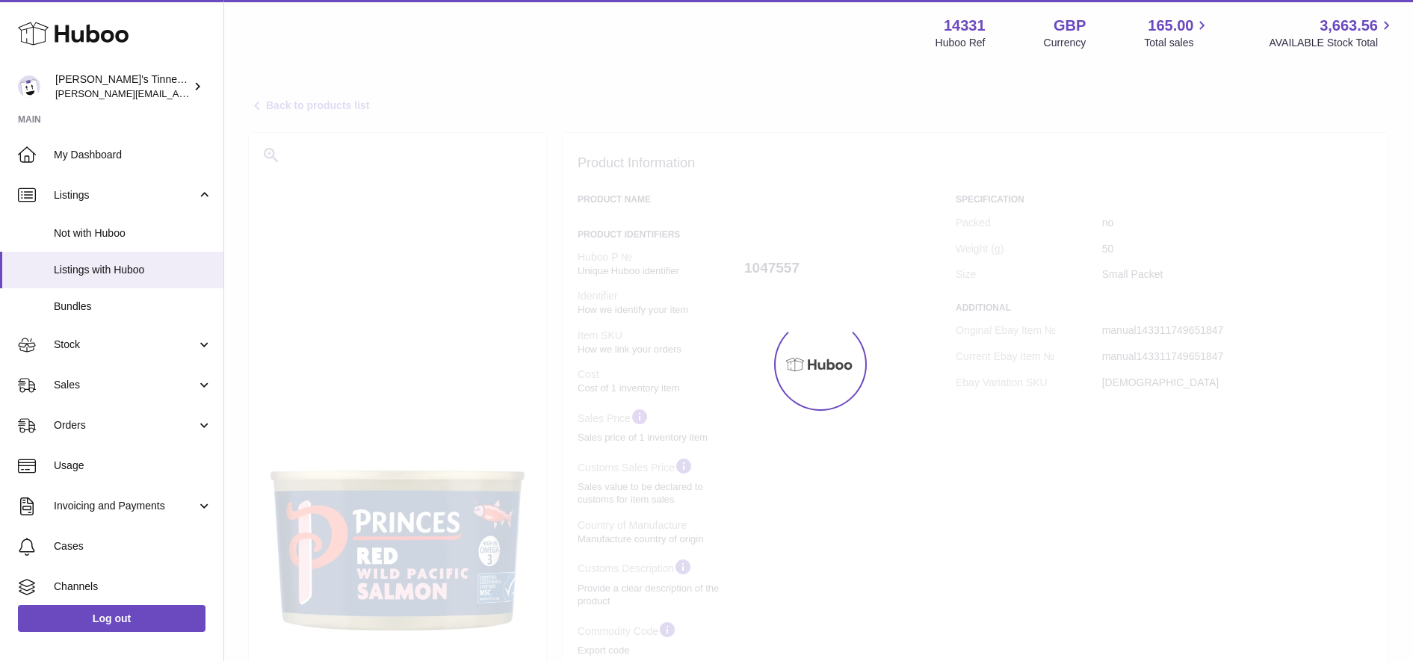
select select "***"
select select "****"
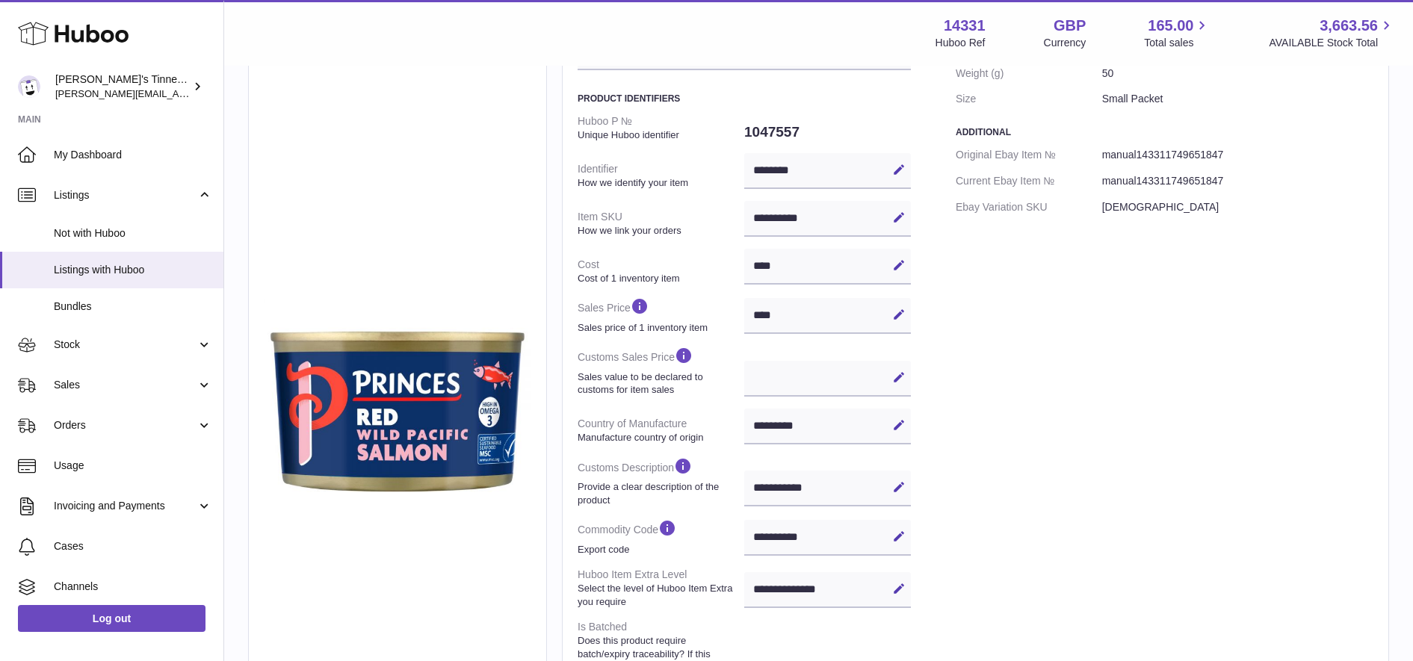
scroll to position [179, 0]
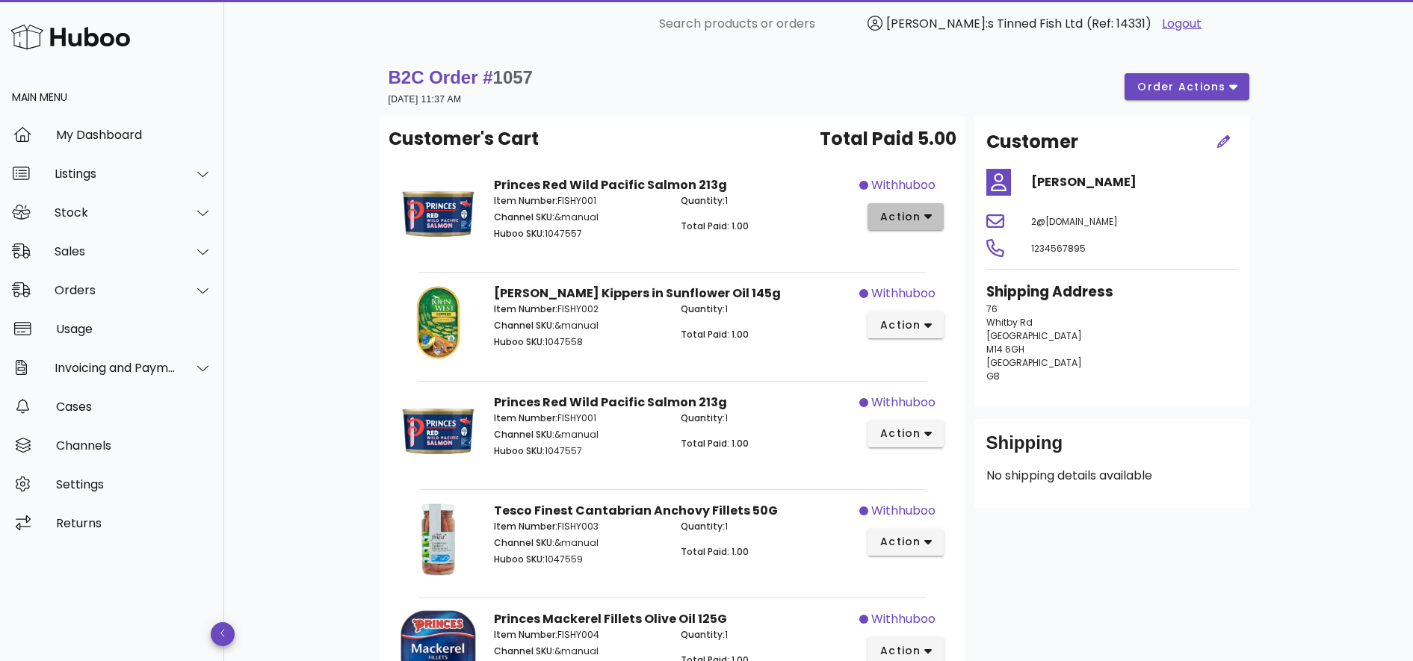
click at [903, 217] on span "action" at bounding box center [900, 217] width 42 height 16
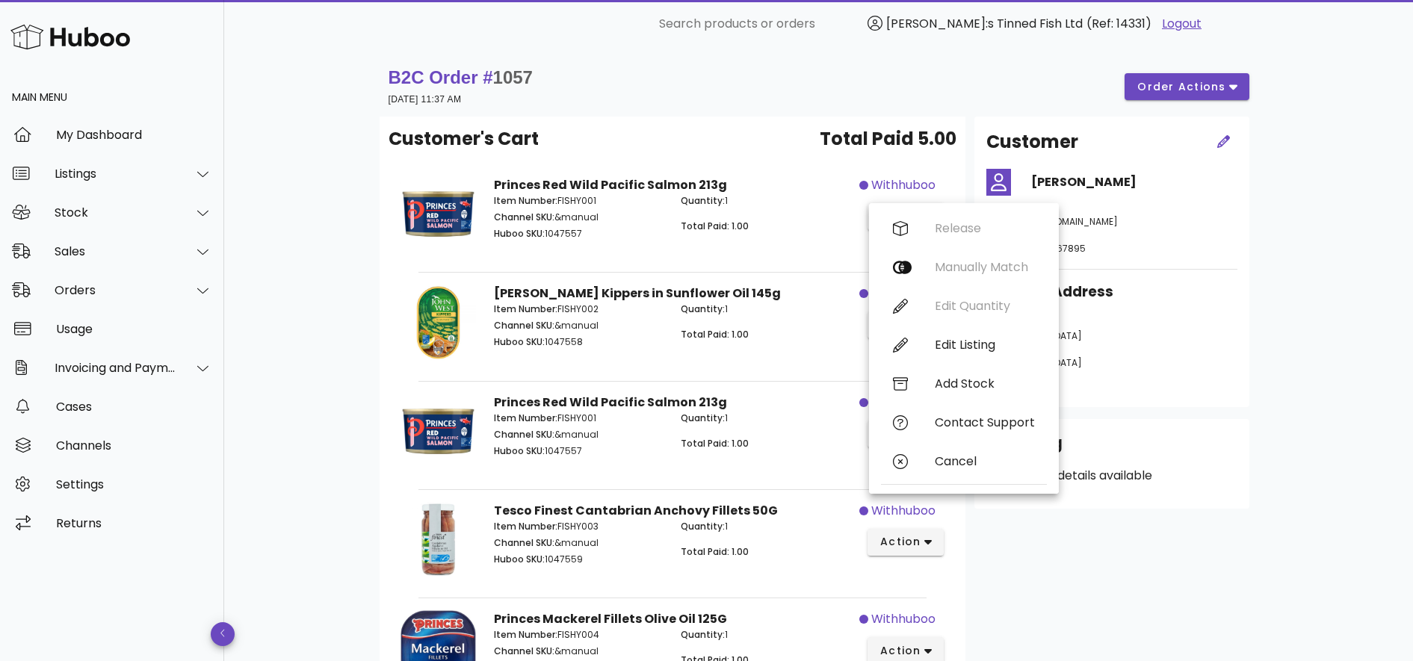
click at [965, 197] on div "Customer [PERSON_NAME] 2@[DOMAIN_NAME] 1234567895 Shipping Address [STREET_ADDR…" at bounding box center [1111, 444] width 293 height 654
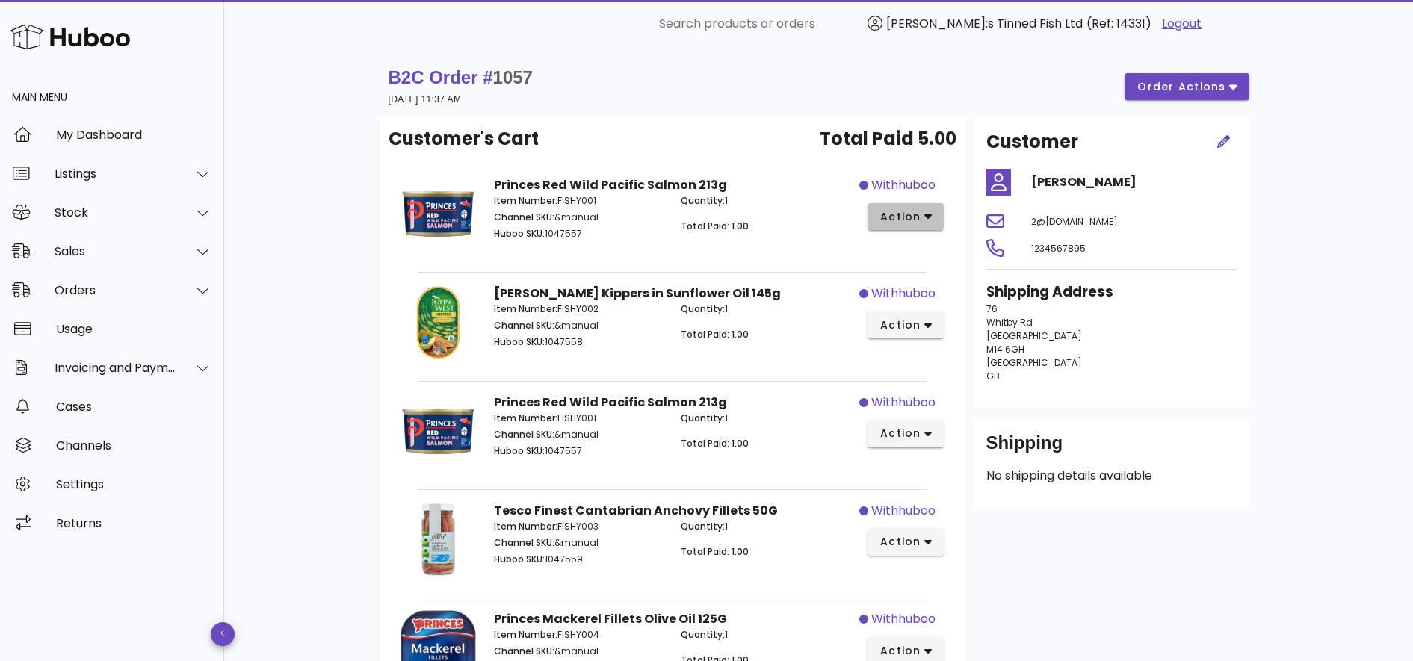
click at [905, 204] on button "action" at bounding box center [906, 216] width 77 height 27
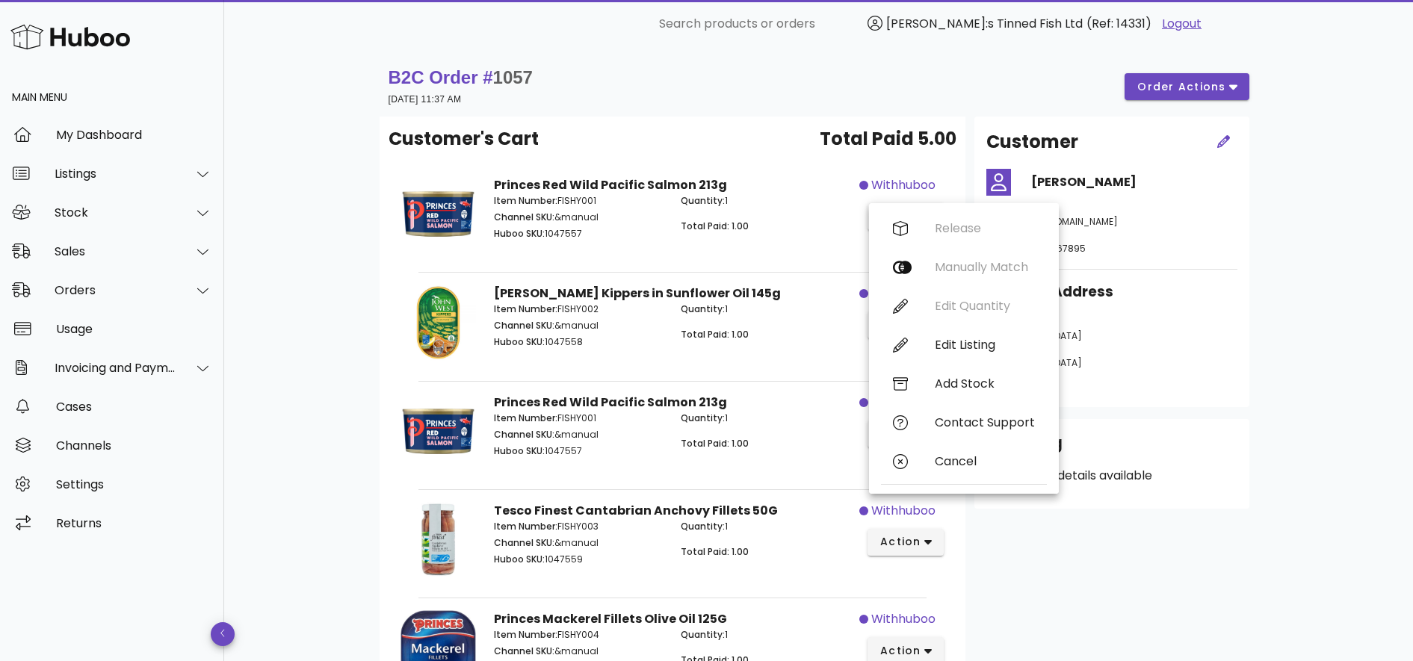
click at [832, 365] on div "John West Kippers in Sunflower Oil 145g Item Number: FISHY002 Channel SKU: &man…" at bounding box center [672, 325] width 374 height 99
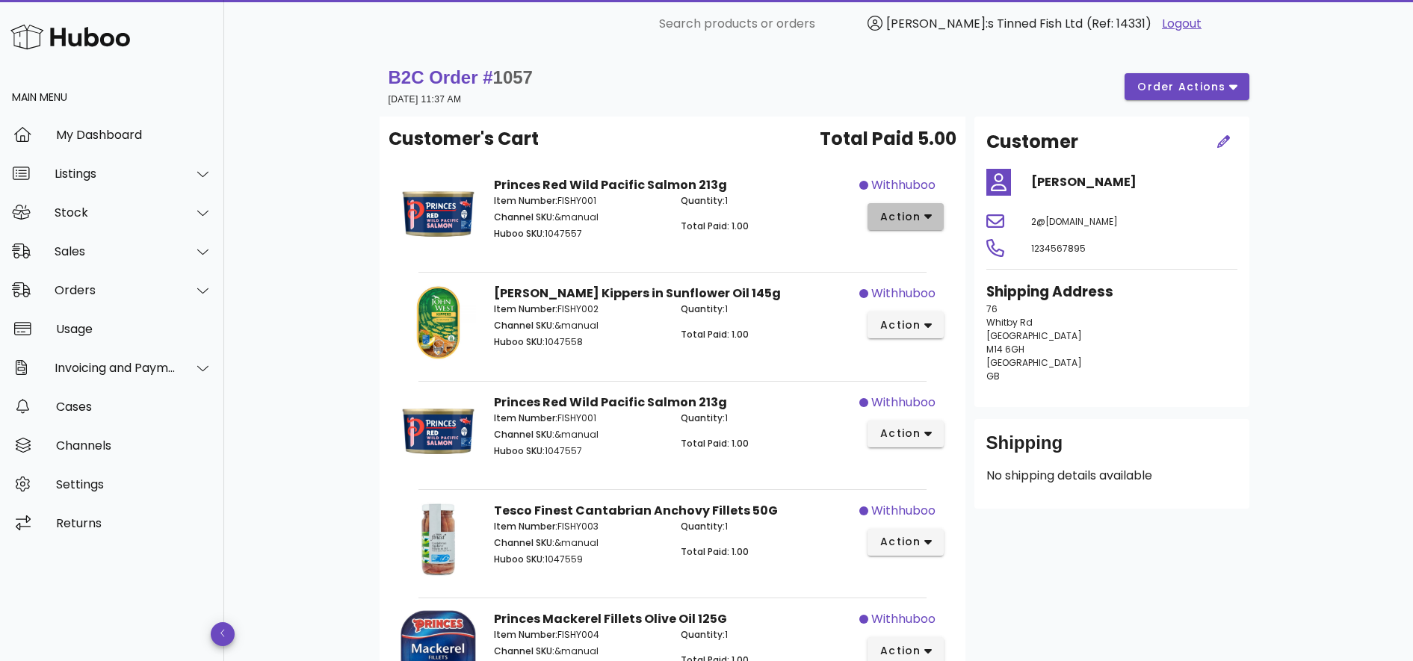
click at [919, 209] on span "action" at bounding box center [900, 217] width 42 height 16
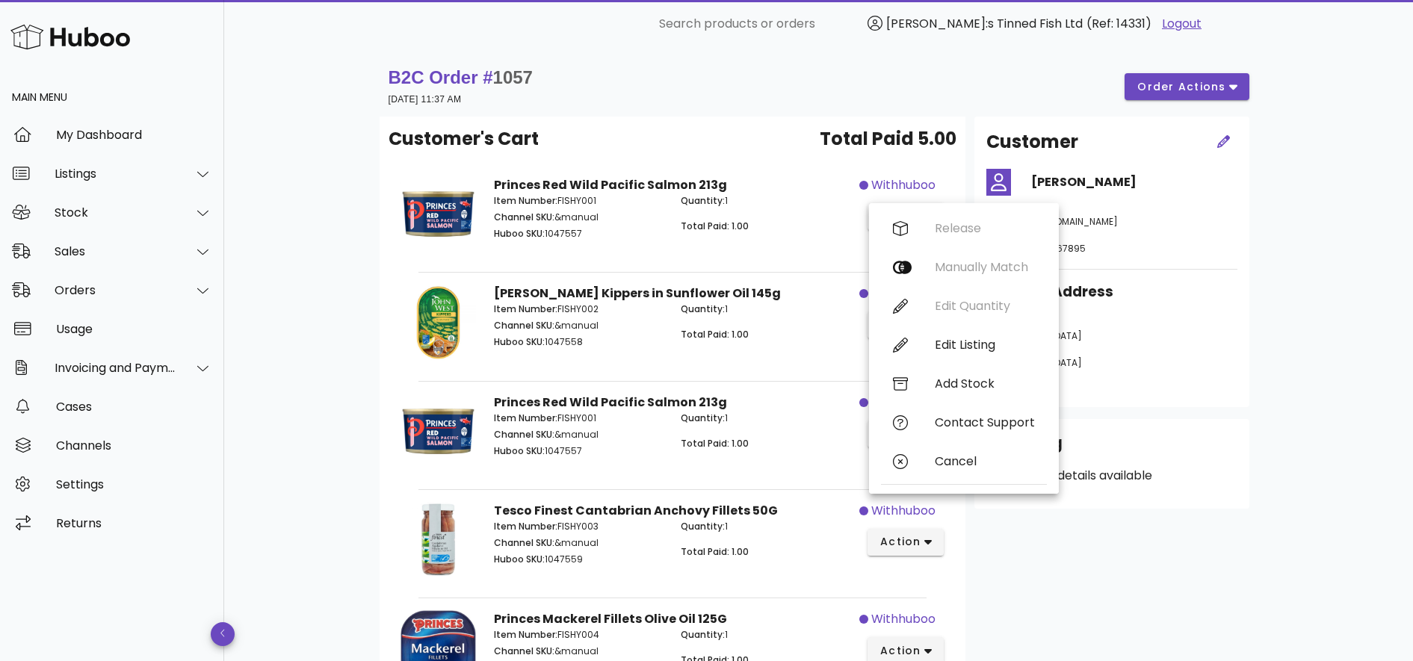
click at [820, 337] on p "Total Paid: 1.00" at bounding box center [766, 334] width 170 height 13
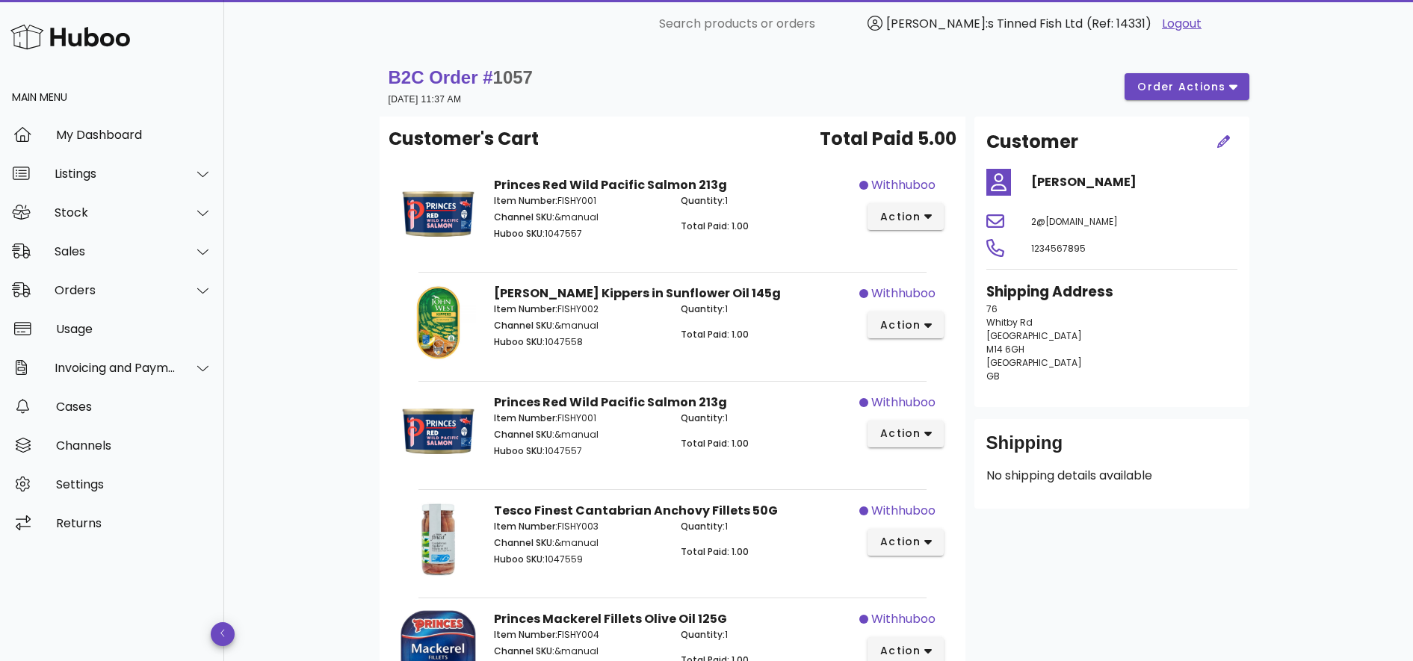
click at [896, 182] on span "withhuboo" at bounding box center [903, 185] width 64 height 18
drag, startPoint x: 896, startPoint y: 182, endPoint x: 911, endPoint y: 217, distance: 38.2
click at [911, 217] on span "action" at bounding box center [900, 217] width 42 height 16
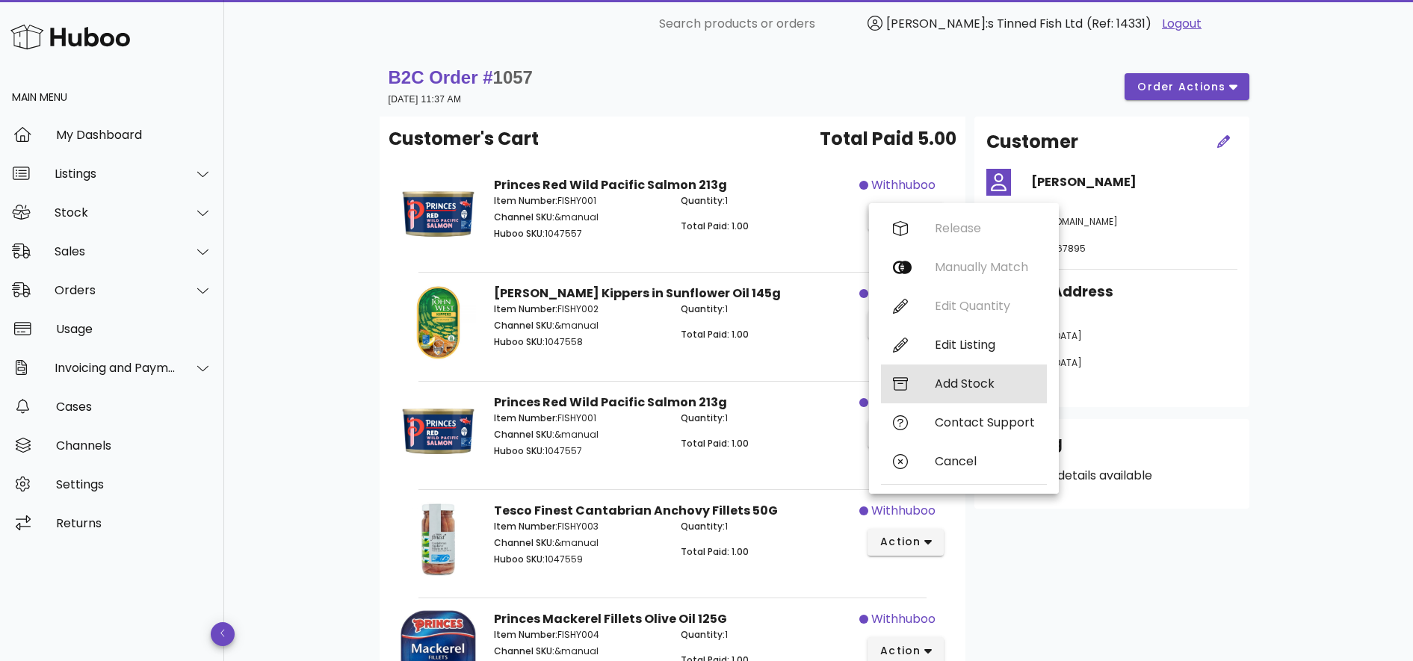
click at [971, 382] on div "Add Stock" at bounding box center [985, 384] width 100 height 14
